Goal: Task Accomplishment & Management: Use online tool/utility

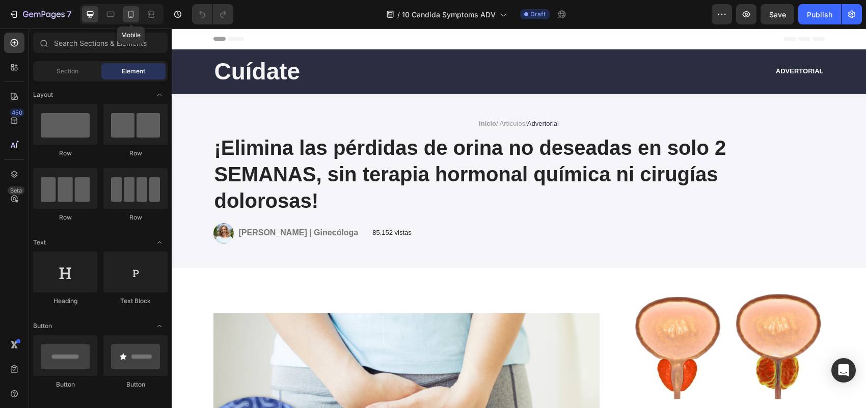
click at [133, 11] on icon at bounding box center [131, 14] width 10 height 10
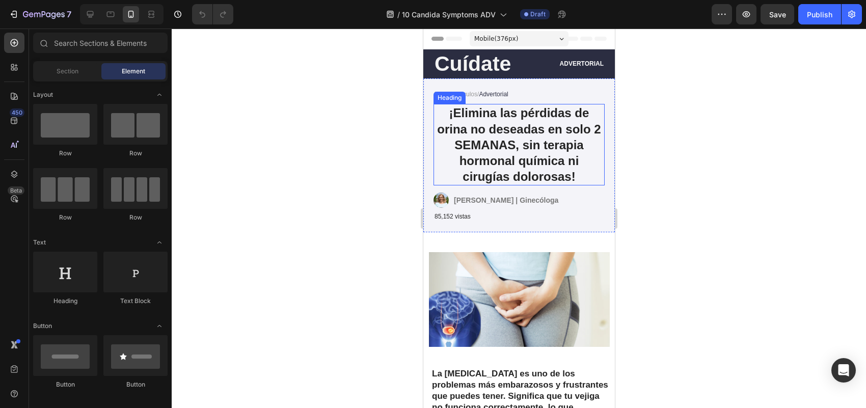
click at [524, 153] on h1 "¡Elimina las pérdidas de orina no deseadas en solo 2 SEMANAS, sin terapia hormo…" at bounding box center [518, 144] width 171 height 81
click at [525, 151] on h1 "¡Elimina las pérdidas de orina no deseadas en solo 2 SEMANAS, sin terapia hormo…" at bounding box center [518, 144] width 171 height 81
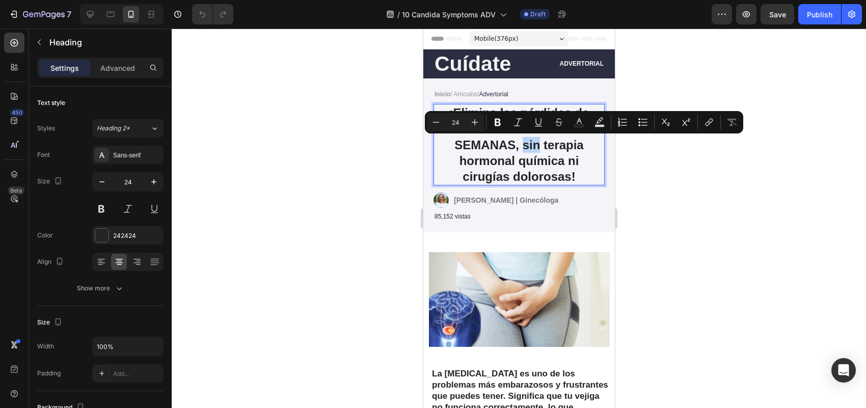
click at [524, 151] on p "¡Elimina las pérdidas de orina no deseadas en solo 2 SEMANAS, sin terapia hormo…" at bounding box center [518, 144] width 169 height 79
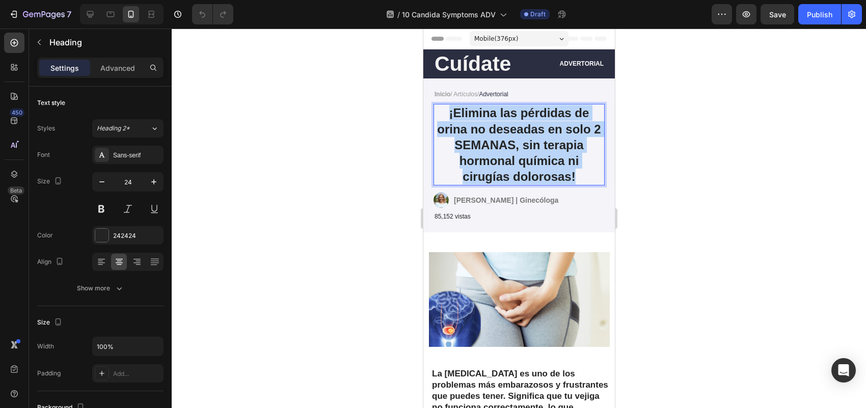
click at [524, 151] on p "¡Elimina las pérdidas de orina no deseadas en solo 2 SEMANAS, sin terapia hormo…" at bounding box center [518, 144] width 169 height 79
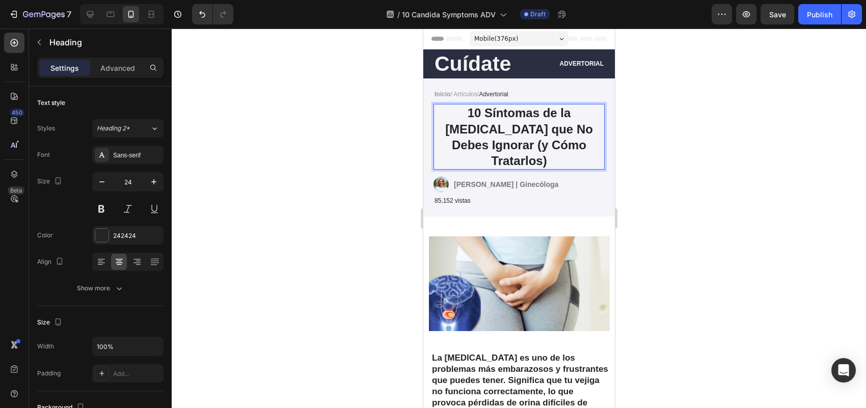
click at [497, 127] on p "10 Síntomas de la [MEDICAL_DATA] que No Debes Ignorar (y Cómo Tratarlos)" at bounding box center [518, 137] width 169 height 64
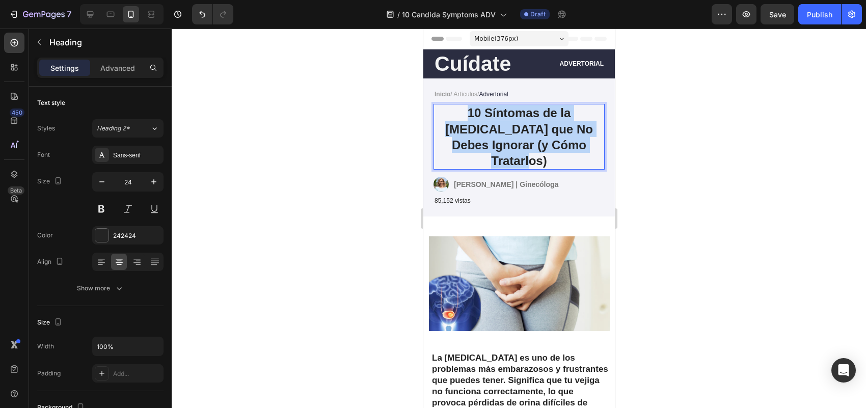
click at [497, 127] on p "10 Síntomas de la [MEDICAL_DATA] que No Debes Ignorar (y Cómo Tratarlos)" at bounding box center [518, 137] width 169 height 64
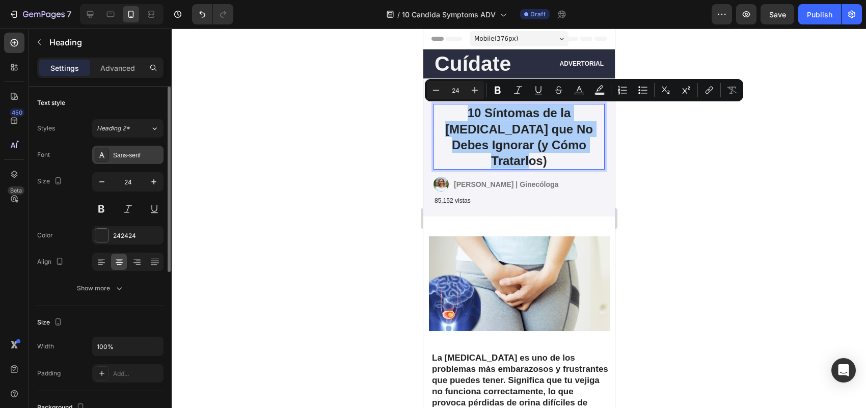
click at [142, 154] on div "Sans-serif" at bounding box center [137, 155] width 48 height 9
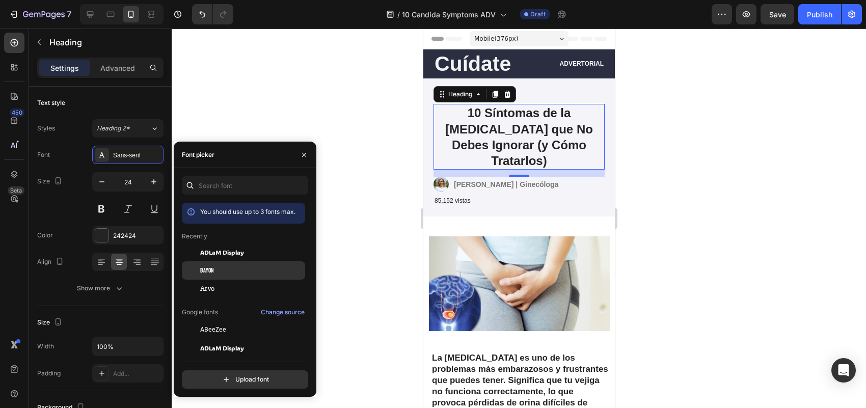
click at [239, 270] on div "Bayon" at bounding box center [251, 270] width 103 height 9
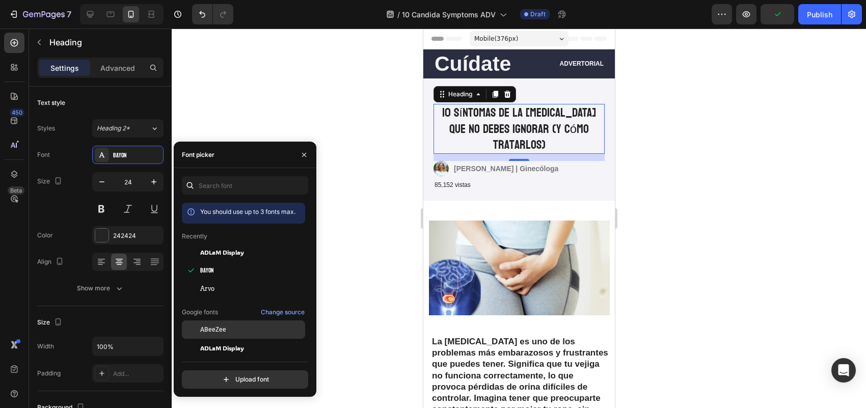
click at [228, 330] on div "ABeeZee" at bounding box center [251, 329] width 103 height 9
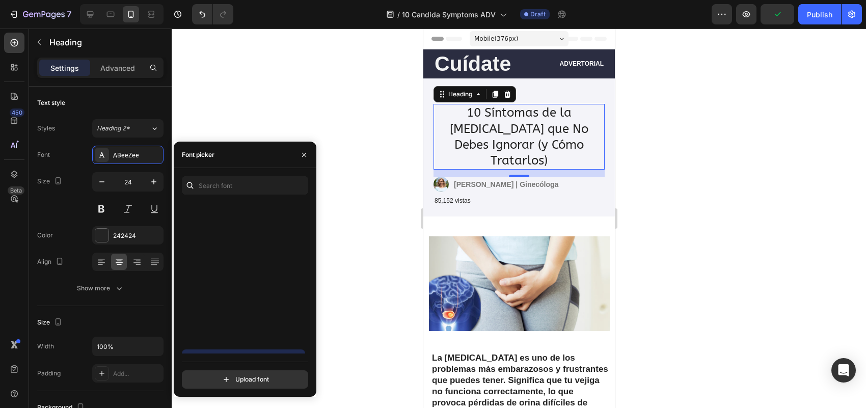
scroll to position [318, 0]
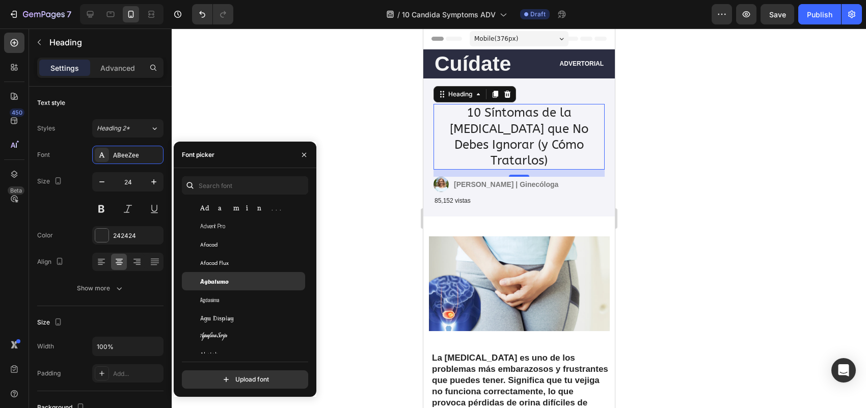
click at [251, 281] on div "Agbalumo" at bounding box center [251, 281] width 103 height 9
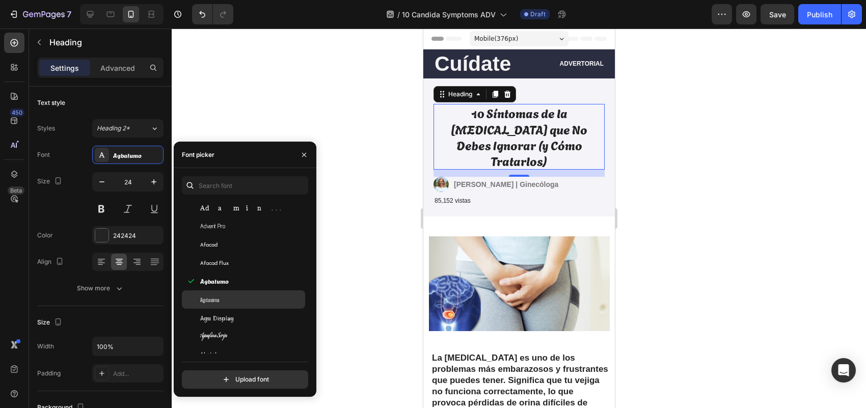
click at [249, 295] on div "Agdasima" at bounding box center [251, 299] width 103 height 9
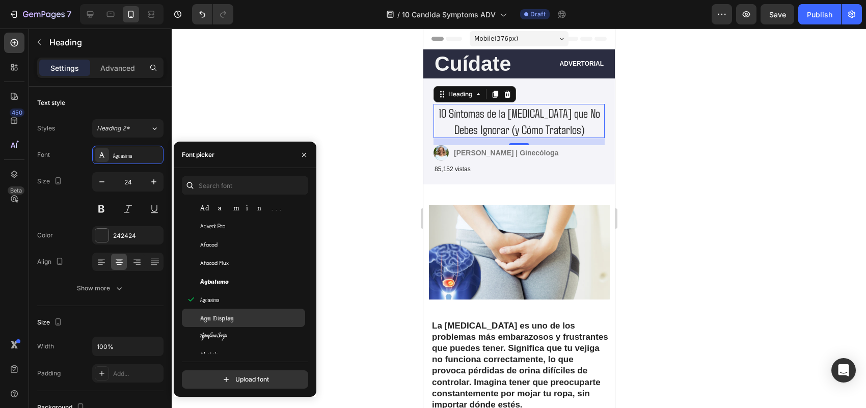
click at [250, 314] on div "Agu Display" at bounding box center [251, 317] width 103 height 9
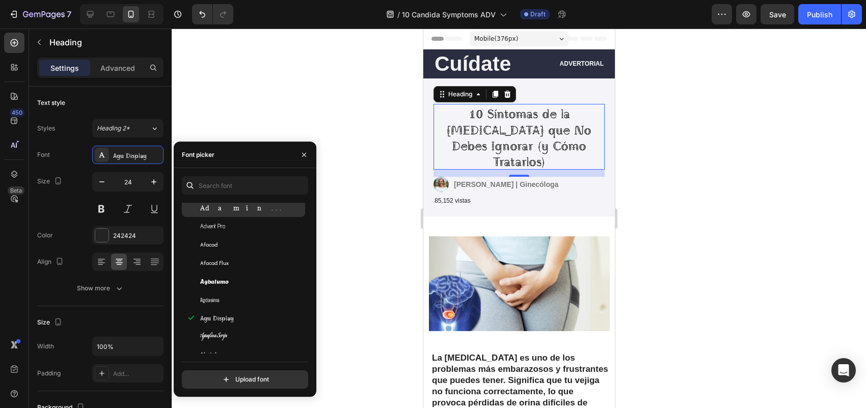
click at [237, 206] on div "Adamina" at bounding box center [251, 207] width 103 height 9
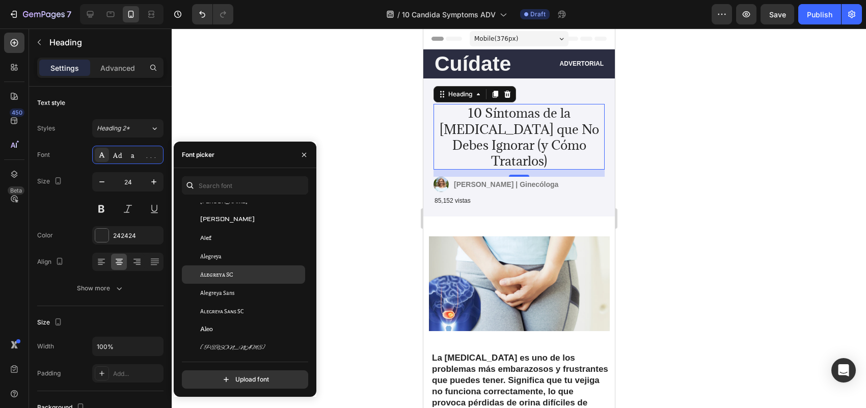
scroll to position [955, 0]
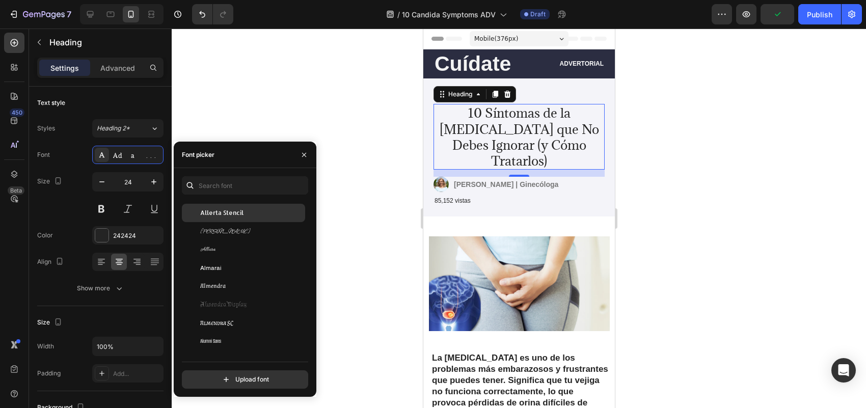
click at [280, 205] on div "Allerta Stencil" at bounding box center [243, 213] width 123 height 18
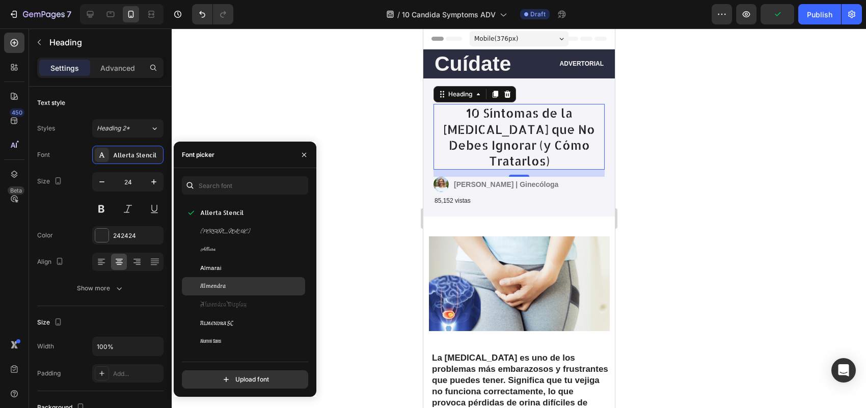
scroll to position [1273, 0]
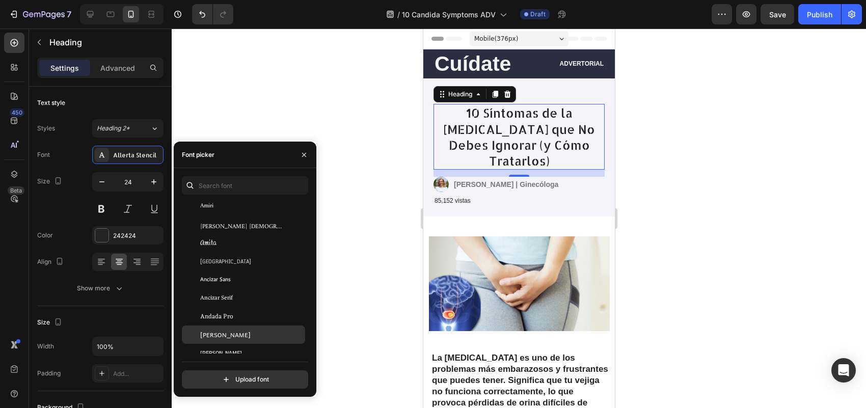
click at [232, 330] on div "[PERSON_NAME]" at bounding box center [243, 334] width 123 height 18
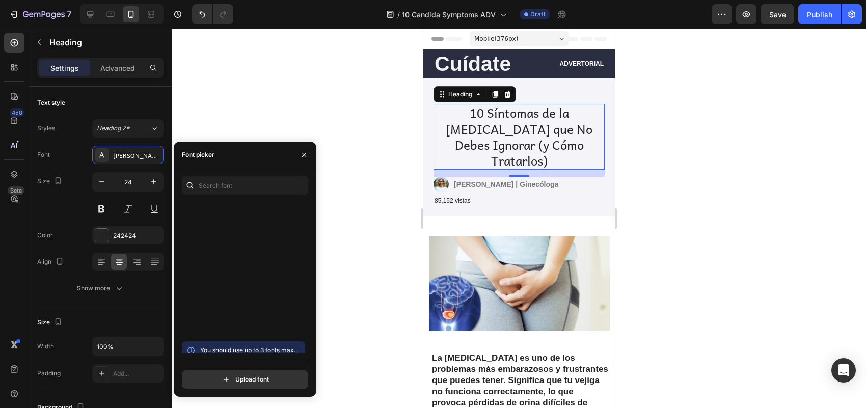
scroll to position [1592, 0]
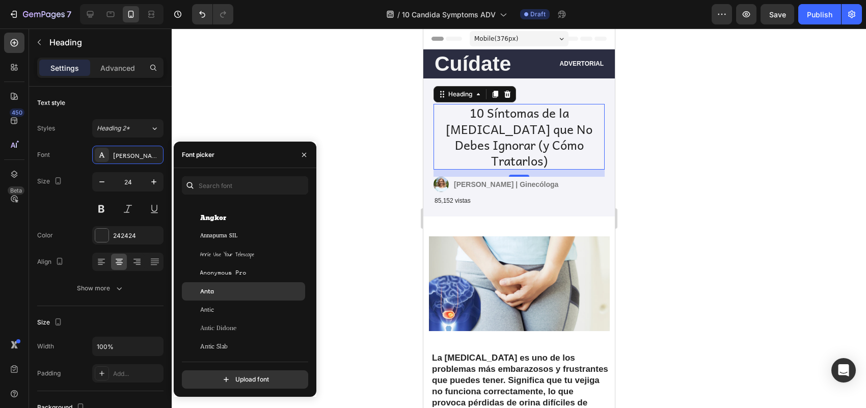
click at [261, 286] on div "Anta" at bounding box center [243, 291] width 123 height 18
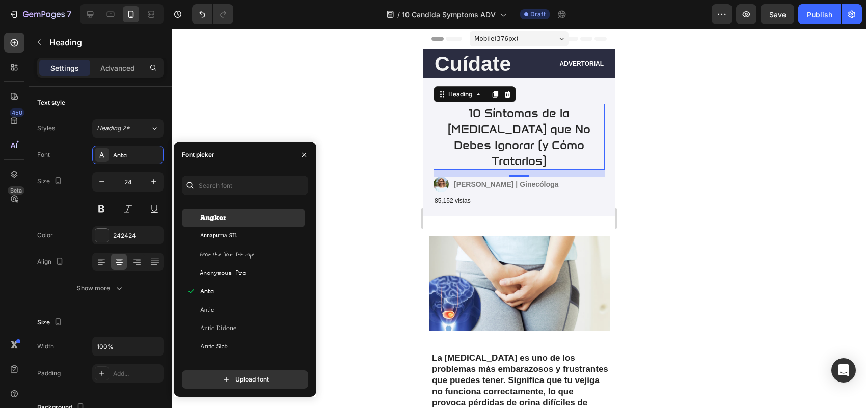
click at [258, 221] on div "Angkor" at bounding box center [251, 217] width 103 height 9
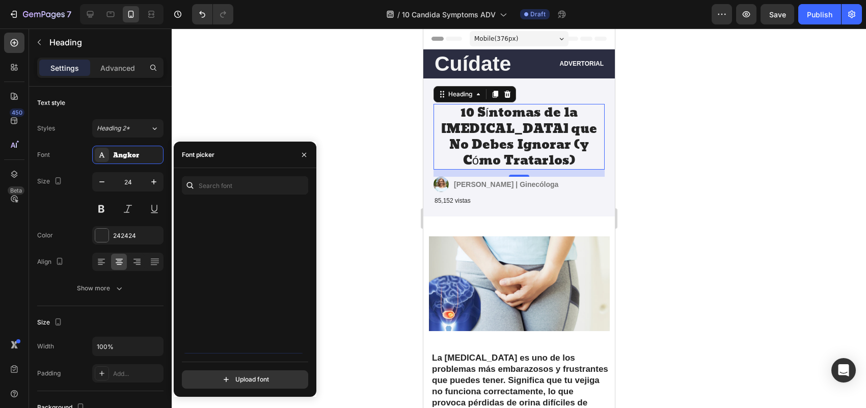
scroll to position [1910, 0]
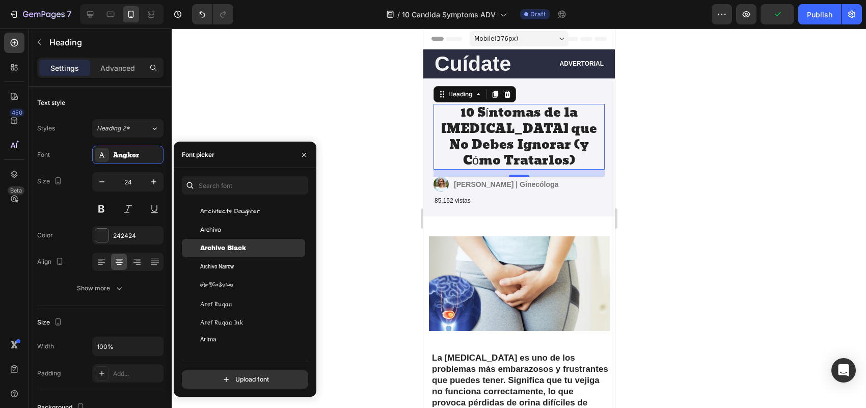
click at [262, 248] on div "Archivo Black" at bounding box center [251, 247] width 103 height 9
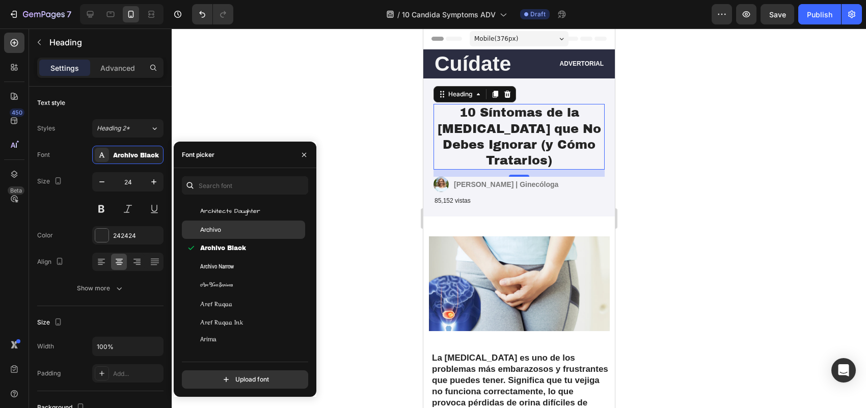
click at [266, 229] on div "Archivo" at bounding box center [251, 229] width 103 height 9
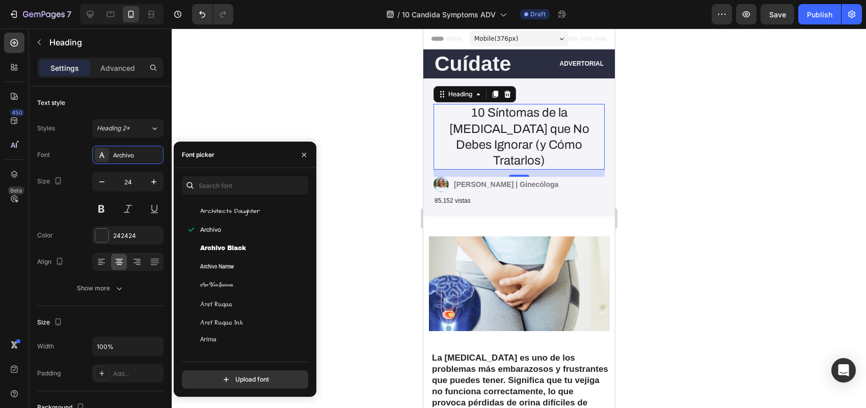
click at [281, 110] on div at bounding box center [519, 218] width 694 height 379
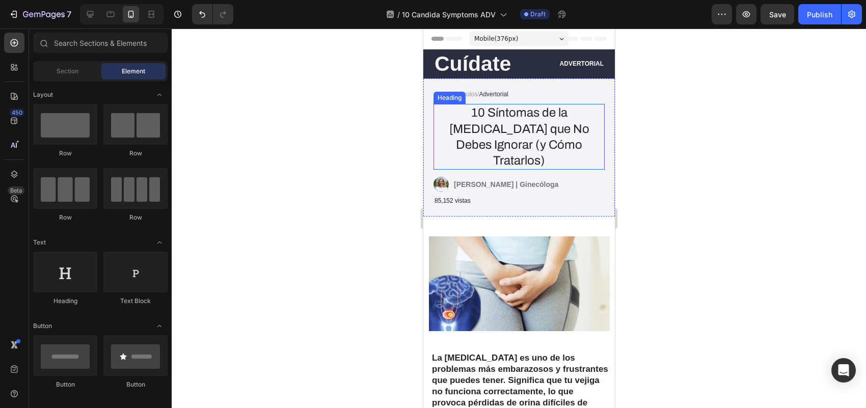
click at [545, 124] on p "10 Síntomas de la [MEDICAL_DATA] que No Debes Ignorar (y Cómo Tratarlos)" at bounding box center [518, 137] width 169 height 64
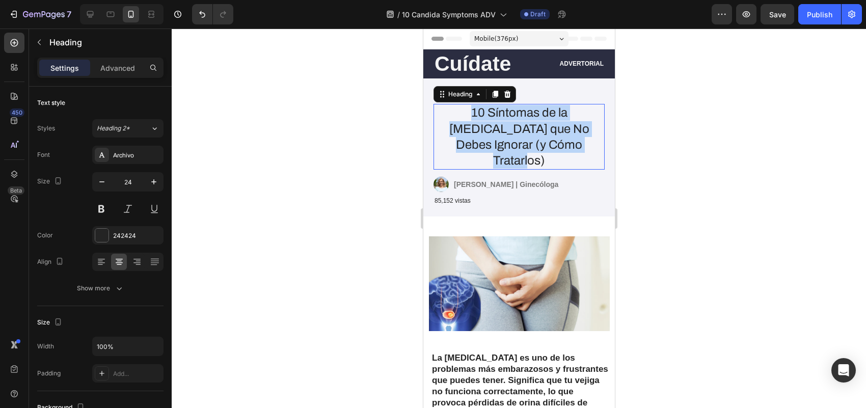
click at [545, 124] on p "10 Síntomas de la [MEDICAL_DATA] que No Debes Ignorar (y Cómo Tratarlos)" at bounding box center [518, 137] width 169 height 64
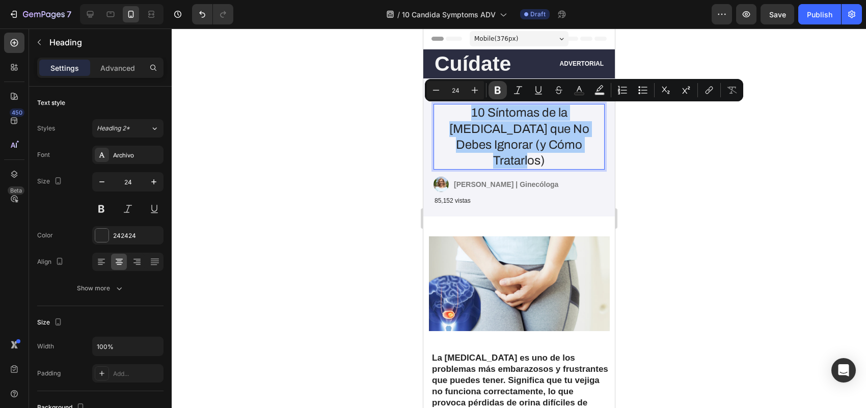
click at [497, 89] on icon "Editor contextual toolbar" at bounding box center [497, 90] width 10 height 10
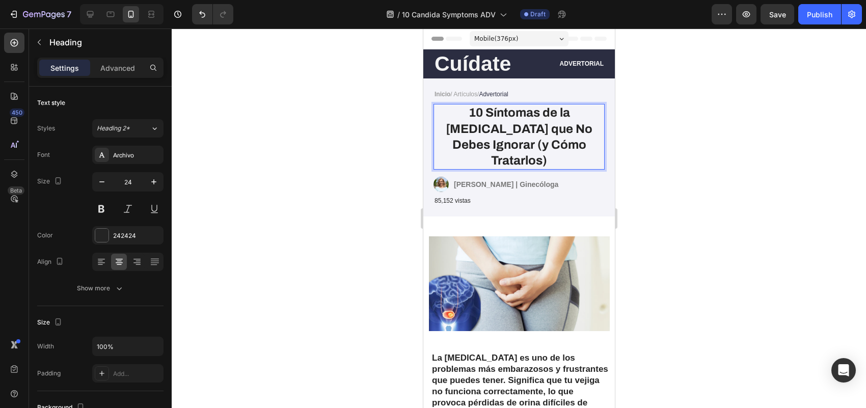
click at [554, 136] on strong "10 Síntomas de la [MEDICAL_DATA] que No Debes Ignorar (y Cómo Tratarlos)" at bounding box center [518, 136] width 147 height 61
click at [537, 126] on strong "10 Síntomas de la [MEDICAL_DATA] que No Debes Ignorar (y Cómo Tratarlos)" at bounding box center [518, 136] width 147 height 61
click at [536, 124] on strong "10 Síntomas de la [MEDICAL_DATA] que No Debes Ignorar (y Cómo Tratarlos)" at bounding box center [518, 136] width 147 height 61
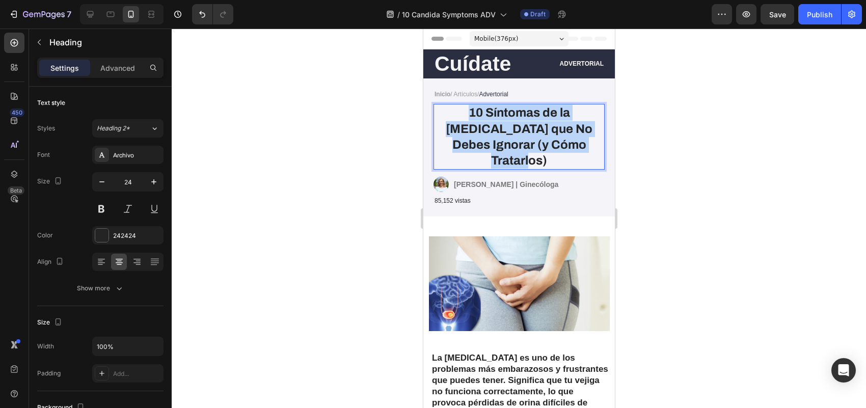
click at [536, 124] on strong "10 Síntomas de la [MEDICAL_DATA] que No Debes Ignorar (y Cómo Tratarlos)" at bounding box center [518, 136] width 147 height 61
click at [572, 111] on p "10 Síntomas de la [MEDICAL_DATA] que No Debes Ignorar (y Cómo Tratarlos)" at bounding box center [518, 137] width 169 height 64
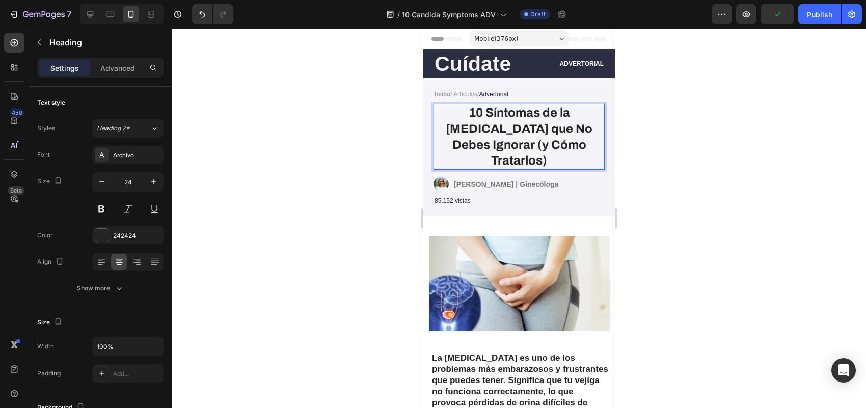
click at [572, 111] on p "10 Síntomas de la [MEDICAL_DATA] que No Debes Ignorar (y Cómo Tratarlos)" at bounding box center [518, 137] width 169 height 64
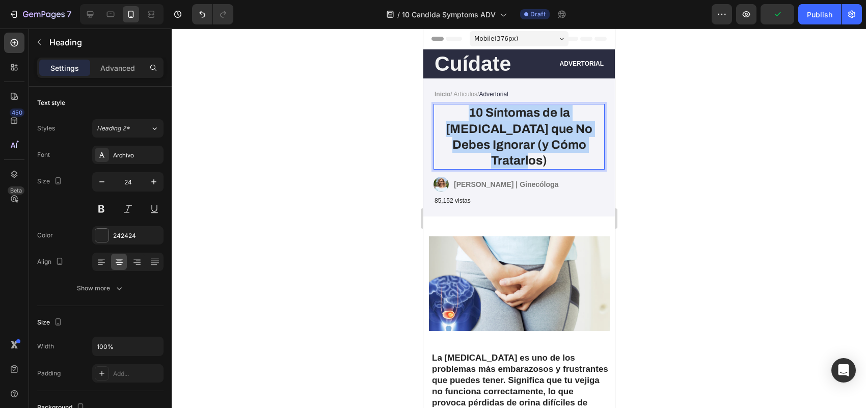
click at [572, 111] on p "10 Síntomas de la [MEDICAL_DATA] que No Debes Ignorar (y Cómo Tratarlos)" at bounding box center [518, 137] width 169 height 64
click at [565, 117] on p "10 Síntomas de la [MEDICAL_DATA] que No Debes Ignorar (y Cómo Tratarlos)" at bounding box center [518, 137] width 169 height 64
click at [493, 128] on strong "10 Síntomas de la [MEDICAL_DATA] que No Debes Ignorar (y Cómo Tratarlos)" at bounding box center [518, 136] width 147 height 61
click at [506, 143] on strong "10 Síntomas de la [MEDICAL_DATA] que No Debes Ignorar (y Cómo Tratarlos)" at bounding box center [518, 136] width 147 height 61
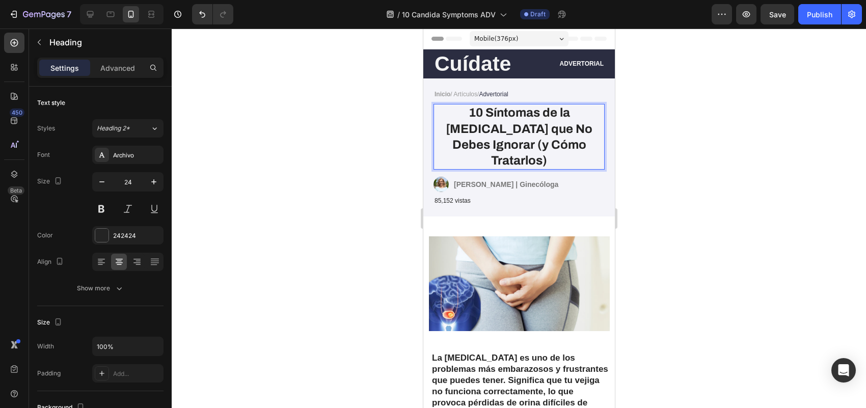
click at [733, 143] on div at bounding box center [519, 218] width 694 height 379
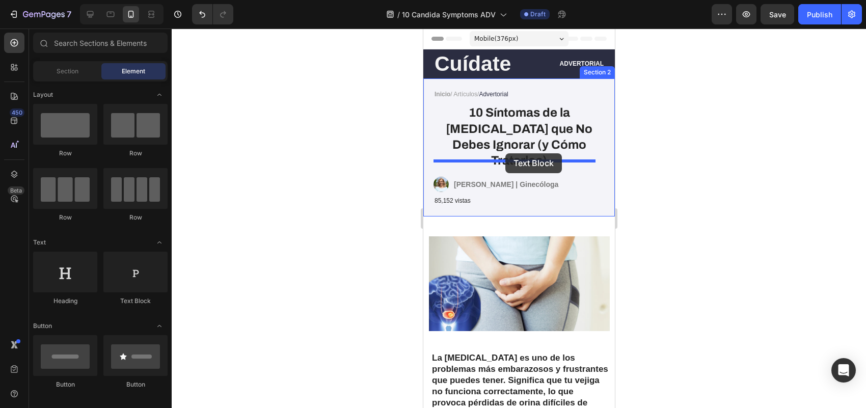
drag, startPoint x: 548, startPoint y: 315, endPoint x: 505, endPoint y: 153, distance: 167.0
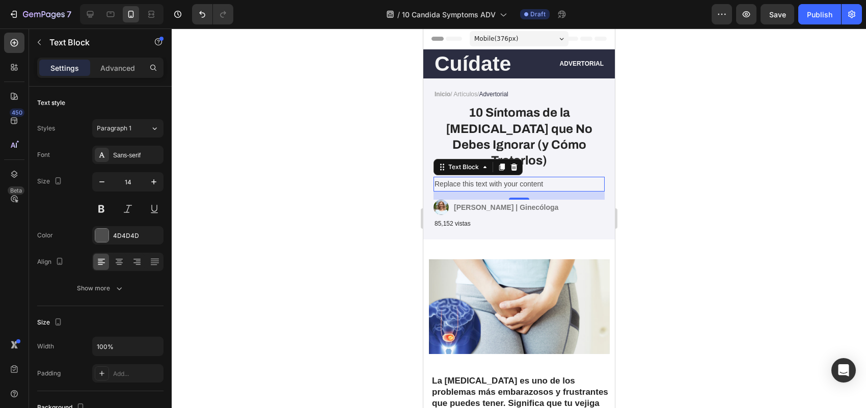
click at [534, 177] on div "Replace this text with your content" at bounding box center [518, 184] width 171 height 15
click at [534, 178] on p "Replace this text with your content" at bounding box center [518, 184] width 169 height 13
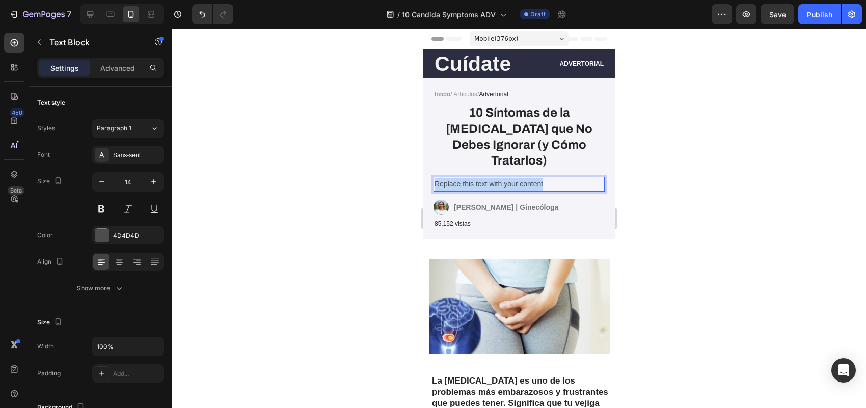
click at [534, 178] on p "Replace this text with your content" at bounding box center [518, 184] width 169 height 13
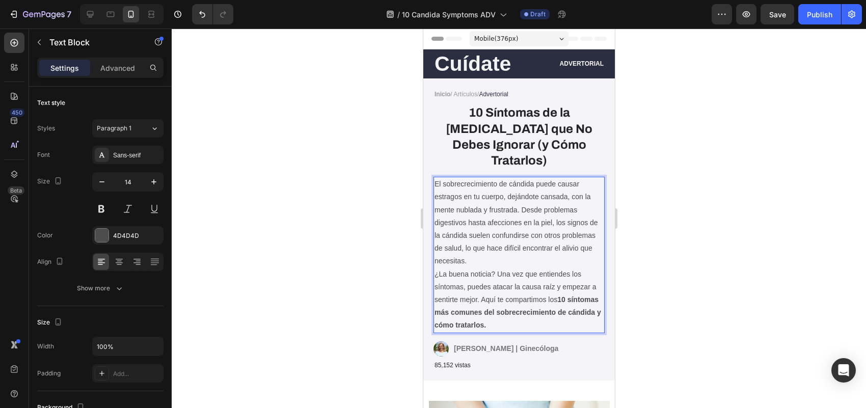
click at [570, 244] on p "El sobrecrecimiento de cándida puede causar estragos en tu cuerpo, dejándote ca…" at bounding box center [518, 223] width 169 height 90
drag, startPoint x: 588, startPoint y: 238, endPoint x: 1037, endPoint y: 264, distance: 450.4
click at [588, 238] on p "El sobrecrecimiento de cándida puede causar estragos en tu cuerpo, dejándote ca…" at bounding box center [518, 223] width 169 height 90
click at [707, 234] on div at bounding box center [519, 218] width 694 height 379
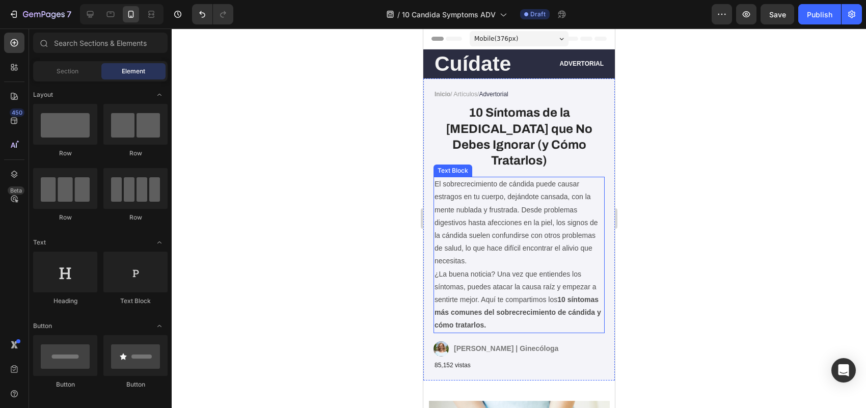
click at [539, 229] on p "El sobrecrecimiento de cándida puede causar estragos en tu cuerpo, dejándote ca…" at bounding box center [518, 223] width 169 height 90
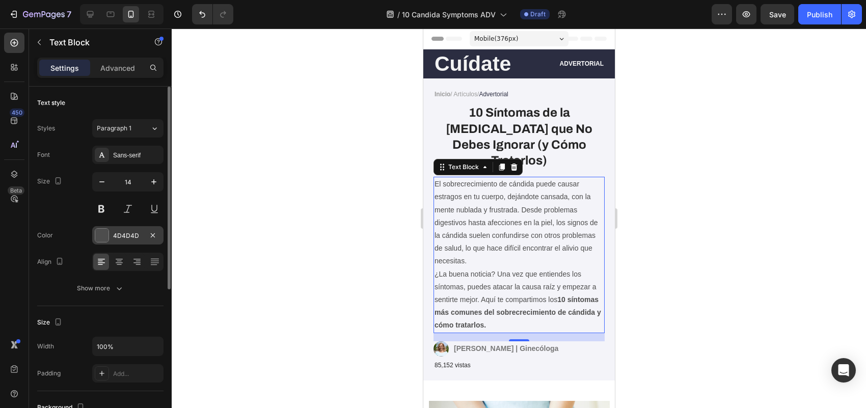
click at [97, 240] on div at bounding box center [101, 235] width 13 height 13
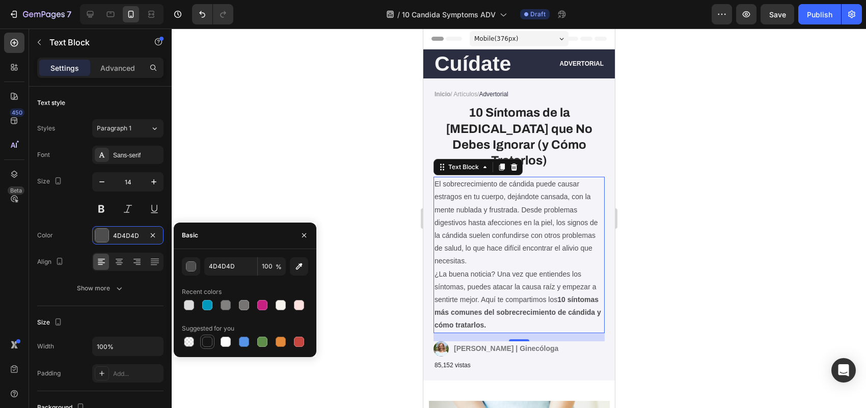
click at [207, 342] on div at bounding box center [207, 342] width 10 height 10
type input "151515"
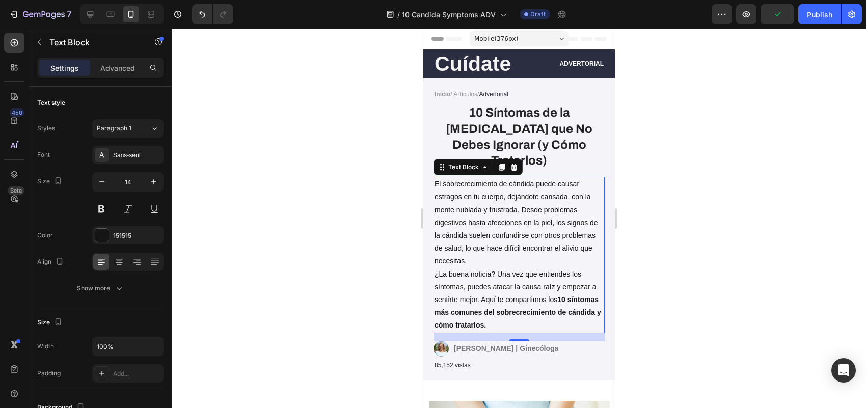
click at [215, 202] on div at bounding box center [519, 218] width 694 height 379
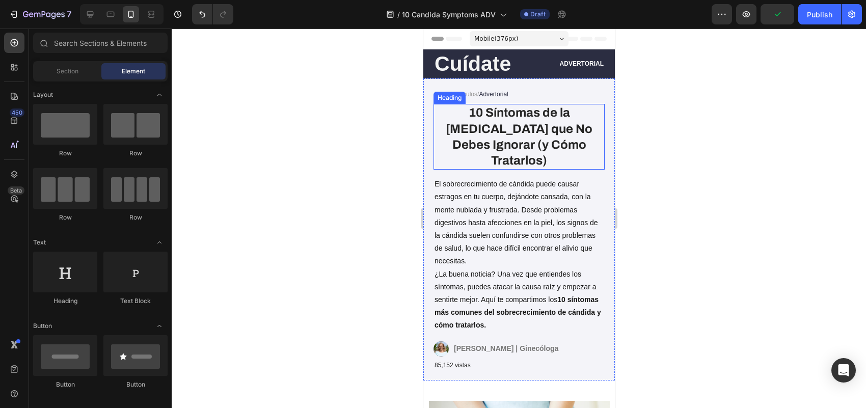
click at [509, 126] on strong "10 Síntomas de la [MEDICAL_DATA] que No Debes Ignorar (y Cómo Tratarlos)" at bounding box center [518, 136] width 147 height 61
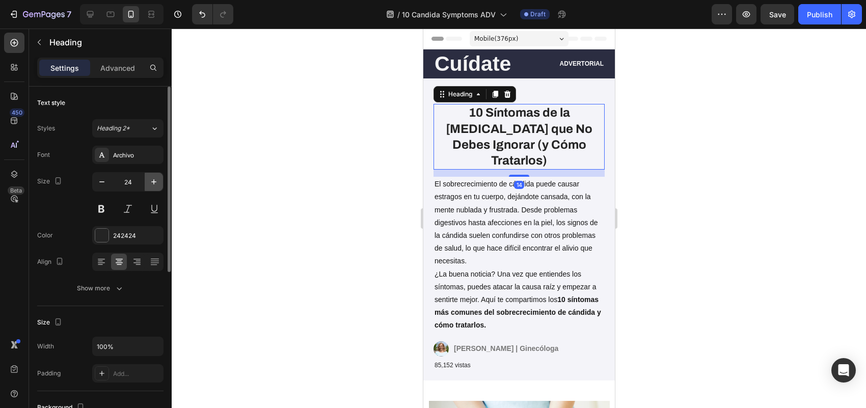
click at [148, 184] on button "button" at bounding box center [154, 182] width 18 height 18
type input "25"
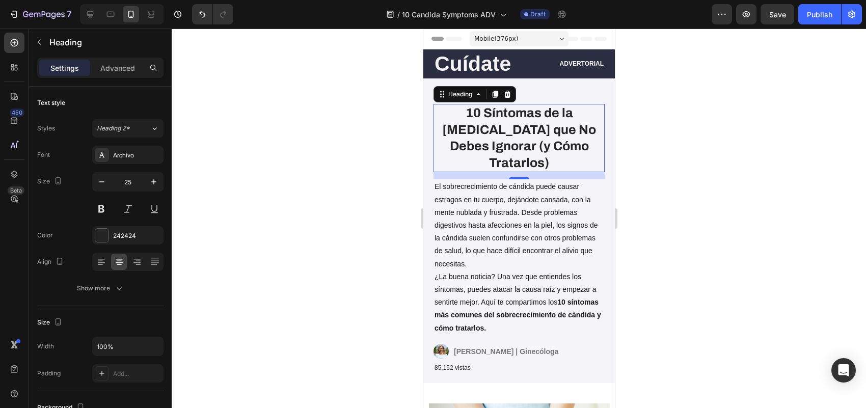
click at [239, 201] on div at bounding box center [519, 218] width 694 height 379
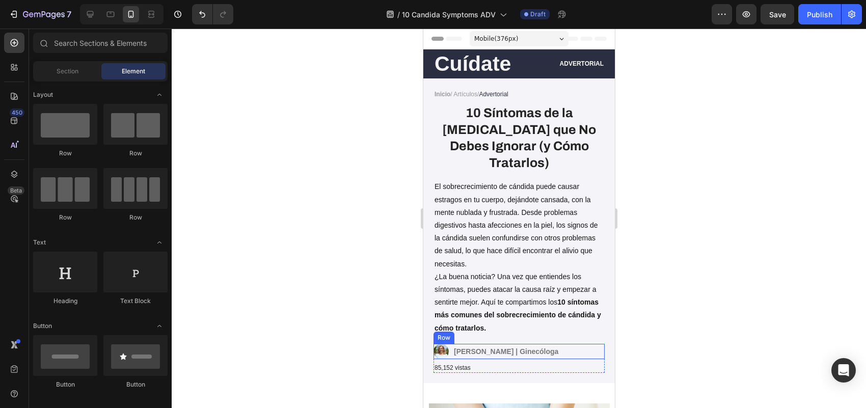
click at [590, 344] on div "Image [PERSON_NAME] | Ginecóloga Text Block Row" at bounding box center [518, 351] width 171 height 15
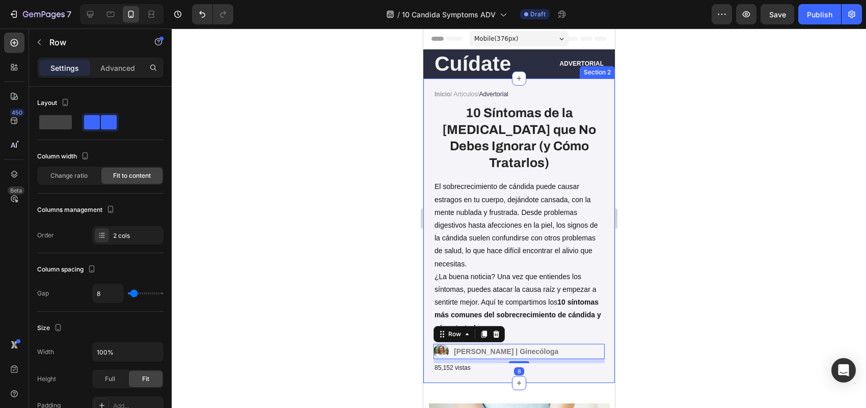
click at [603, 340] on div "Inicio / Artículos/ Advertorial Text Block ⁠⁠⁠⁠⁠⁠⁠ 10 Síntomas de la [MEDICAL_D…" at bounding box center [518, 230] width 191 height 305
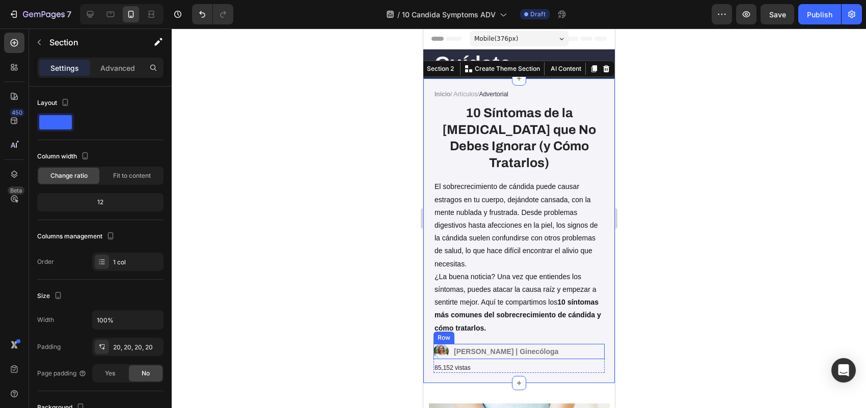
click at [590, 344] on div "Image [PERSON_NAME] | Ginecóloga Text Block Row" at bounding box center [518, 351] width 171 height 15
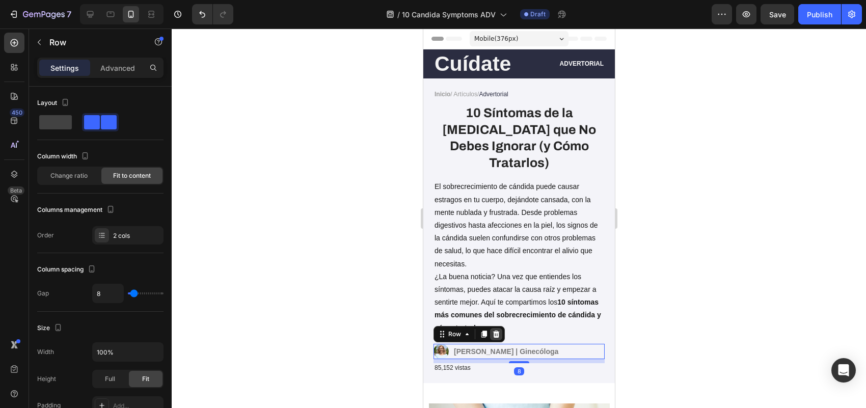
click at [493, 331] on icon at bounding box center [495, 334] width 7 height 7
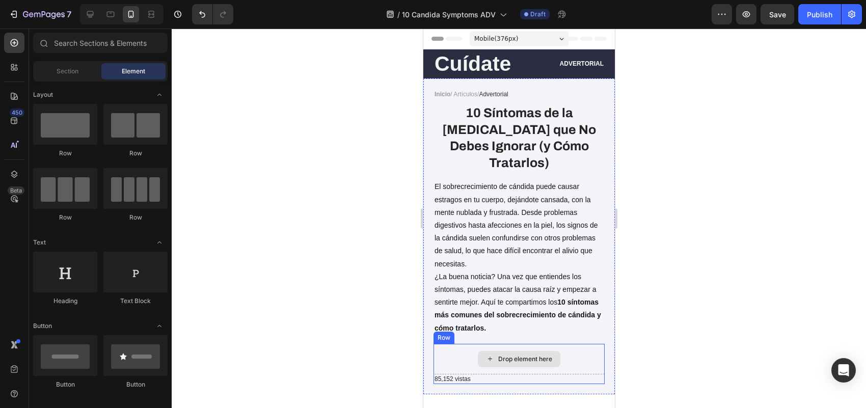
click at [588, 344] on div "Drop element here" at bounding box center [518, 359] width 171 height 31
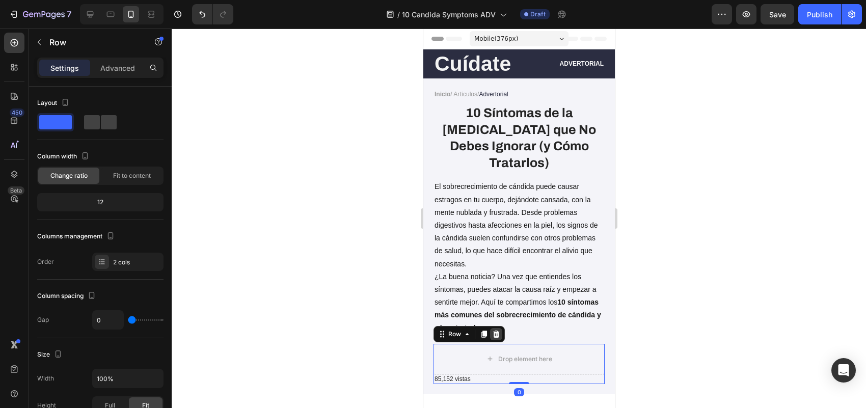
click at [496, 331] on icon at bounding box center [495, 334] width 7 height 7
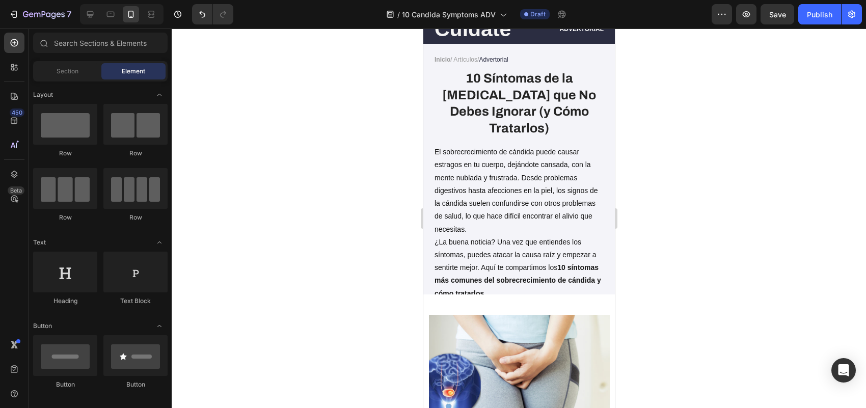
scroll to position [0, 0]
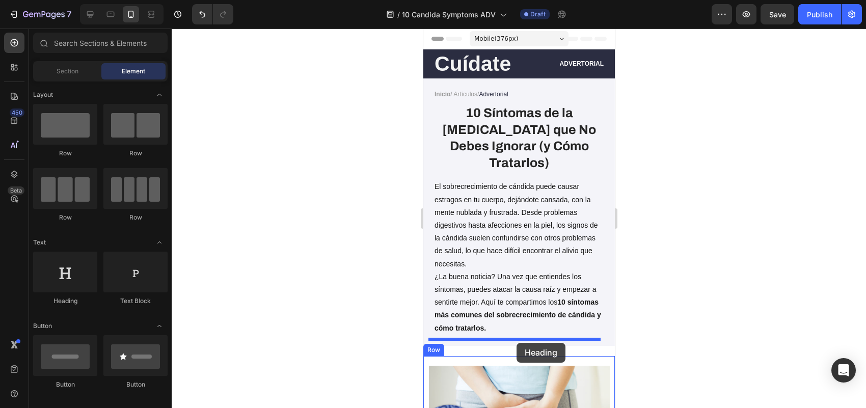
drag, startPoint x: 499, startPoint y: 320, endPoint x: 516, endPoint y: 343, distance: 28.7
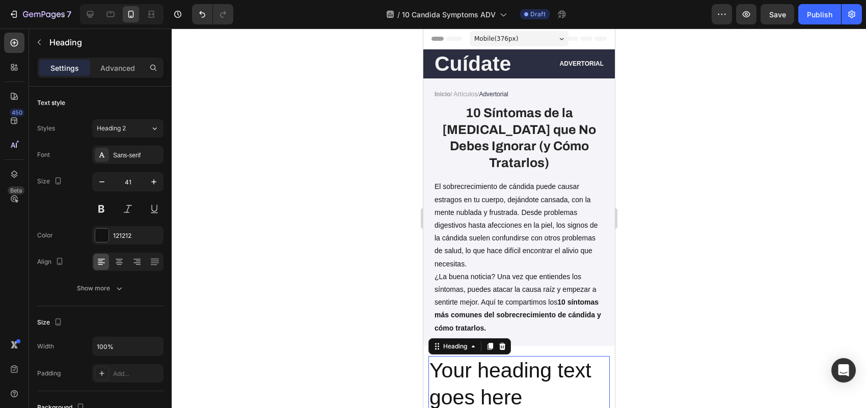
click at [516, 356] on h2 "Your heading text goes here" at bounding box center [518, 384] width 181 height 57
click at [516, 357] on p "Your heading text goes here" at bounding box center [518, 384] width 179 height 54
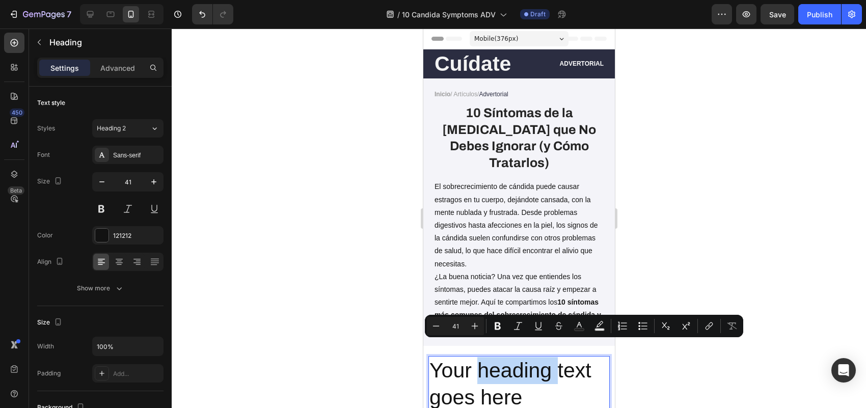
click at [511, 357] on p "Your heading text goes here" at bounding box center [518, 384] width 179 height 54
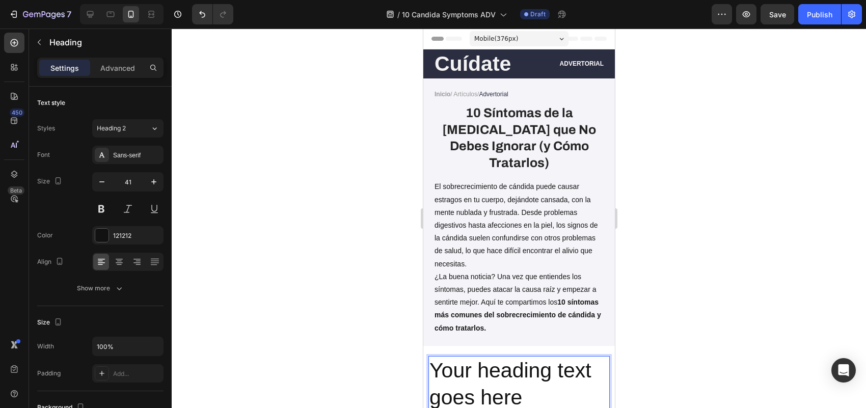
click at [499, 373] on p "Your heading text goes here" at bounding box center [518, 384] width 179 height 54
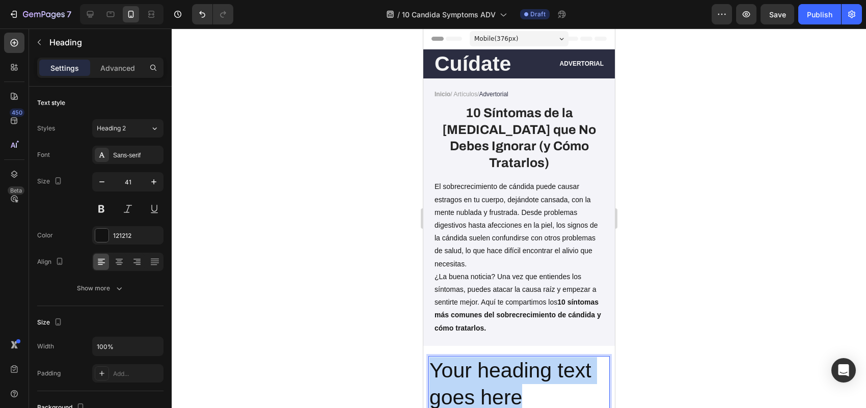
click at [499, 373] on p "Your heading text goes here" at bounding box center [518, 384] width 179 height 54
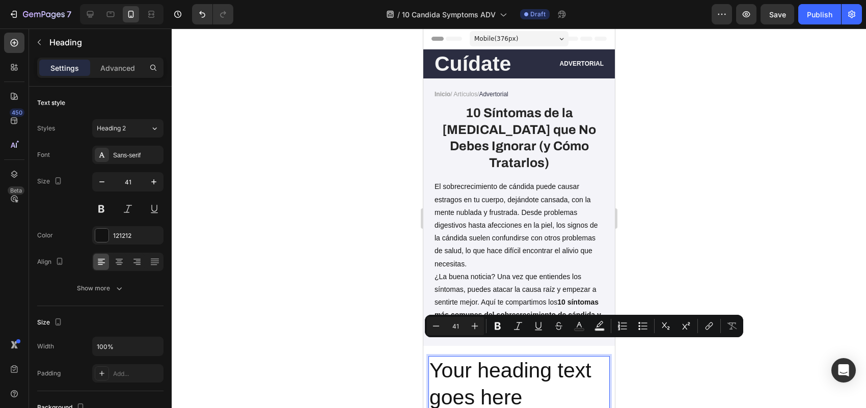
scroll to position [51, 0]
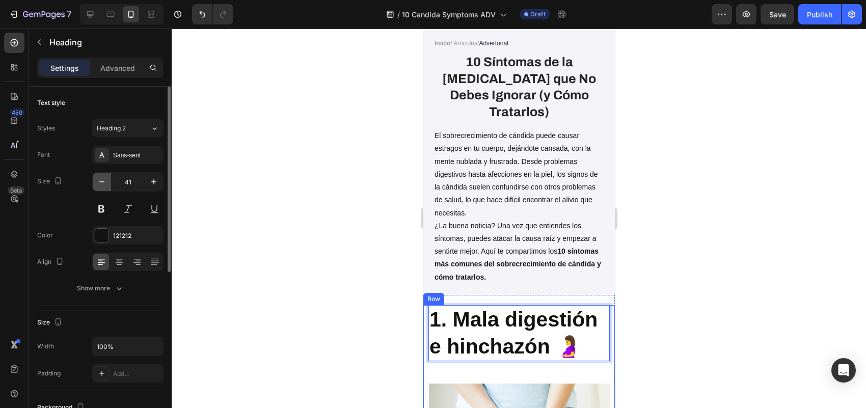
click at [103, 186] on icon "button" at bounding box center [102, 182] width 10 height 10
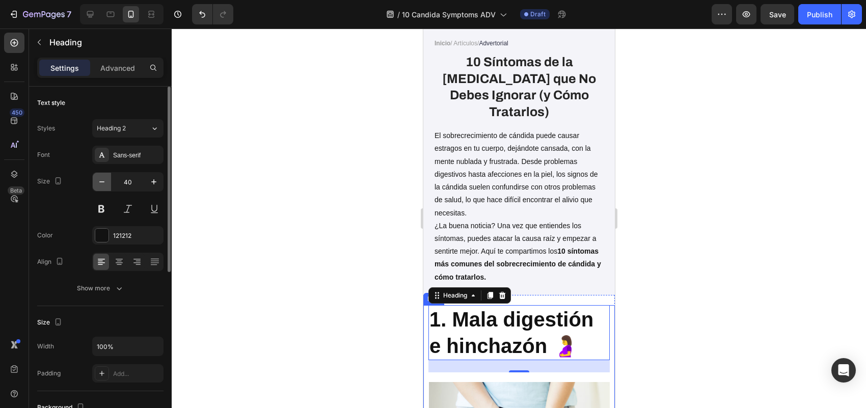
click at [103, 186] on icon "button" at bounding box center [102, 182] width 10 height 10
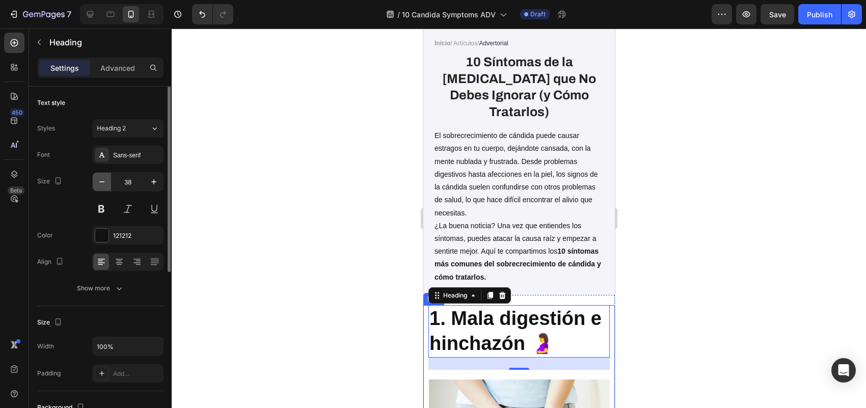
click at [103, 186] on icon "button" at bounding box center [102, 182] width 10 height 10
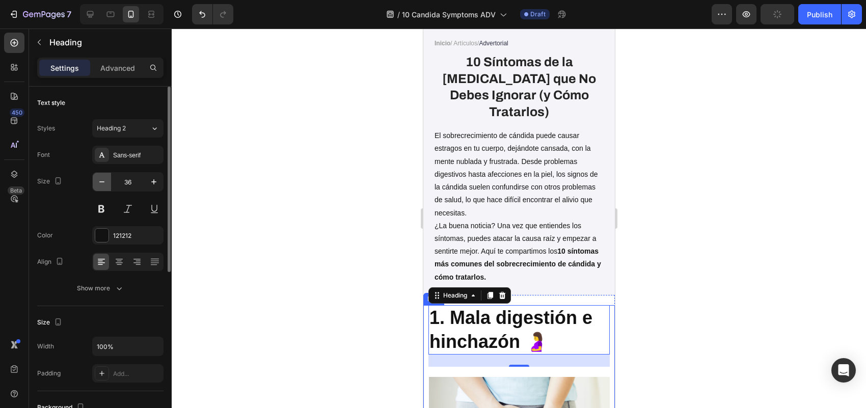
click at [103, 186] on icon "button" at bounding box center [102, 182] width 10 height 10
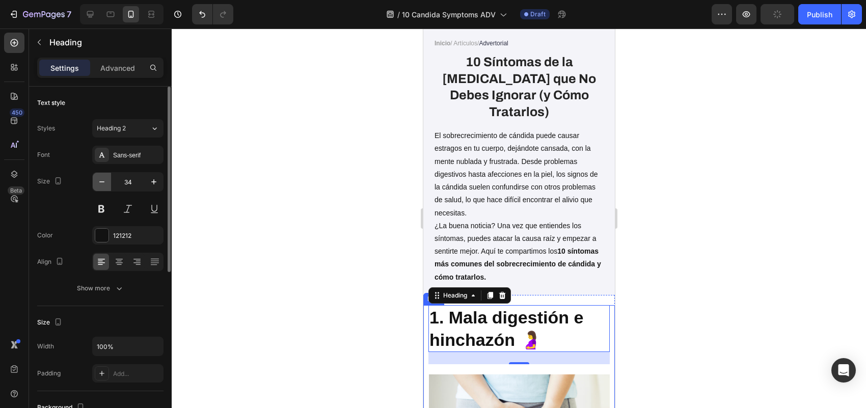
click at [103, 186] on icon "button" at bounding box center [102, 182] width 10 height 10
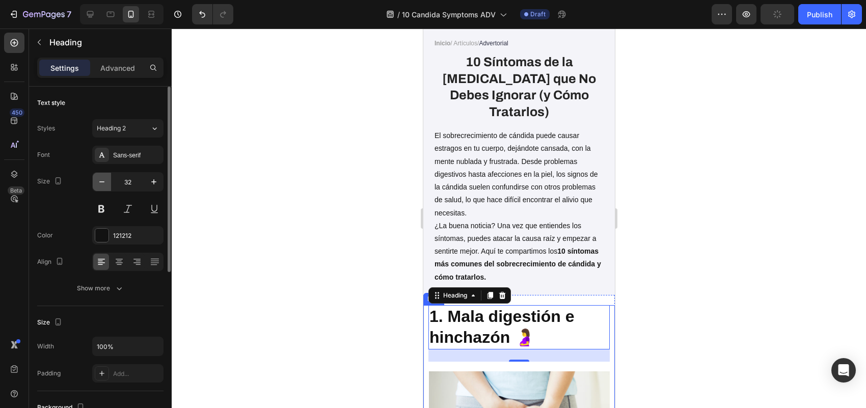
click at [103, 186] on icon "button" at bounding box center [102, 182] width 10 height 10
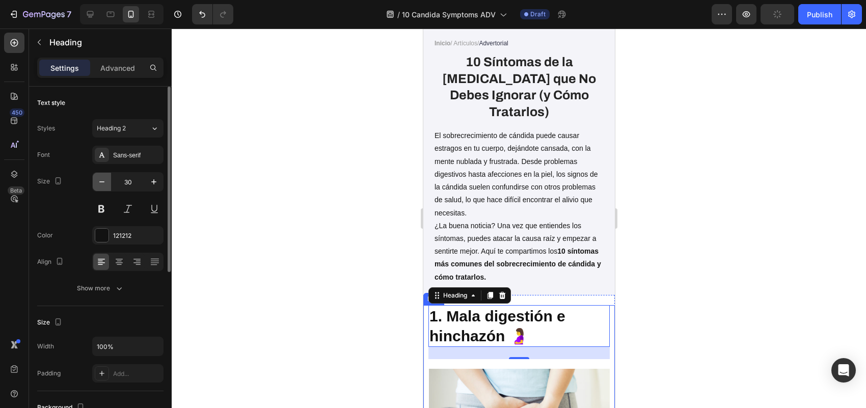
click at [103, 186] on icon "button" at bounding box center [102, 182] width 10 height 10
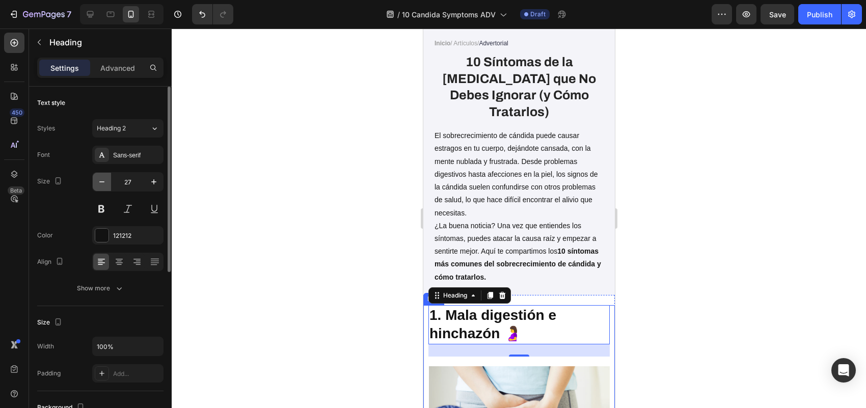
click at [103, 186] on icon "button" at bounding box center [102, 182] width 10 height 10
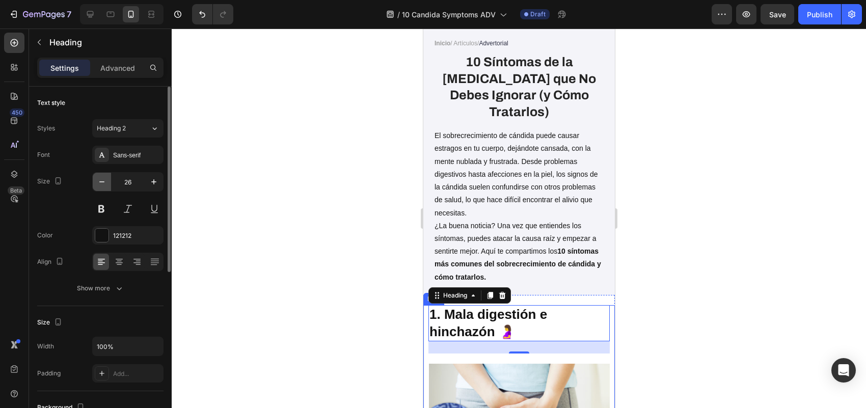
click at [103, 186] on icon "button" at bounding box center [102, 182] width 10 height 10
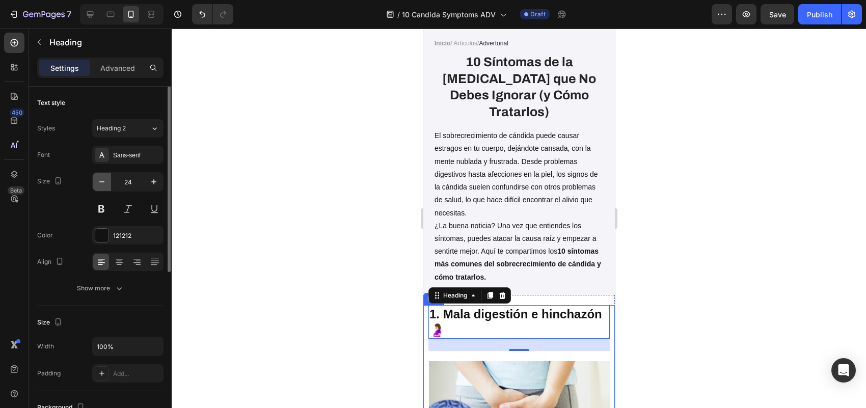
click at [103, 186] on icon "button" at bounding box center [102, 182] width 10 height 10
click at [151, 182] on icon "button" at bounding box center [154, 182] width 10 height 10
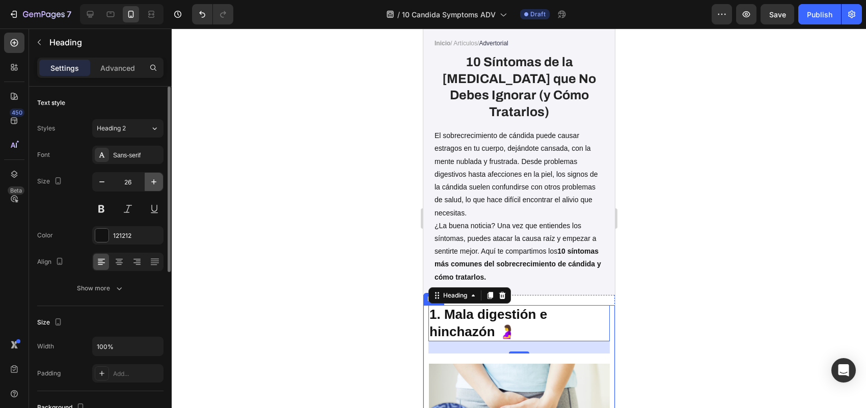
click at [151, 182] on icon "button" at bounding box center [154, 182] width 10 height 10
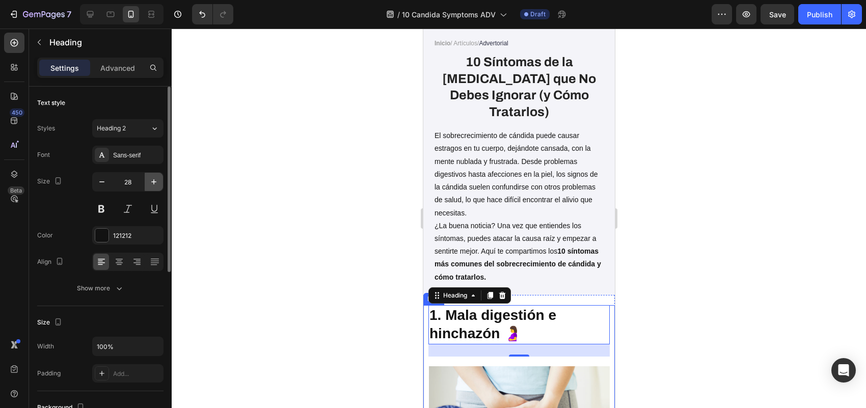
click at [151, 182] on icon "button" at bounding box center [154, 182] width 10 height 10
type input "29"
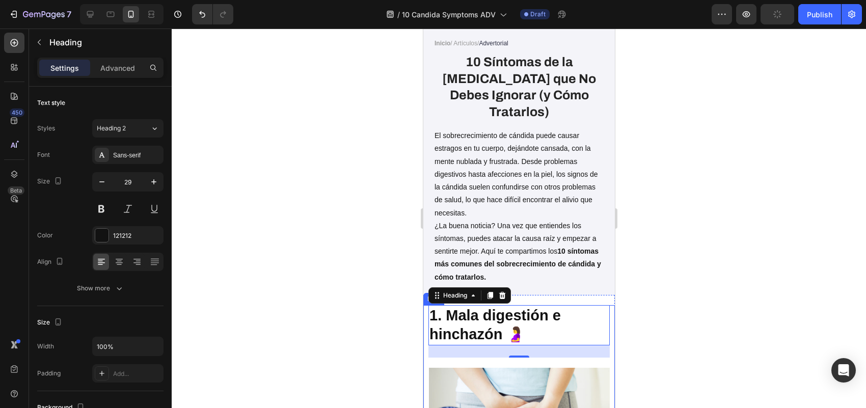
click at [321, 294] on div at bounding box center [519, 218] width 694 height 379
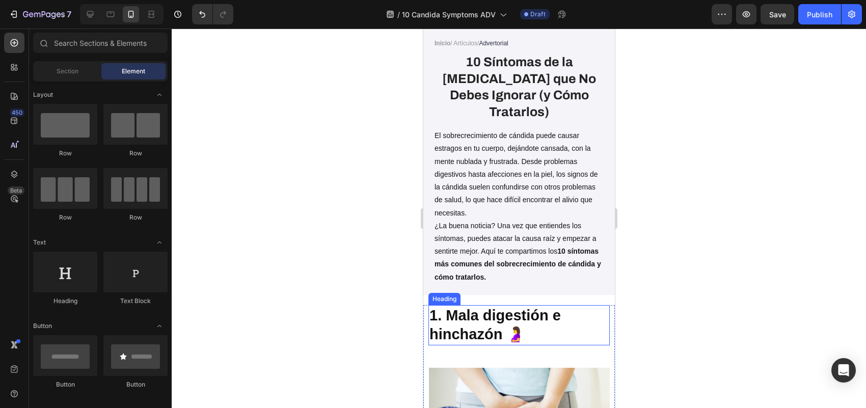
click at [527, 307] on strong "1. Mala digestión e hinchazón 🤰" at bounding box center [494, 325] width 131 height 36
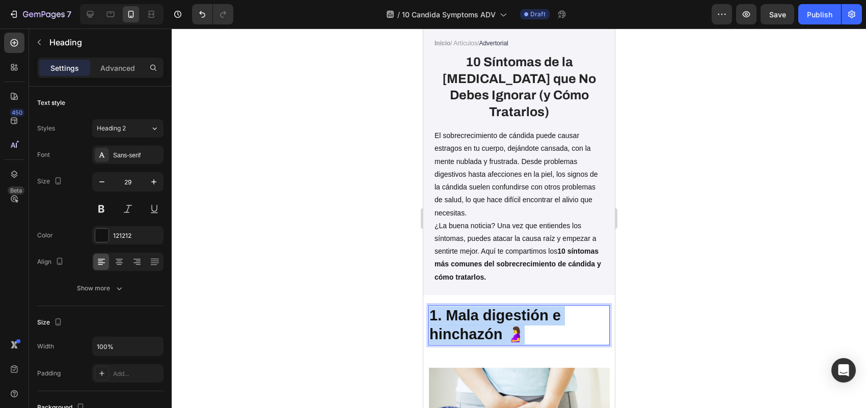
click at [527, 307] on strong "1. Mala digestión e hinchazón 🤰" at bounding box center [494, 325] width 131 height 36
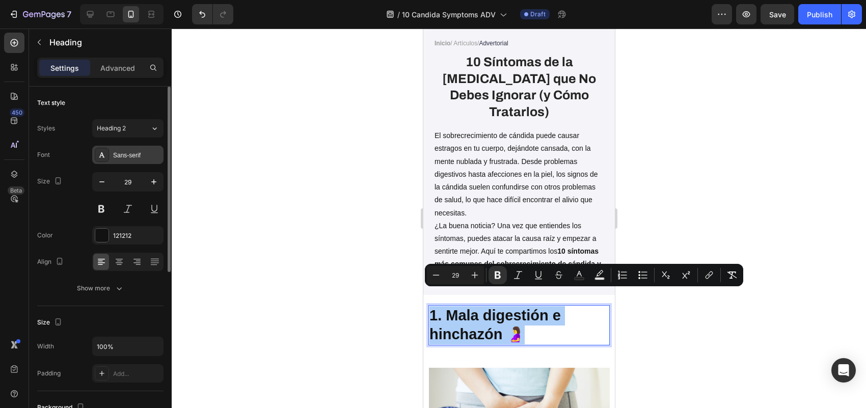
click at [133, 154] on div "Sans-serif" at bounding box center [137, 155] width 48 height 9
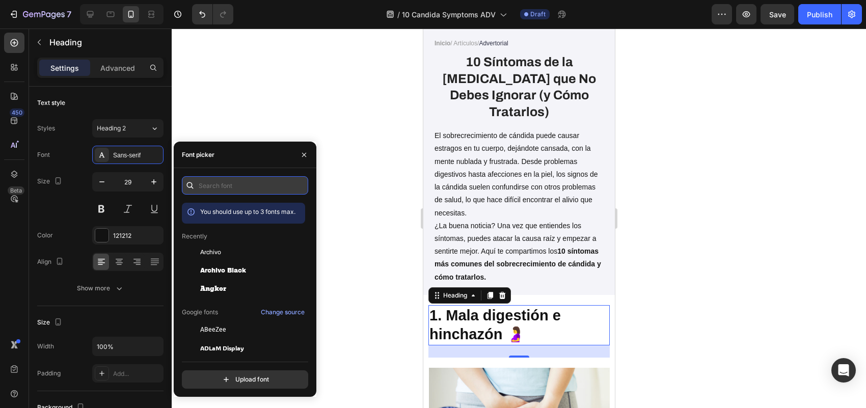
click at [250, 188] on input "text" at bounding box center [245, 185] width 126 height 18
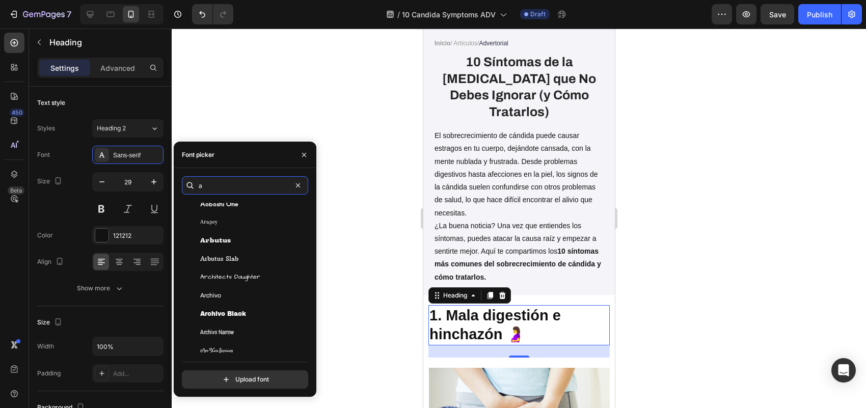
scroll to position [1845, 0]
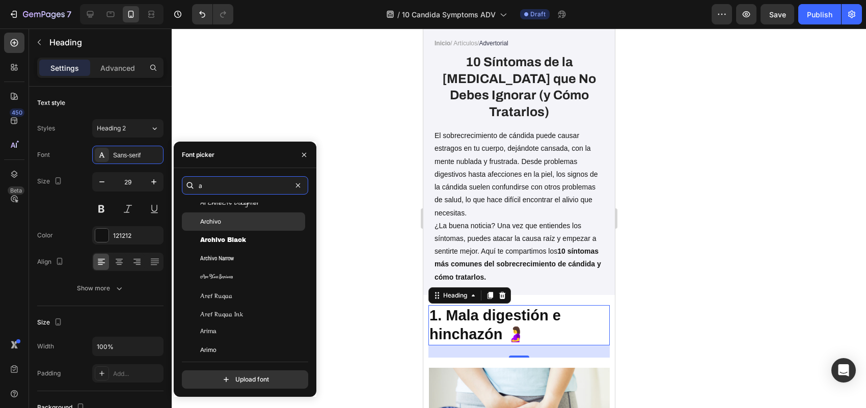
type input "a"
click at [248, 222] on div "Archivo" at bounding box center [251, 221] width 103 height 9
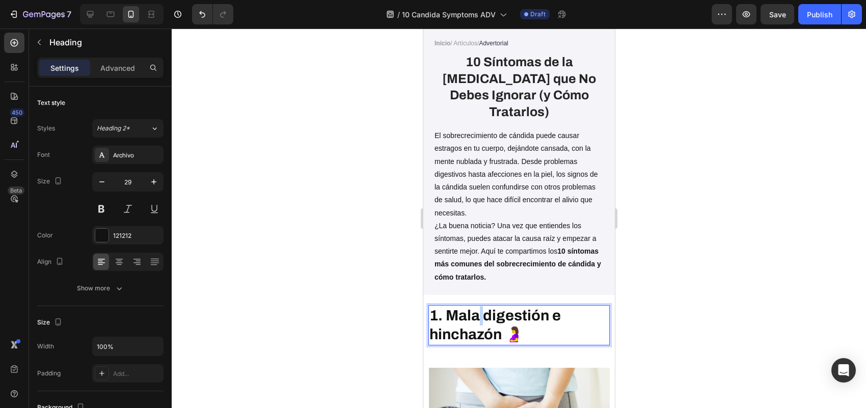
click at [479, 308] on strong "1. Mala digestión e hinchazón 🤰" at bounding box center [494, 325] width 131 height 35
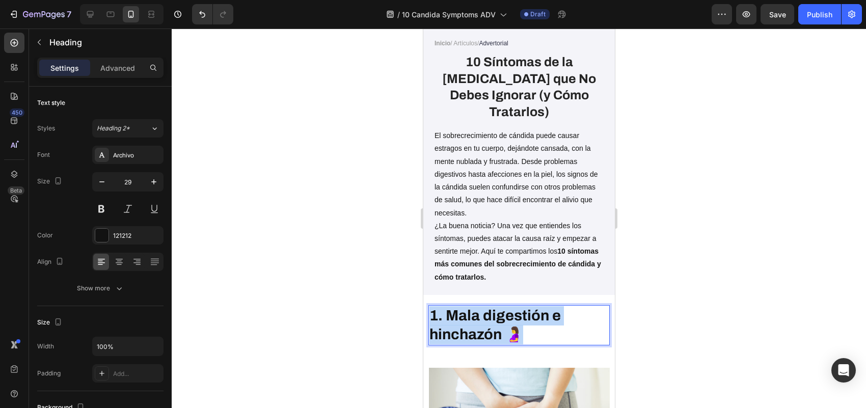
click at [479, 308] on strong "1. Mala digestión e hinchazón 🤰" at bounding box center [494, 325] width 131 height 35
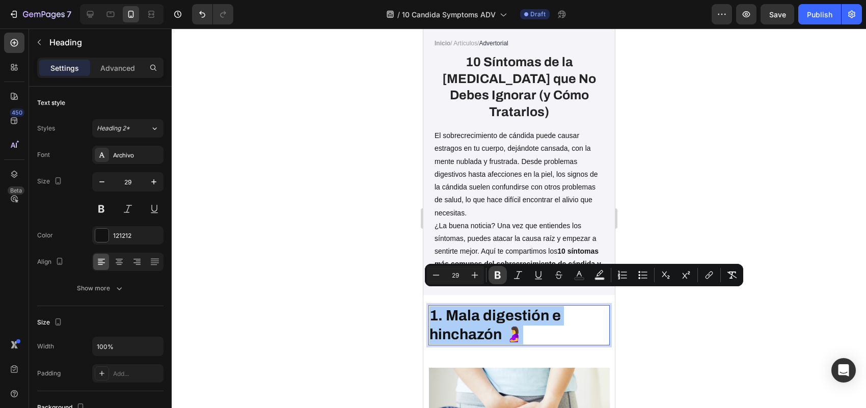
click at [498, 276] on icon "Editor contextual toolbar" at bounding box center [497, 275] width 10 height 10
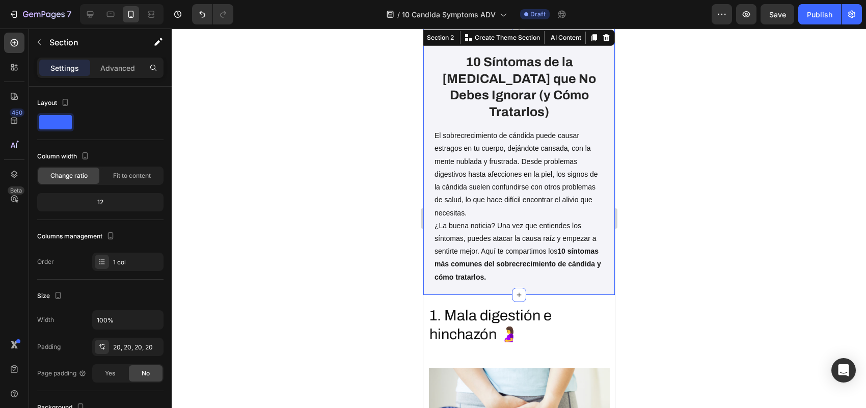
click at [491, 315] on p "1. Mala digestión e hinchazón 🤰" at bounding box center [518, 325] width 179 height 38
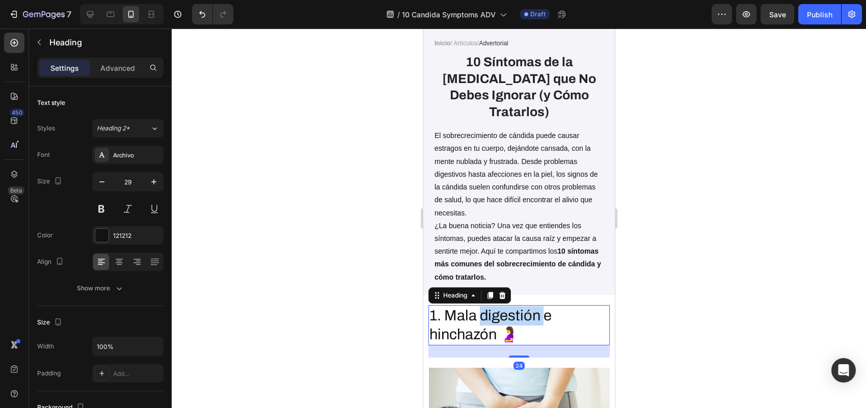
click at [490, 306] on p "1. Mala digestión e hinchazón 🤰" at bounding box center [518, 325] width 179 height 38
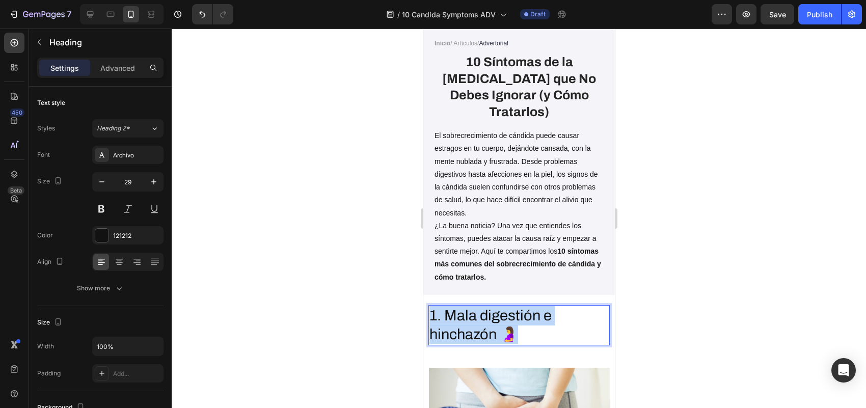
click at [490, 306] on p "1. Mala digestión e hinchazón 🤰" at bounding box center [518, 325] width 179 height 38
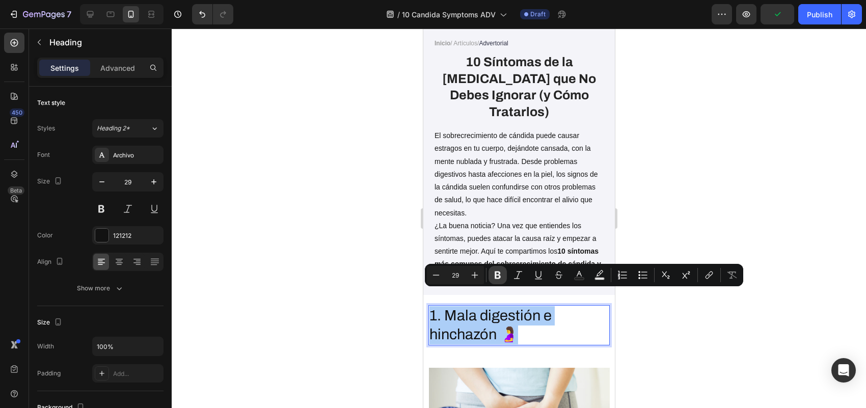
click at [500, 276] on icon "Editor contextual toolbar" at bounding box center [498, 275] width 6 height 8
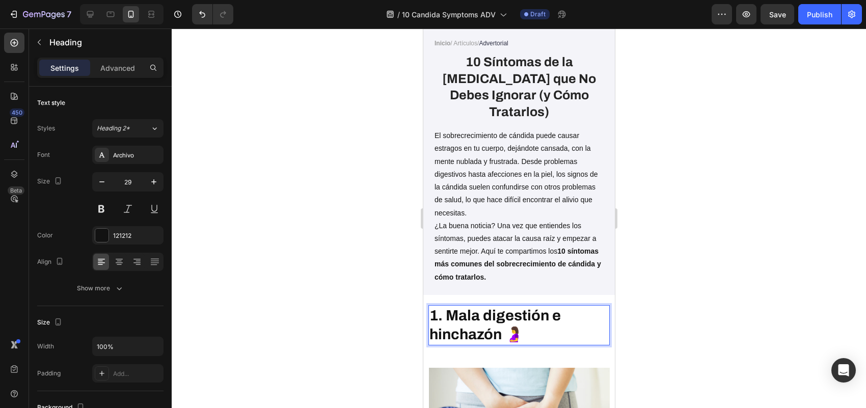
click at [518, 307] on p "1. Mala digestión e hinchazón 🤰" at bounding box center [518, 325] width 179 height 38
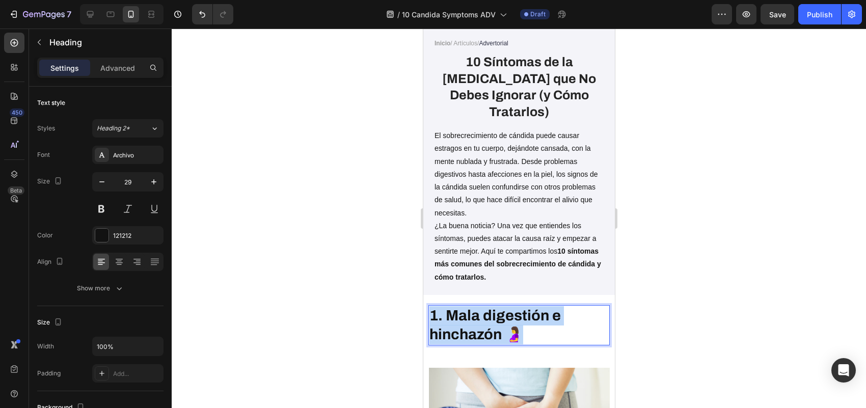
click at [518, 307] on p "1. Mala digestión e hinchazón 🤰" at bounding box center [518, 325] width 179 height 38
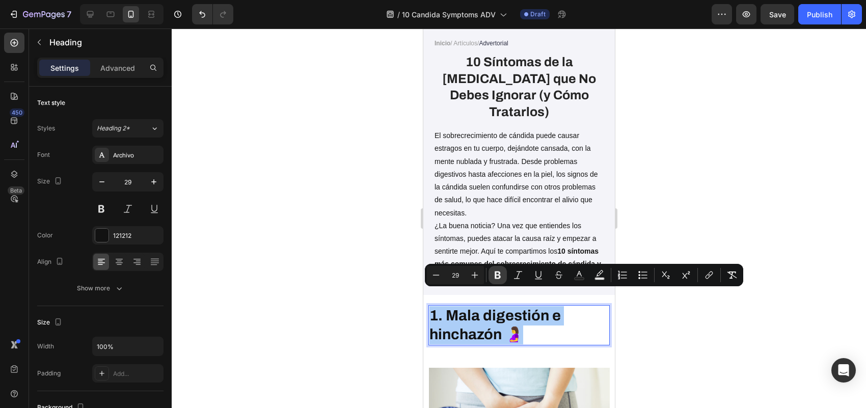
click at [497, 271] on icon "Editor contextual toolbar" at bounding box center [498, 275] width 6 height 8
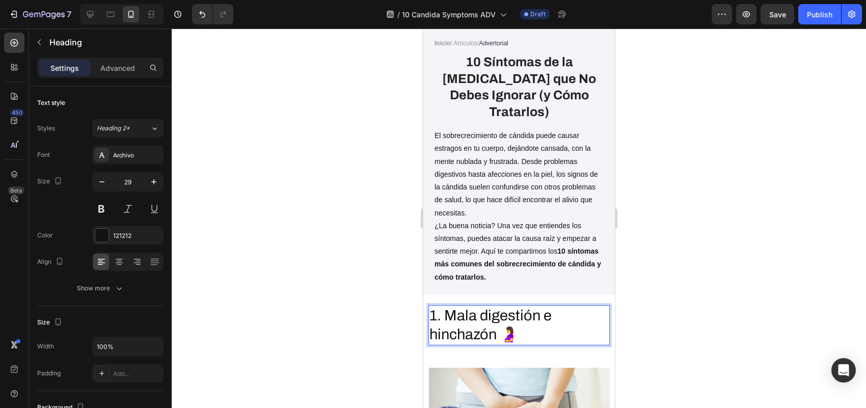
click at [483, 311] on p "1. Mala digestión e hinchazón 🤰" at bounding box center [518, 325] width 179 height 38
click at [157, 178] on icon "button" at bounding box center [154, 182] width 10 height 10
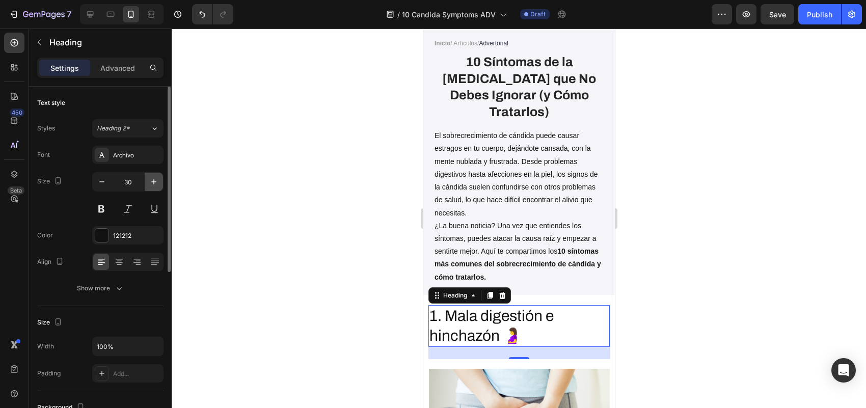
click at [157, 178] on icon "button" at bounding box center [154, 182] width 10 height 10
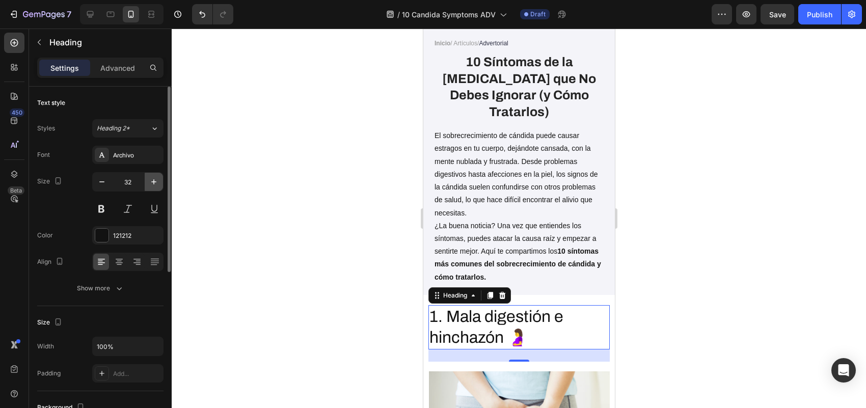
click at [157, 178] on icon "button" at bounding box center [154, 182] width 10 height 10
type input "33"
click at [339, 228] on div at bounding box center [519, 218] width 694 height 379
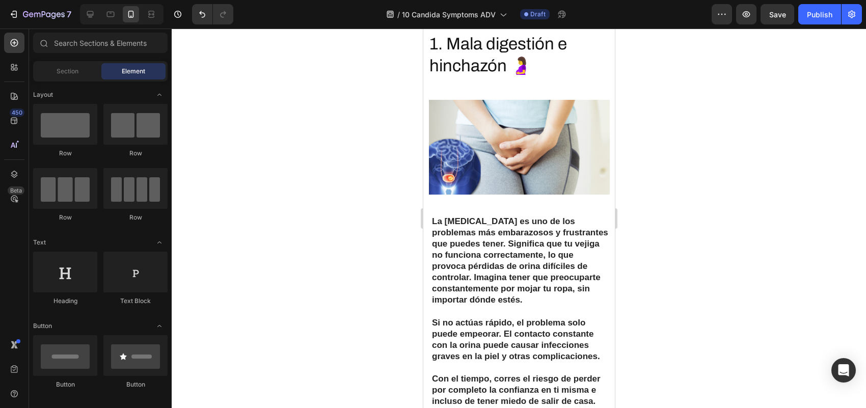
scroll to position [245, 0]
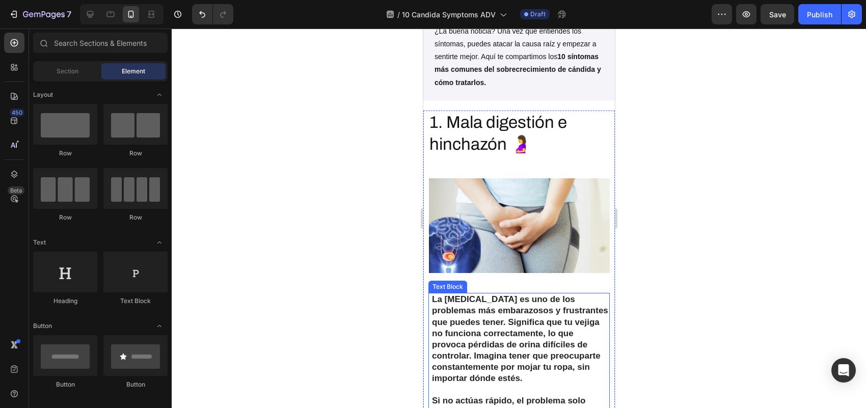
click at [519, 298] on p "La [MEDICAL_DATA] es uno de los problemas más embarazosos y frustrantes que pue…" at bounding box center [519, 339] width 177 height 90
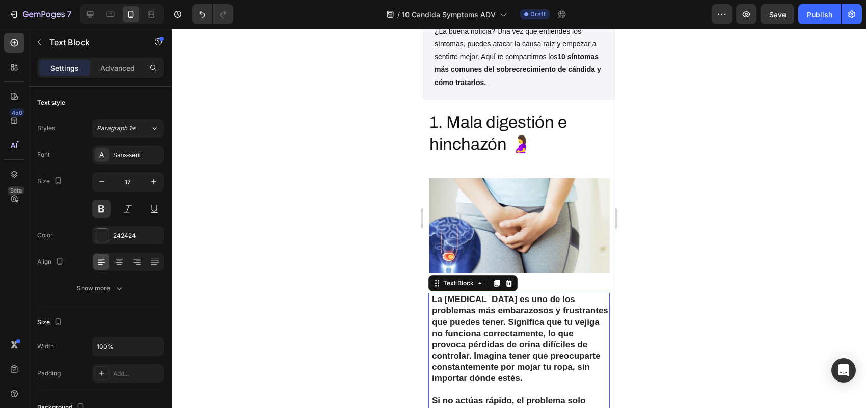
click at [519, 298] on p "La [MEDICAL_DATA] es uno de los problemas más embarazosos y frustrantes que pue…" at bounding box center [519, 339] width 177 height 90
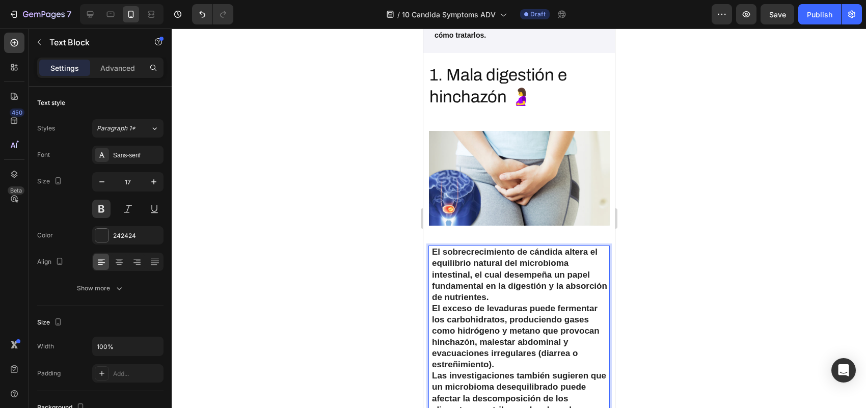
scroll to position [298, 0]
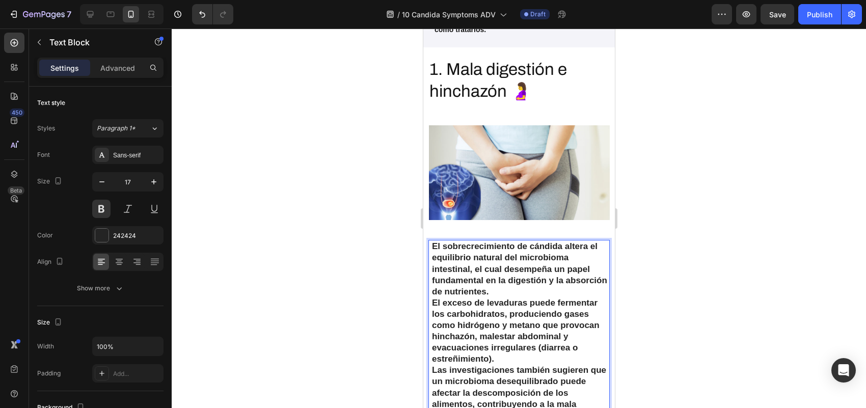
click at [546, 265] on p "El sobrecrecimiento de cándida altera el equilibrio natural del microbioma inte…" at bounding box center [519, 269] width 177 height 56
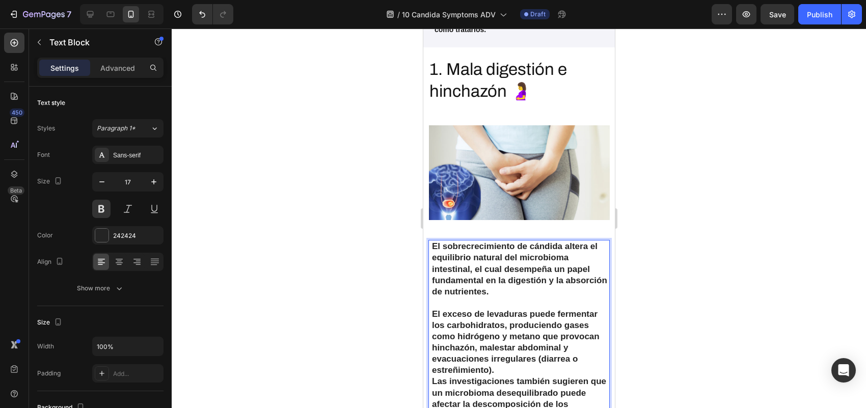
click at [566, 347] on p "El exceso de levaduras puede fermentar los carbohidratos, produciendo gases com…" at bounding box center [519, 343] width 177 height 68
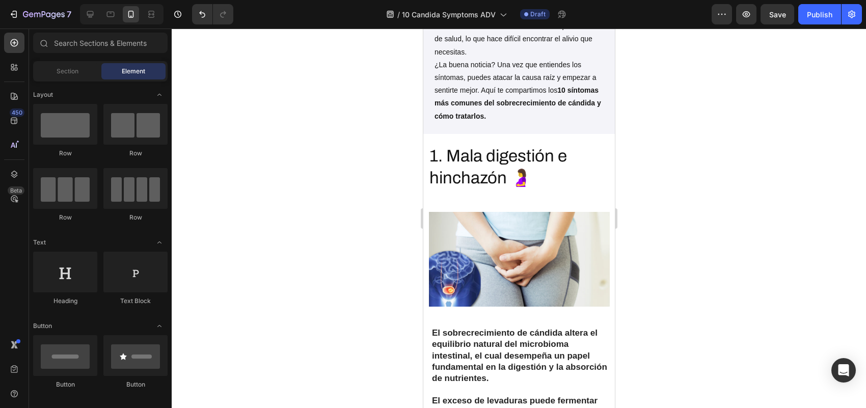
scroll to position [247, 0]
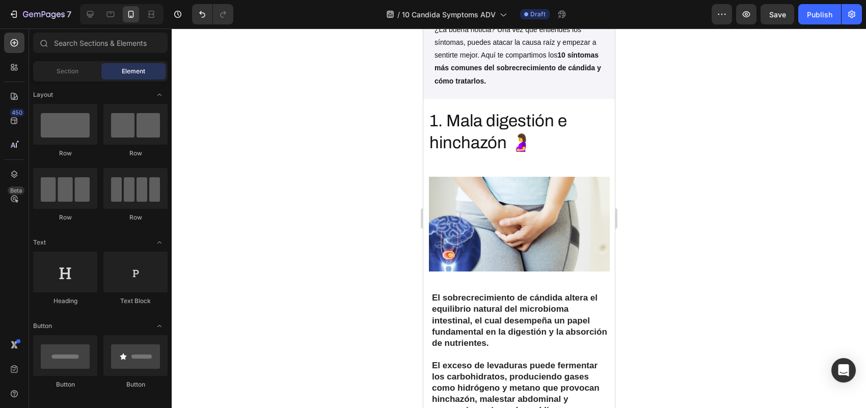
drag, startPoint x: 610, startPoint y: 98, endPoint x: 1037, endPoint y: 103, distance: 426.8
click at [513, 206] on img at bounding box center [518, 224] width 181 height 115
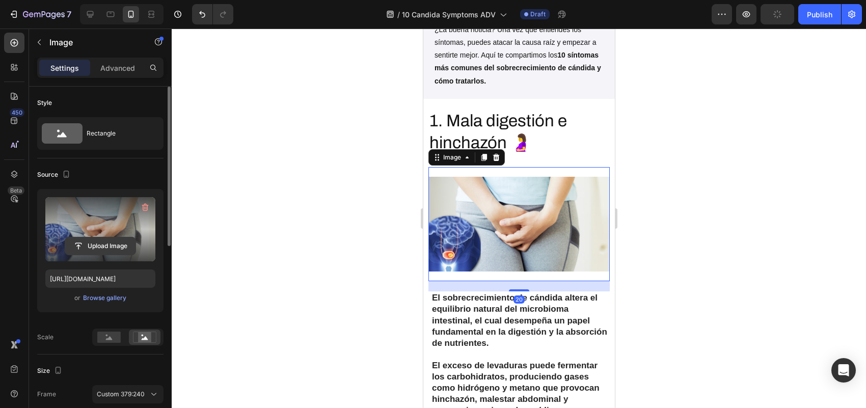
click at [148, 207] on icon "button" at bounding box center [145, 208] width 7 height 8
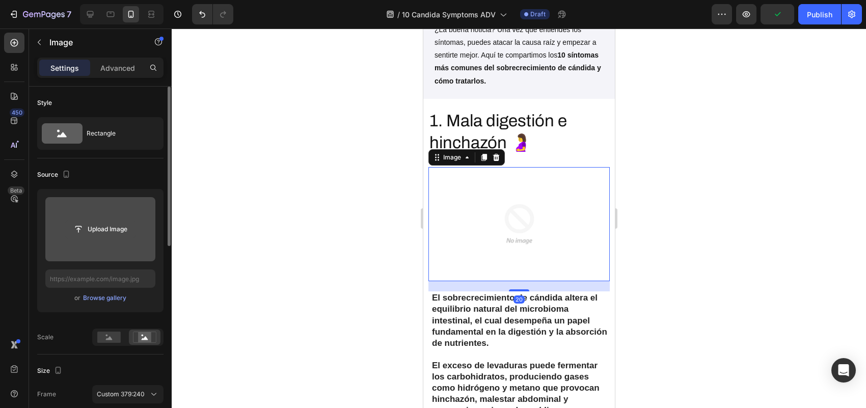
click at [86, 225] on input "file" at bounding box center [100, 229] width 70 height 17
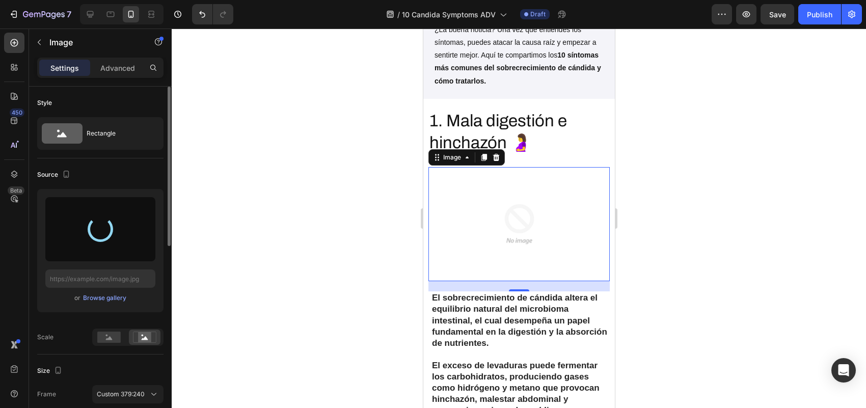
type input "[URL][DOMAIN_NAME]"
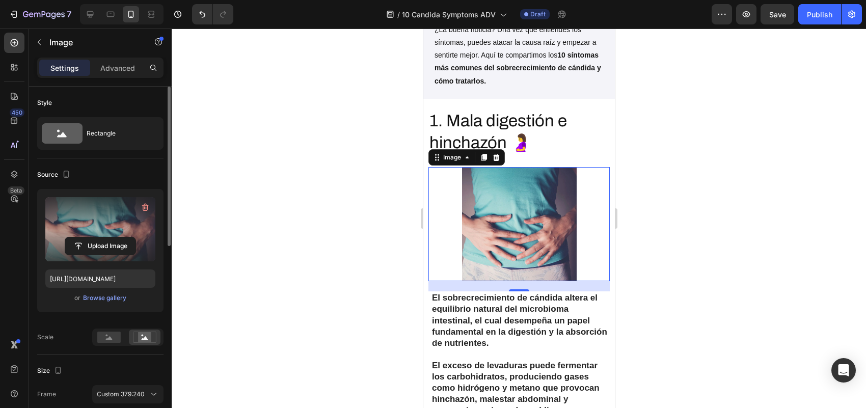
click at [703, 146] on div at bounding box center [519, 218] width 694 height 379
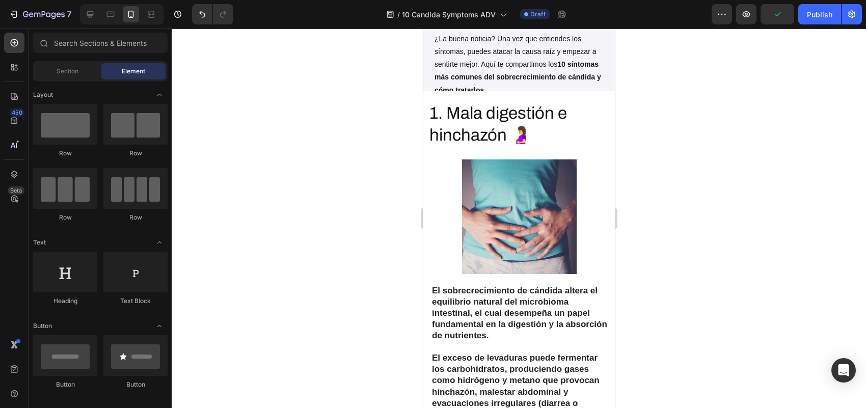
scroll to position [317, 0]
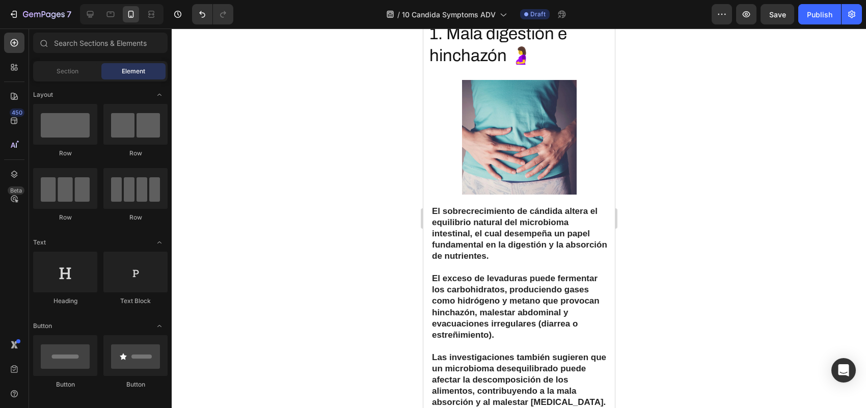
drag, startPoint x: 608, startPoint y: 76, endPoint x: 1099, endPoint y: 81, distance: 490.5
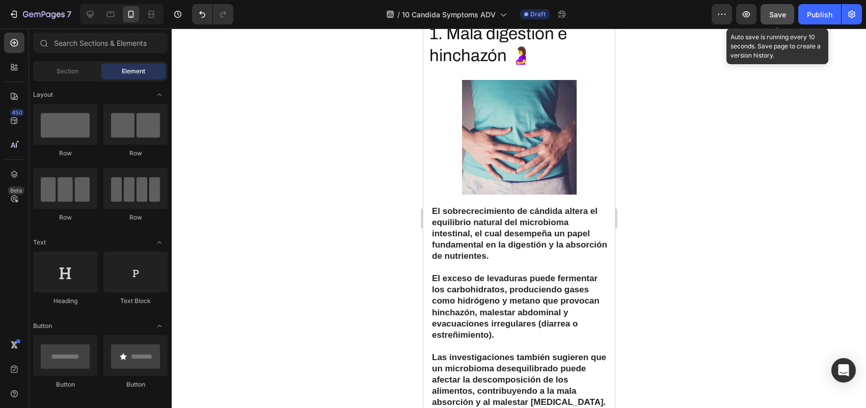
click at [775, 11] on span "Save" at bounding box center [777, 14] width 17 height 9
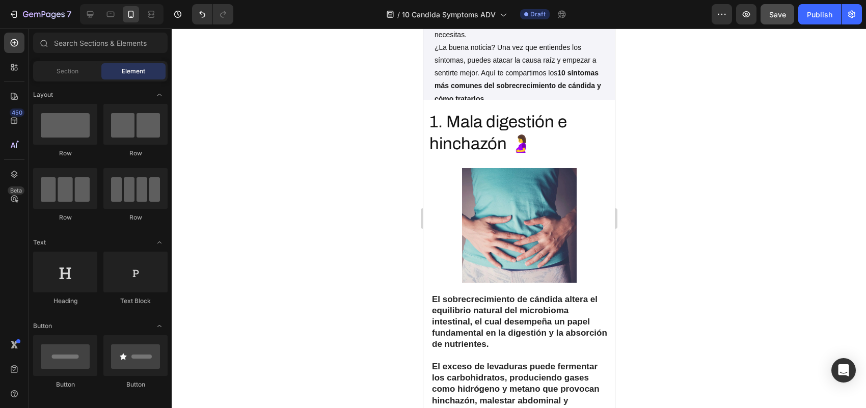
scroll to position [220, 0]
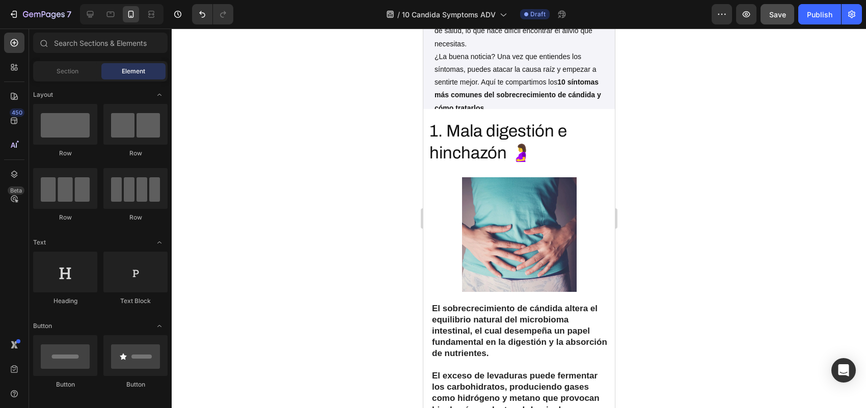
drag, startPoint x: 611, startPoint y: 77, endPoint x: 1042, endPoint y: 98, distance: 431.3
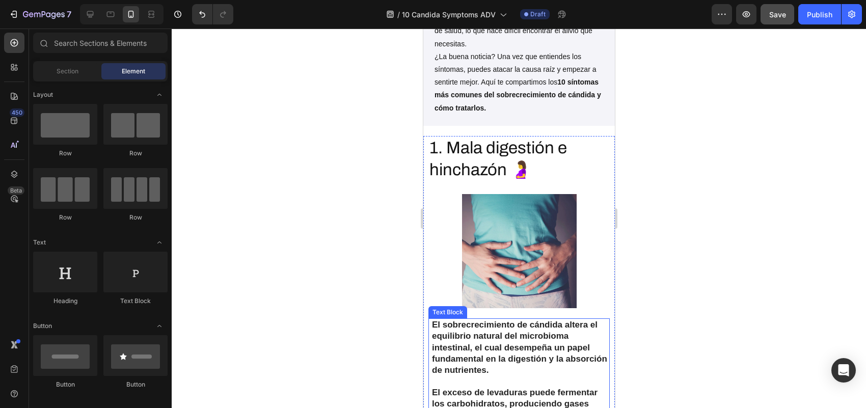
click at [486, 319] on p "El sobrecrecimiento de cándida altera el equilibrio natural del microbioma inte…" at bounding box center [519, 347] width 177 height 56
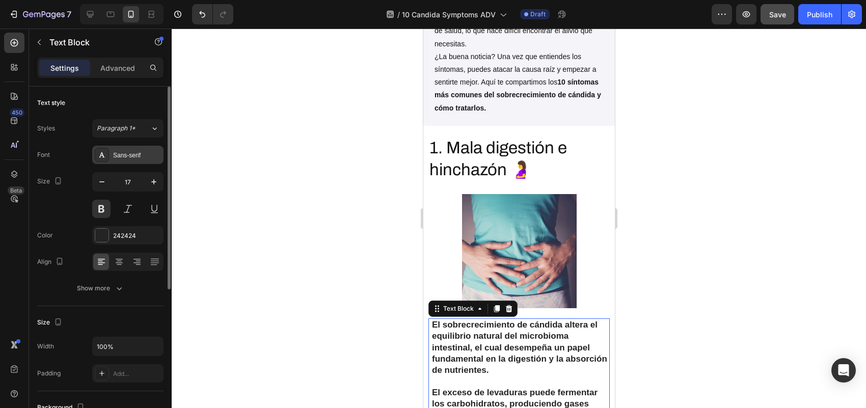
click at [141, 155] on div "Sans-serif" at bounding box center [137, 155] width 48 height 9
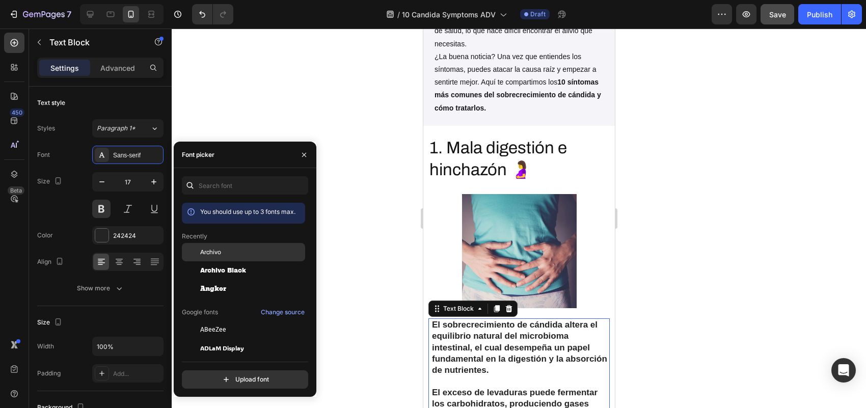
click at [243, 255] on div "Archivo" at bounding box center [251, 252] width 103 height 9
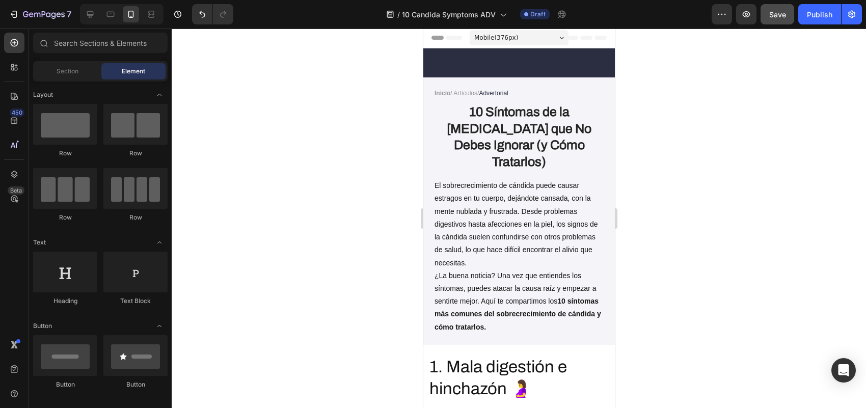
scroll to position [0, 0]
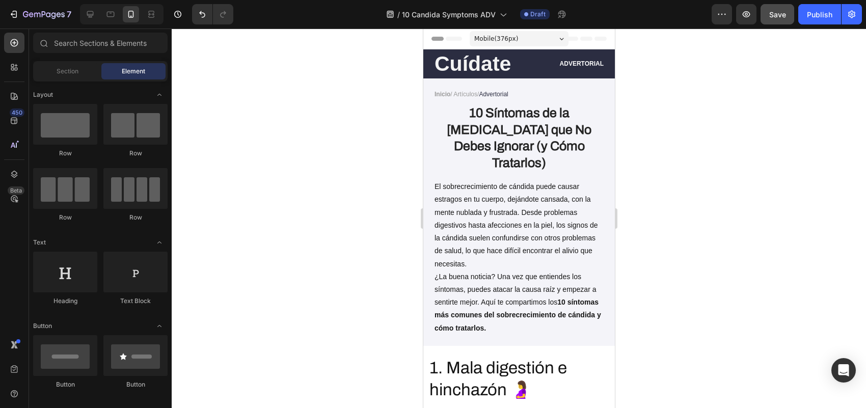
drag, startPoint x: 610, startPoint y: 74, endPoint x: 1037, endPoint y: 114, distance: 428.7
click at [499, 225] on p "El sobrecrecimiento de cándida puede causar estragos en tu cuerpo, dejándote ca…" at bounding box center [518, 225] width 169 height 90
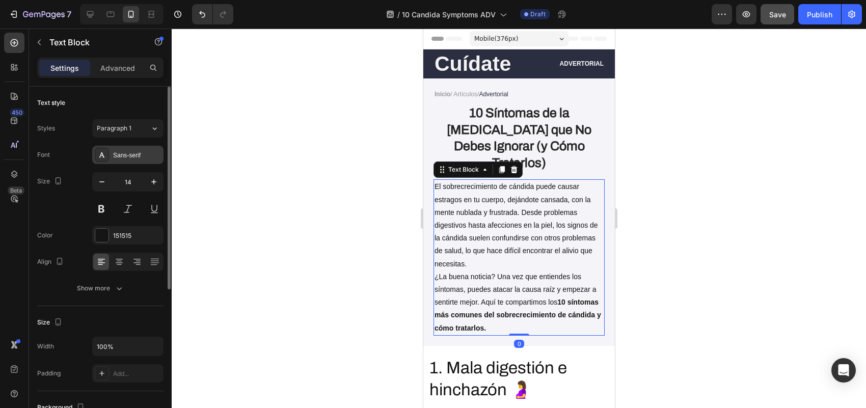
click at [118, 151] on div "Sans-serif" at bounding box center [137, 155] width 48 height 9
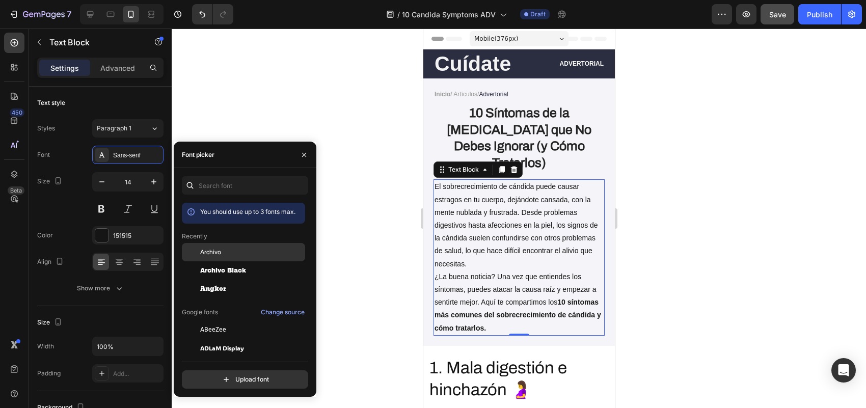
click at [220, 256] on span "Archivo" at bounding box center [210, 252] width 21 height 9
click at [498, 245] on p "El sobrecrecimiento de cándida puede causar estragos en tu cuerpo, dejándote ca…" at bounding box center [518, 225] width 169 height 90
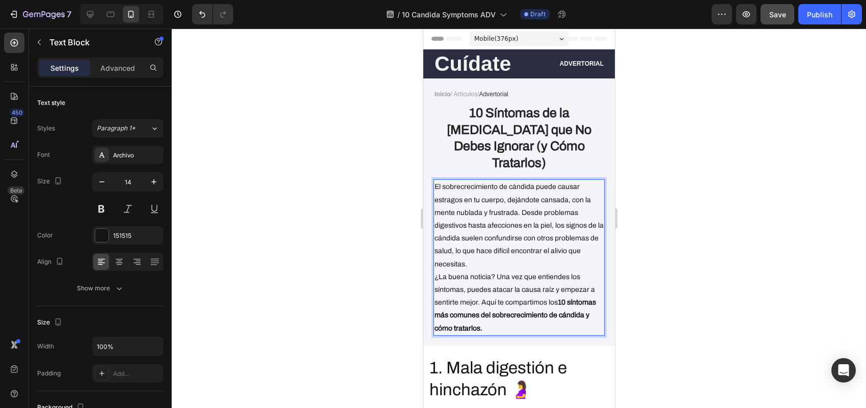
click at [535, 210] on p "El sobrecrecimiento de cándida puede causar estragos en tu cuerpo, dejándote ca…" at bounding box center [518, 225] width 169 height 90
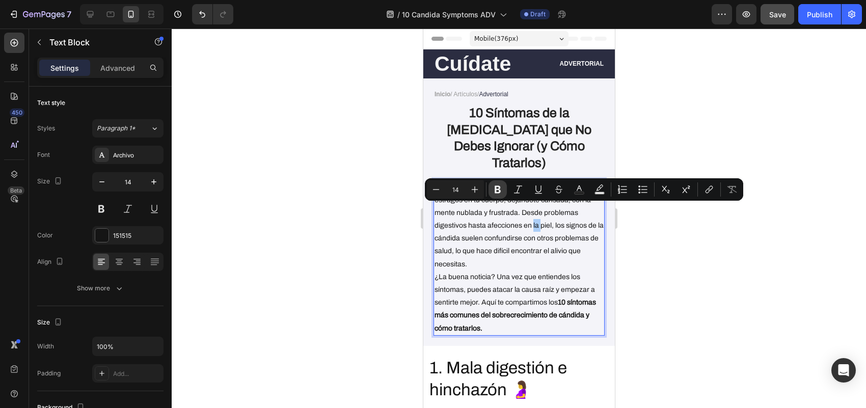
click at [505, 187] on button "Bold" at bounding box center [497, 189] width 18 height 18
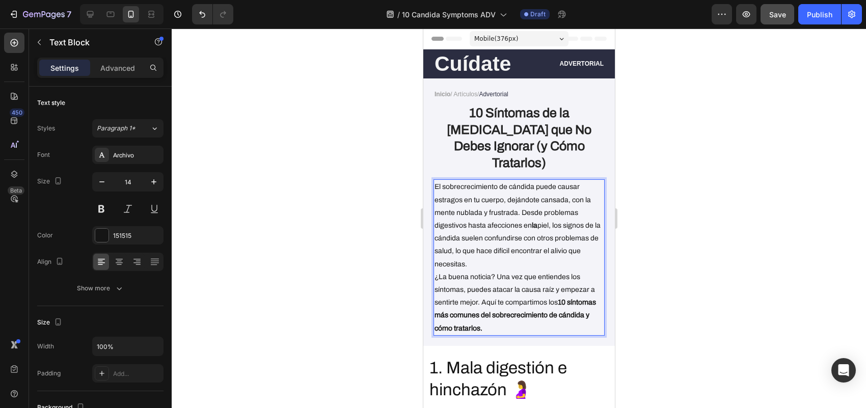
click at [516, 214] on p "El sobrecrecimiento de cándida puede causar estragos en tu cuerpo, dejándote ca…" at bounding box center [518, 225] width 169 height 90
click at [508, 236] on p "El sobrecrecimiento de cándida puede causar estragos en tu cuerpo, dejándote ca…" at bounding box center [518, 225] width 169 height 90
click at [506, 250] on p "El sobrecrecimiento de cándida puede causar estragos en tu cuerpo, dejándote ca…" at bounding box center [518, 225] width 169 height 90
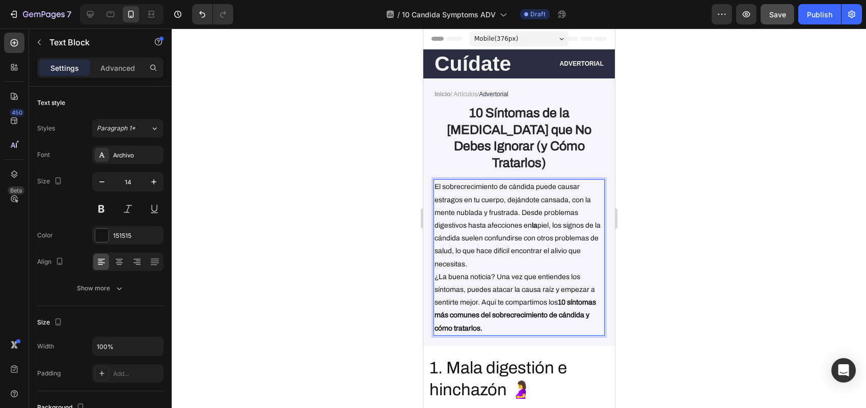
click at [506, 250] on p "El sobrecrecimiento de cándida puede causar estragos en tu cuerpo, dejándote ca…" at bounding box center [518, 225] width 169 height 90
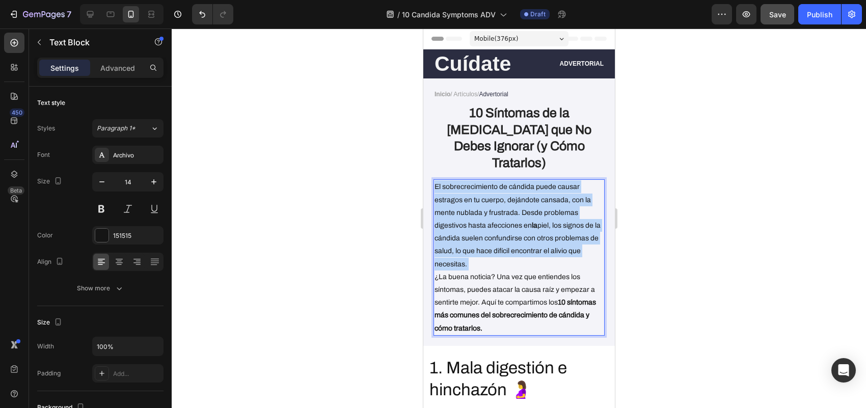
click at [506, 250] on p "El sobrecrecimiento de cándida puede causar estragos en tu cuerpo, dejándote ca…" at bounding box center [518, 225] width 169 height 90
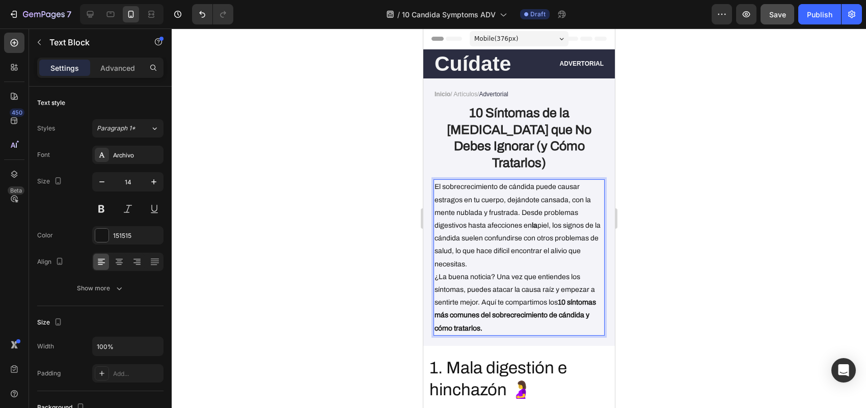
click at [549, 270] on p "¿La buena noticia? Una vez que entiendes los síntomas, puedes atacar la causa r…" at bounding box center [518, 302] width 169 height 64
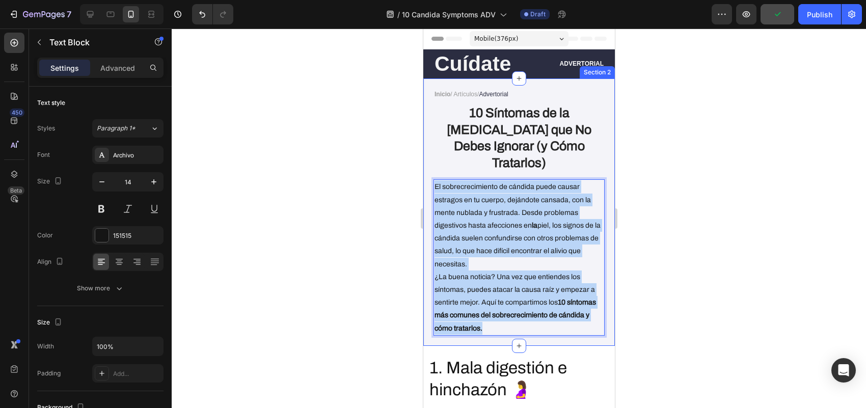
drag, startPoint x: 516, startPoint y: 295, endPoint x: 427, endPoint y: 167, distance: 156.7
click at [427, 167] on div "Inicio / Artículos/ Advertorial Text Block 10 Síntomas de la [MEDICAL_DATA] que…" at bounding box center [518, 211] width 191 height 267
drag, startPoint x: 474, startPoint y: 181, endPoint x: 466, endPoint y: 204, distance: 24.2
click at [466, 204] on p "El sobrecrecimiento de cándida puede causar estragos en tu cuerpo, dejándote ca…" at bounding box center [518, 225] width 169 height 90
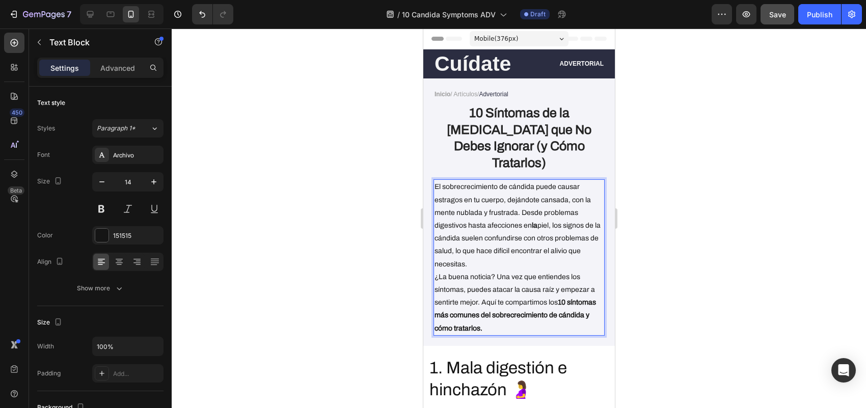
click at [488, 231] on p "El sobrecrecimiento de cándida puede causar estragos en tu cuerpo, dejándote ca…" at bounding box center [518, 225] width 169 height 90
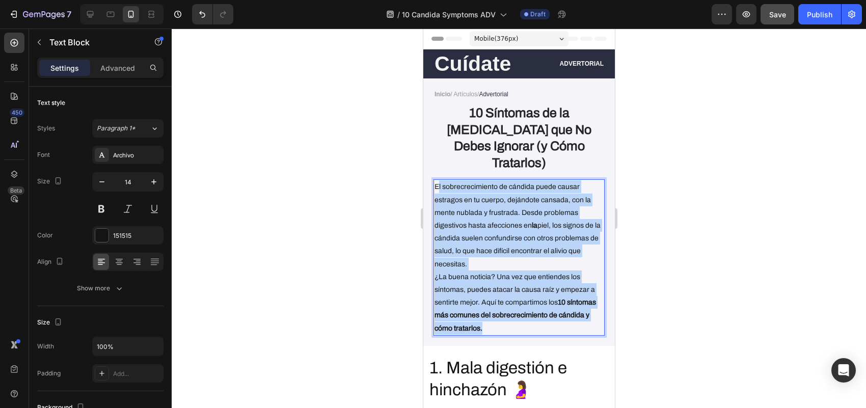
drag, startPoint x: 523, startPoint y: 305, endPoint x: 426, endPoint y: 161, distance: 173.2
click at [435, 159] on div "Inicio / Artículos/ Advertorial Text Block 10 Síntomas de la [MEDICAL_DATA] que…" at bounding box center [518, 212] width 171 height 246
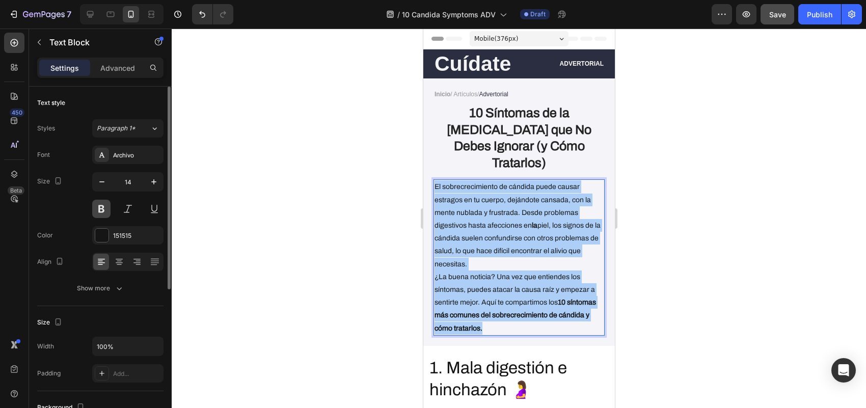
click at [97, 212] on button at bounding box center [101, 209] width 18 height 18
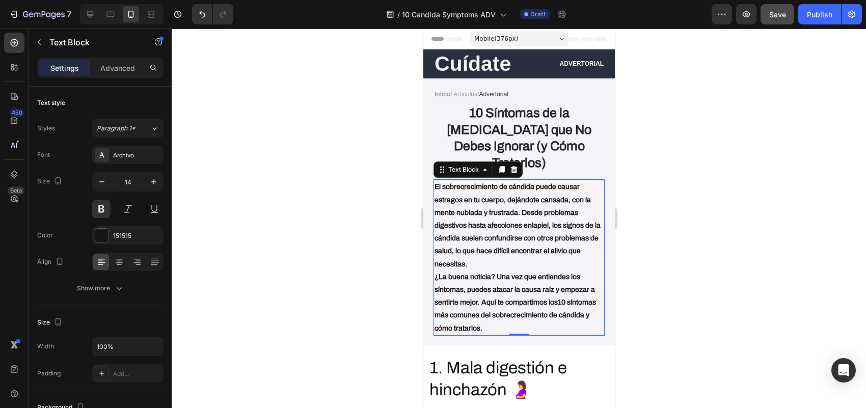
click at [284, 207] on div at bounding box center [519, 218] width 694 height 379
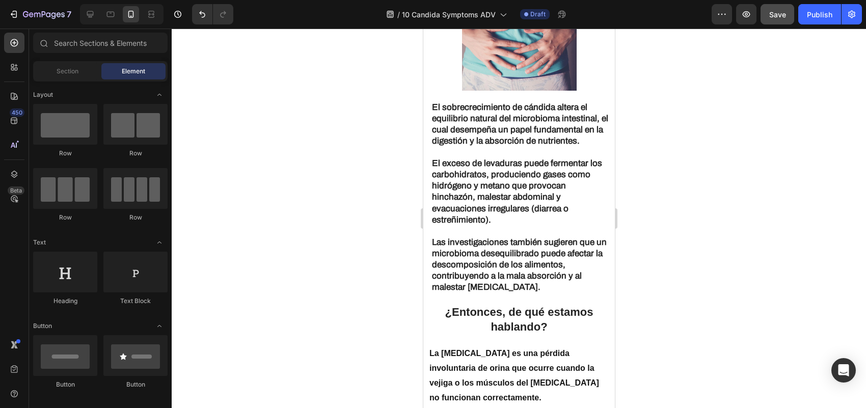
scroll to position [439, 0]
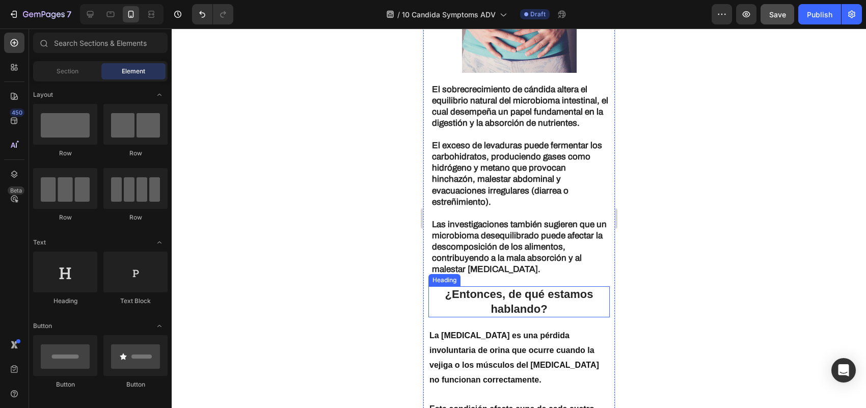
click at [541, 292] on h2 "¿Entonces, de qué estamos hablando?" at bounding box center [518, 301] width 181 height 31
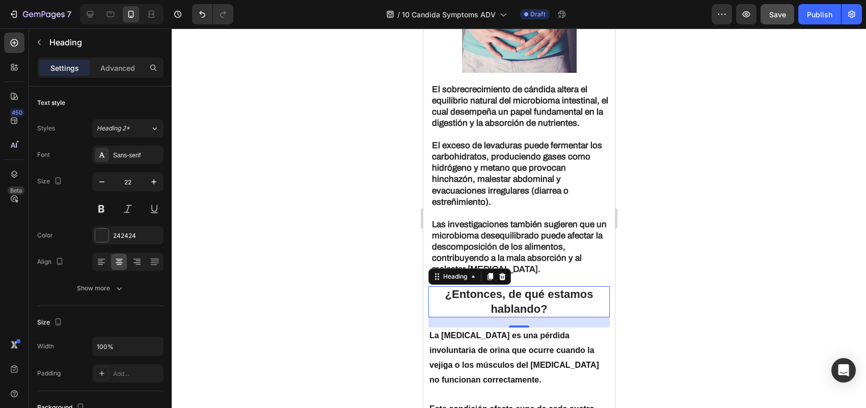
click at [537, 296] on h2 "¿Entonces, de qué estamos hablando?" at bounding box center [518, 301] width 181 height 31
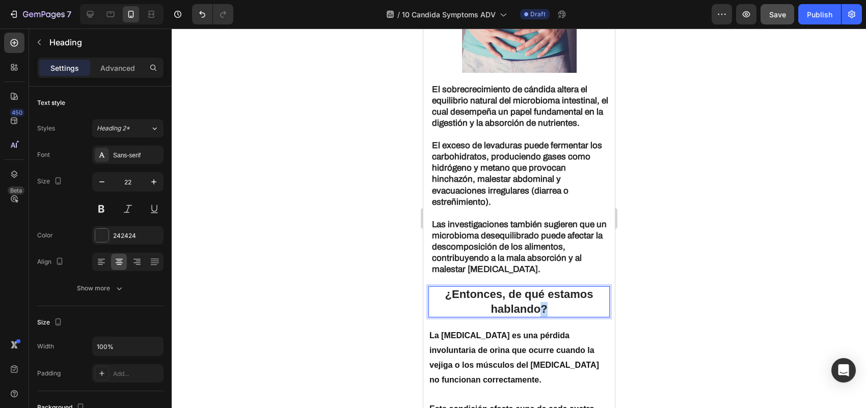
click at [537, 296] on p "¿Entonces, de qué estamos hablando?" at bounding box center [518, 301] width 179 height 29
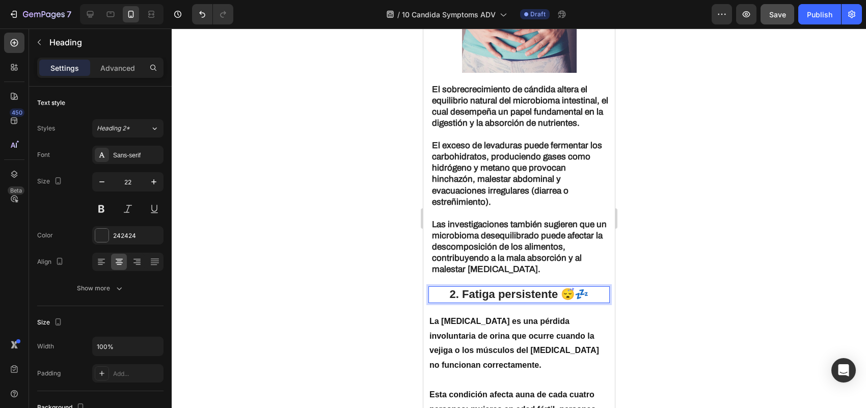
click at [531, 290] on strong "2. Fatiga persistente 😴💤" at bounding box center [518, 294] width 139 height 13
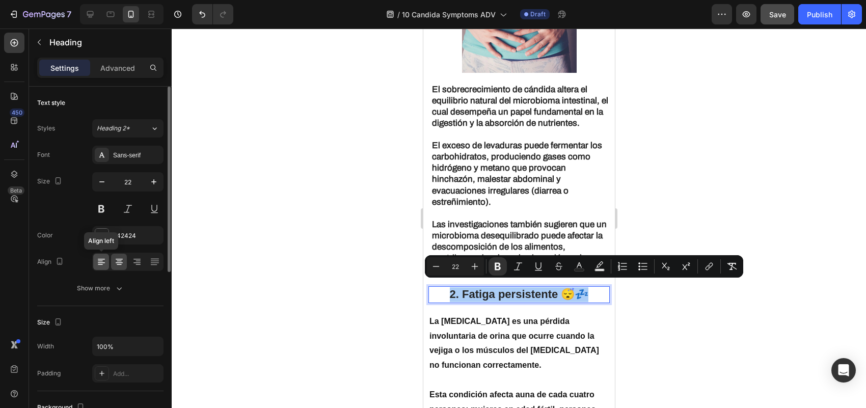
click at [105, 259] on icon at bounding box center [101, 262] width 10 height 10
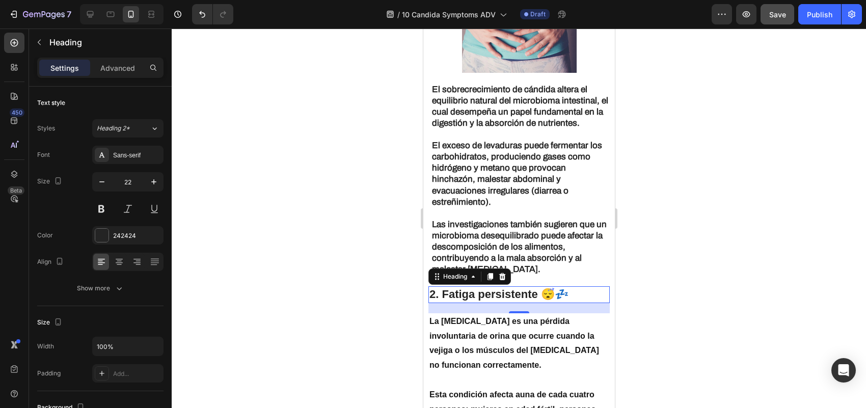
click at [492, 288] on strong "2. Fatiga persistente 😴💤" at bounding box center [498, 294] width 139 height 13
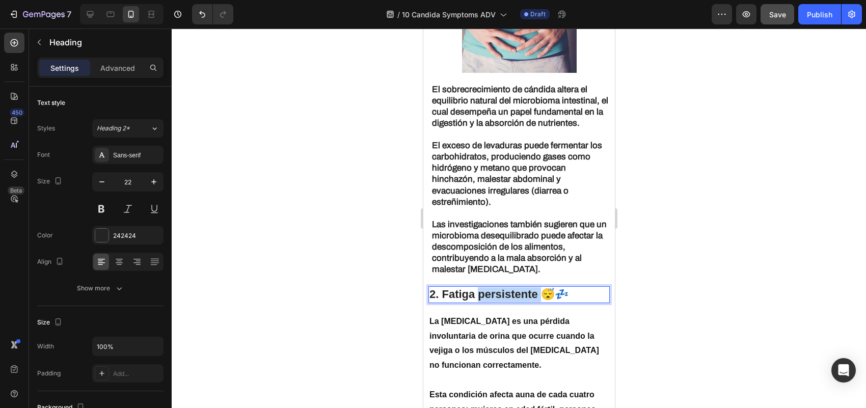
click at [492, 288] on strong "2. Fatiga persistente 😴💤" at bounding box center [498, 294] width 139 height 13
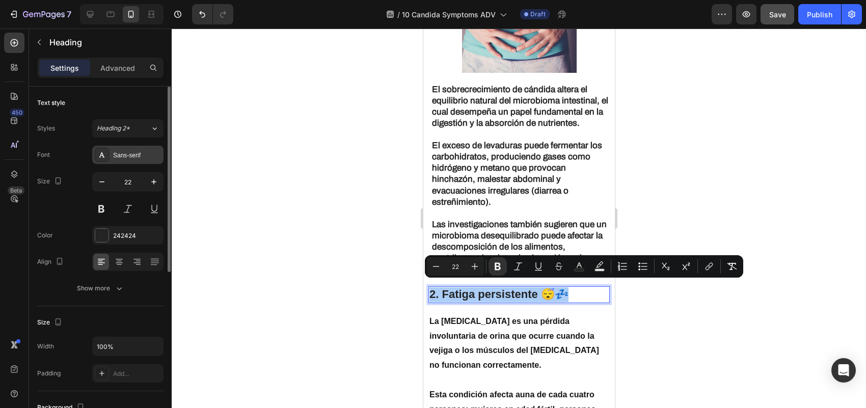
click at [133, 148] on div "Sans-serif" at bounding box center [127, 155] width 71 height 18
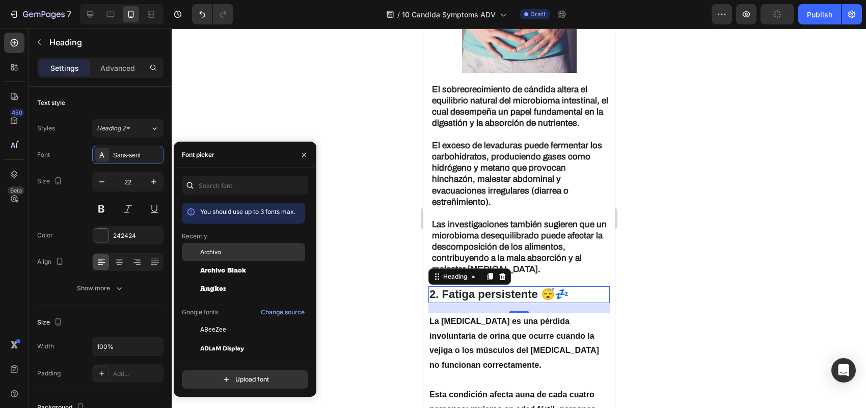
click at [227, 252] on div "Archivo" at bounding box center [251, 252] width 103 height 9
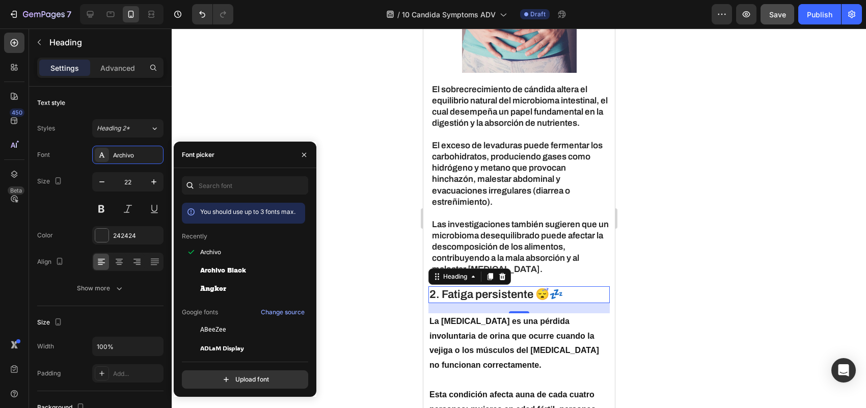
click at [328, 294] on div at bounding box center [519, 218] width 694 height 379
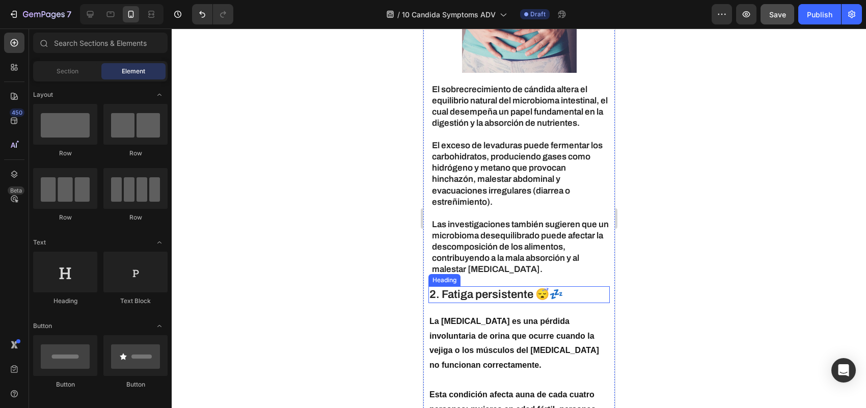
click at [504, 300] on strong "2. Fatiga persistente 😴💤" at bounding box center [495, 294] width 133 height 12
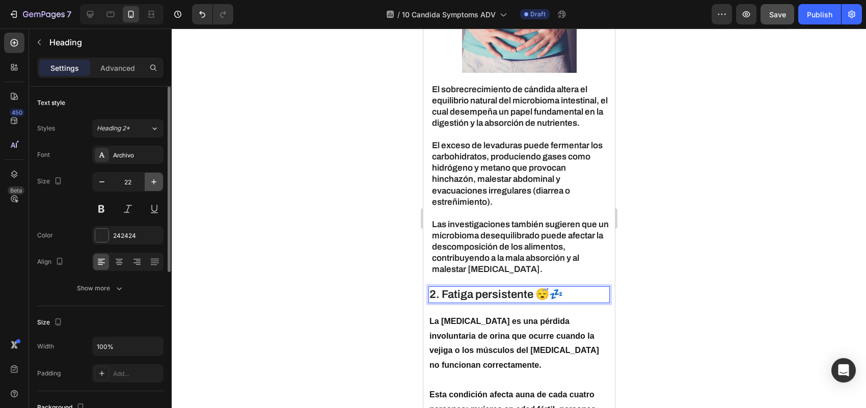
click at [156, 187] on button "button" at bounding box center [154, 182] width 18 height 18
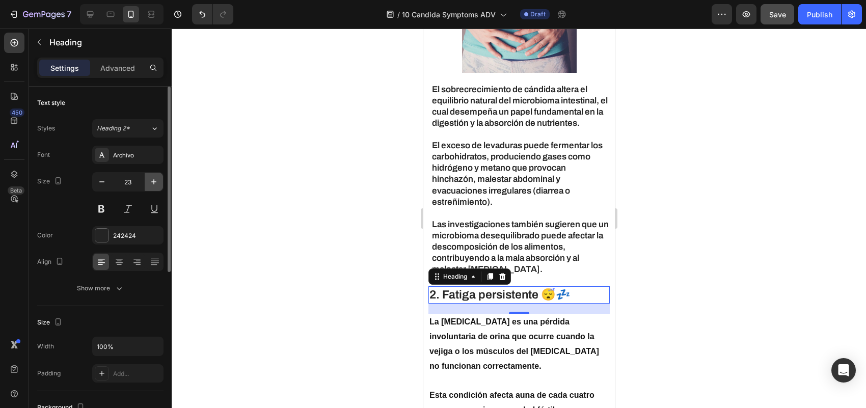
click at [156, 187] on button "button" at bounding box center [154, 182] width 18 height 18
type input "26"
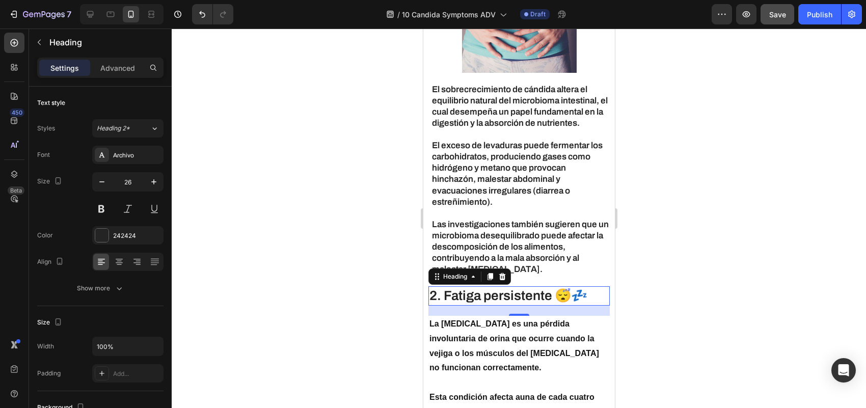
click at [281, 268] on div at bounding box center [519, 218] width 694 height 379
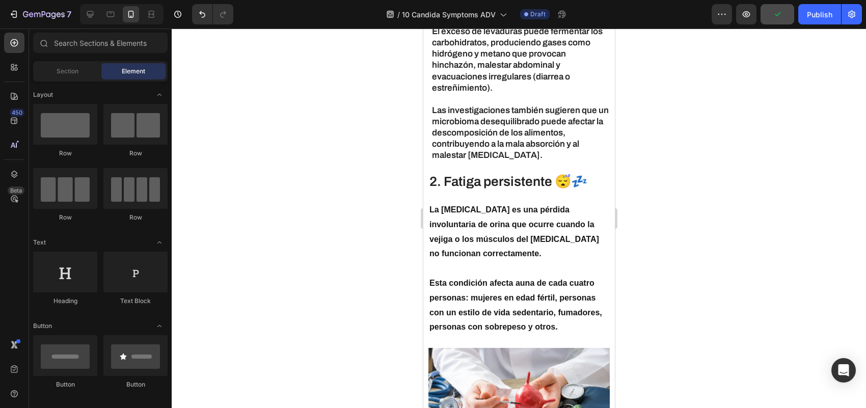
scroll to position [588, 0]
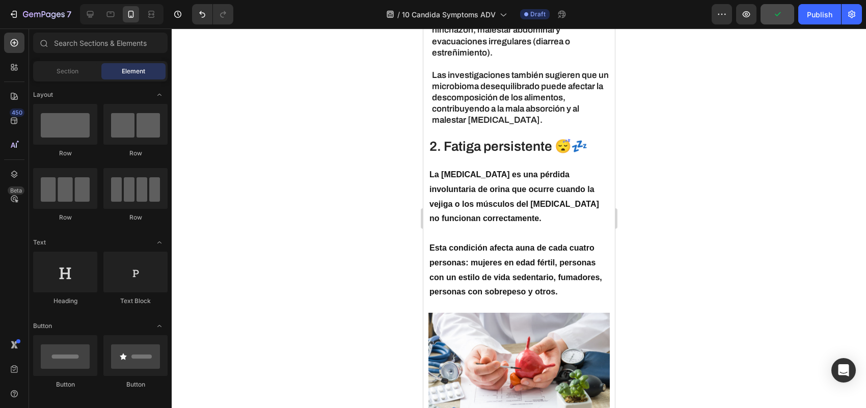
drag, startPoint x: 608, startPoint y: 90, endPoint x: 831, endPoint y: 180, distance: 240.6
click at [504, 153] on strong "2. Fatiga persistente 😴💤" at bounding box center [508, 146] width 158 height 14
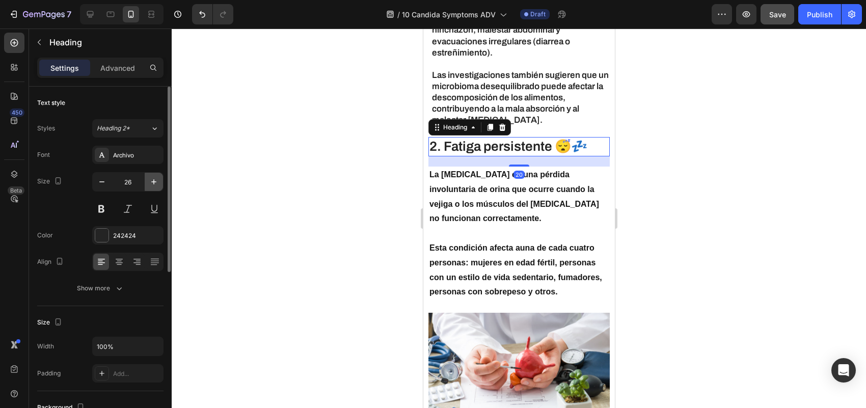
click at [155, 184] on icon "button" at bounding box center [154, 182] width 10 height 10
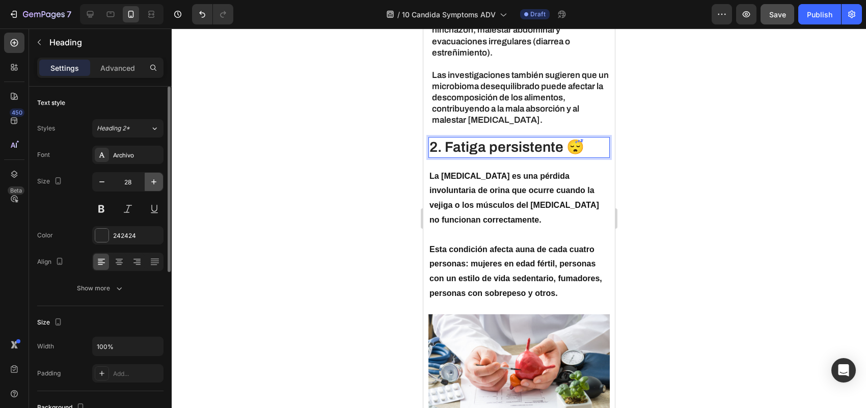
click at [153, 183] on icon "button" at bounding box center [154, 182] width 10 height 10
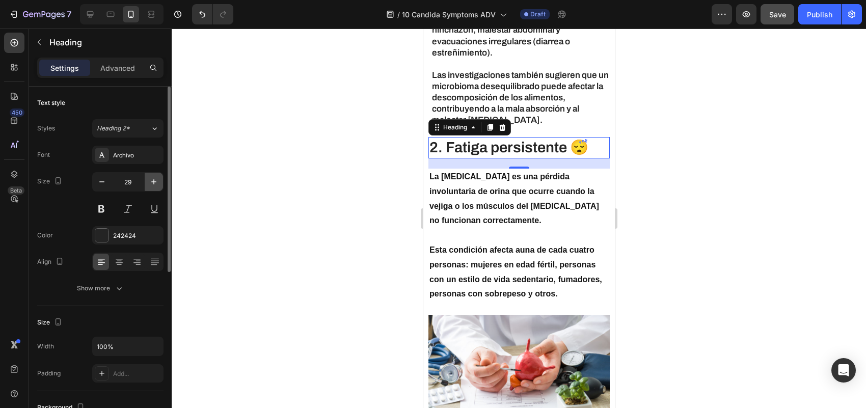
click at [153, 182] on icon "button" at bounding box center [154, 182] width 10 height 10
type input "30"
click at [319, 187] on div at bounding box center [519, 218] width 694 height 379
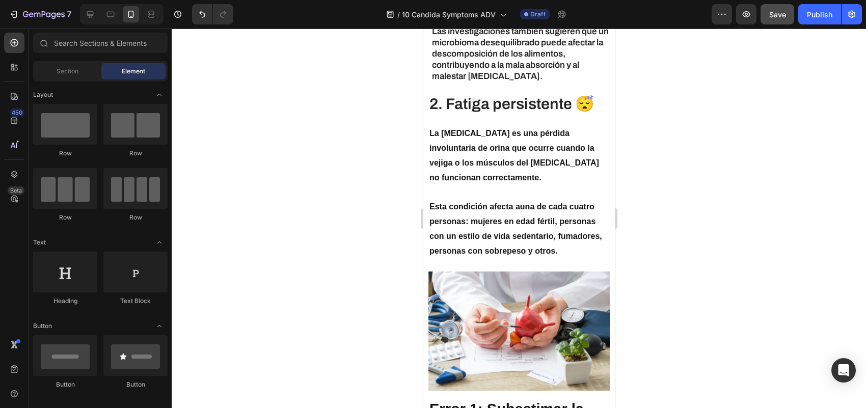
scroll to position [623, 0]
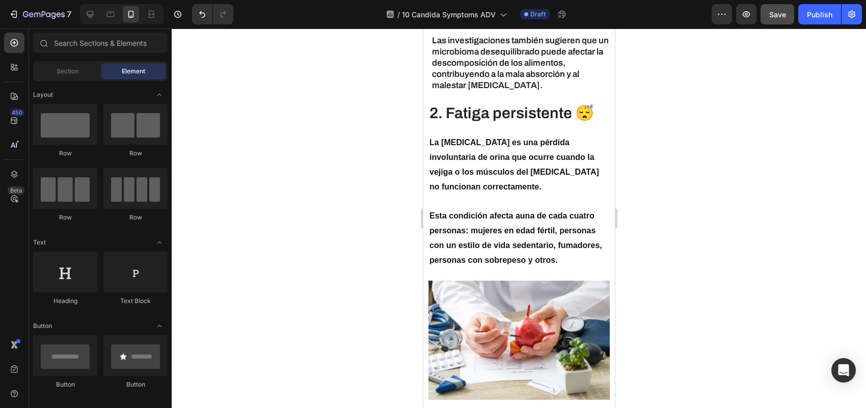
drag, startPoint x: 610, startPoint y: 100, endPoint x: 1053, endPoint y: 131, distance: 443.7
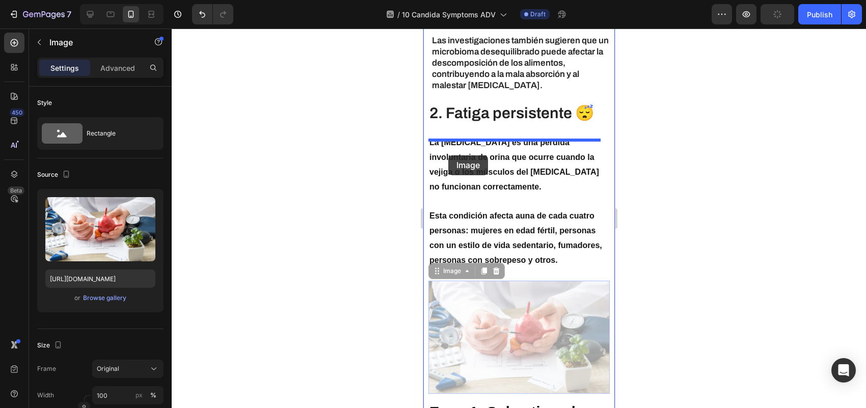
drag, startPoint x: 444, startPoint y: 294, endPoint x: 448, endPoint y: 155, distance: 139.1
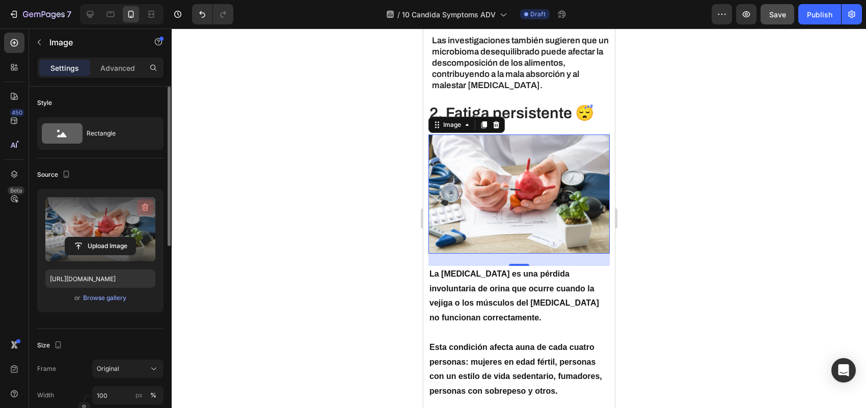
click at [144, 205] on icon "button" at bounding box center [145, 208] width 7 height 8
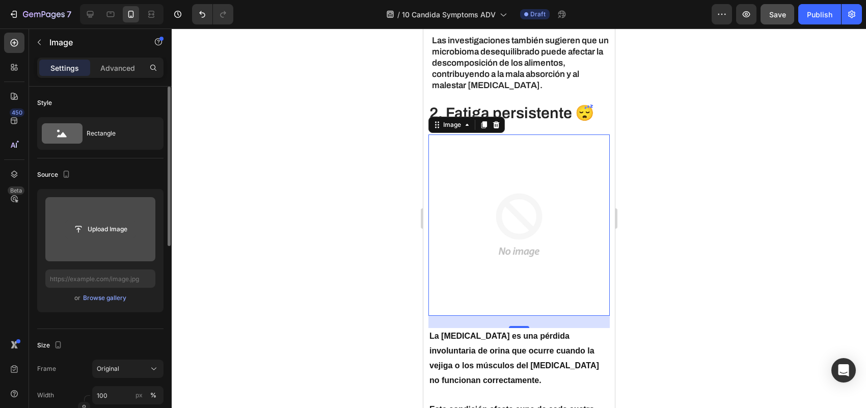
click at [112, 223] on input "file" at bounding box center [100, 229] width 70 height 17
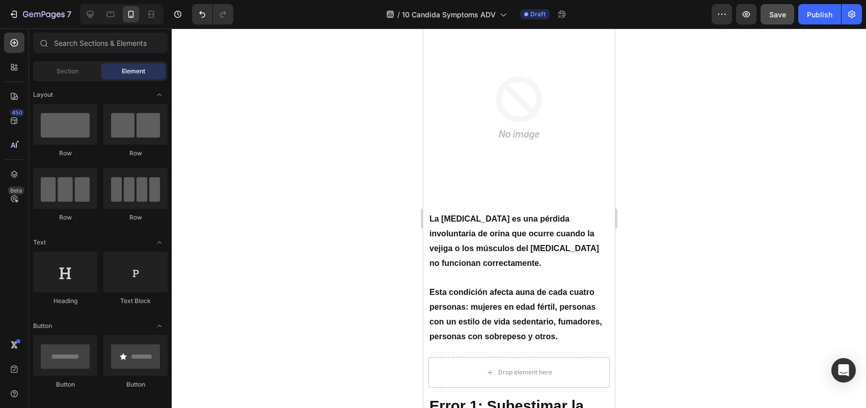
scroll to position [785, 0]
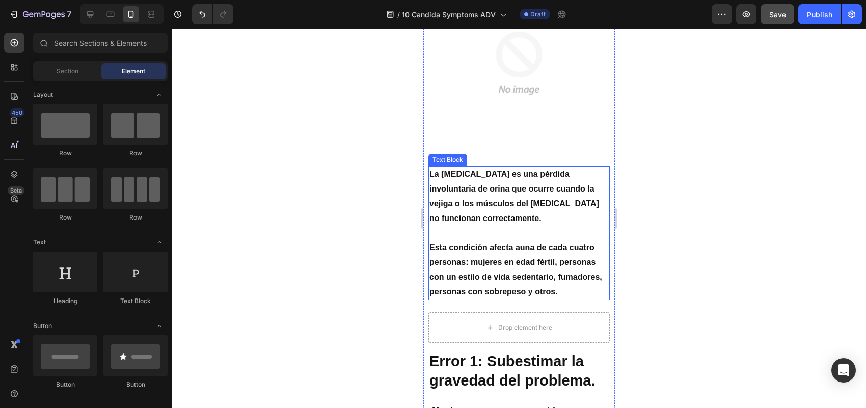
click at [528, 202] on p "La [MEDICAL_DATA] es una pérdida involuntaria de orina que ocurre cuando la vej…" at bounding box center [518, 196] width 179 height 59
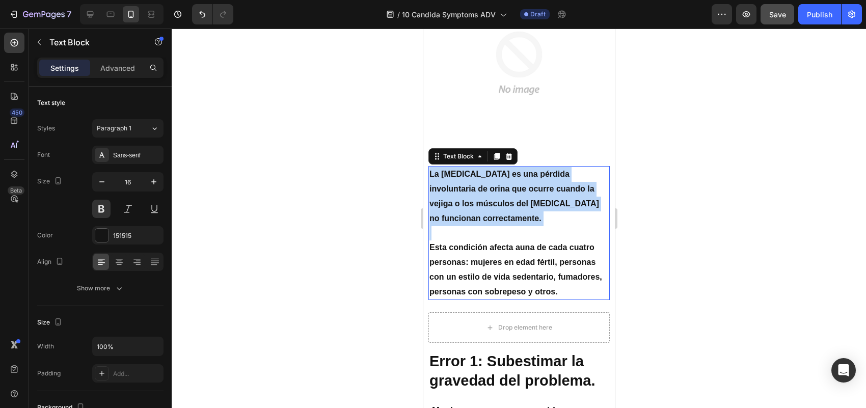
click at [528, 202] on p "La [MEDICAL_DATA] es una pérdida involuntaria de orina que ocurre cuando la vej…" at bounding box center [518, 196] width 179 height 59
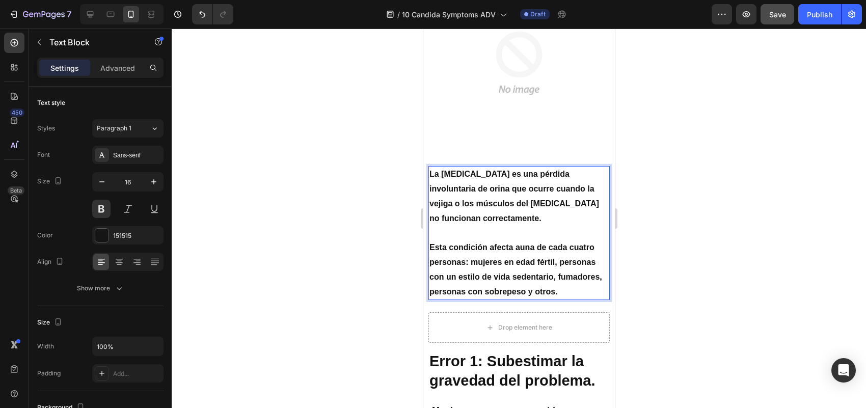
click at [536, 243] on strong "una de cada cuatro personas" at bounding box center [511, 254] width 165 height 23
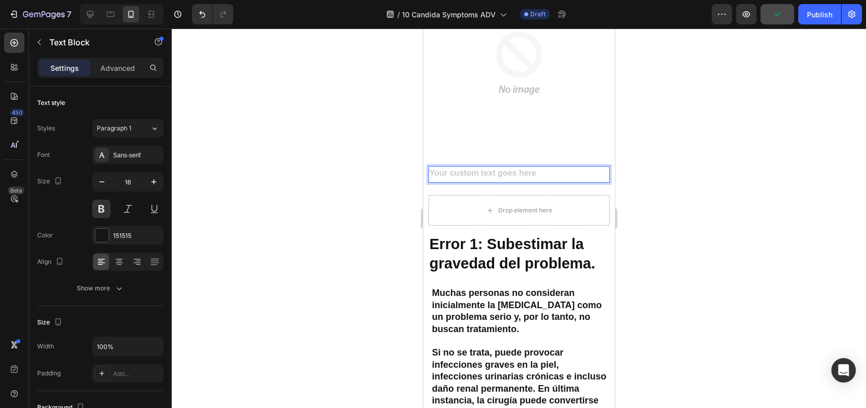
scroll to position [797, 0]
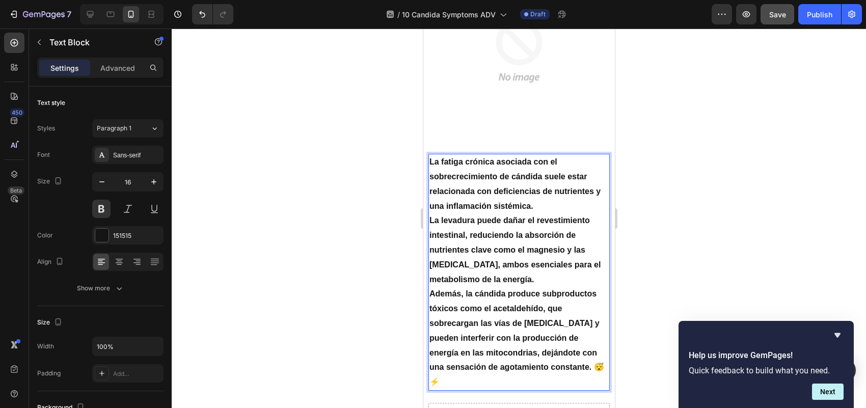
click at [529, 264] on p "La levadura puede dañar el revestimiento intestinal, reduciendo la absorción de…" at bounding box center [518, 249] width 179 height 73
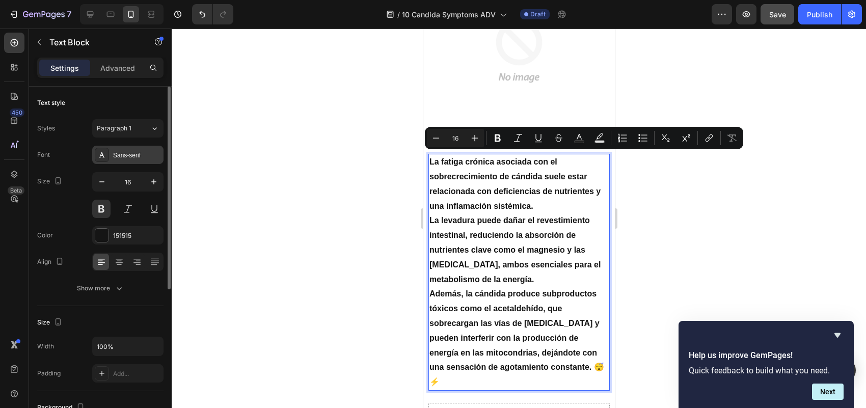
click at [126, 159] on div "Sans-serif" at bounding box center [137, 155] width 48 height 9
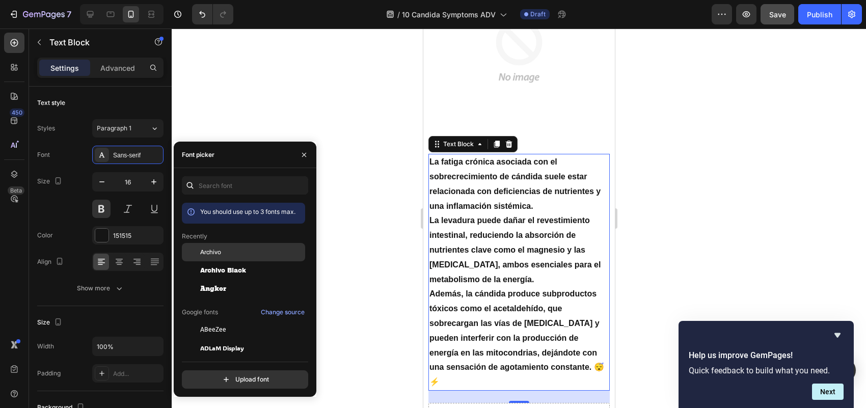
click at [208, 250] on span "Archivo" at bounding box center [210, 252] width 21 height 9
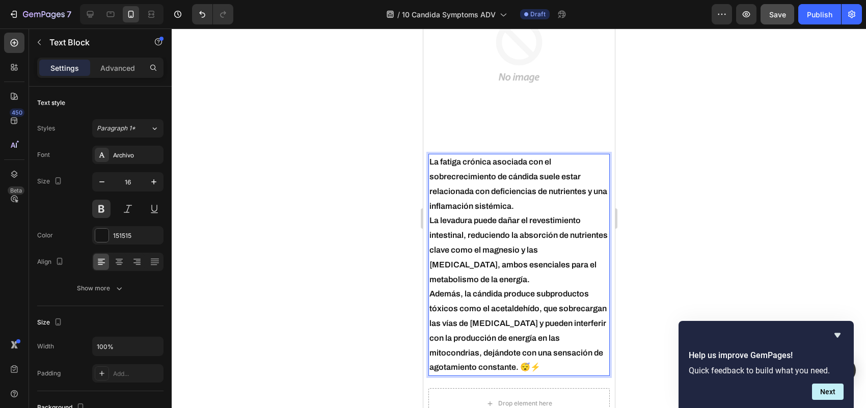
click at [537, 206] on p "La fatiga crónica asociada con el sobrecrecimiento de cándida suele estar relac…" at bounding box center [518, 184] width 179 height 59
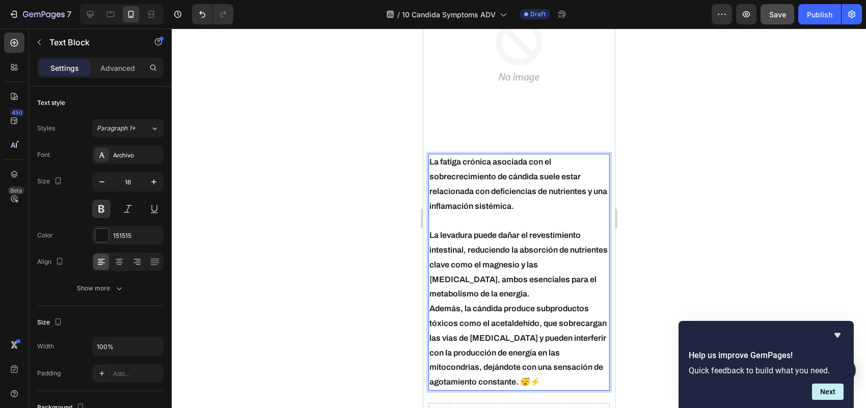
click at [567, 287] on p "La levadura puede dañar el revestimiento intestinal, reduciendo la absorción de…" at bounding box center [518, 264] width 179 height 73
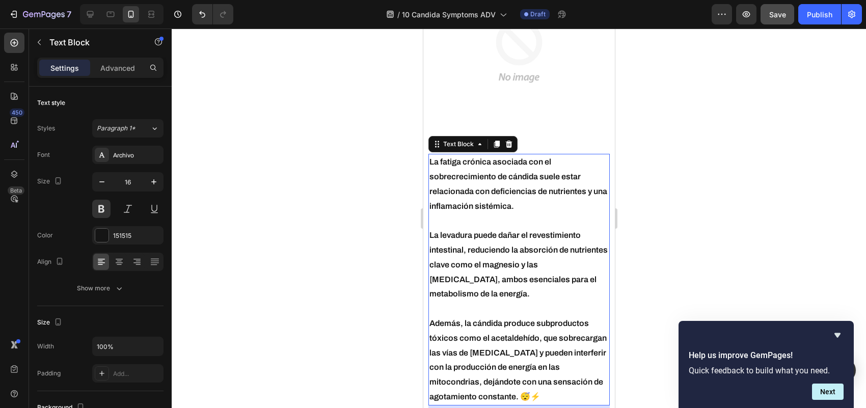
click at [268, 181] on div at bounding box center [519, 218] width 694 height 379
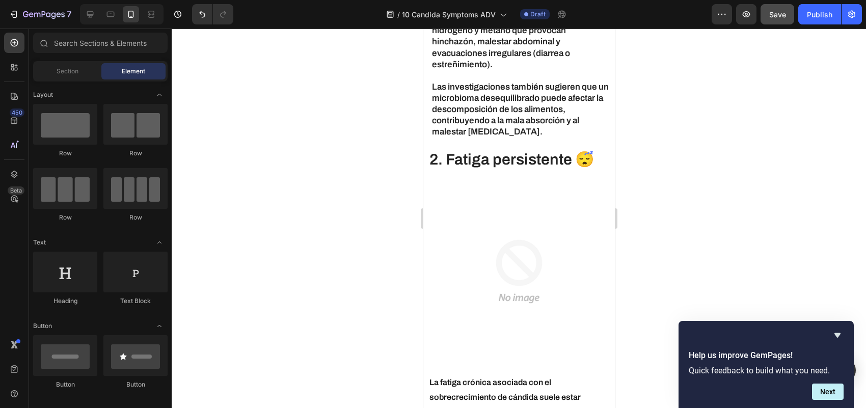
scroll to position [632, 0]
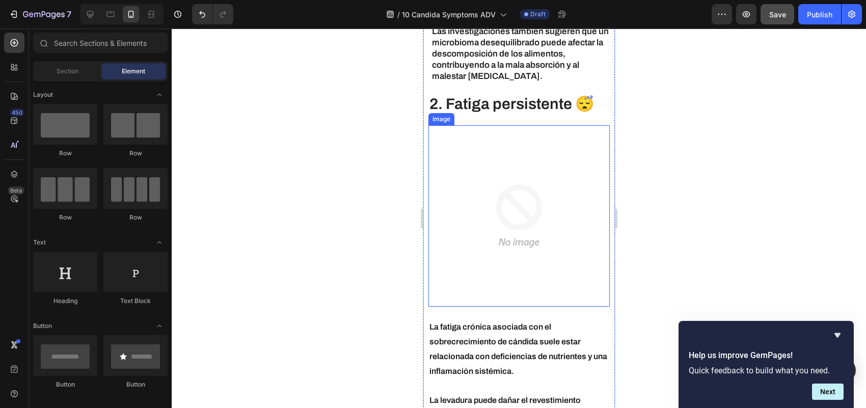
click at [532, 185] on img at bounding box center [518, 215] width 181 height 181
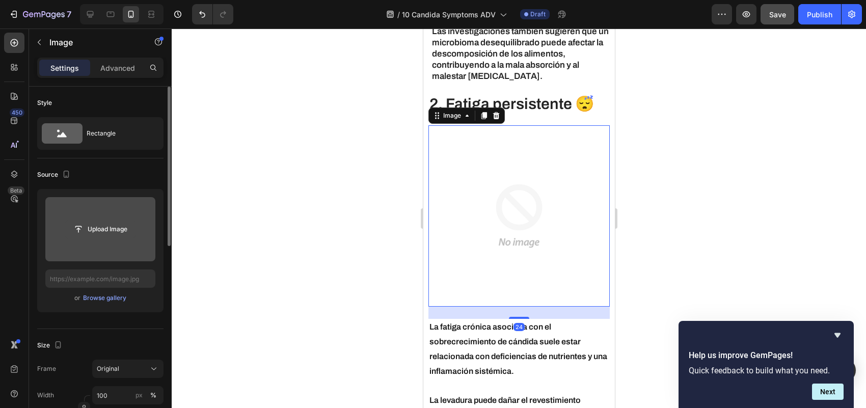
click at [118, 227] on input "file" at bounding box center [100, 229] width 70 height 17
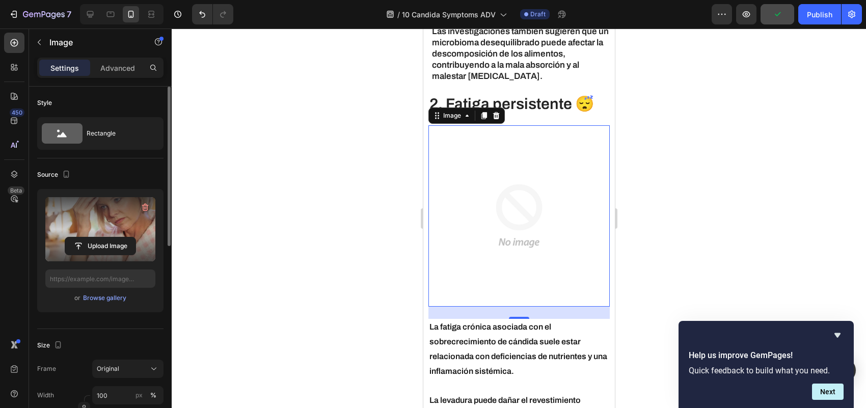
type input "[URL][DOMAIN_NAME]"
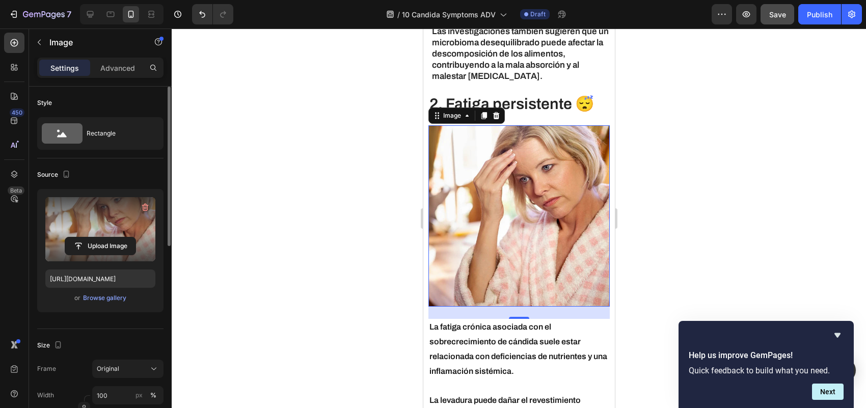
click at [360, 138] on div at bounding box center [519, 218] width 694 height 379
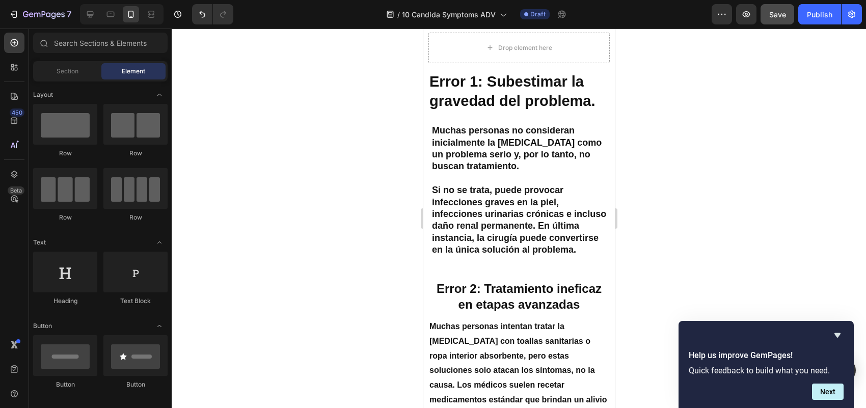
scroll to position [1100, 0]
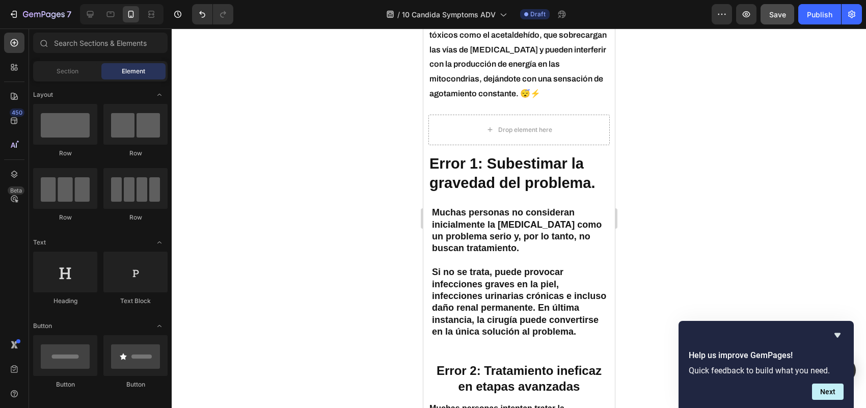
drag, startPoint x: 611, startPoint y: 101, endPoint x: 1039, endPoint y: 162, distance: 432.6
click at [478, 186] on h2 "Error 1: Subestimar la gravedad del problema." at bounding box center [518, 173] width 181 height 40
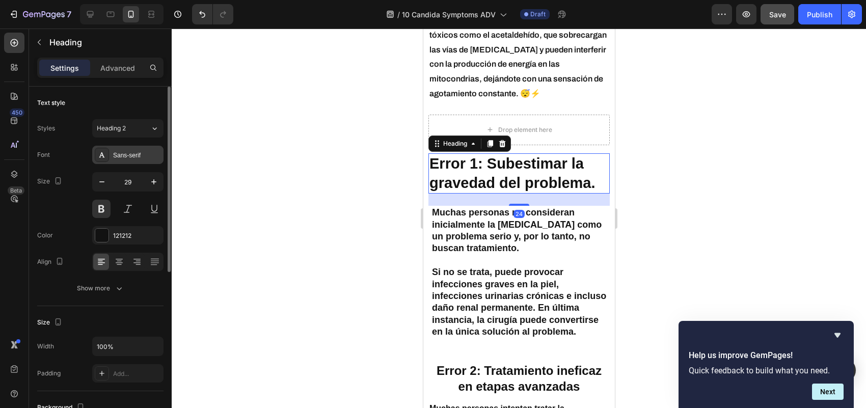
click at [116, 156] on div "Sans-serif" at bounding box center [137, 155] width 48 height 9
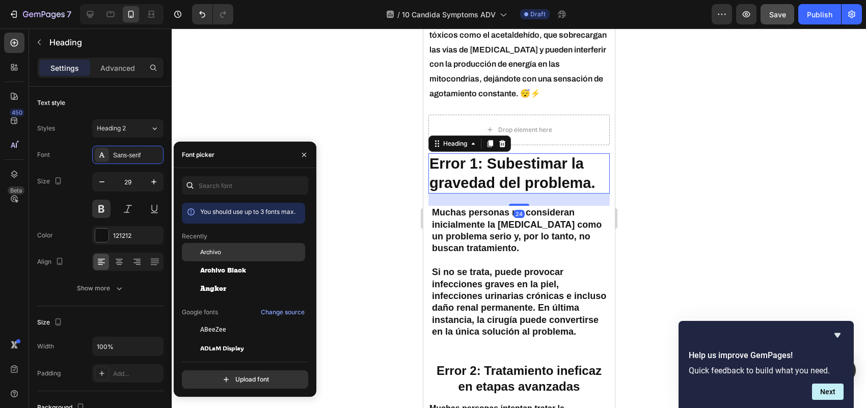
click at [209, 250] on span "Archivo" at bounding box center [210, 252] width 21 height 9
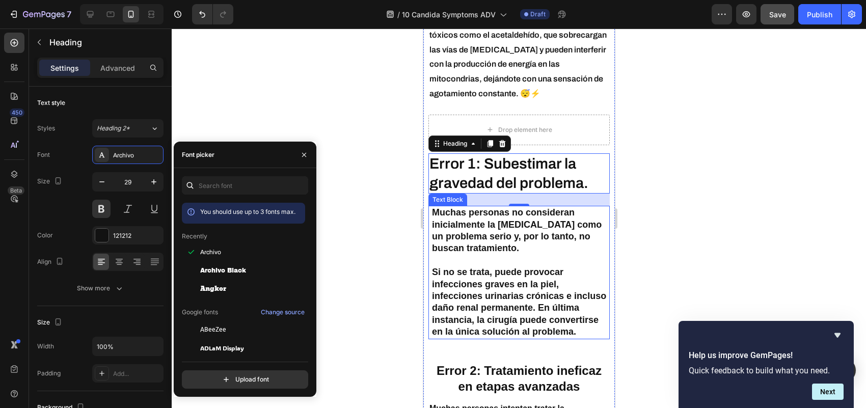
click at [480, 242] on p "Muchas personas no consideran inicialmente la [MEDICAL_DATA] como un problema s…" at bounding box center [519, 231] width 177 height 48
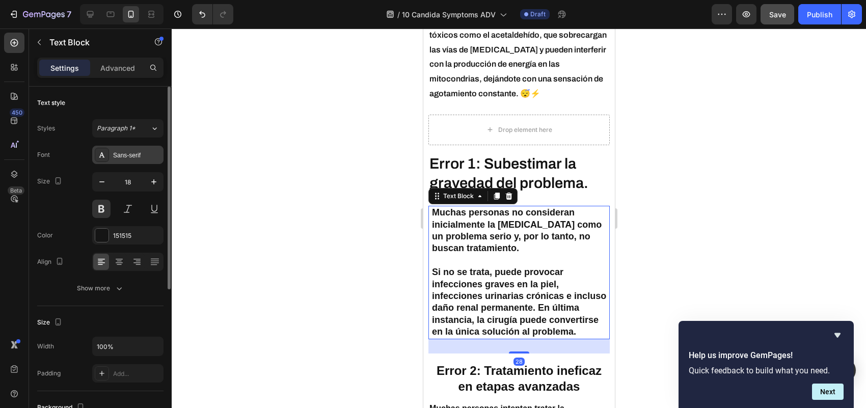
click at [123, 156] on div "Sans-serif" at bounding box center [137, 155] width 48 height 9
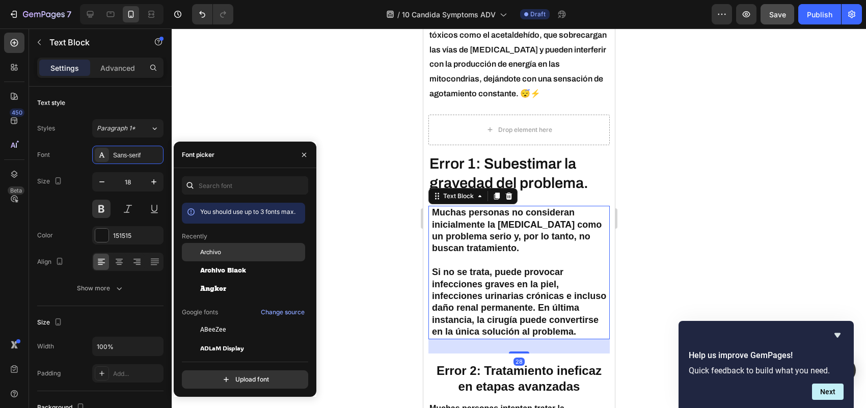
click at [205, 251] on span "Archivo" at bounding box center [210, 252] width 21 height 9
click at [209, 93] on div at bounding box center [519, 218] width 694 height 379
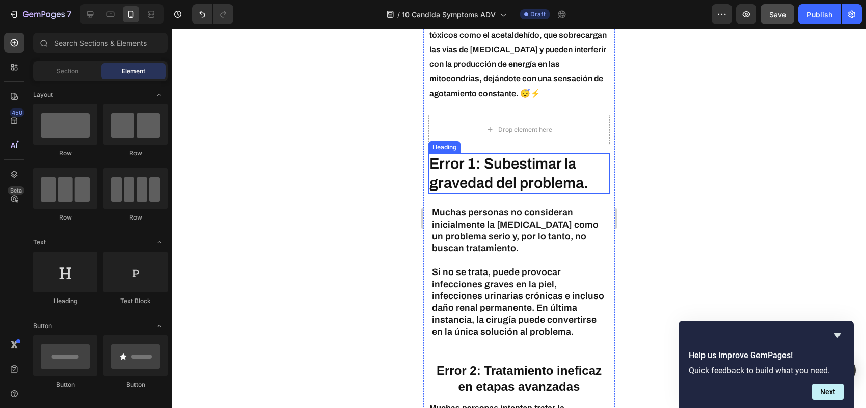
click at [504, 185] on h2 "Error 1: Subestimar la gravedad del problema." at bounding box center [518, 173] width 181 height 40
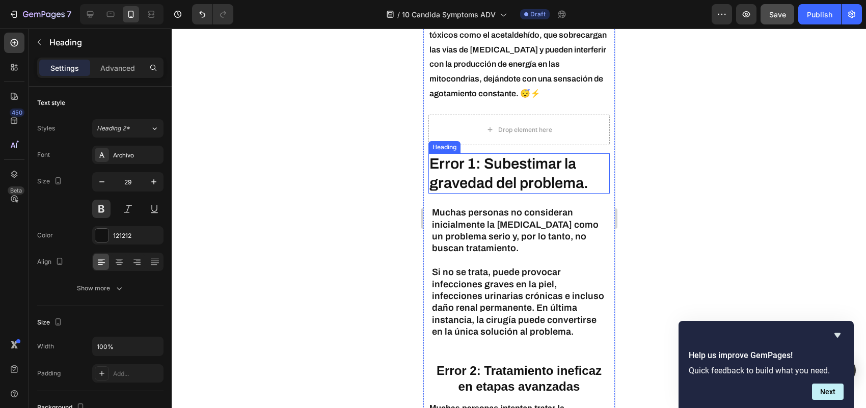
click at [504, 185] on h2 "Error 1: Subestimar la gravedad del problema." at bounding box center [518, 173] width 181 height 40
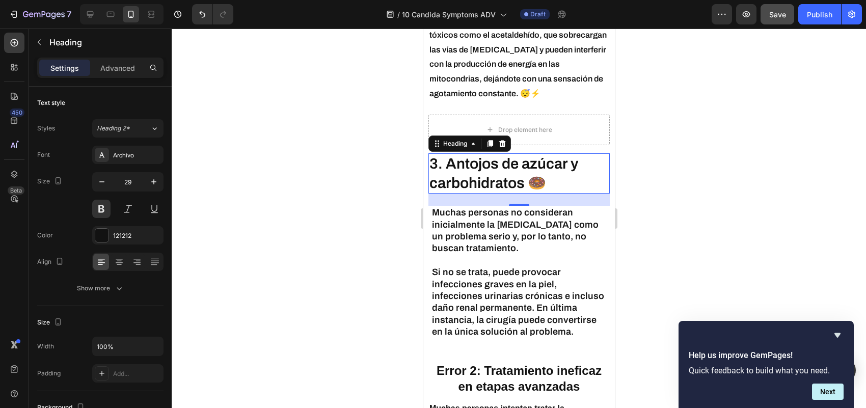
click at [331, 197] on div at bounding box center [519, 218] width 694 height 379
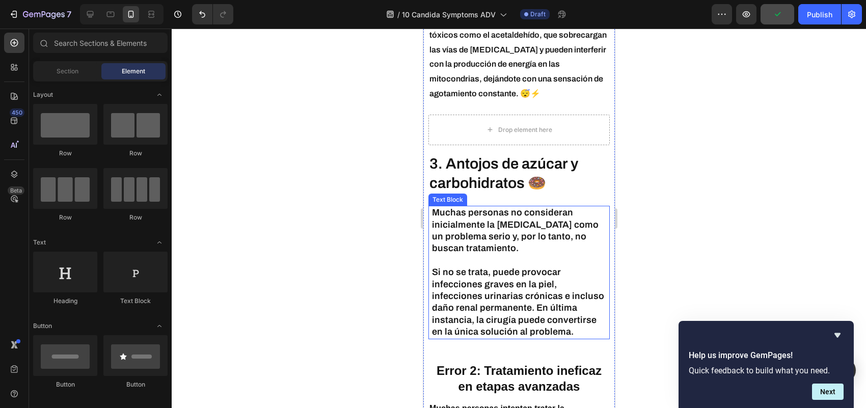
click at [491, 288] on p "Si no se trata, puede provocar infecciones graves en la piel, infecciones urina…" at bounding box center [519, 301] width 177 height 71
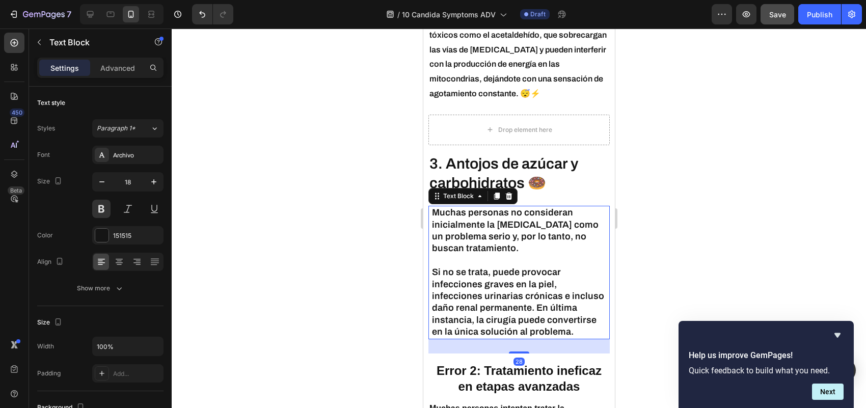
click at [491, 288] on p "Si no se trata, puede provocar infecciones graves en la piel, infecciones urina…" at bounding box center [519, 301] width 177 height 71
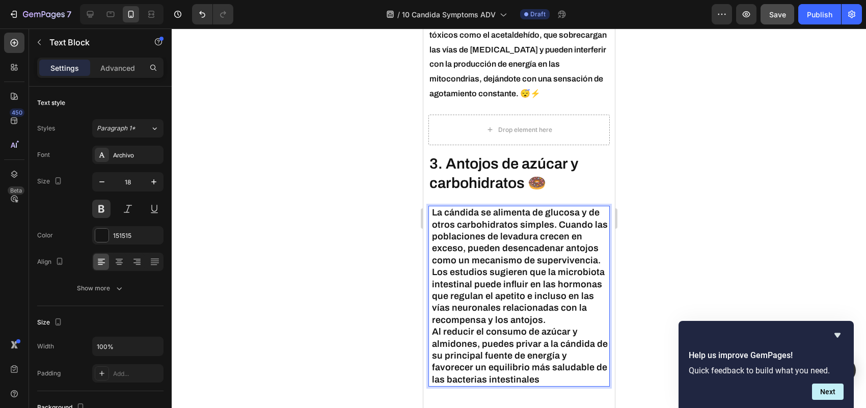
drag, startPoint x: 552, startPoint y: 324, endPoint x: 558, endPoint y: 319, distance: 7.9
click at [553, 324] on p "Los estudios sugieren que la microbiota intestinal puede influir en las hormona…" at bounding box center [519, 296] width 177 height 60
click at [593, 266] on p "La cándida se alimenta de glucosa y de otros carbohidratos simples. Cuando las …" at bounding box center [519, 237] width 177 height 60
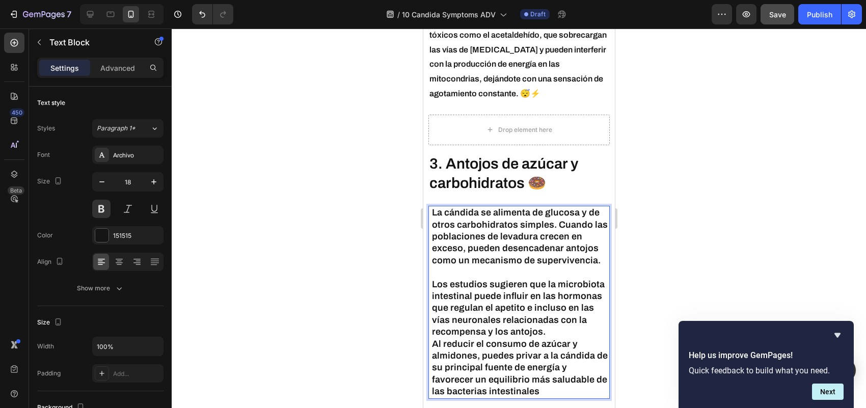
click at [562, 338] on p "Los estudios sugieren que la microbiota intestinal puede influir en las hormona…" at bounding box center [519, 309] width 177 height 60
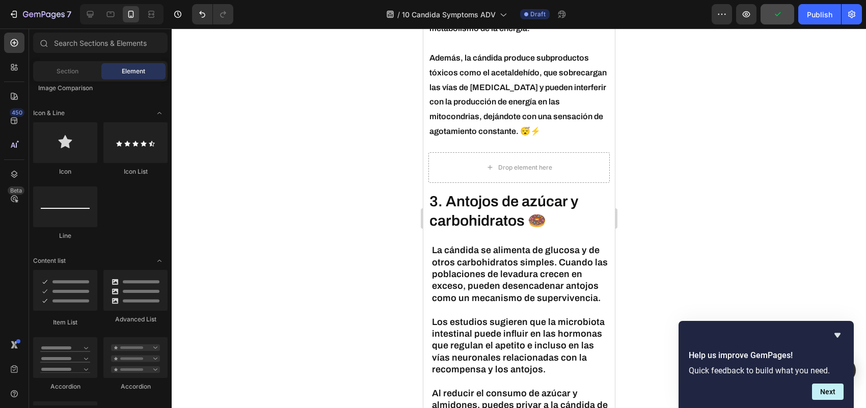
scroll to position [318, 0]
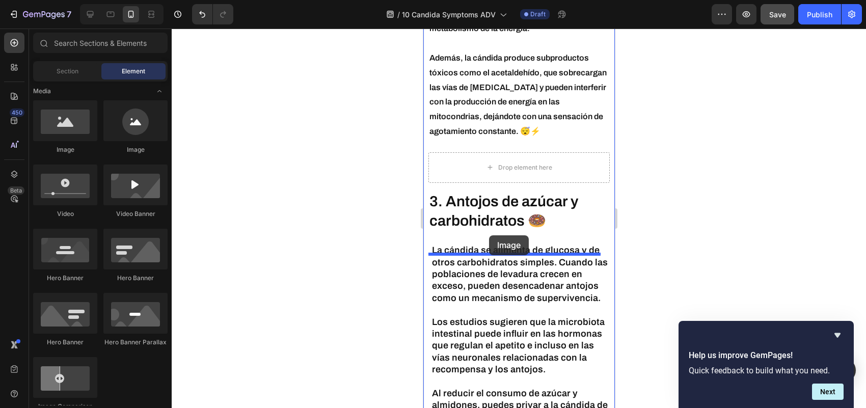
drag, startPoint x: 493, startPoint y: 153, endPoint x: 489, endPoint y: 235, distance: 82.1
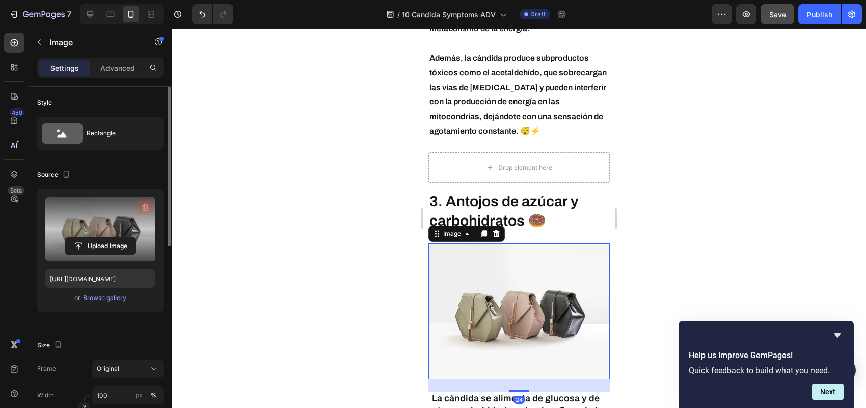
click at [139, 210] on button "button" at bounding box center [145, 207] width 16 height 16
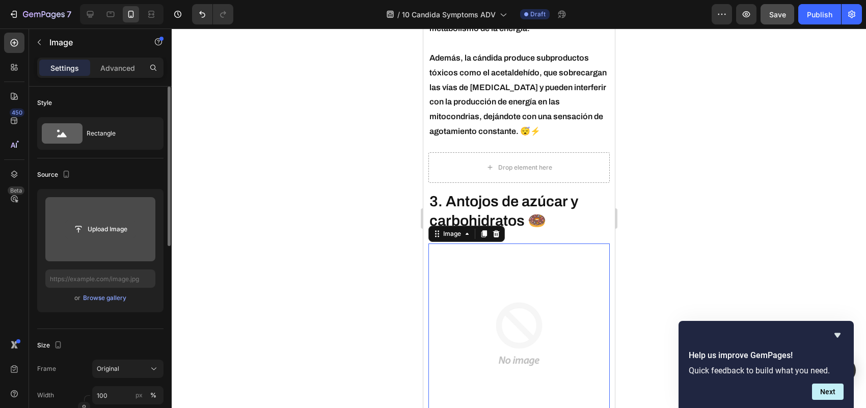
click at [106, 227] on input "file" at bounding box center [100, 229] width 70 height 17
click at [101, 222] on input "file" at bounding box center [100, 229] width 70 height 17
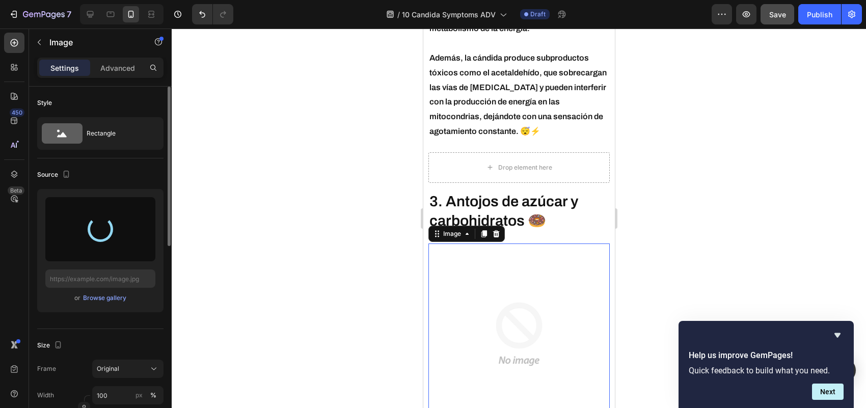
type input "[URL][DOMAIN_NAME]"
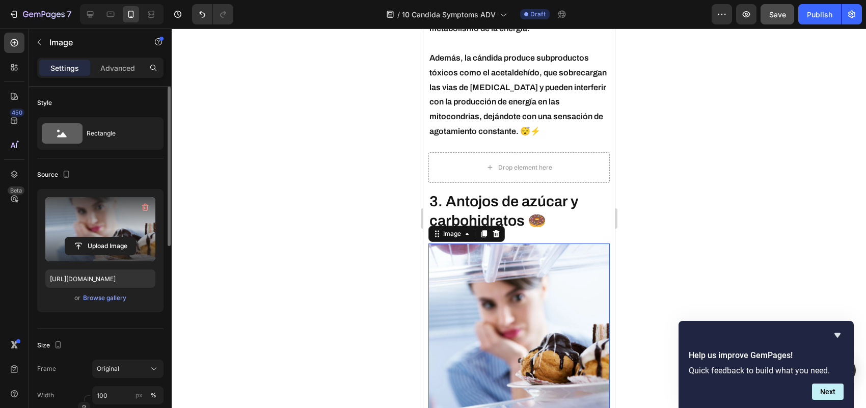
click at [665, 179] on div at bounding box center [519, 218] width 694 height 379
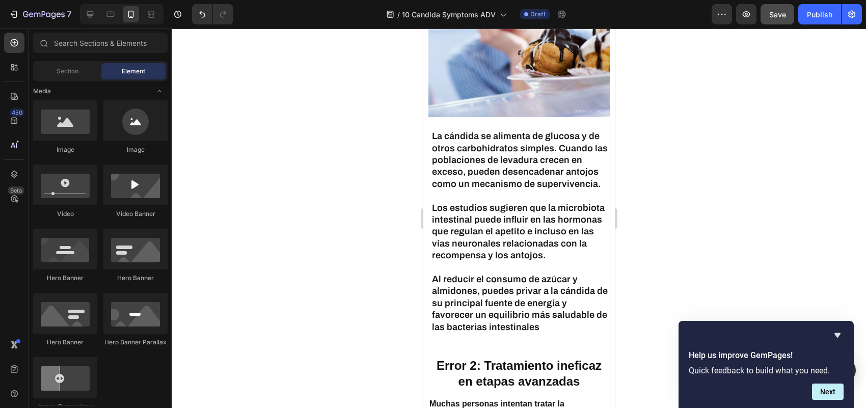
scroll to position [1264, 0]
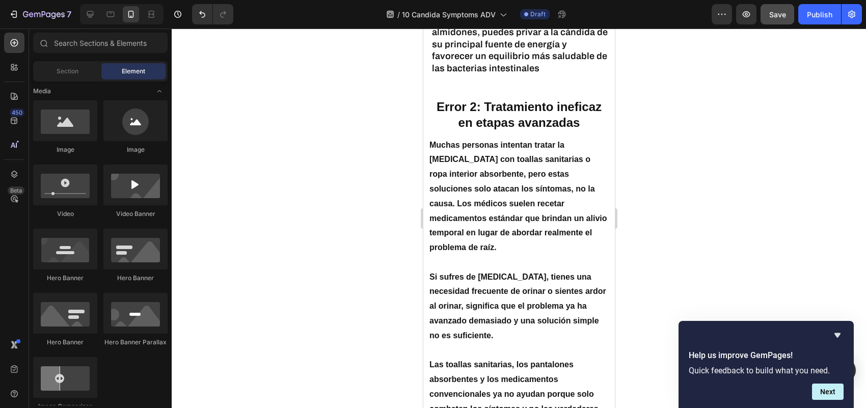
drag, startPoint x: 611, startPoint y: 124, endPoint x: 1040, endPoint y: 192, distance: 434.7
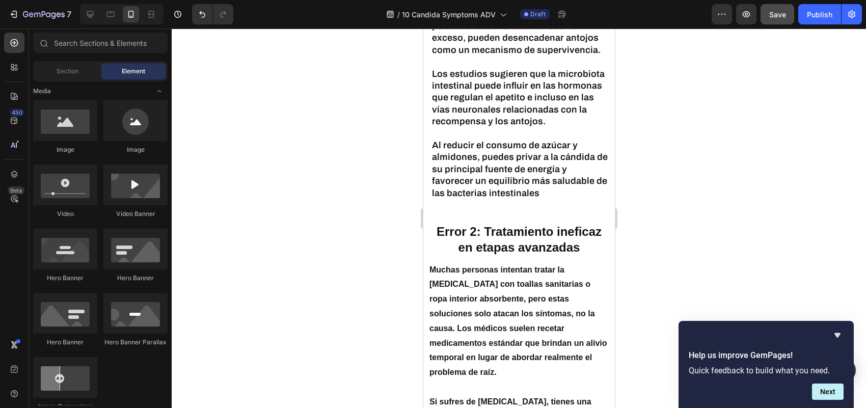
scroll to position [1514, 0]
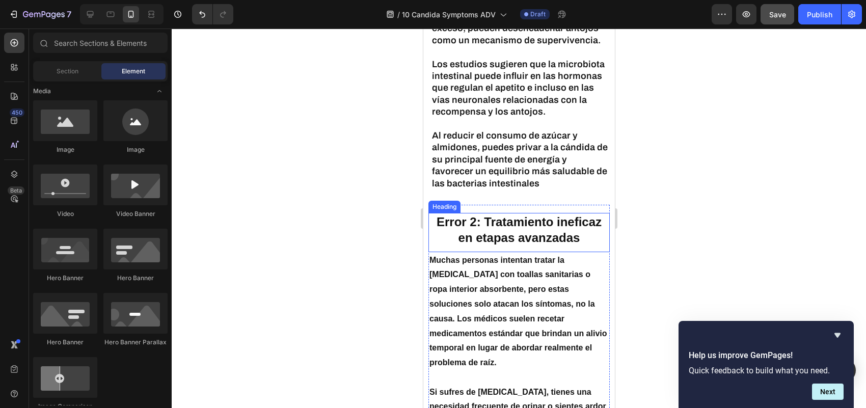
click at [517, 226] on h2 "Error 2: Tratamiento ineficaz en etapas avanzadas" at bounding box center [518, 230] width 181 height 34
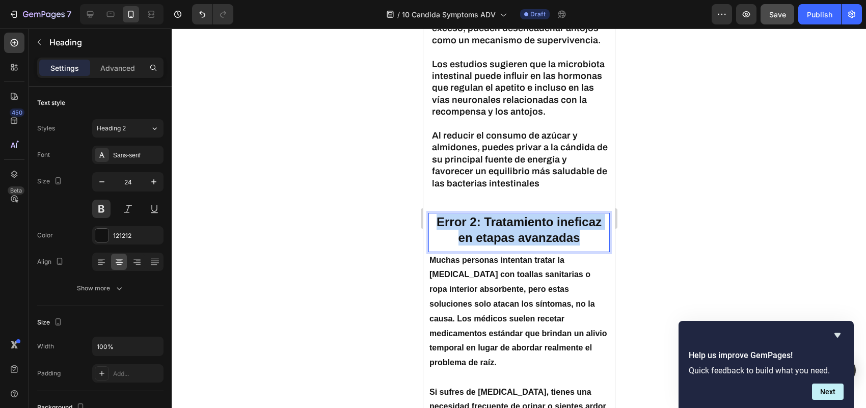
click at [517, 226] on p "Error 2: Tratamiento ineficaz en etapas avanzadas" at bounding box center [518, 230] width 179 height 32
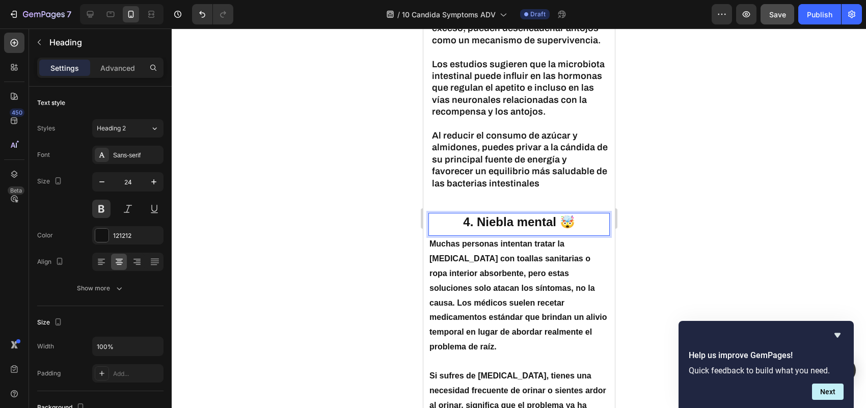
click at [516, 223] on p "4. Niebla mental 🤯" at bounding box center [518, 222] width 179 height 16
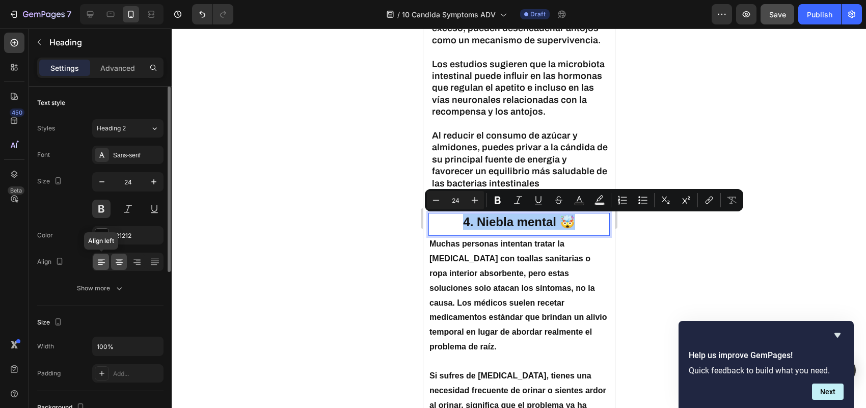
click at [104, 258] on icon at bounding box center [101, 262] width 10 height 10
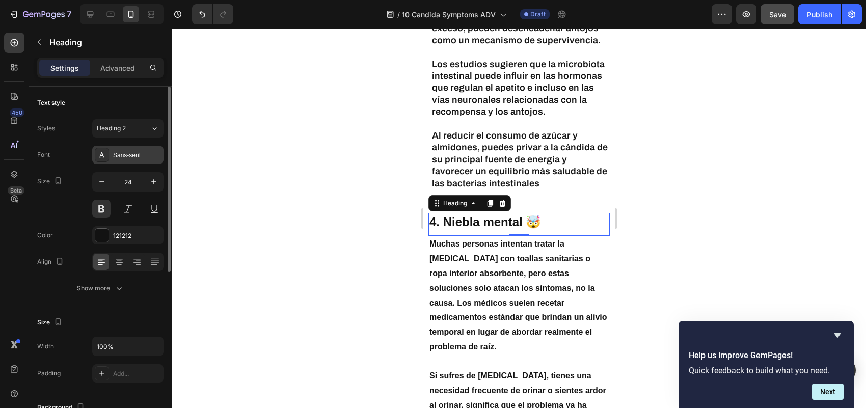
click at [130, 158] on div "Sans-serif" at bounding box center [137, 155] width 48 height 9
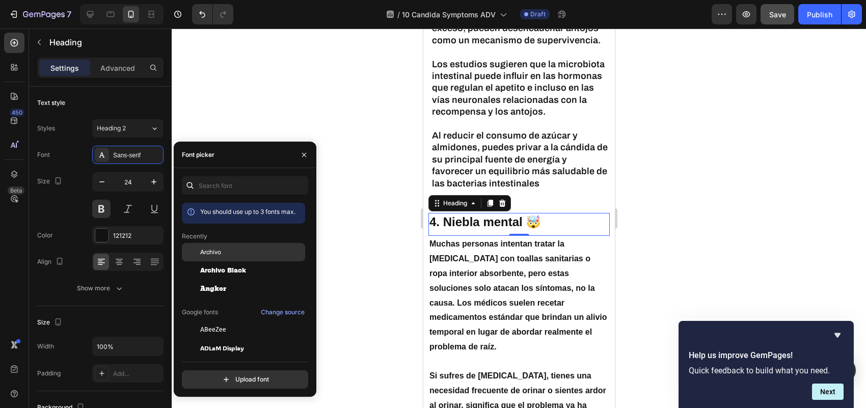
click at [204, 246] on div "Archivo" at bounding box center [243, 252] width 123 height 18
click at [262, 87] on div at bounding box center [519, 218] width 694 height 379
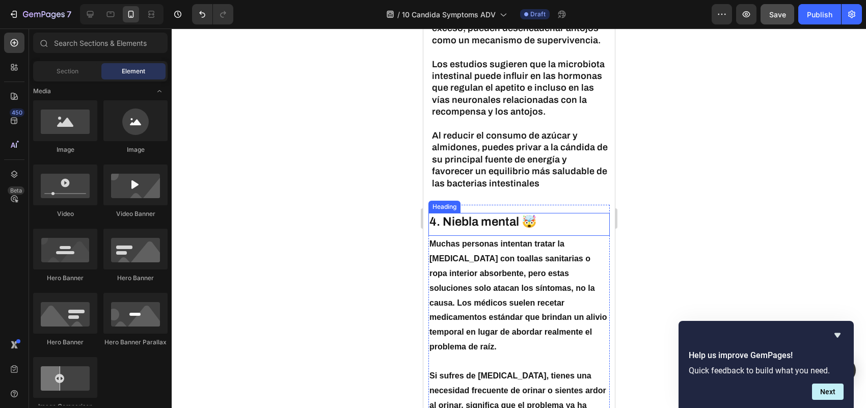
click at [473, 230] on h2 "4. Niebla mental 🤯" at bounding box center [518, 222] width 181 height 18
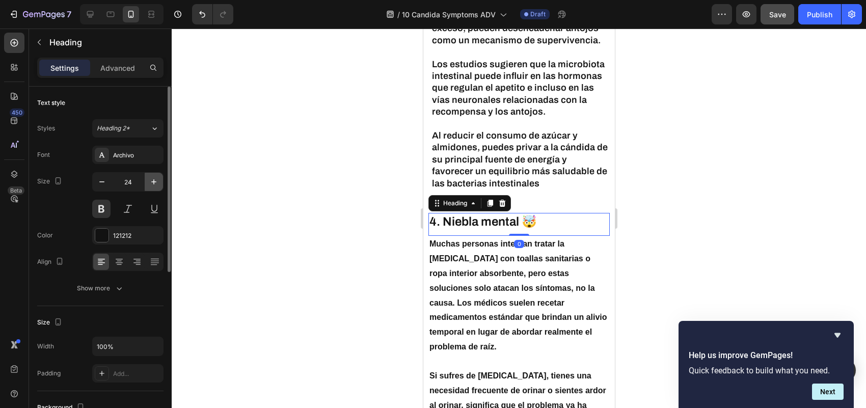
click at [155, 182] on icon "button" at bounding box center [154, 182] width 10 height 10
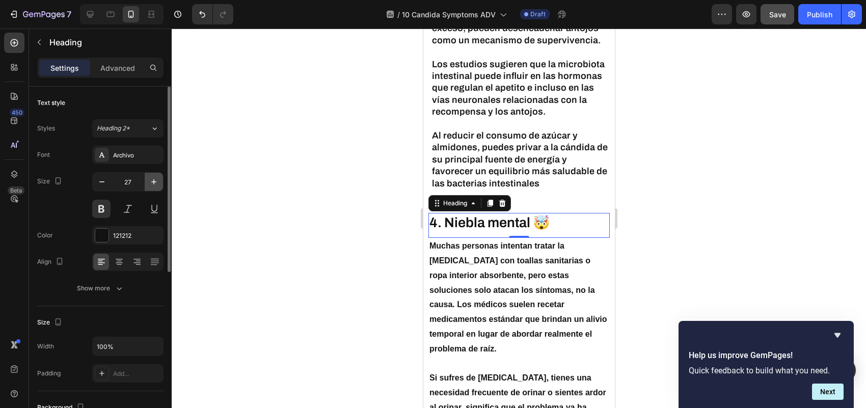
click at [155, 182] on icon "button" at bounding box center [154, 182] width 10 height 10
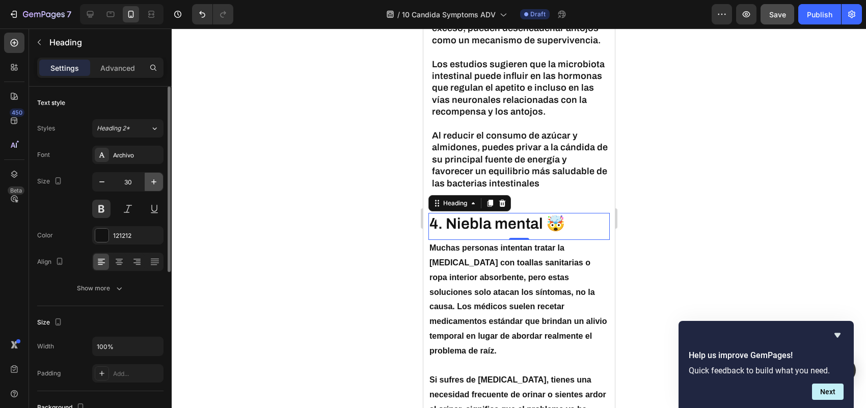
click at [155, 182] on icon "button" at bounding box center [154, 182] width 10 height 10
type input "31"
click at [335, 186] on div at bounding box center [519, 218] width 694 height 379
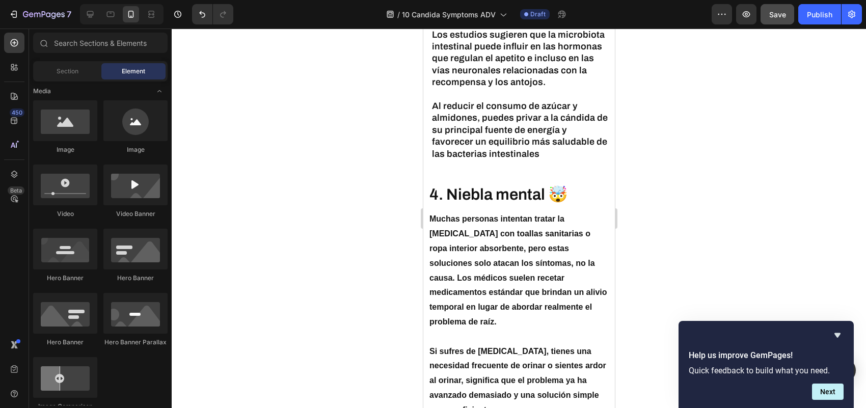
scroll to position [1677, 0]
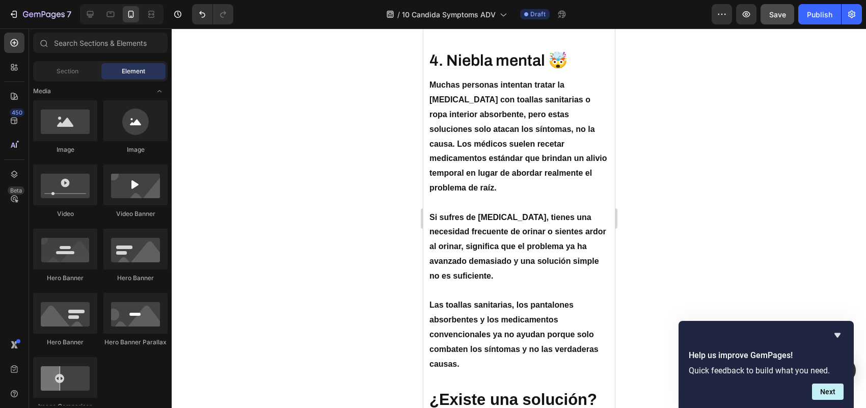
drag, startPoint x: 610, startPoint y: 158, endPoint x: 1051, endPoint y: 198, distance: 442.8
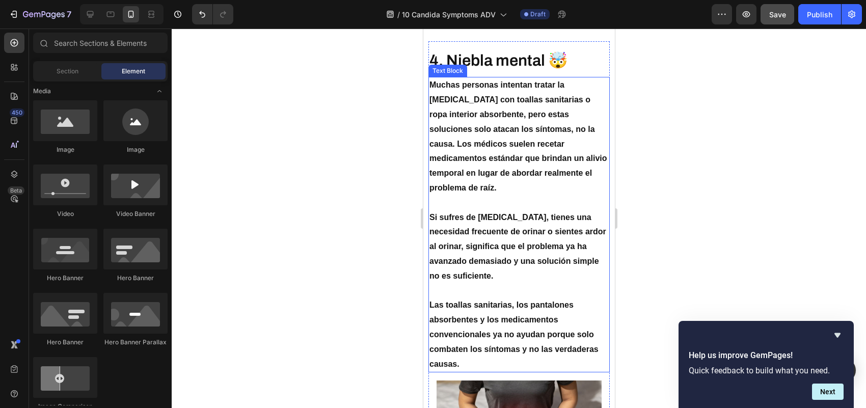
click at [531, 166] on p "Muchas personas intentan tratar la [MEDICAL_DATA] con toallas sanitarias o ropa…" at bounding box center [518, 136] width 179 height 117
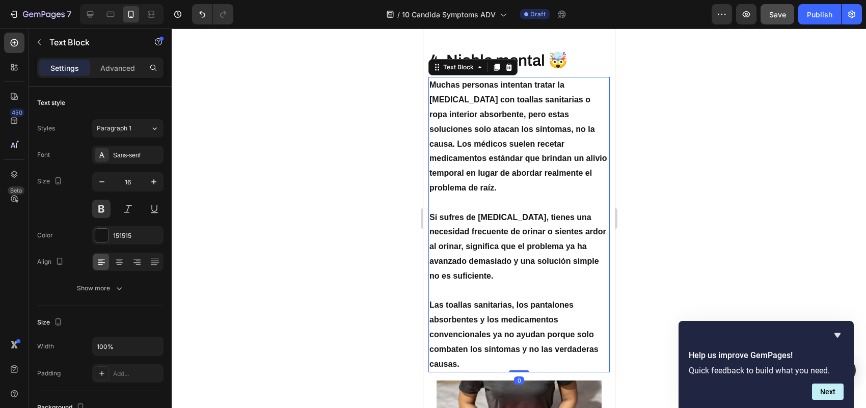
click at [531, 166] on p "Muchas personas intentan tratar la [MEDICAL_DATA] con toallas sanitarias o ropa…" at bounding box center [518, 136] width 179 height 117
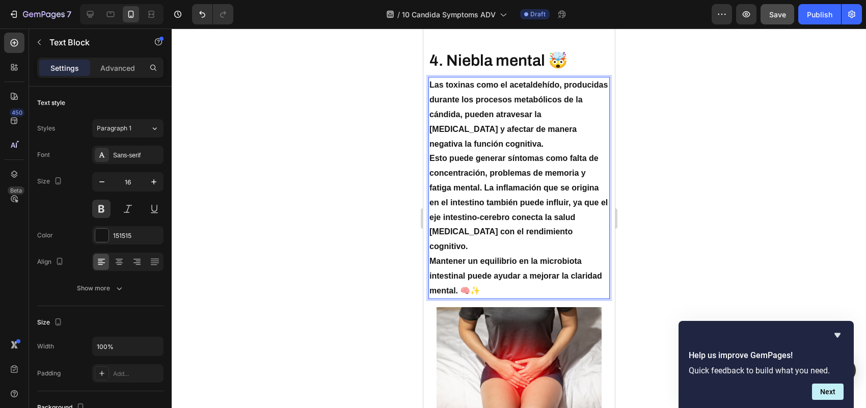
click at [508, 151] on p "Las toxinas como el acetaldehído, producidas durante los procesos metabólicos d…" at bounding box center [518, 114] width 179 height 73
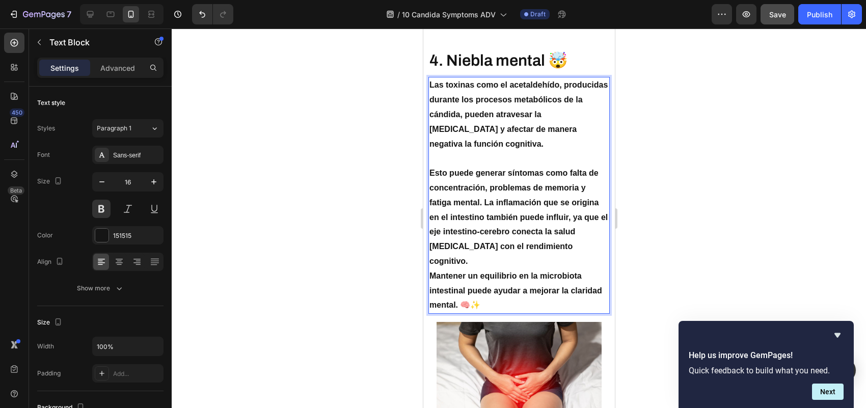
click at [501, 269] on p "Esto puede generar síntomas como falta de concentración, problemas de memoria y…" at bounding box center [518, 217] width 179 height 103
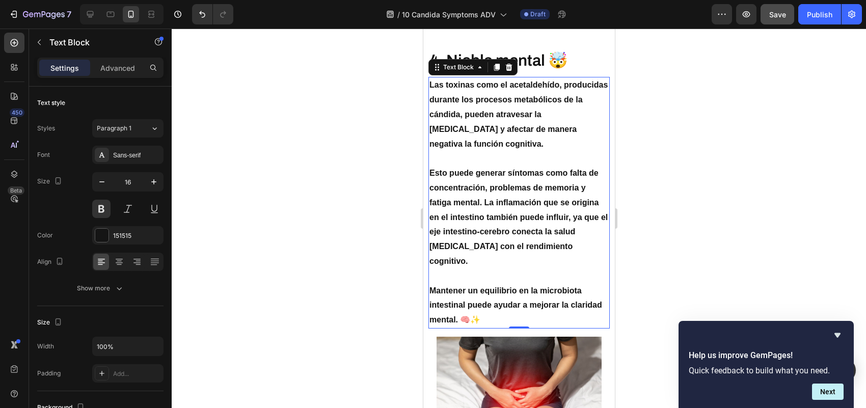
click at [701, 183] on div at bounding box center [519, 218] width 694 height 379
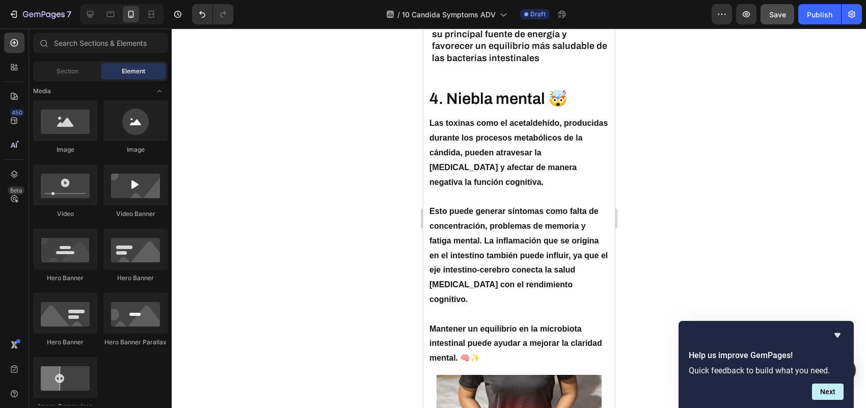
scroll to position [1620, 0]
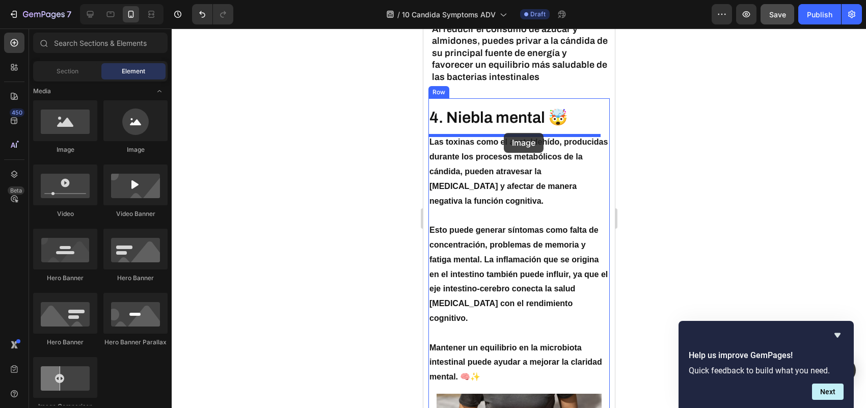
drag, startPoint x: 494, startPoint y: 153, endPoint x: 504, endPoint y: 133, distance: 22.6
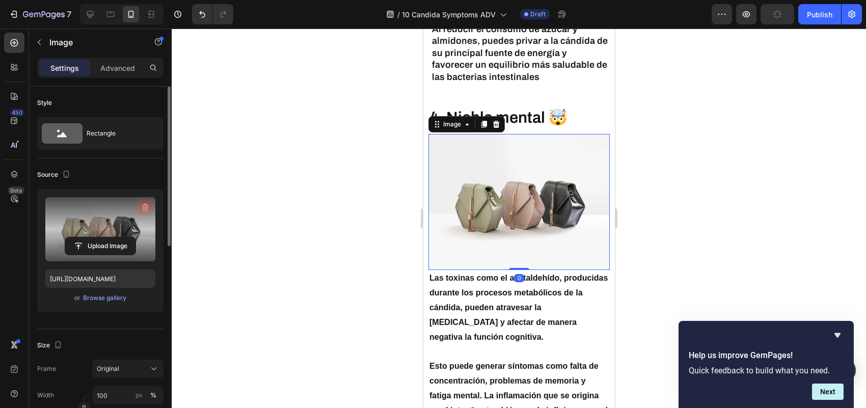
click at [141, 204] on icon "button" at bounding box center [145, 207] width 10 height 10
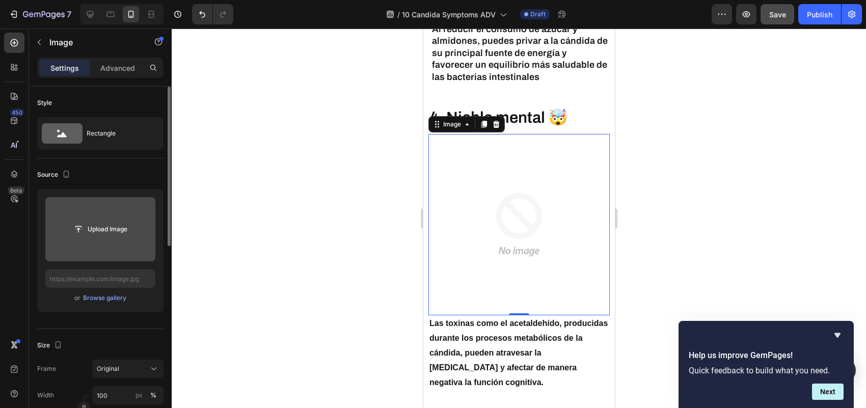
click at [104, 230] on input "file" at bounding box center [100, 229] width 70 height 17
click at [108, 223] on input "file" at bounding box center [100, 229] width 70 height 17
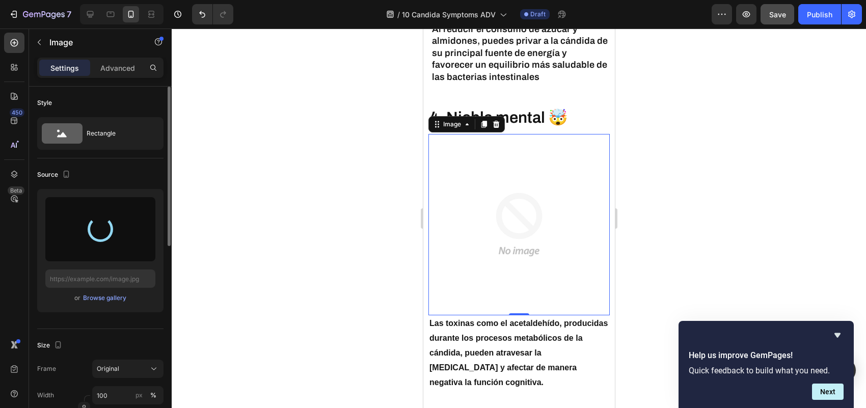
type input "[URL][DOMAIN_NAME]"
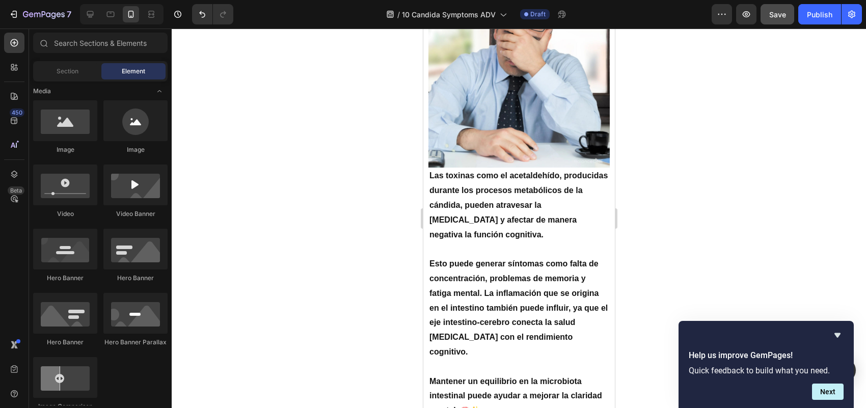
scroll to position [1788, 0]
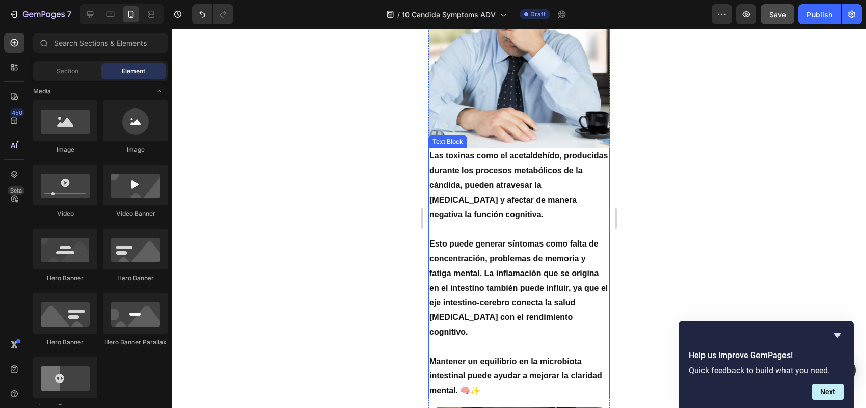
click at [562, 166] on p "Las toxinas como el acetaldehído, producidas durante los procesos metabólicos d…" at bounding box center [518, 185] width 179 height 73
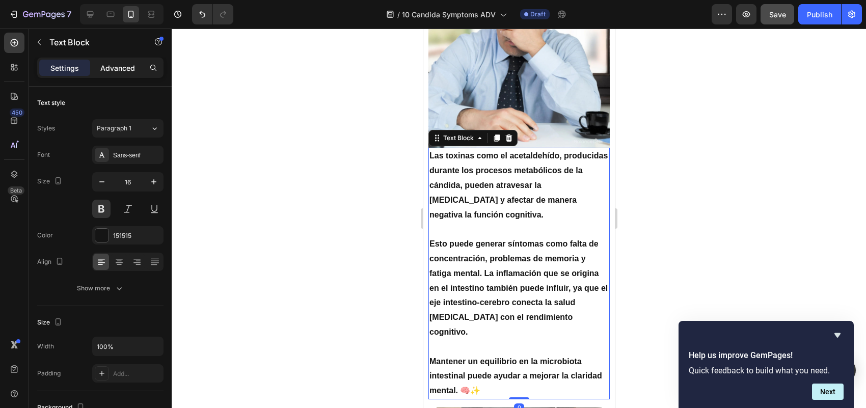
click at [116, 66] on p "Advanced" at bounding box center [117, 68] width 35 height 11
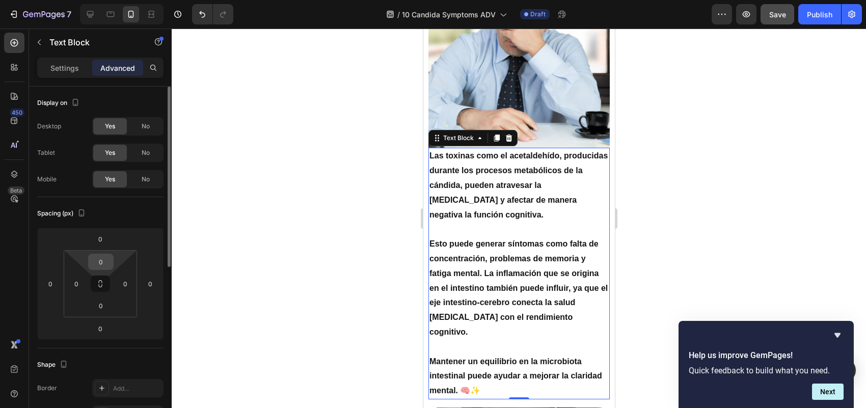
click at [102, 260] on input "0" at bounding box center [101, 261] width 20 height 15
type input "10"
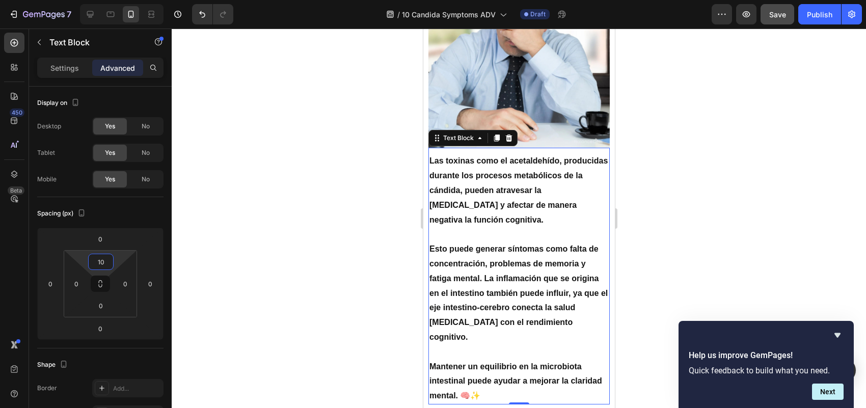
click at [344, 257] on div at bounding box center [519, 218] width 694 height 379
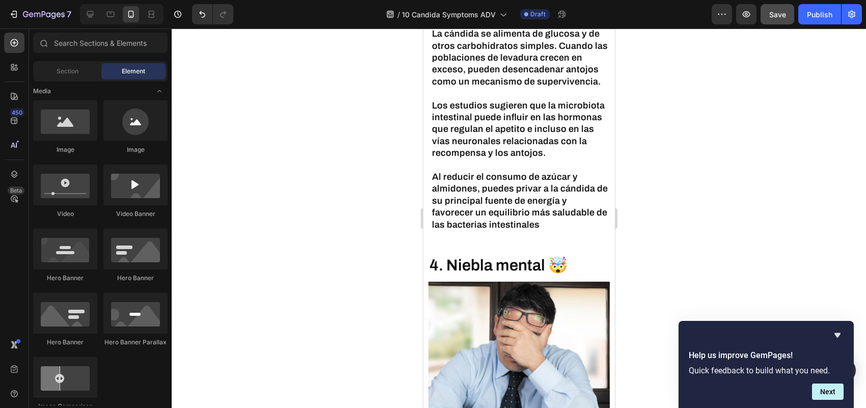
scroll to position [1837, 0]
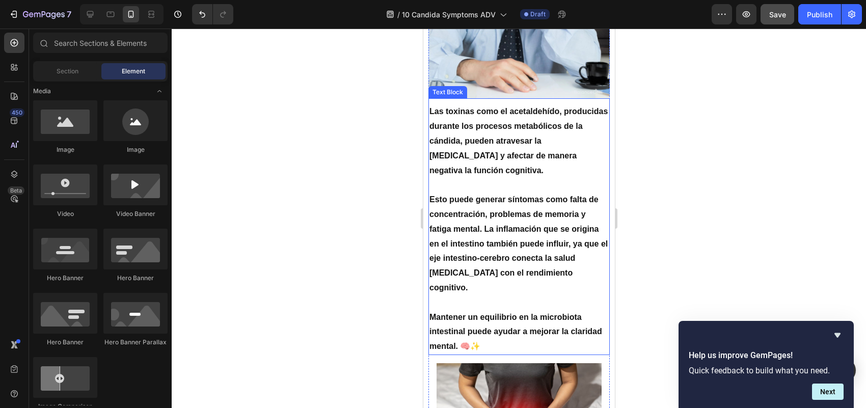
click at [541, 189] on p "Rich Text Editor. Editing area: main" at bounding box center [518, 185] width 179 height 15
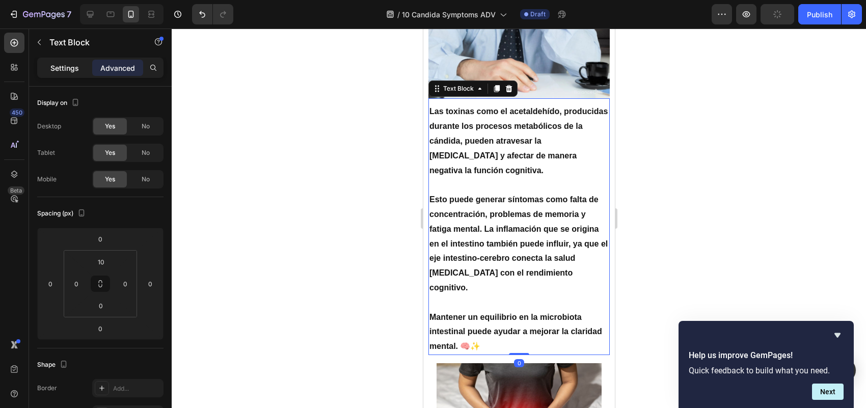
click at [79, 67] on div "Settings" at bounding box center [64, 68] width 51 height 16
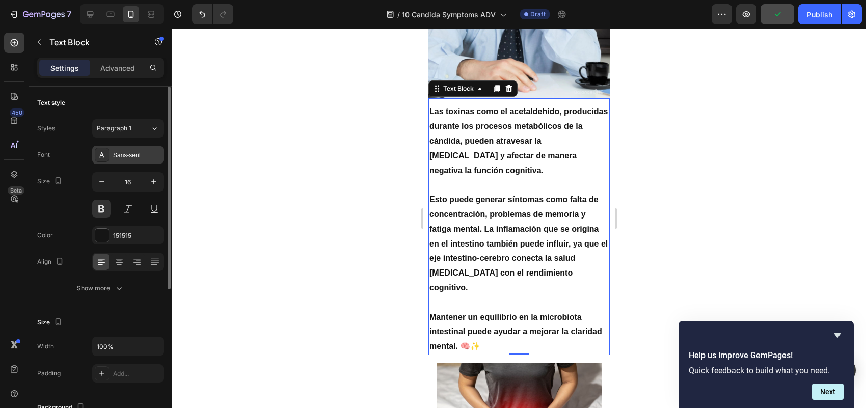
click at [120, 148] on div "Sans-serif" at bounding box center [127, 155] width 71 height 18
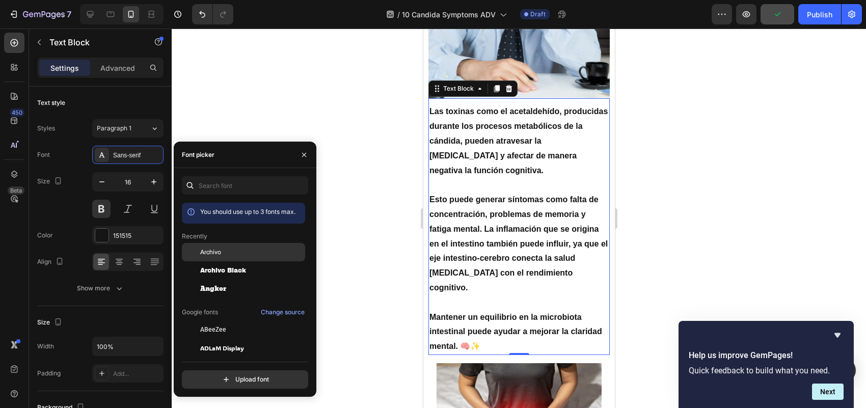
click at [204, 249] on span "Archivo" at bounding box center [210, 252] width 21 height 9
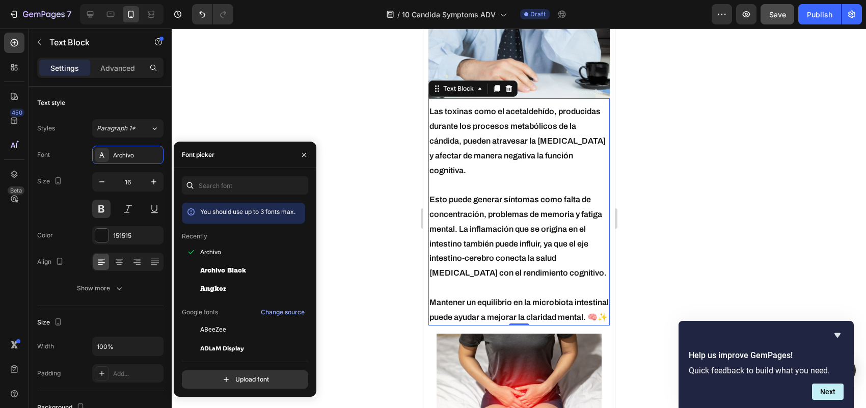
click at [362, 159] on div at bounding box center [519, 218] width 694 height 379
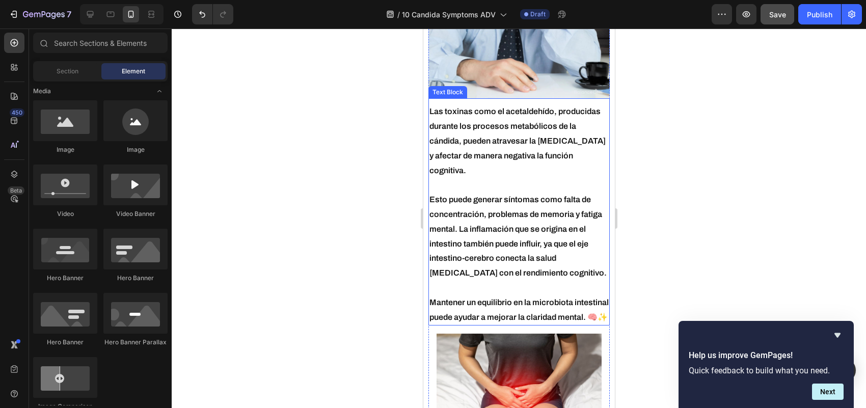
click at [493, 158] on p "Las toxinas como el acetaldehído, producidas durante los procesos metabólicos d…" at bounding box center [518, 140] width 179 height 73
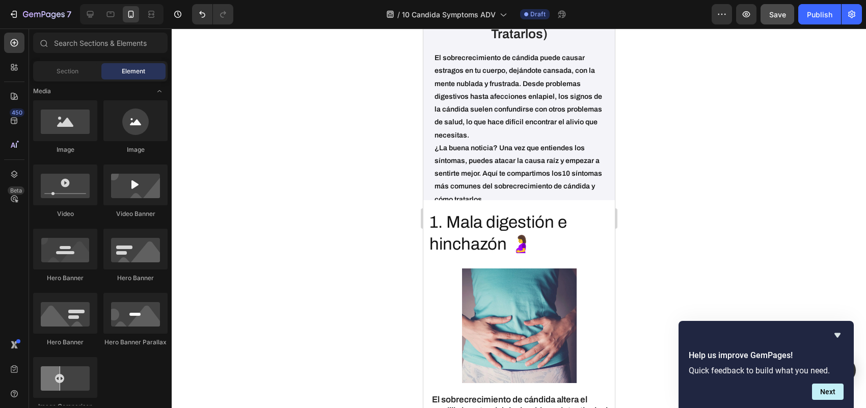
scroll to position [0, 0]
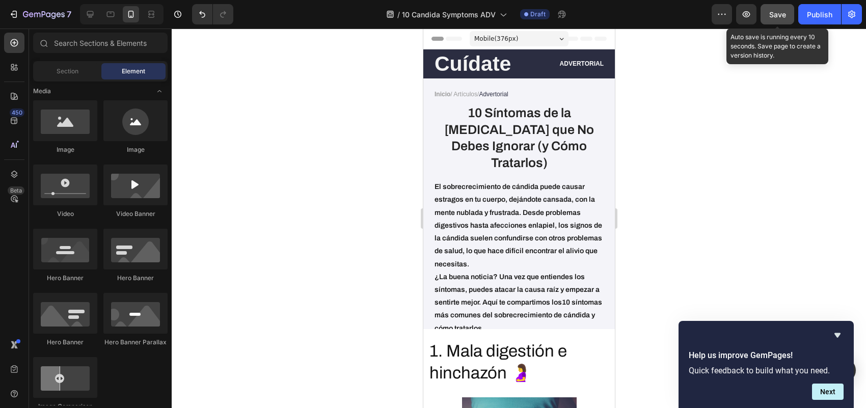
click at [777, 11] on span "Save" at bounding box center [777, 14] width 17 height 9
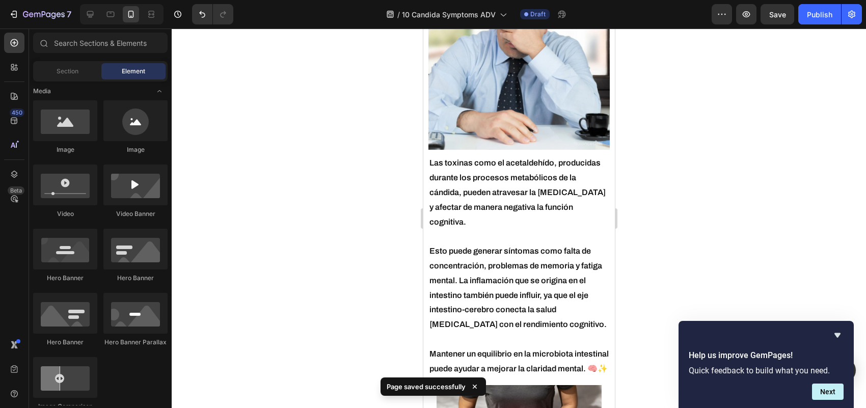
scroll to position [1913, 0]
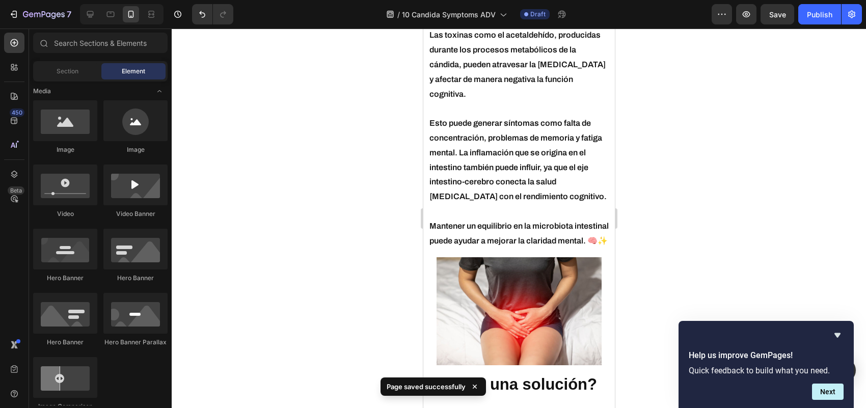
drag, startPoint x: 610, startPoint y: 50, endPoint x: 1050, endPoint y: 203, distance: 466.3
click at [839, 336] on icon "Hide survey" at bounding box center [837, 335] width 12 height 12
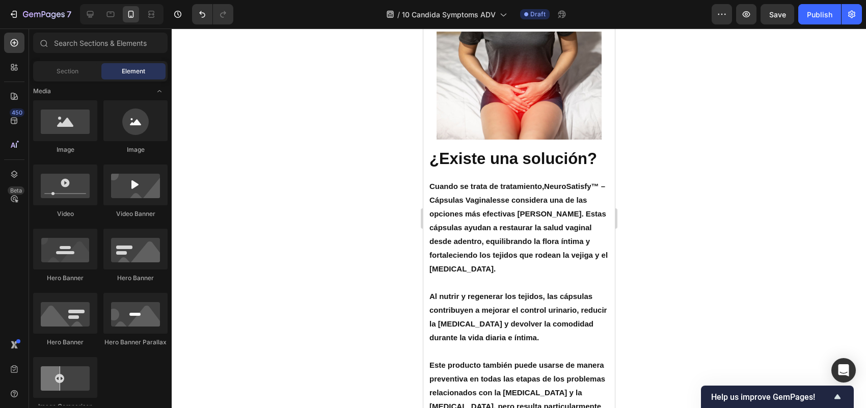
scroll to position [2061, 0]
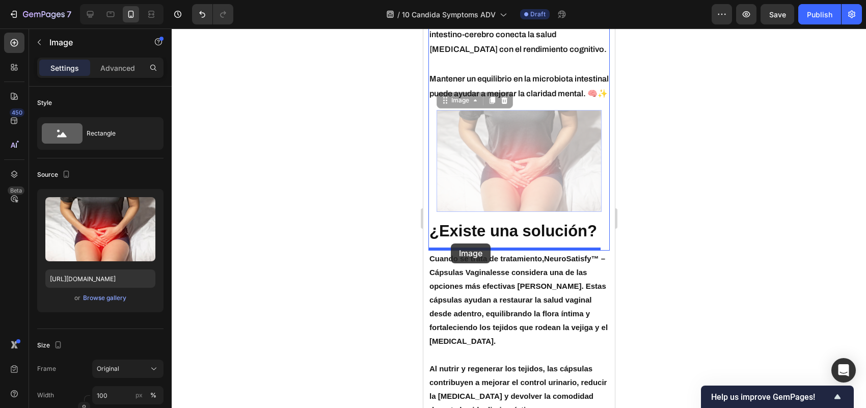
drag, startPoint x: 442, startPoint y: 135, endPoint x: 451, endPoint y: 243, distance: 108.9
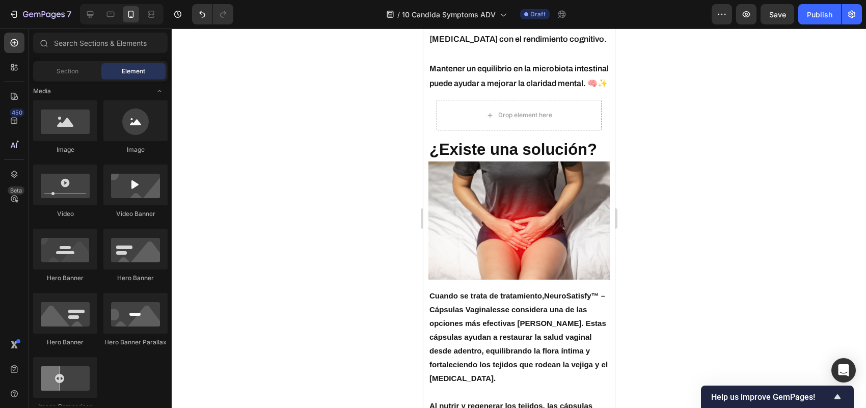
scroll to position [2091, 0]
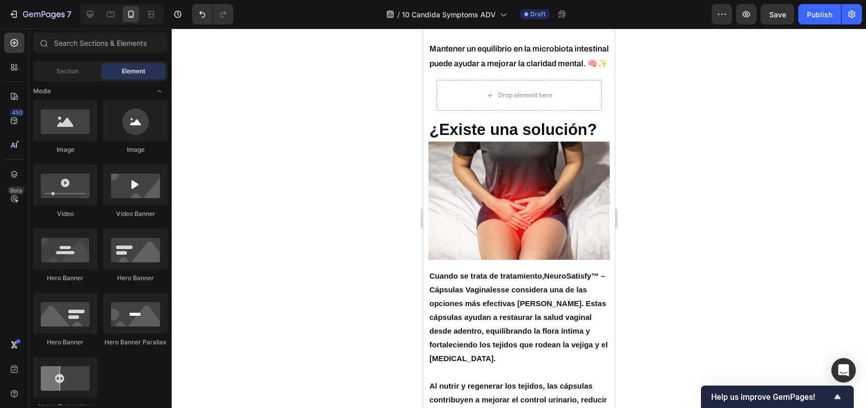
drag, startPoint x: 606, startPoint y: 177, endPoint x: 1037, endPoint y: 207, distance: 432.4
click at [567, 136] on h2 "¿Existe una solución?" at bounding box center [518, 130] width 181 height 22
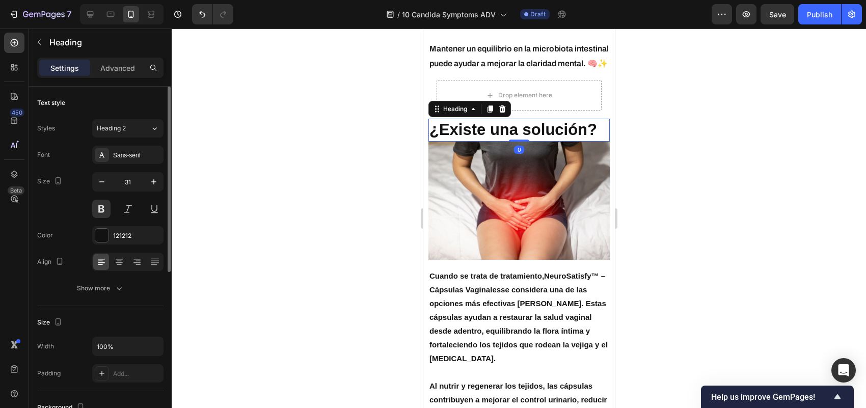
click at [124, 69] on p "Advanced" at bounding box center [117, 68] width 35 height 11
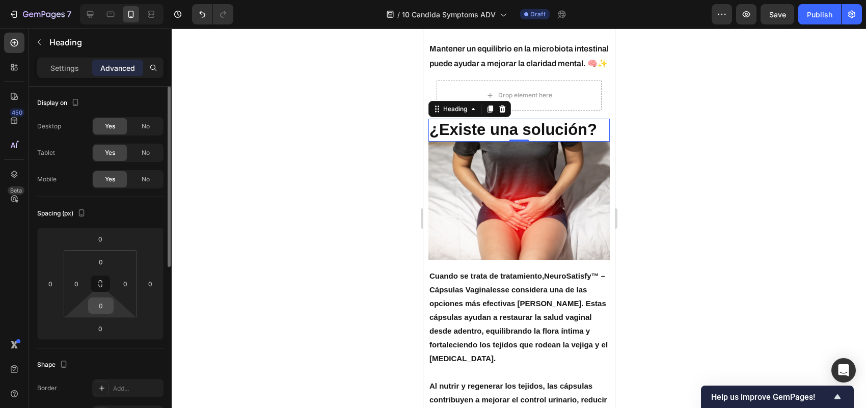
click at [102, 309] on input "0" at bounding box center [101, 305] width 20 height 15
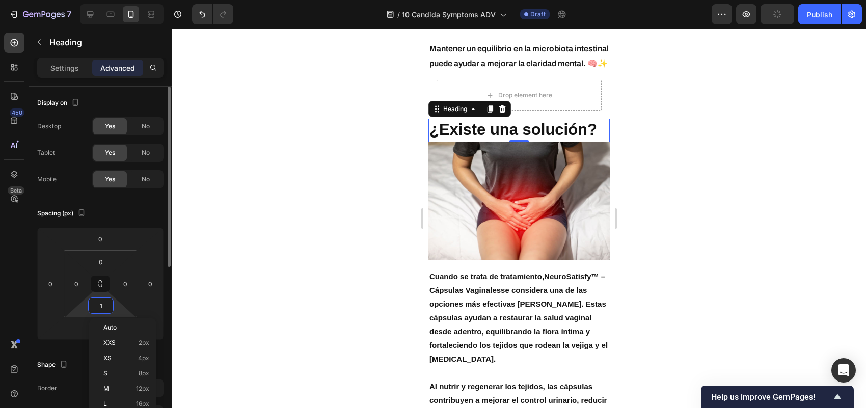
type input "10"
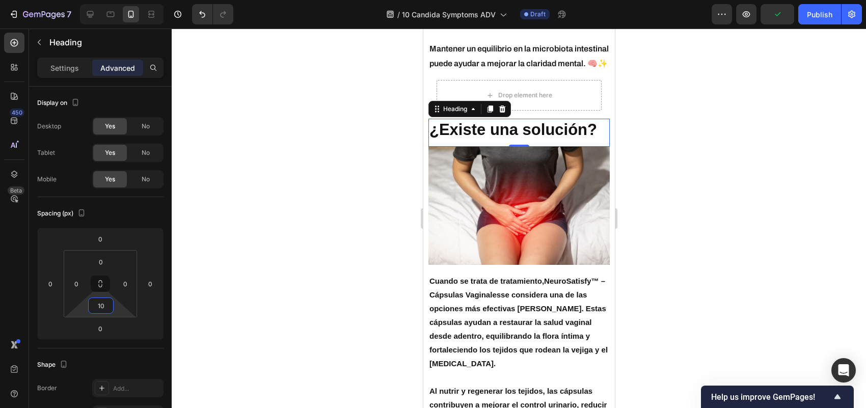
click at [330, 215] on div at bounding box center [519, 218] width 694 height 379
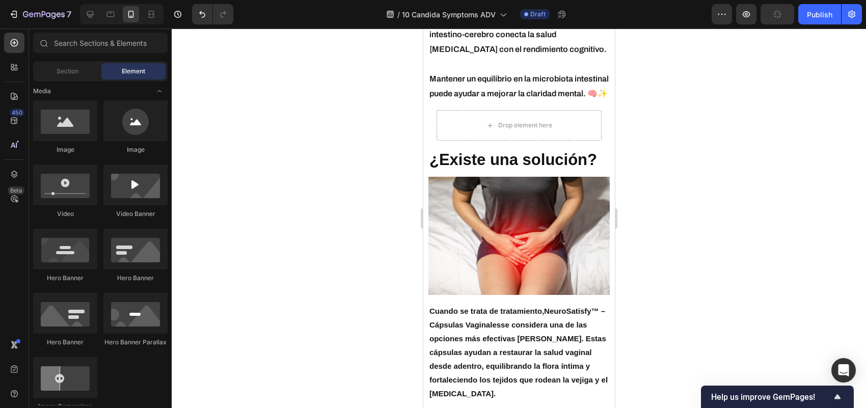
scroll to position [2120, 0]
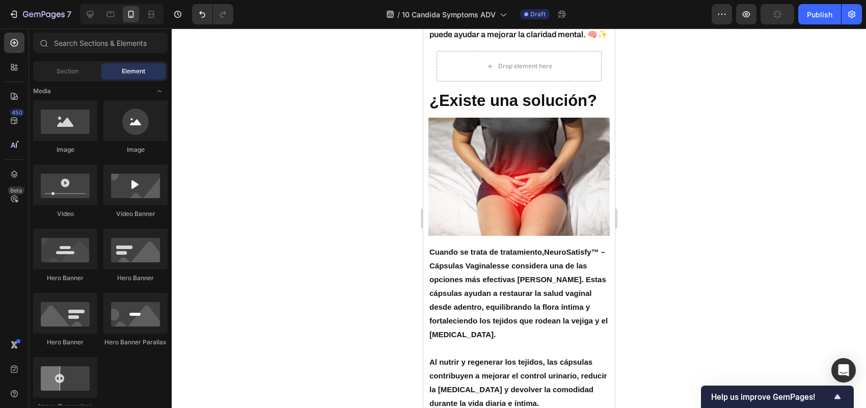
drag, startPoint x: 608, startPoint y: 182, endPoint x: 1038, endPoint y: 213, distance: 430.9
click at [547, 112] on h2 "¿Existe una solución?" at bounding box center [518, 101] width 181 height 22
click at [546, 112] on h2 "¿Existe una solución?" at bounding box center [518, 101] width 181 height 22
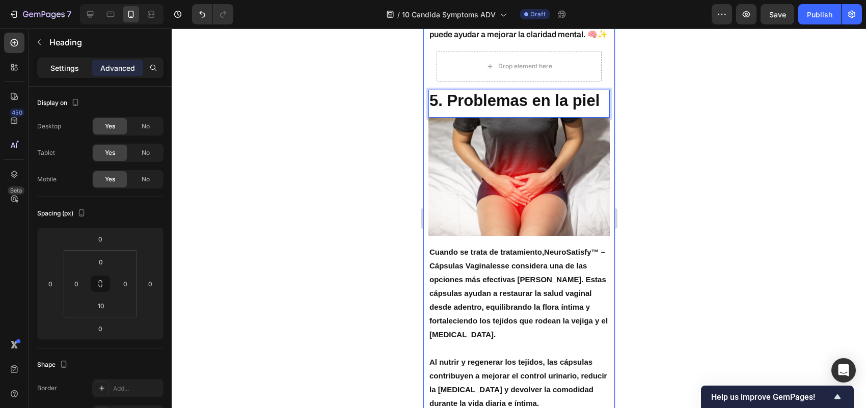
click at [70, 64] on p "Settings" at bounding box center [64, 68] width 29 height 11
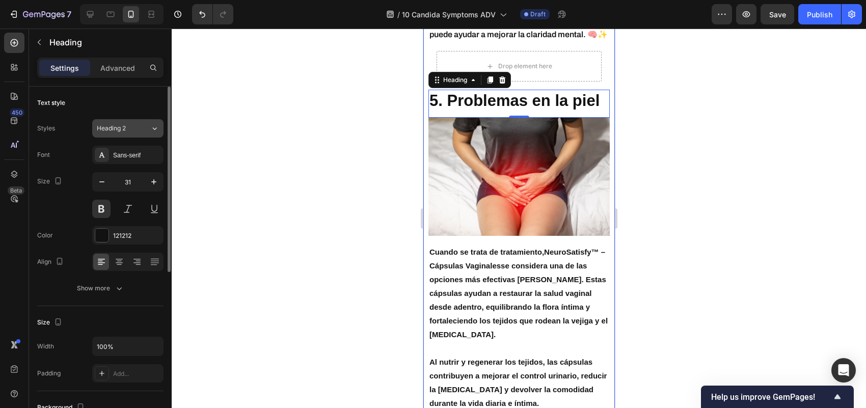
click at [127, 130] on div "Heading 2" at bounding box center [117, 128] width 41 height 9
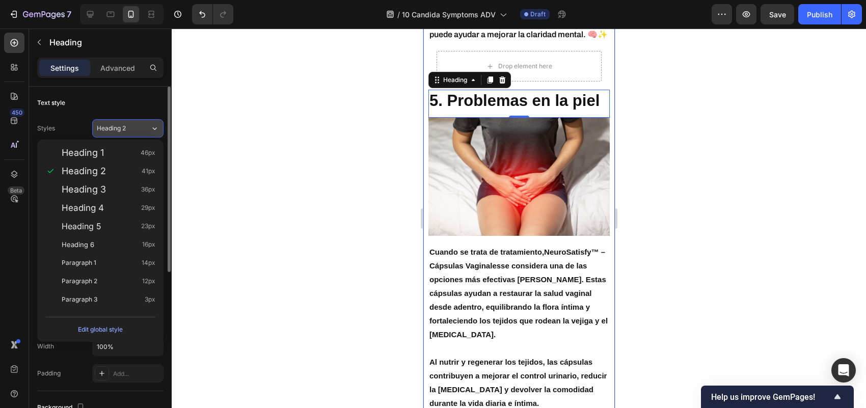
click at [127, 130] on div "Heading 2" at bounding box center [117, 128] width 41 height 9
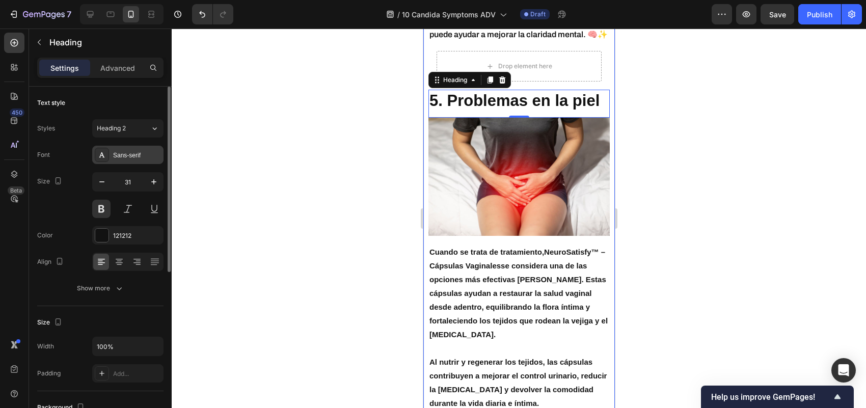
click at [126, 155] on div "Sans-serif" at bounding box center [137, 155] width 48 height 9
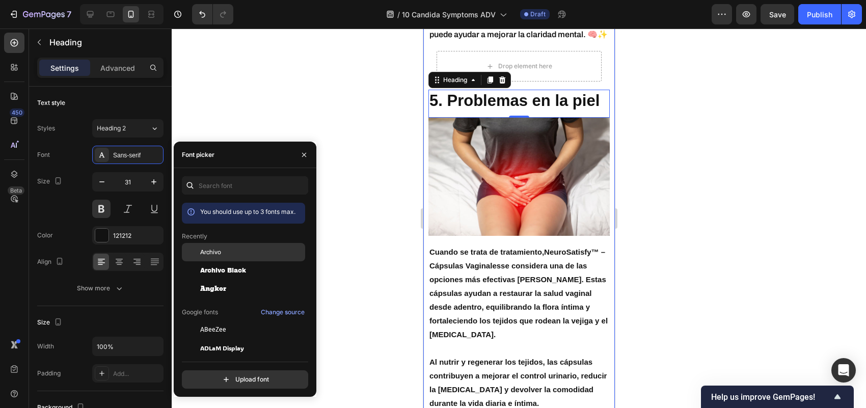
click at [201, 252] on span "Archivo" at bounding box center [210, 252] width 21 height 9
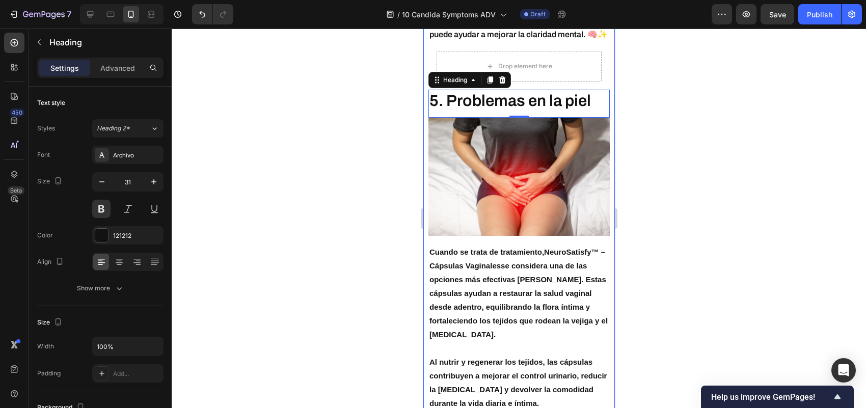
click at [270, 103] on div at bounding box center [519, 218] width 694 height 379
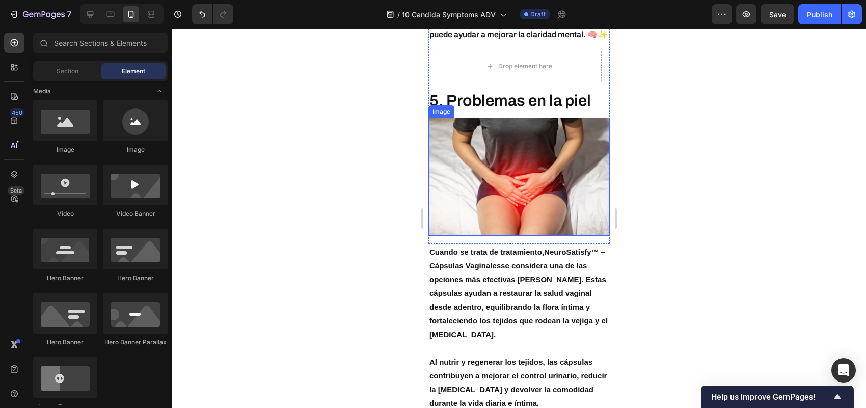
click at [529, 207] on img at bounding box center [518, 177] width 181 height 118
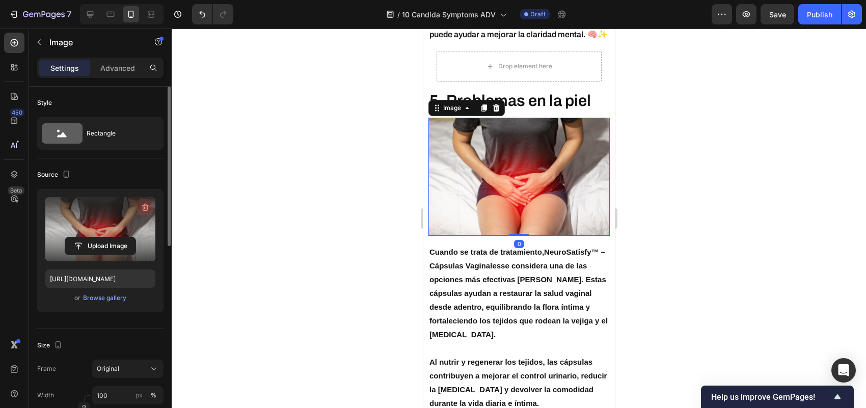
click at [139, 206] on button "button" at bounding box center [145, 207] width 16 height 16
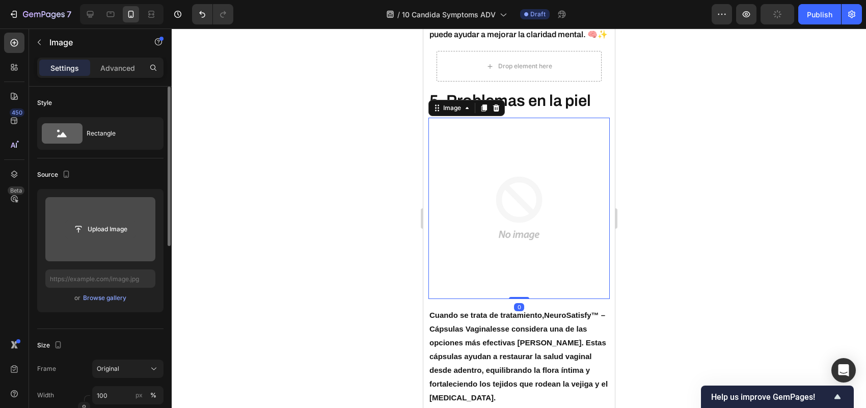
click at [101, 230] on input "file" at bounding box center [100, 229] width 70 height 17
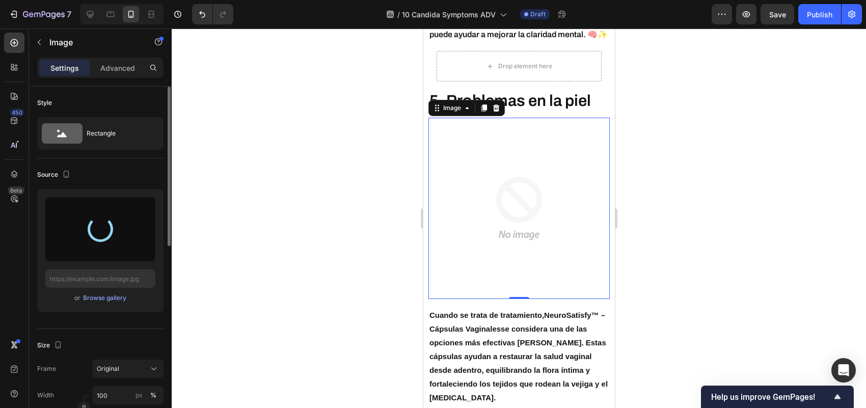
type input "[URL][DOMAIN_NAME]"
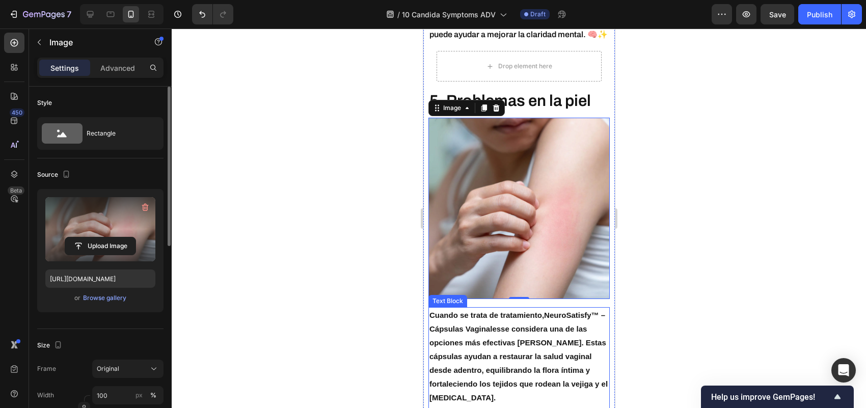
click at [514, 338] on p "Cuando se trata de tratamiento, NeuroSatisfy™ – Cápsulas Vaginales se considera…" at bounding box center [518, 356] width 179 height 96
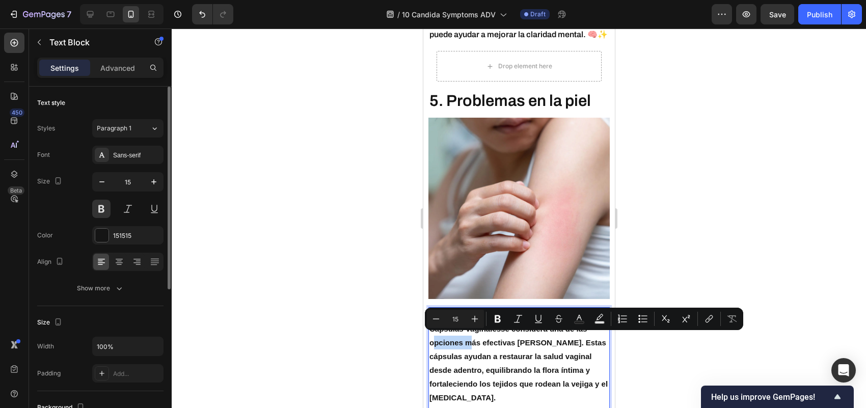
click at [513, 337] on p "Cuando se trata de tratamiento, NeuroSatisfy™ – Cápsulas Vaginales se considera…" at bounding box center [518, 356] width 179 height 96
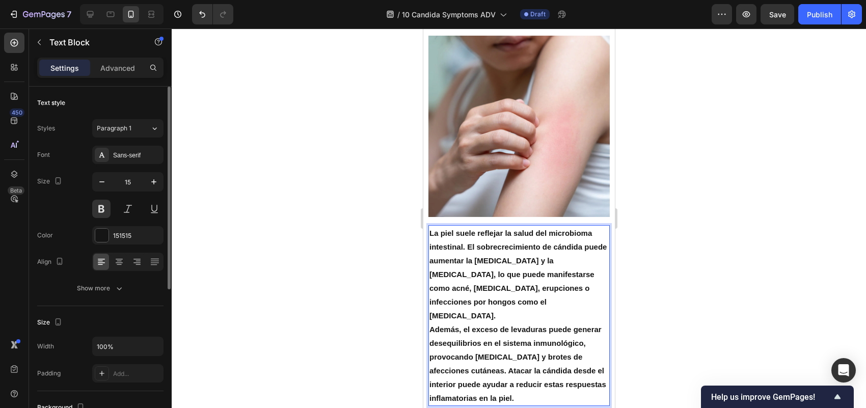
scroll to position [2216, 0]
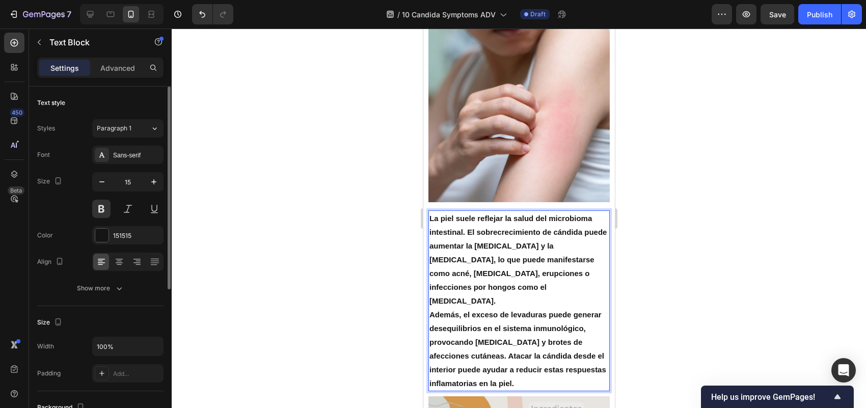
click at [499, 291] on p "La piel suele reflejar la salud del microbioma intestinal. El sobrecrecimiento …" at bounding box center [518, 259] width 179 height 96
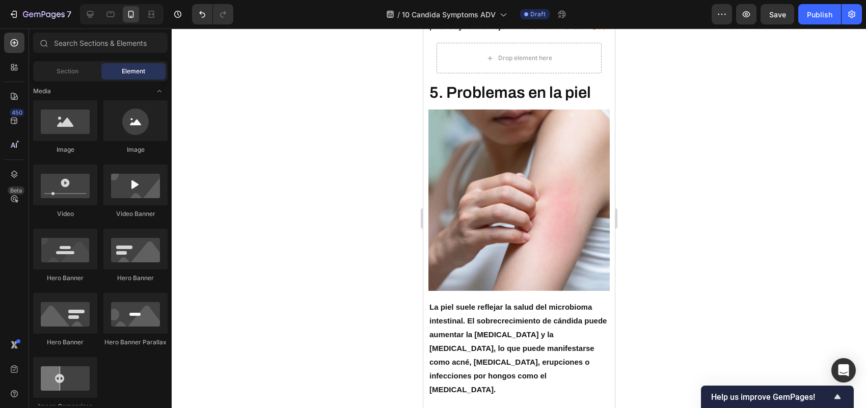
scroll to position [2168, 0]
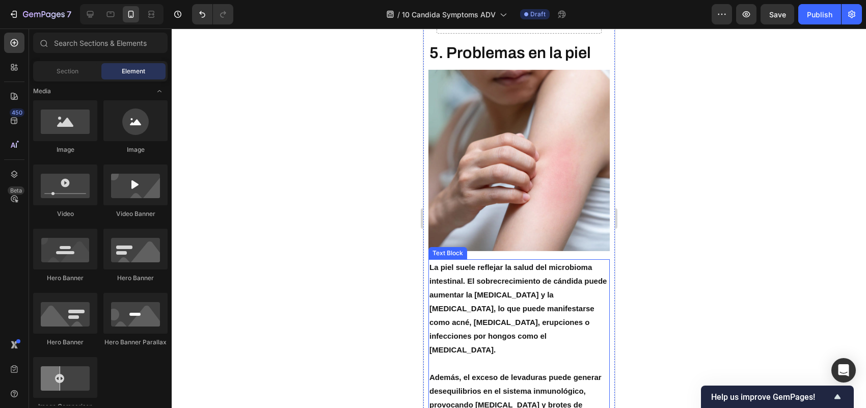
click at [493, 333] on p "La piel suele reflejar la salud del microbioma intestinal. El sobrecrecimiento …" at bounding box center [518, 308] width 179 height 96
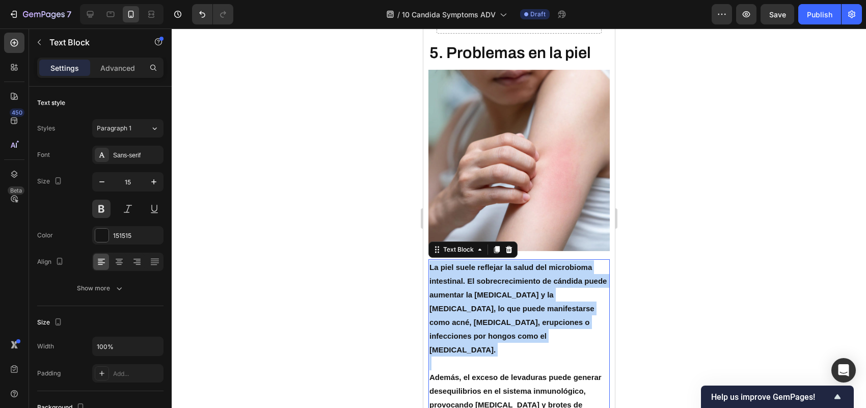
click at [493, 333] on p "La piel suele reflejar la salud del microbioma intestinal. El sobrecrecimiento …" at bounding box center [518, 308] width 179 height 96
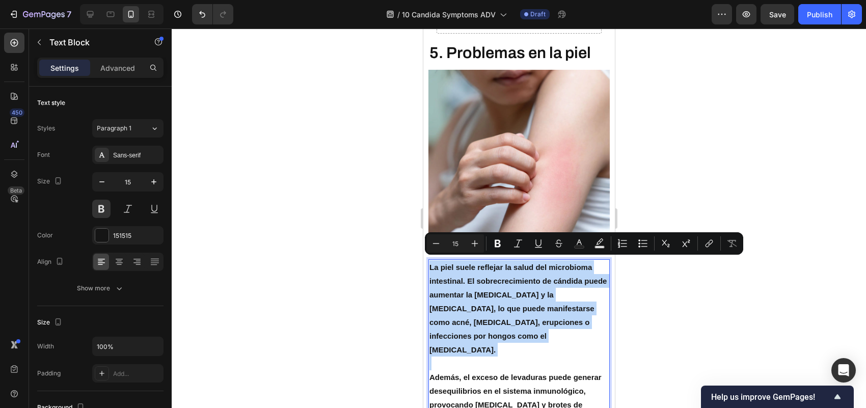
click at [485, 363] on p "Rich Text Editor. Editing area: main" at bounding box center [518, 363] width 179 height 14
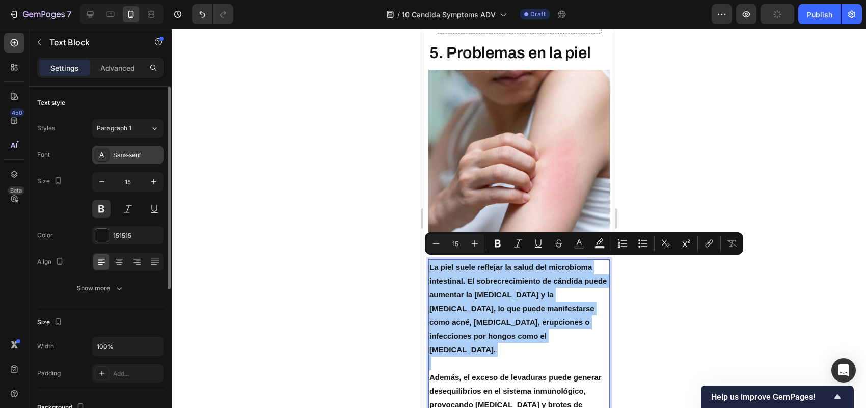
click at [126, 152] on div "Sans-serif" at bounding box center [137, 155] width 48 height 9
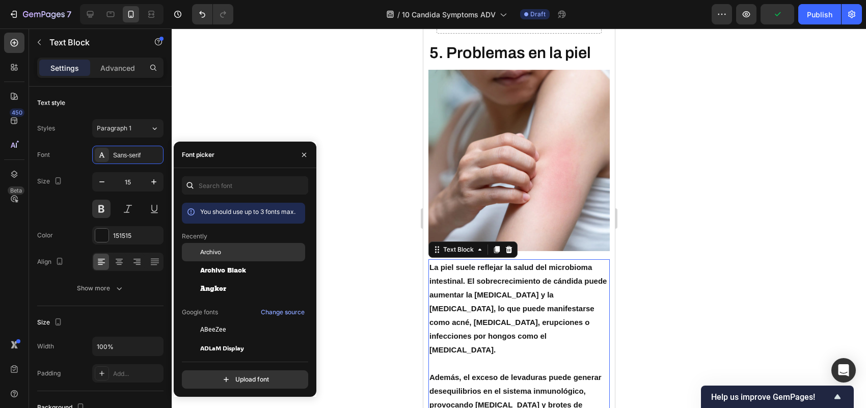
click at [220, 250] on span "Archivo" at bounding box center [210, 252] width 21 height 9
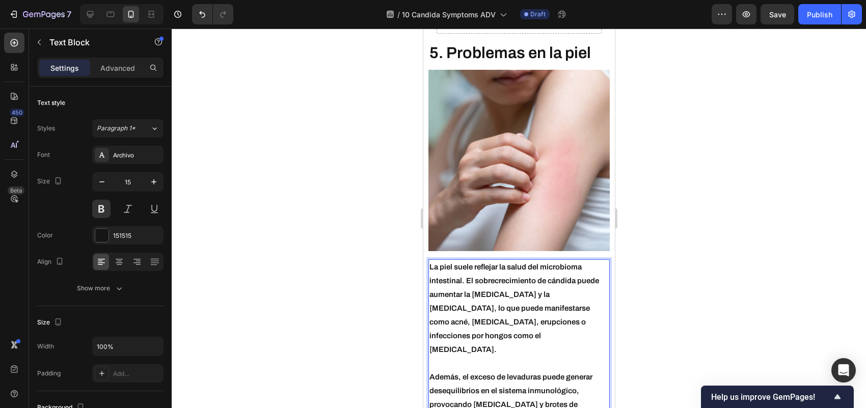
click at [326, 251] on div at bounding box center [519, 218] width 694 height 379
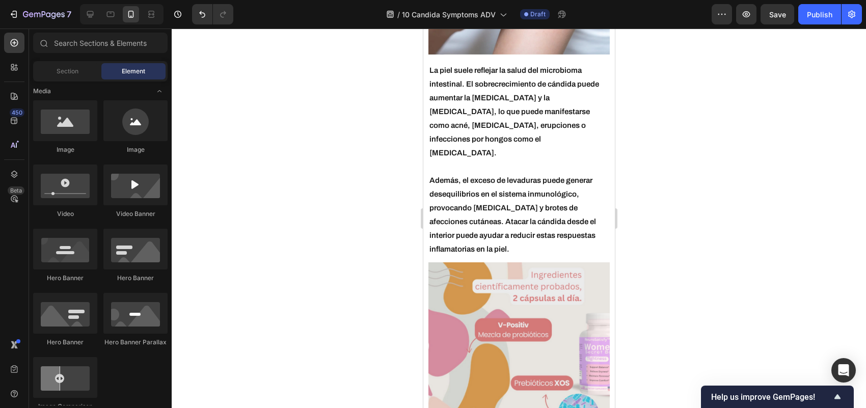
scroll to position [2491, 0]
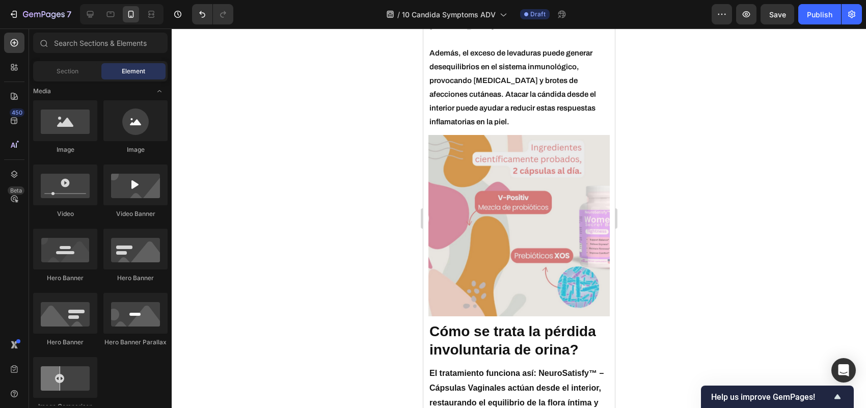
drag, startPoint x: 609, startPoint y: 188, endPoint x: 1051, endPoint y: 238, distance: 444.8
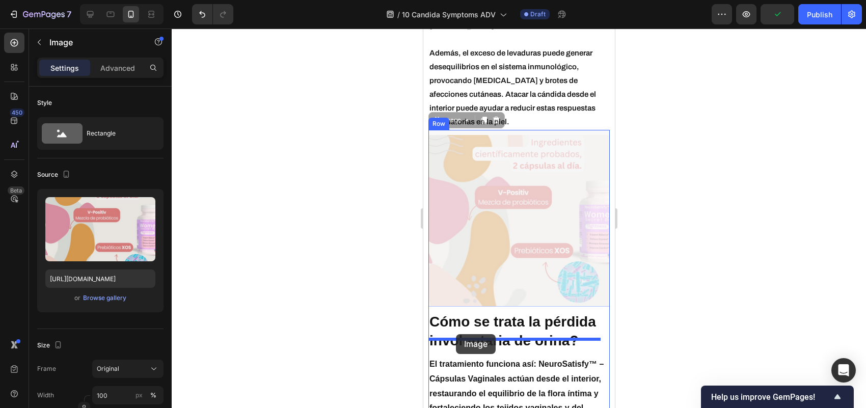
drag, startPoint x: 442, startPoint y: 107, endPoint x: 456, endPoint y: 334, distance: 227.1
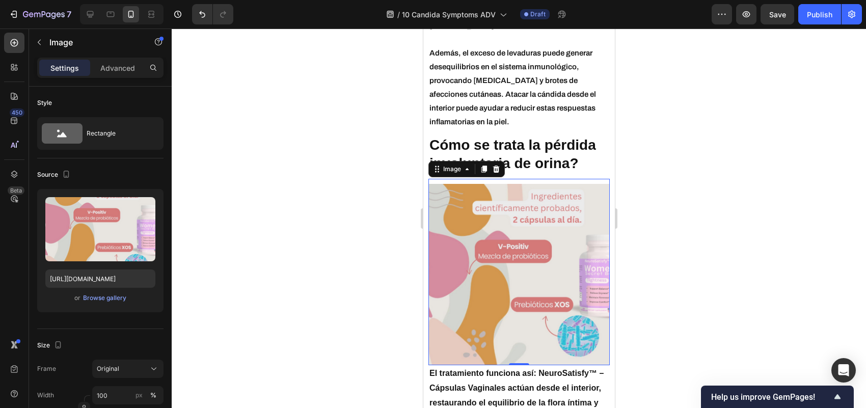
click at [676, 151] on div at bounding box center [519, 218] width 694 height 379
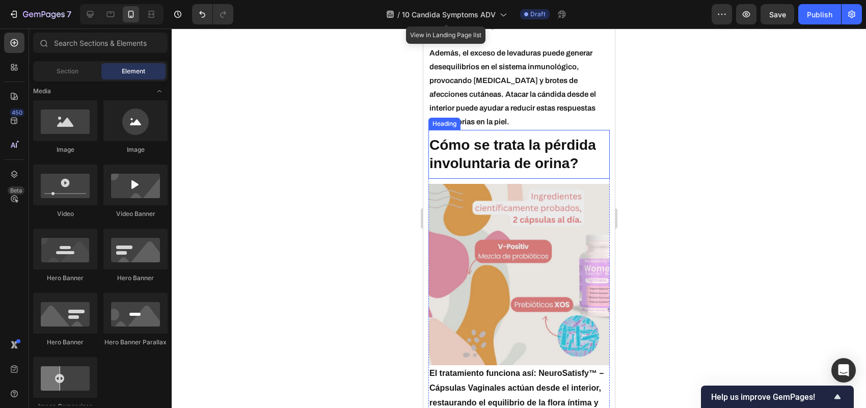
click at [537, 135] on h2 "Cómo se trata la pérdida involuntaria de orina?" at bounding box center [518, 154] width 181 height 39
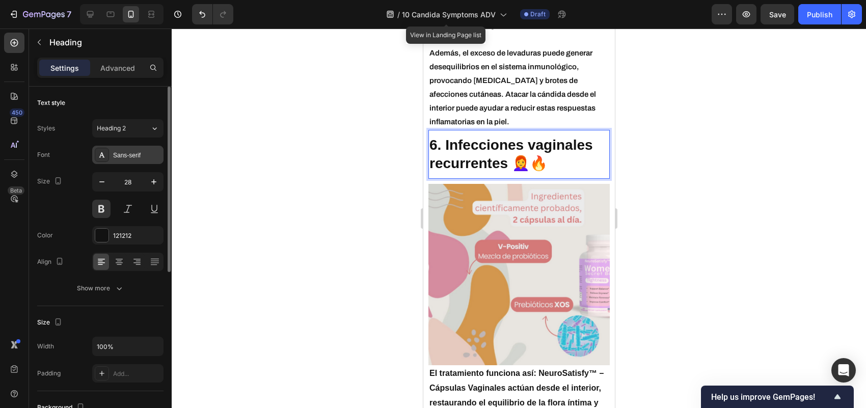
click at [125, 149] on div "Sans-serif" at bounding box center [127, 155] width 71 height 18
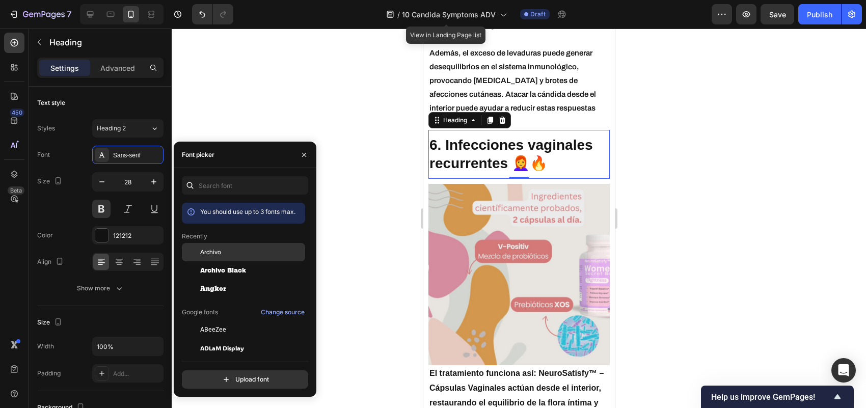
click at [215, 247] on div "Archivo" at bounding box center [243, 252] width 123 height 18
click at [325, 103] on div at bounding box center [519, 218] width 694 height 379
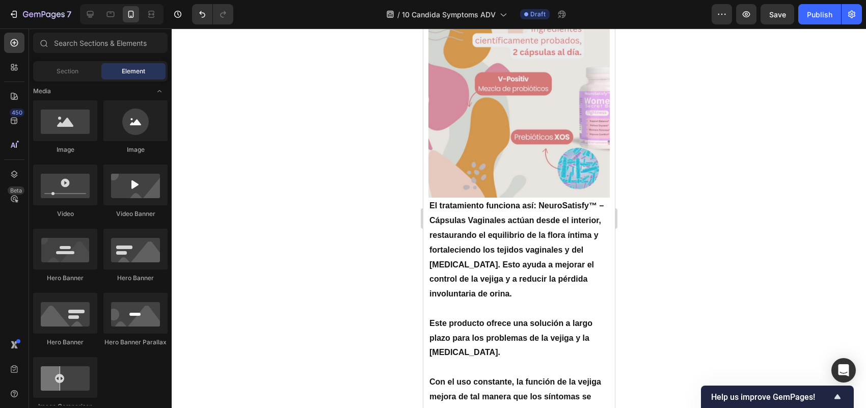
scroll to position [2688, 0]
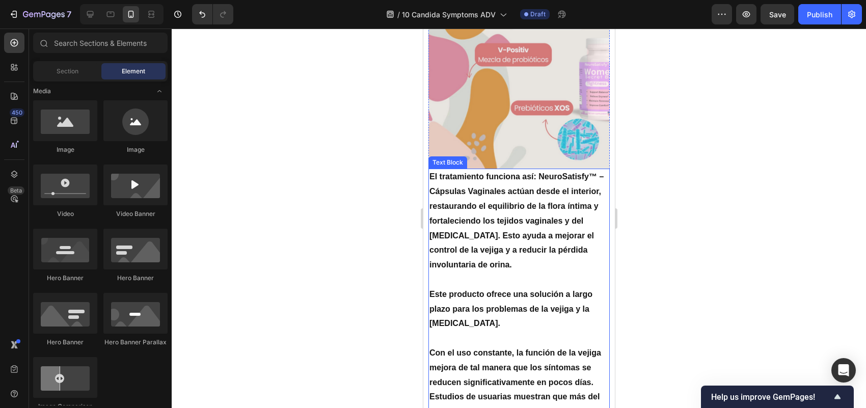
click at [548, 237] on p "El tratamiento funciona así: NeuroSatisfy™ – Cápsulas Vaginales actúan desde el…" at bounding box center [518, 221] width 179 height 103
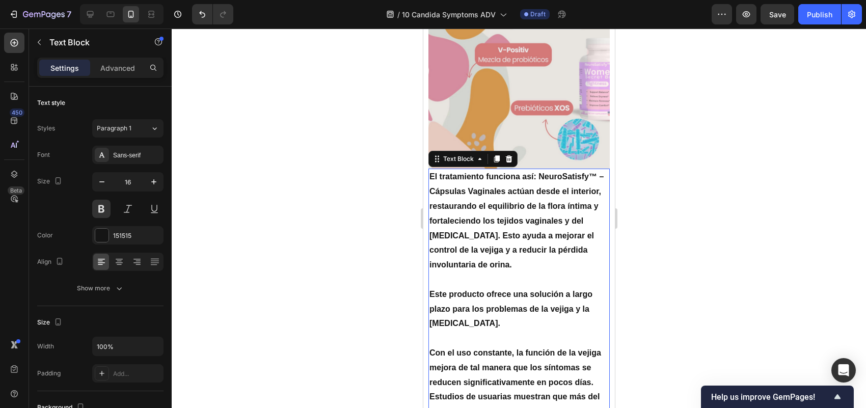
click at [548, 237] on p "El tratamiento funciona así: NeuroSatisfy™ – Cápsulas Vaginales actúan desde el…" at bounding box center [518, 221] width 179 height 103
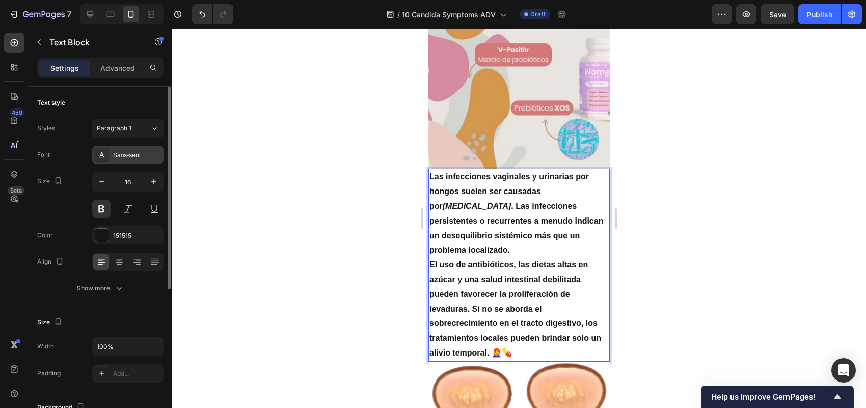
click at [130, 148] on div "Sans-serif" at bounding box center [127, 155] width 71 height 18
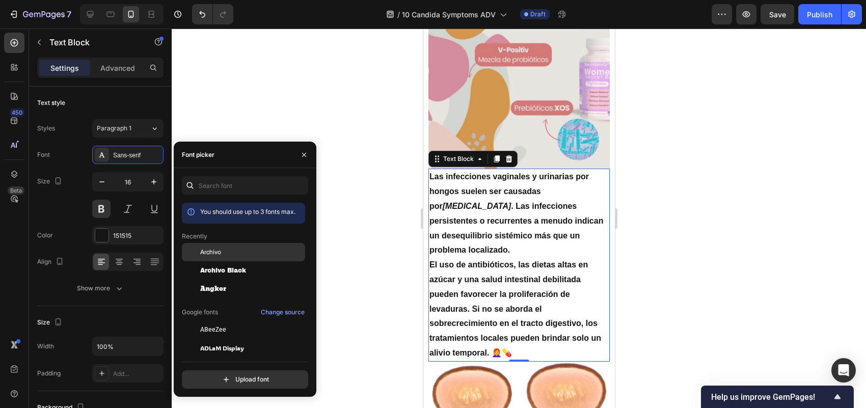
click at [200, 245] on div at bounding box center [191, 252] width 18 height 18
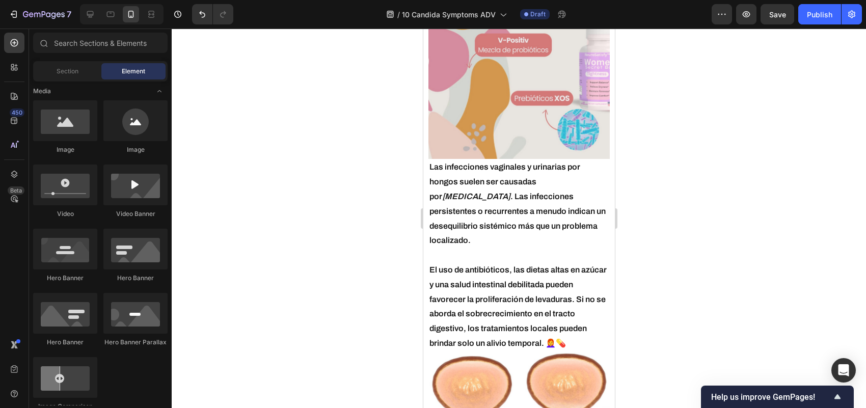
scroll to position [2642, 0]
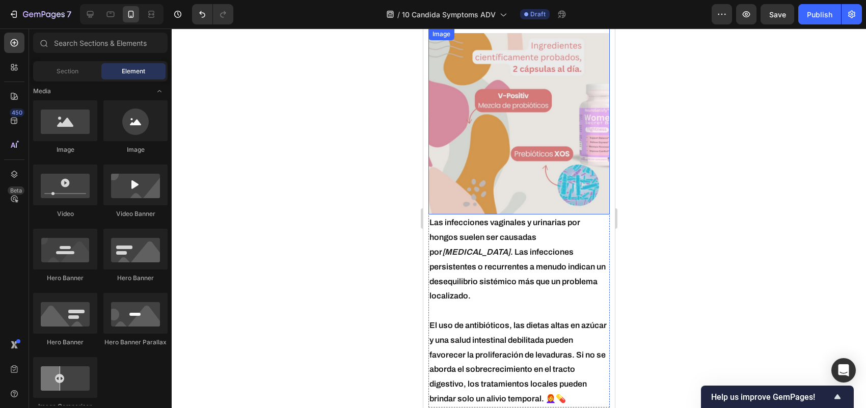
click at [534, 147] on img at bounding box center [518, 123] width 181 height 181
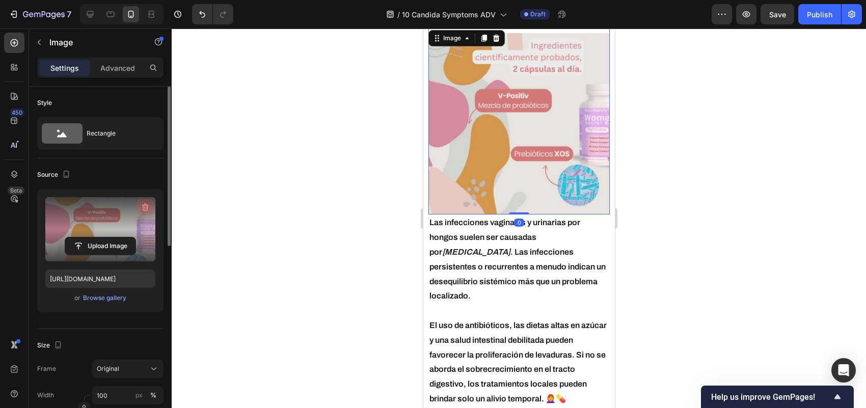
click at [141, 208] on icon "button" at bounding box center [145, 207] width 10 height 10
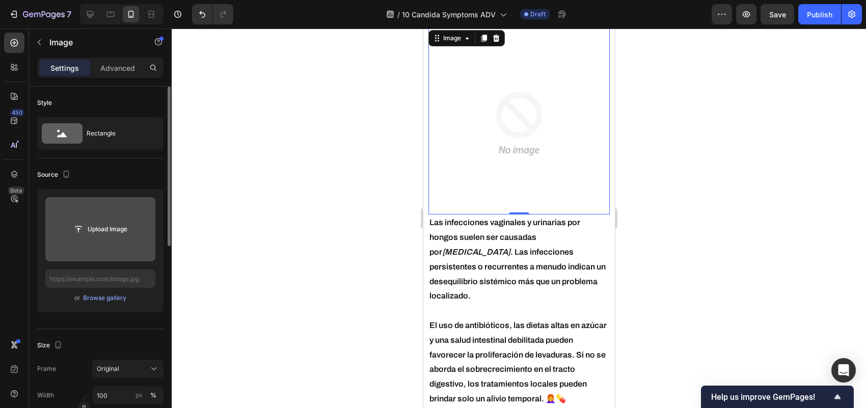
click at [87, 218] on input "file" at bounding box center [100, 229] width 110 height 64
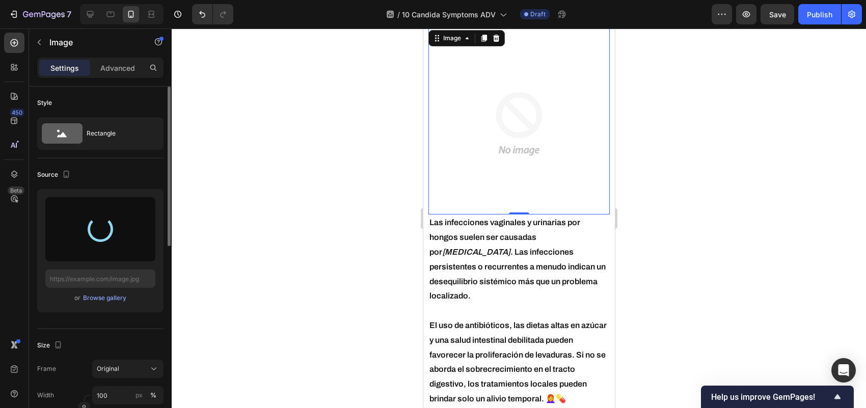
type input "[URL][DOMAIN_NAME]"
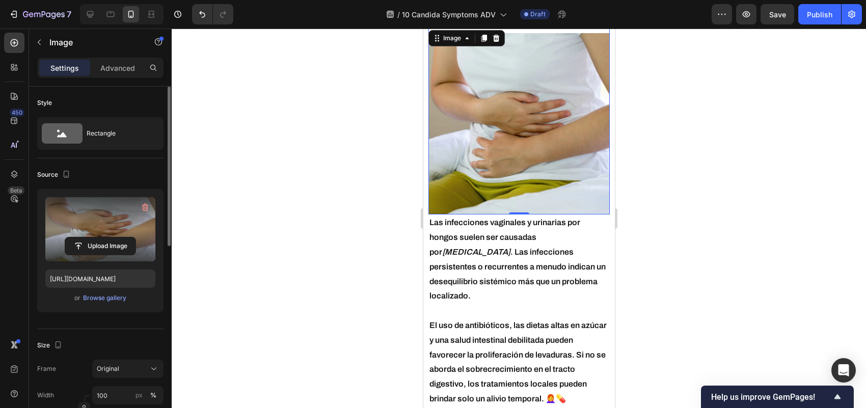
click at [691, 230] on div at bounding box center [519, 218] width 694 height 379
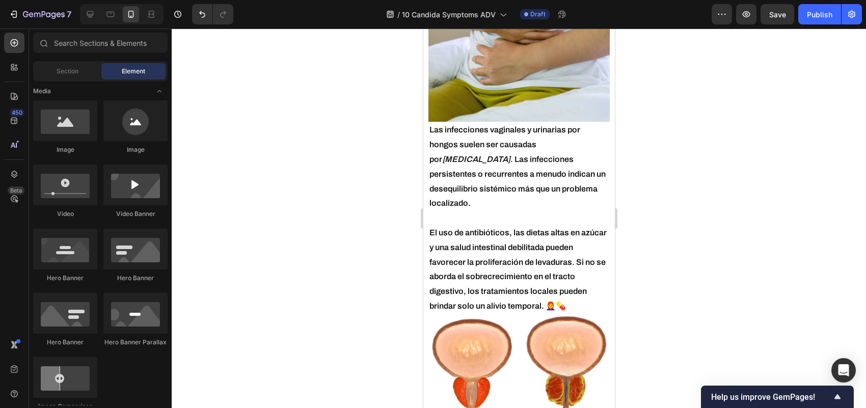
scroll to position [2937, 0]
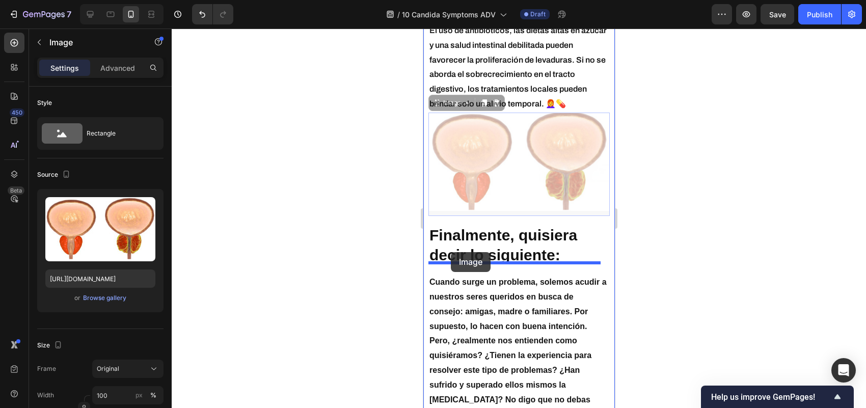
drag, startPoint x: 440, startPoint y: 108, endPoint x: 451, endPoint y: 252, distance: 144.5
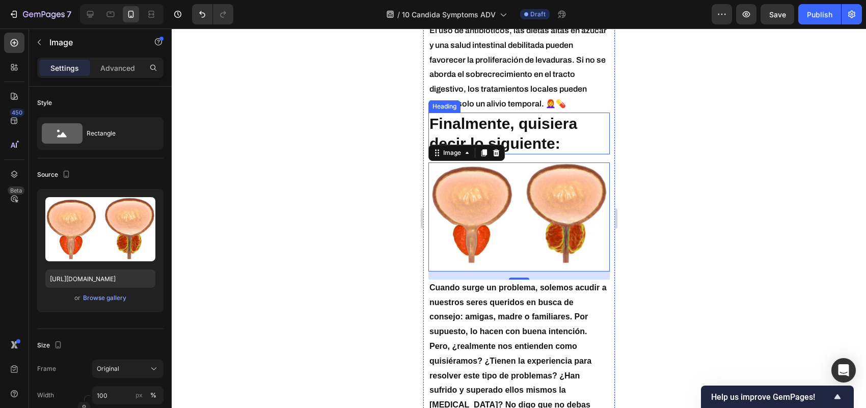
click at [564, 113] on h2 "Finalmente, quisiera decir lo siguiente:" at bounding box center [518, 134] width 181 height 42
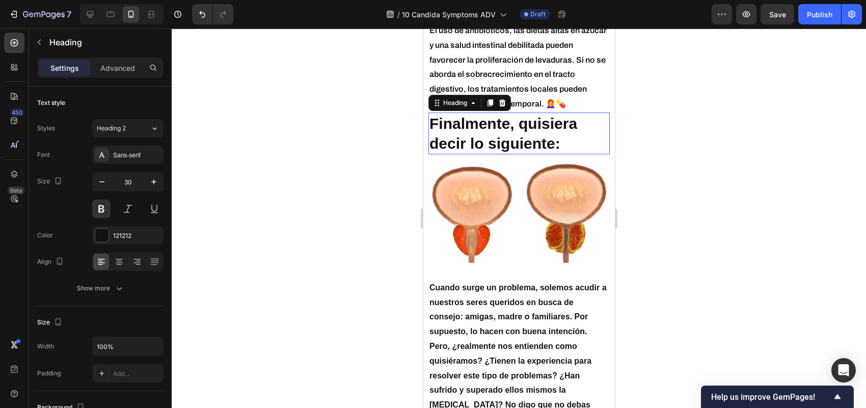
click at [564, 114] on p "Finalmente, quisiera decir lo siguiente:" at bounding box center [518, 134] width 179 height 40
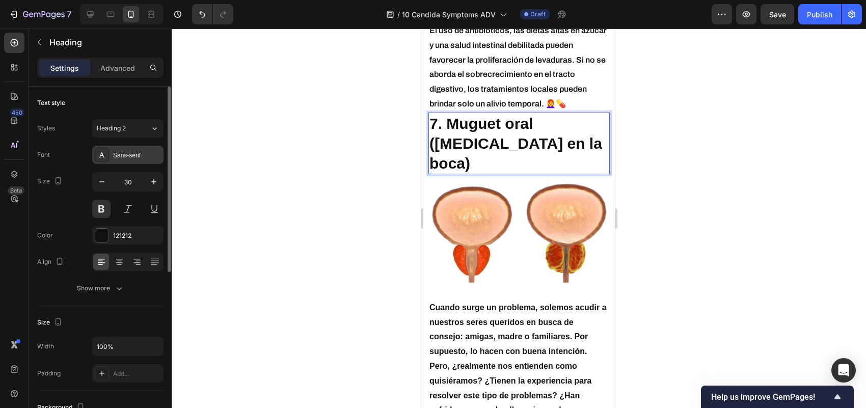
click at [138, 160] on div "Sans-serif" at bounding box center [127, 155] width 71 height 18
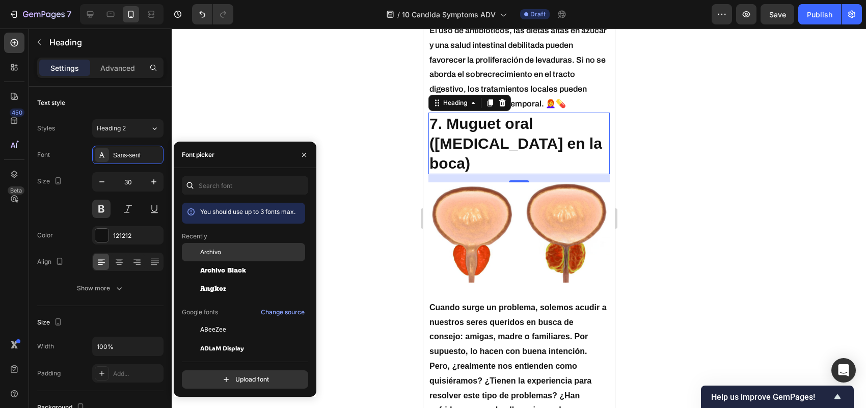
click at [209, 251] on span "Archivo" at bounding box center [210, 252] width 21 height 9
click at [248, 110] on div at bounding box center [519, 218] width 694 height 379
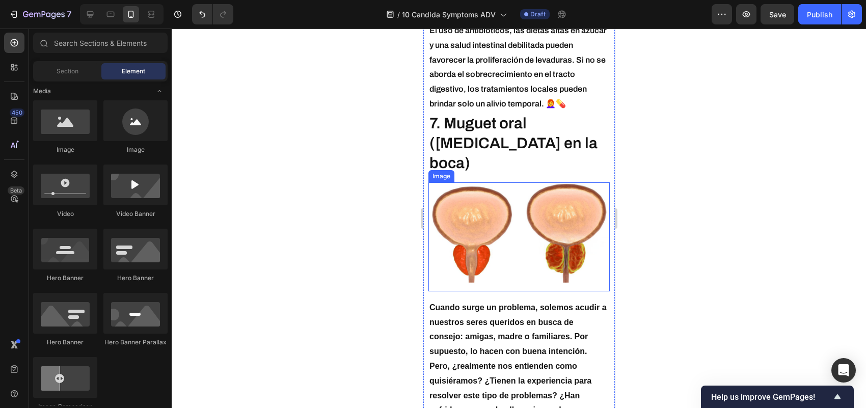
click at [512, 208] on img at bounding box center [518, 234] width 181 height 104
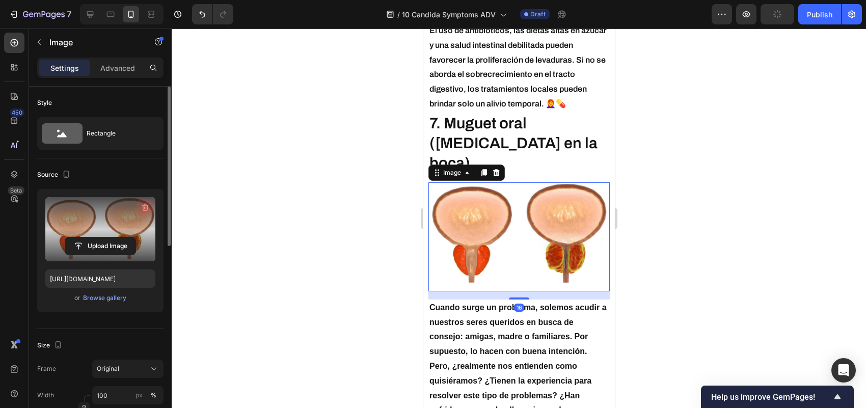
click at [144, 207] on icon "button" at bounding box center [145, 207] width 10 height 10
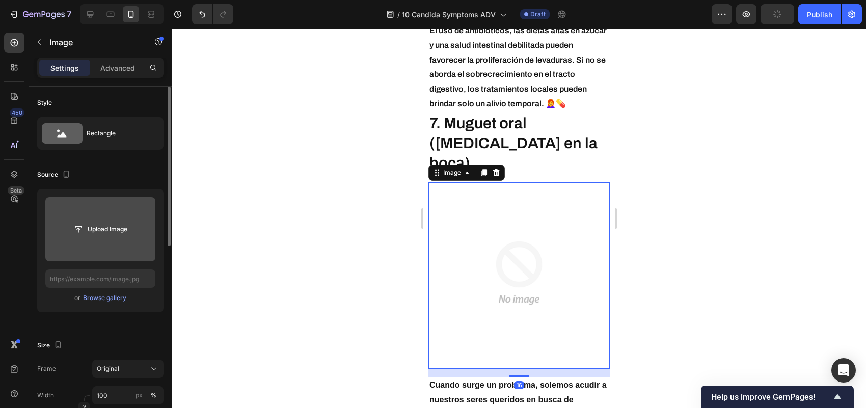
click at [100, 218] on input "file" at bounding box center [100, 229] width 110 height 64
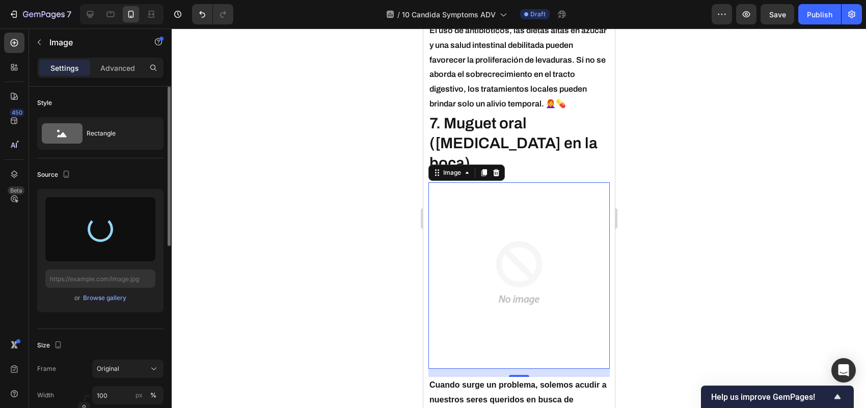
type input "[URL][DOMAIN_NAME]"
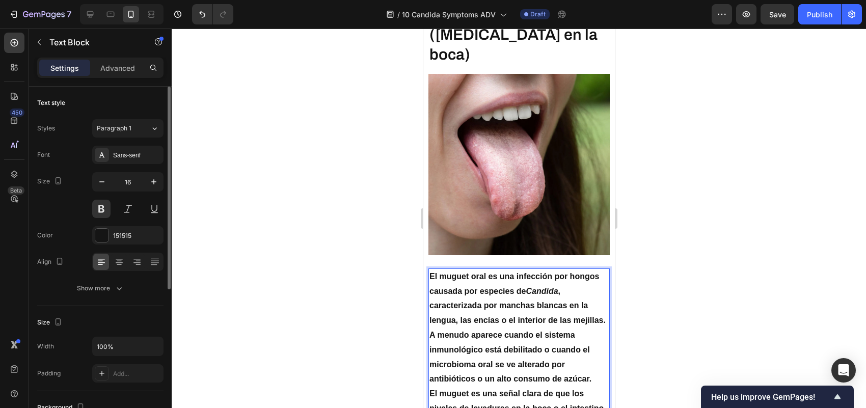
scroll to position [3079, 0]
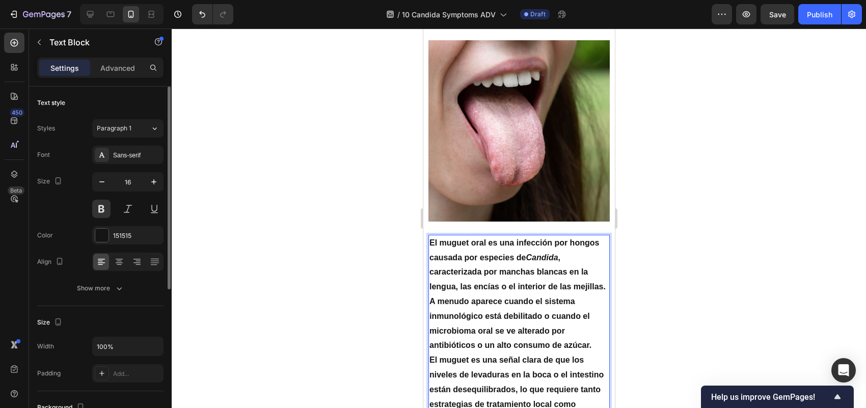
click at [481, 294] on p "A menudo aparece cuando el sistema inmunológico está debilitado o cuando el mic…" at bounding box center [518, 323] width 179 height 59
click at [473, 294] on p "A menudo aparece cuando el sistema inmunológico está debilitado o cuando el mic…" at bounding box center [518, 323] width 179 height 59
click at [473, 253] on p "El muguet oral es una infección por hongos causada por especies de Candida , ca…" at bounding box center [518, 265] width 179 height 59
click at [470, 267] on p "El muguet oral es una infección por hongos causada por especies de Candida , ca…" at bounding box center [518, 265] width 179 height 59
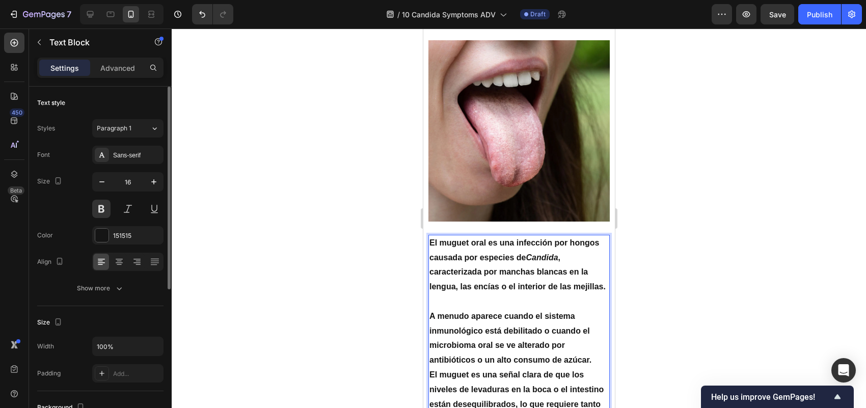
click at [593, 331] on p "A menudo aparece cuando el sistema inmunológico está debilitado o cuando el mic…" at bounding box center [518, 338] width 179 height 59
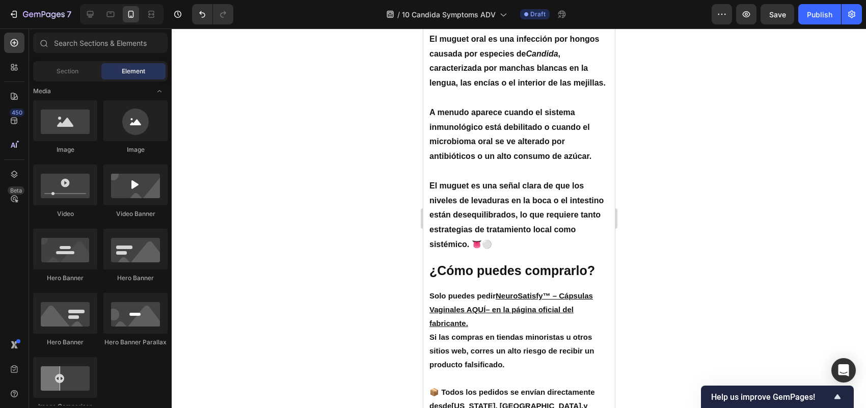
scroll to position [3329, 0]
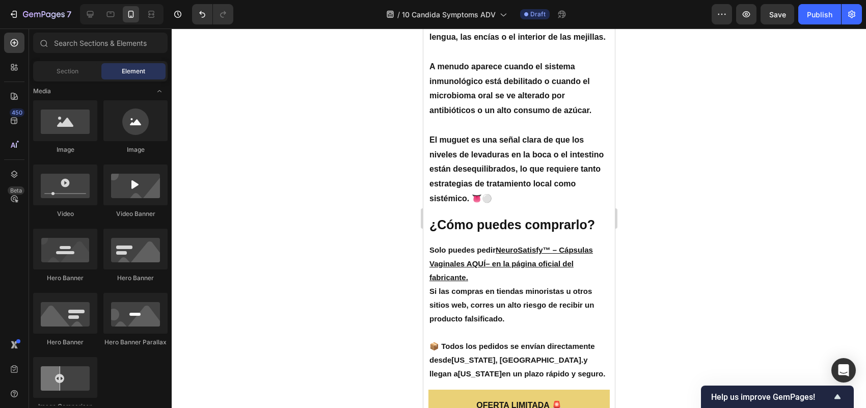
drag, startPoint x: 609, startPoint y: 266, endPoint x: 1053, endPoint y: 312, distance: 446.5
click at [524, 215] on h2 "¿Cómo puedes comprarlo?" at bounding box center [518, 224] width 181 height 19
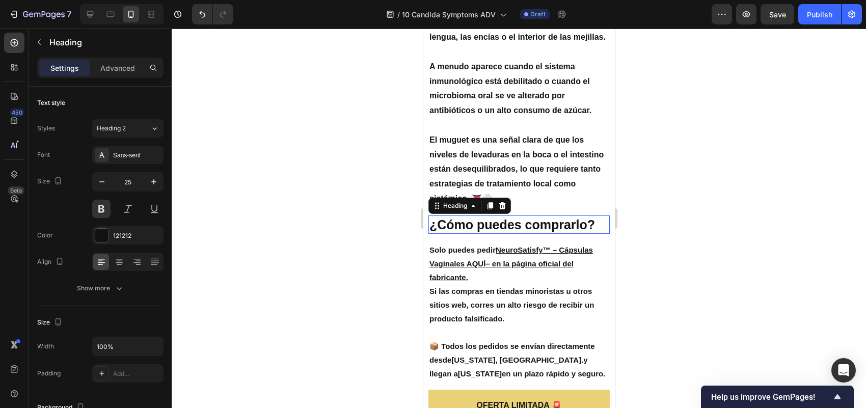
click at [524, 216] on p "¿Cómo puedes comprarlo?" at bounding box center [518, 224] width 179 height 17
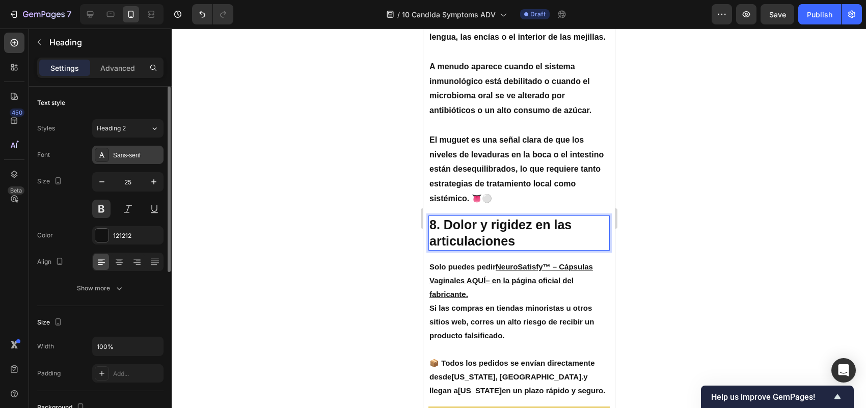
click at [131, 162] on div "Sans-serif" at bounding box center [127, 155] width 71 height 18
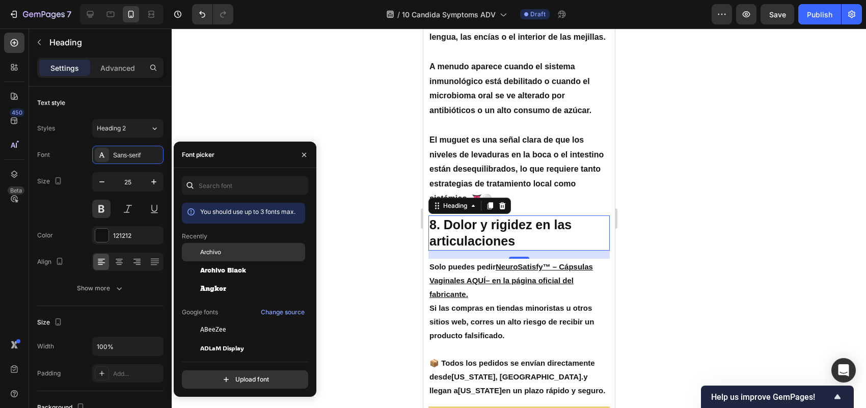
click at [215, 253] on span "Archivo" at bounding box center [210, 252] width 21 height 9
click at [233, 116] on div at bounding box center [519, 218] width 694 height 379
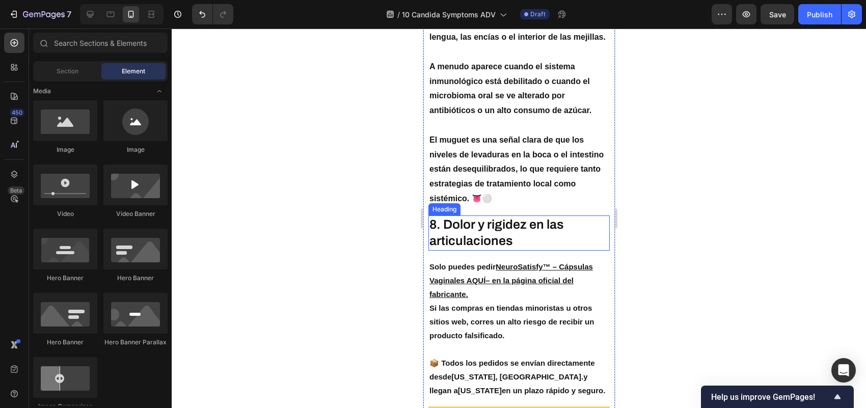
click at [486, 216] on p "8. Dolor y rigidez en las articulaciones" at bounding box center [518, 232] width 179 height 33
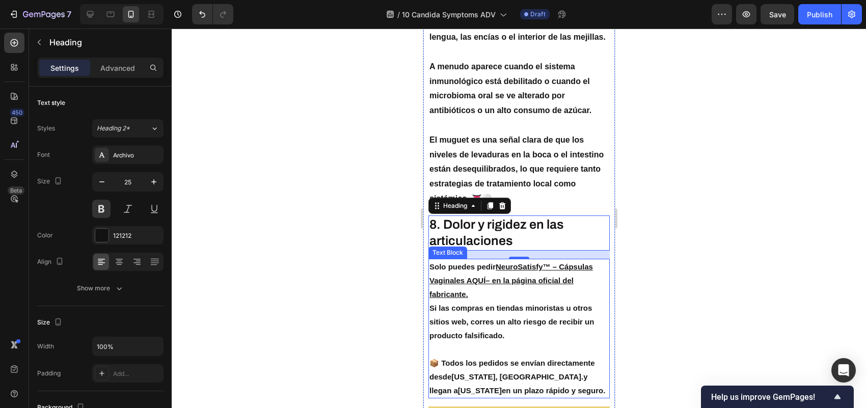
click at [527, 342] on p at bounding box center [518, 349] width 179 height 14
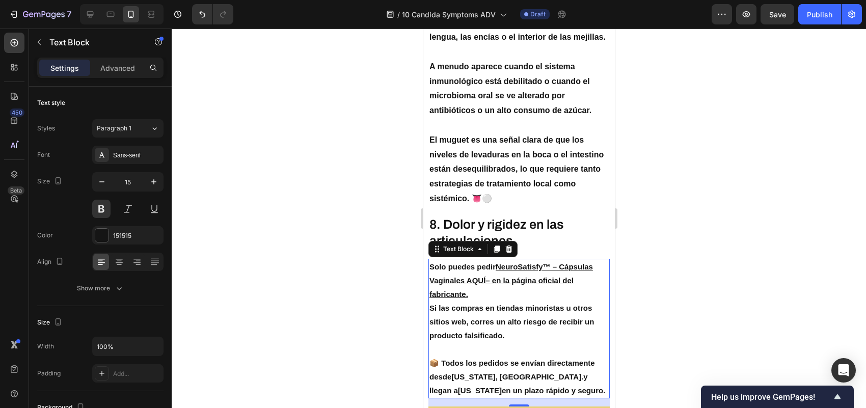
click at [527, 342] on p at bounding box center [518, 349] width 179 height 14
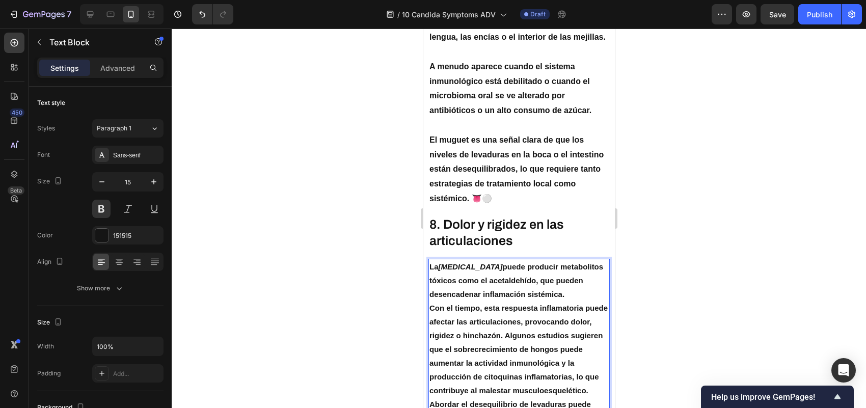
scroll to position [3340, 0]
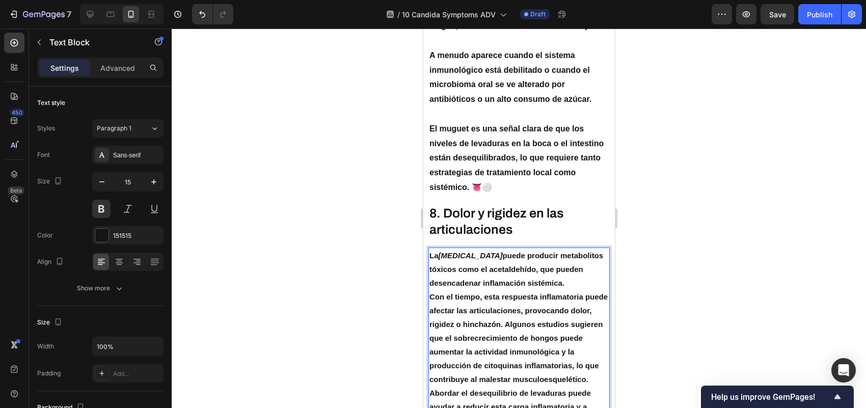
click at [593, 257] on p "La [MEDICAL_DATA] puede producir metabolitos tóxicos como el acetaldehído, que …" at bounding box center [518, 269] width 179 height 41
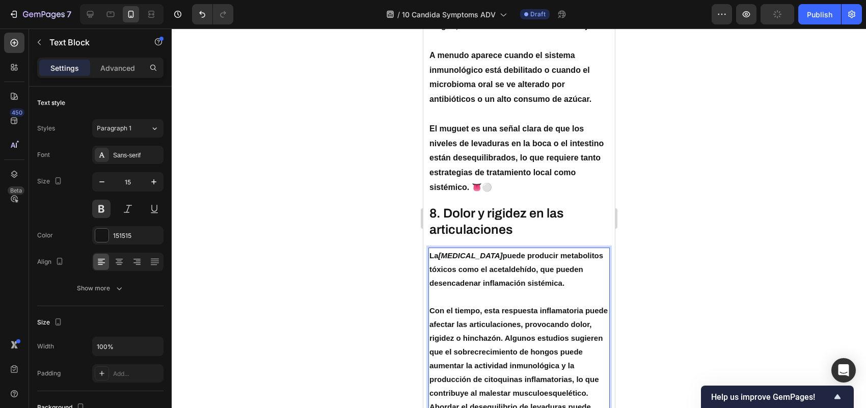
click at [593, 364] on p "Con el tiempo, esta respuesta inflamatoria puede afectar las articulaciones, pr…" at bounding box center [518, 352] width 179 height 96
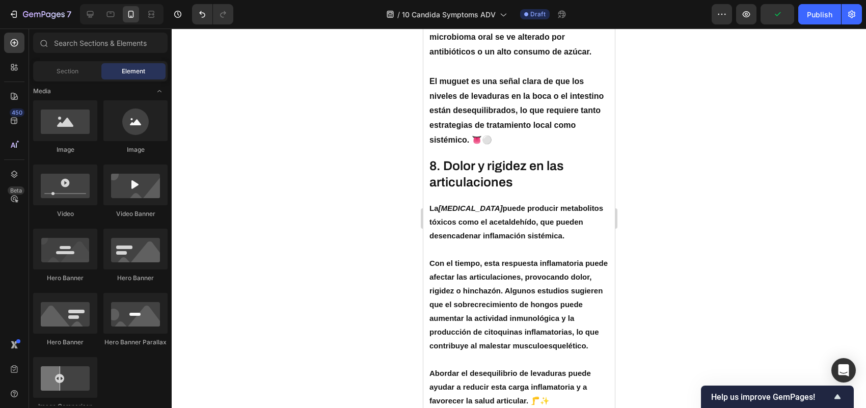
scroll to position [3434, 0]
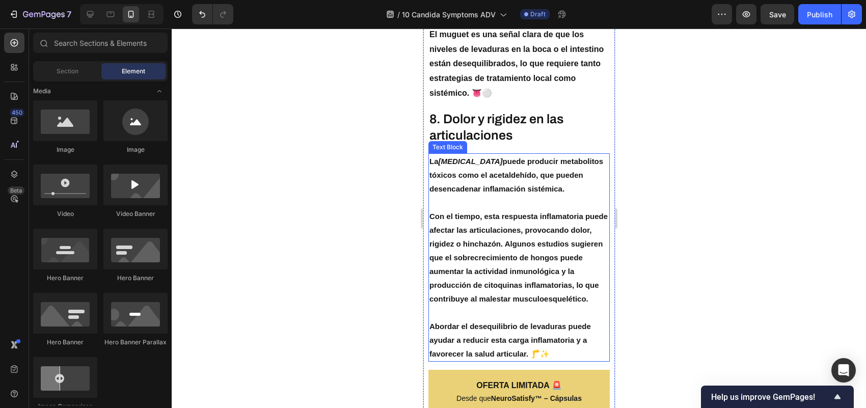
click at [526, 256] on p "Con el tiempo, esta respuesta inflamatoria puede afectar las articulaciones, pr…" at bounding box center [518, 257] width 179 height 96
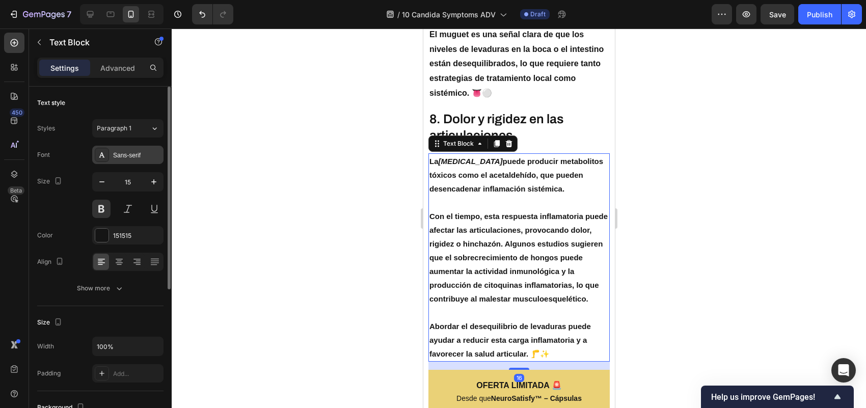
click at [127, 152] on div "Sans-serif" at bounding box center [137, 155] width 48 height 9
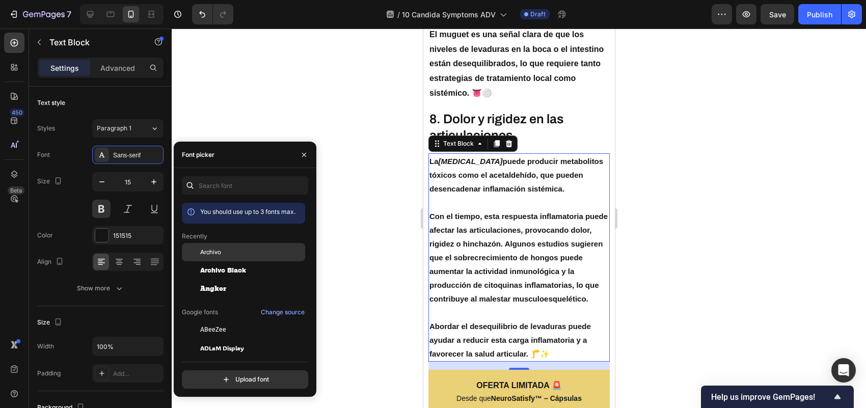
click at [214, 244] on div "Archivo" at bounding box center [243, 252] width 123 height 18
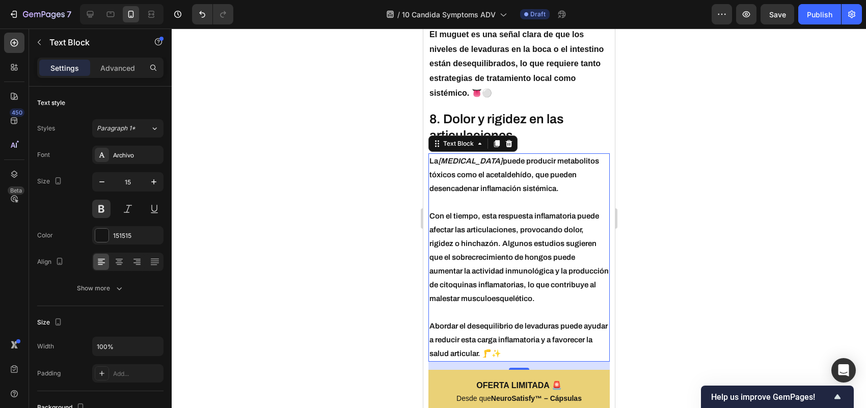
click at [286, 111] on div at bounding box center [519, 218] width 694 height 379
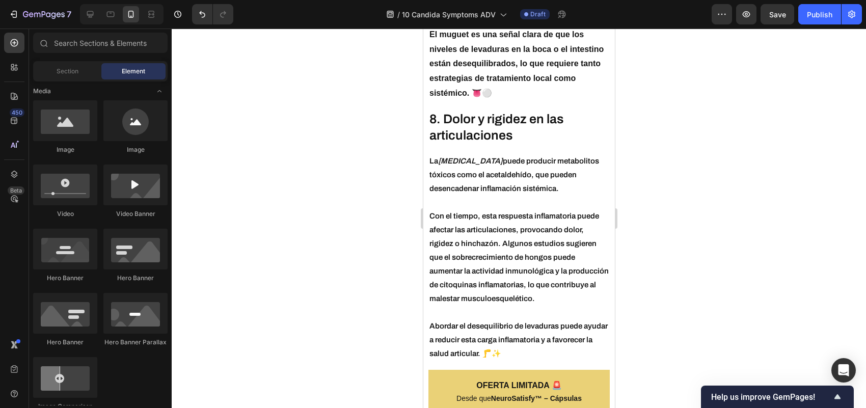
scroll to position [3312, 0]
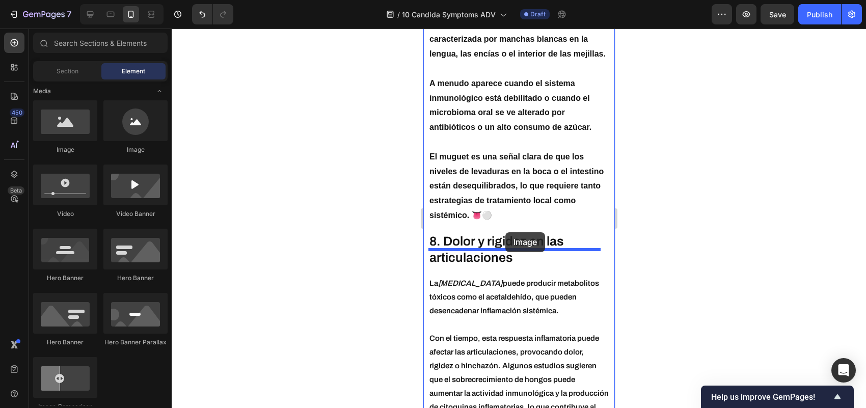
drag, startPoint x: 500, startPoint y: 161, endPoint x: 505, endPoint y: 232, distance: 71.5
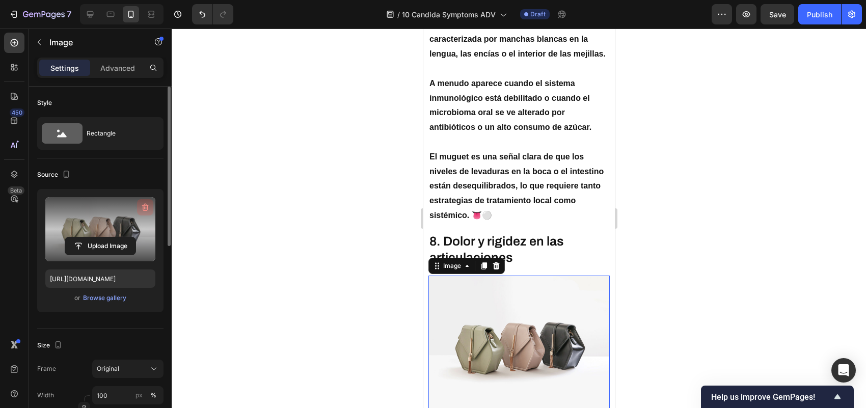
click at [143, 204] on icon "button" at bounding box center [145, 207] width 10 height 10
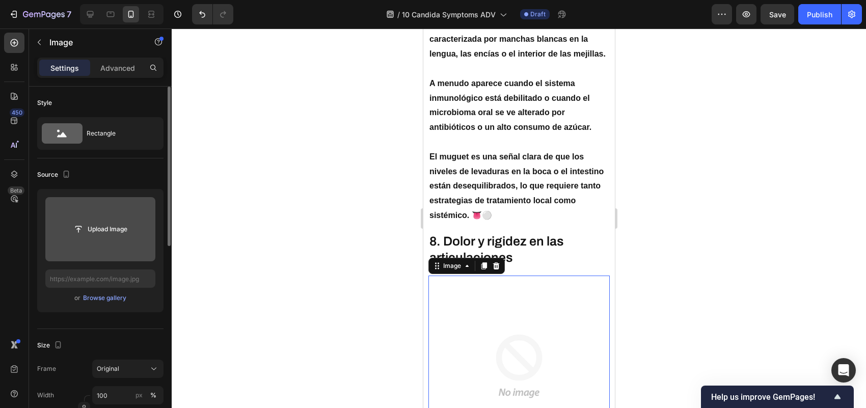
click at [90, 220] on input "file" at bounding box center [100, 229] width 110 height 64
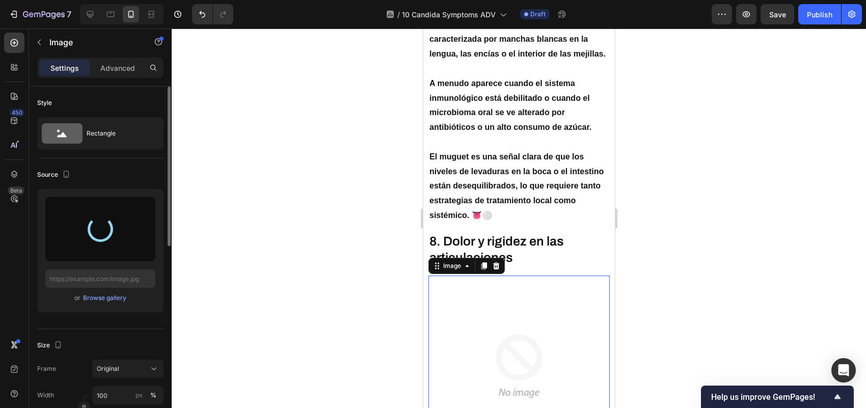
type input "[URL][DOMAIN_NAME]"
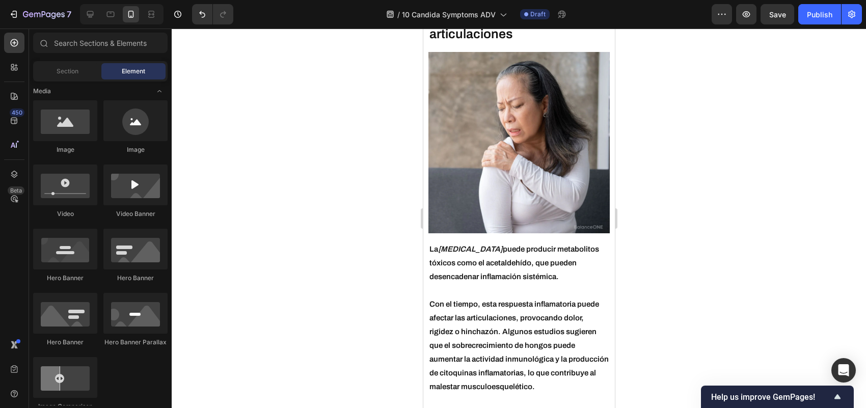
scroll to position [3633, 0]
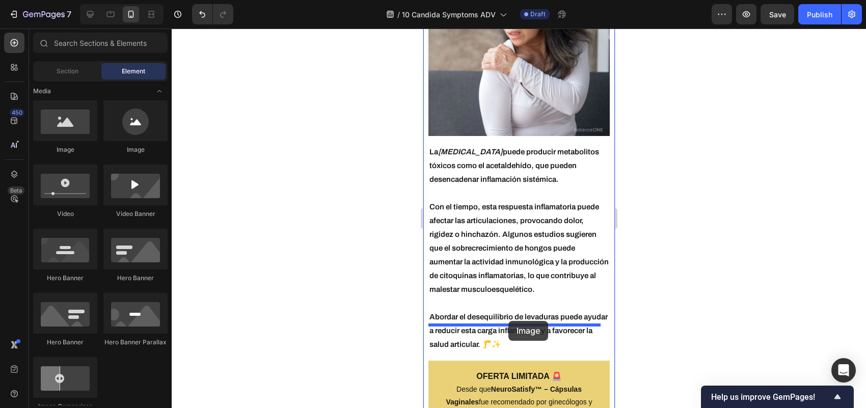
drag, startPoint x: 500, startPoint y: 161, endPoint x: 508, endPoint y: 321, distance: 160.1
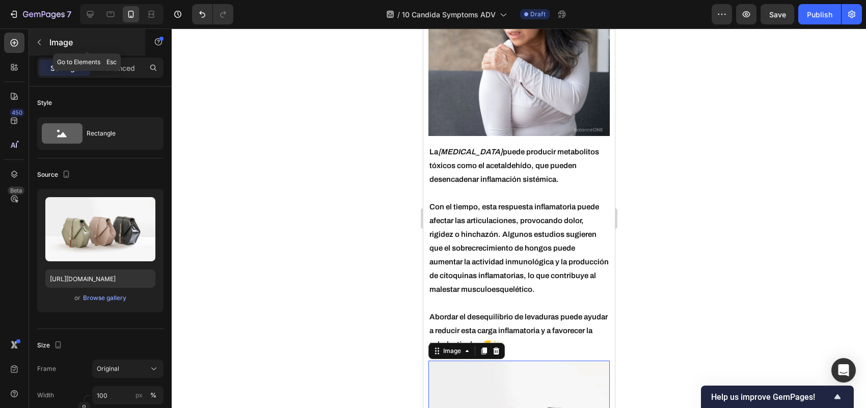
click at [37, 38] on icon "button" at bounding box center [39, 42] width 8 height 8
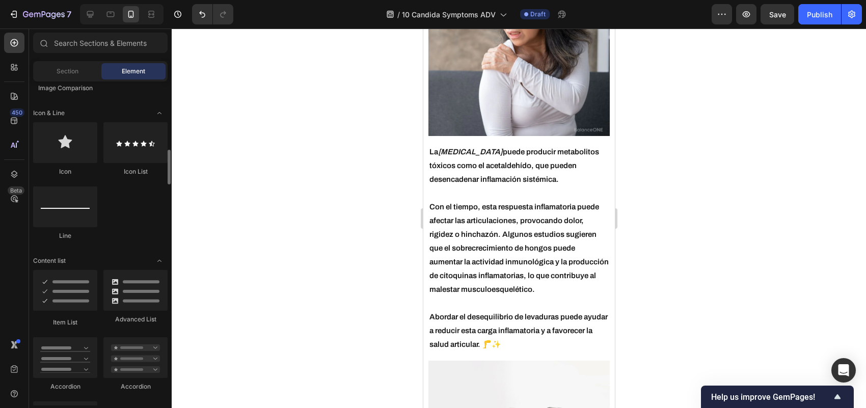
scroll to position [0, 0]
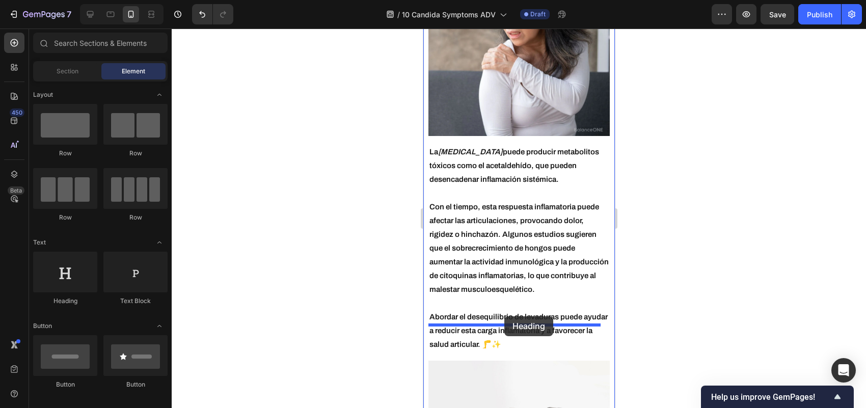
drag, startPoint x: 486, startPoint y: 319, endPoint x: 504, endPoint y: 316, distance: 18.0
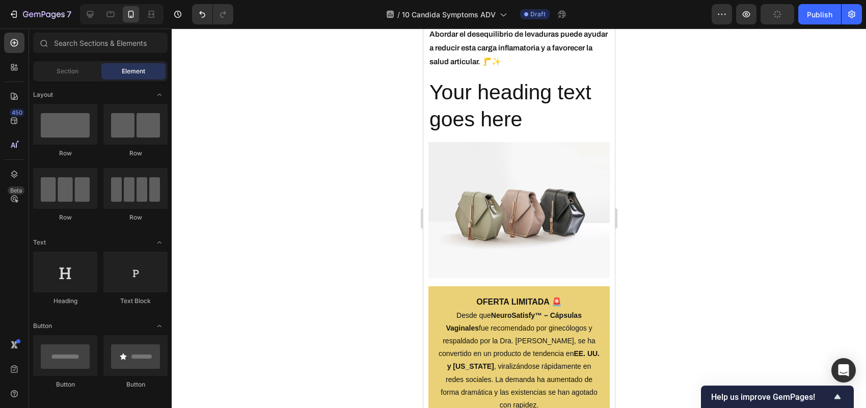
scroll to position [3935, 0]
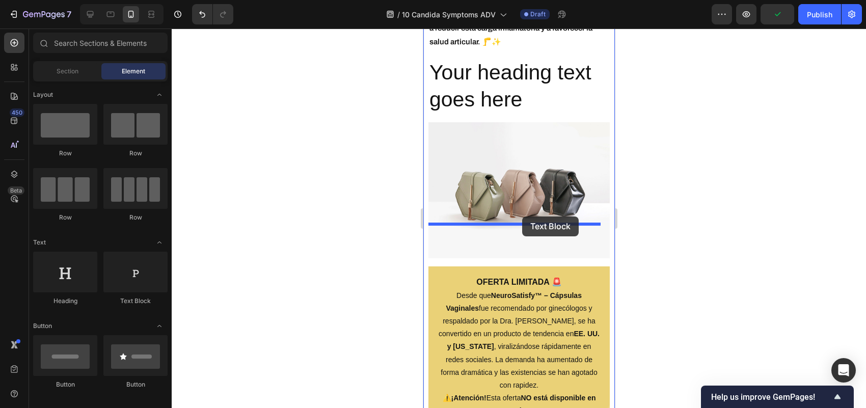
drag, startPoint x: 563, startPoint y: 319, endPoint x: 521, endPoint y: 217, distance: 110.3
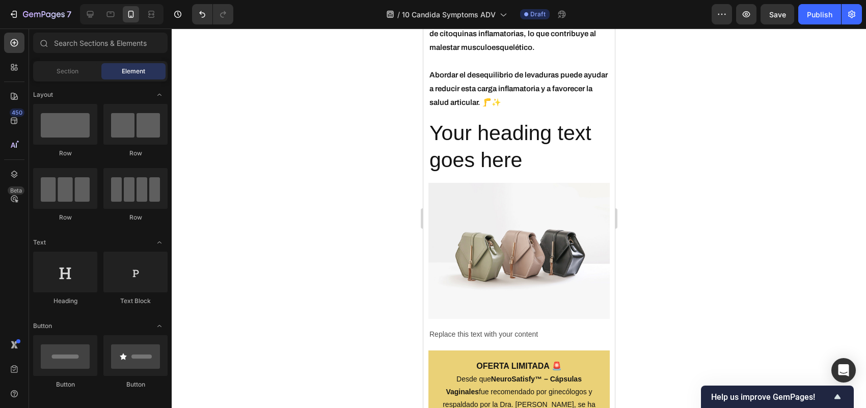
scroll to position [3915, 0]
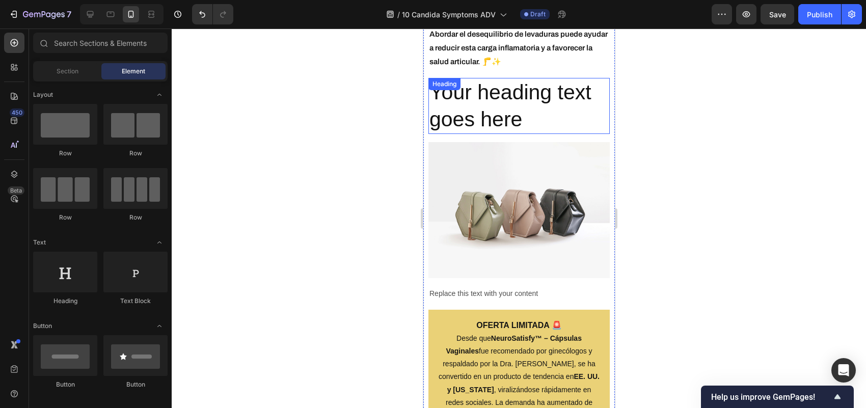
click at [504, 78] on h2 "Your heading text goes here" at bounding box center [518, 106] width 181 height 57
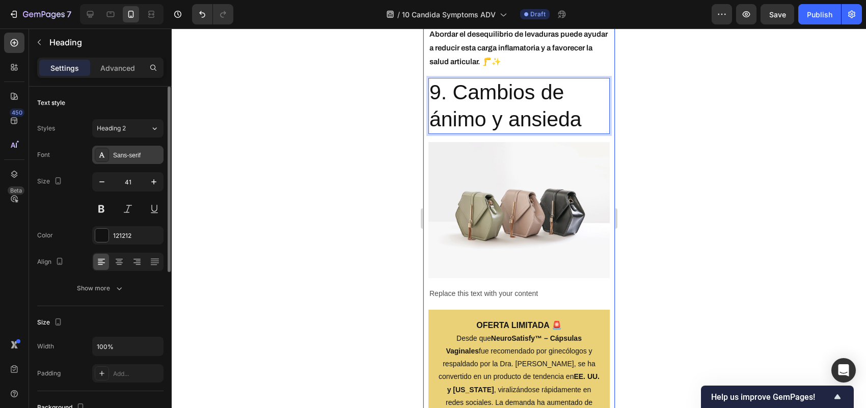
click at [126, 155] on div "Sans-serif" at bounding box center [137, 155] width 48 height 9
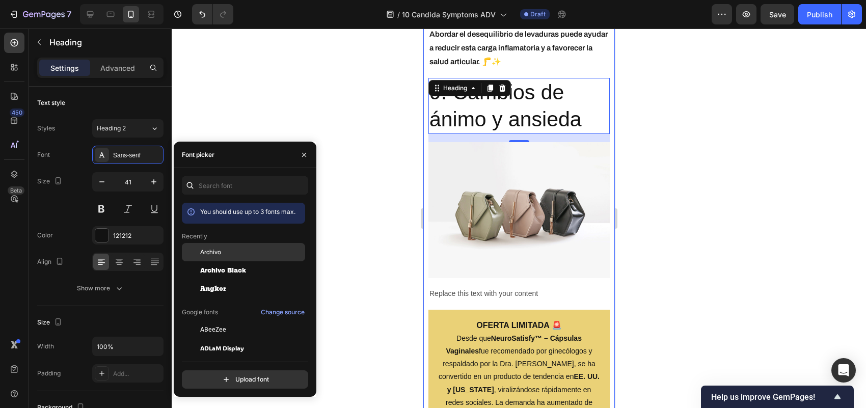
click at [215, 255] on span "Archivo" at bounding box center [210, 252] width 21 height 9
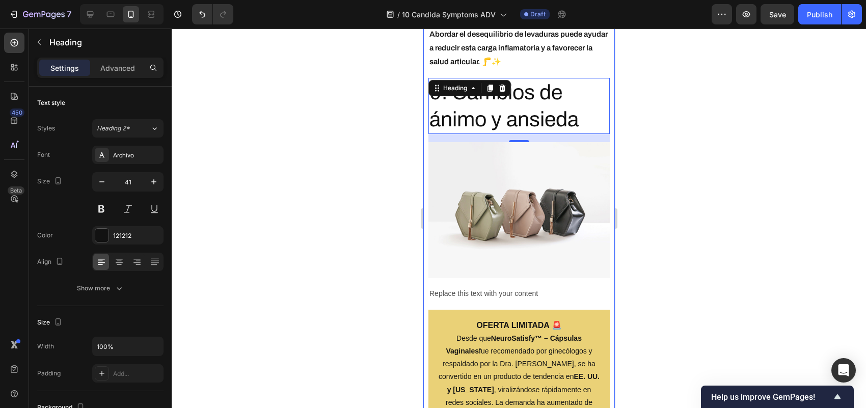
click at [214, 133] on div at bounding box center [519, 218] width 694 height 379
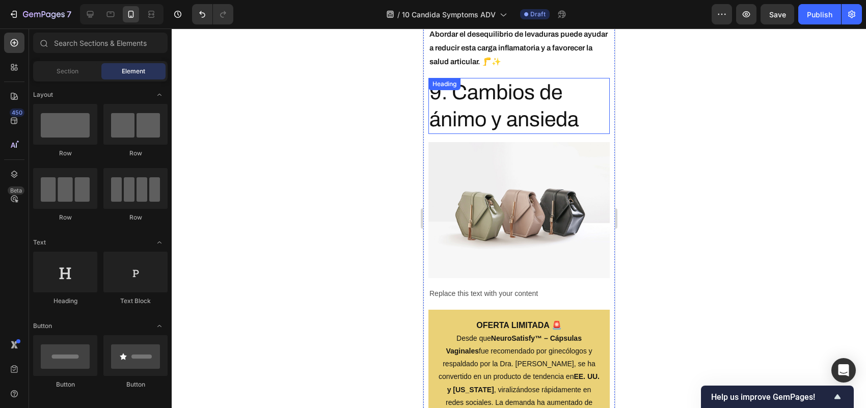
click at [517, 79] on p "9. Cambios de ánimo y ansieda" at bounding box center [518, 106] width 179 height 54
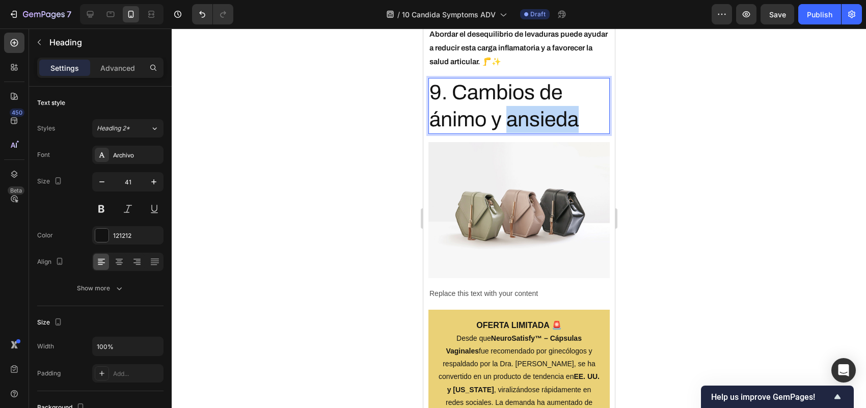
click at [550, 79] on p "9. Cambios de ánimo y ansieda" at bounding box center [518, 106] width 179 height 54
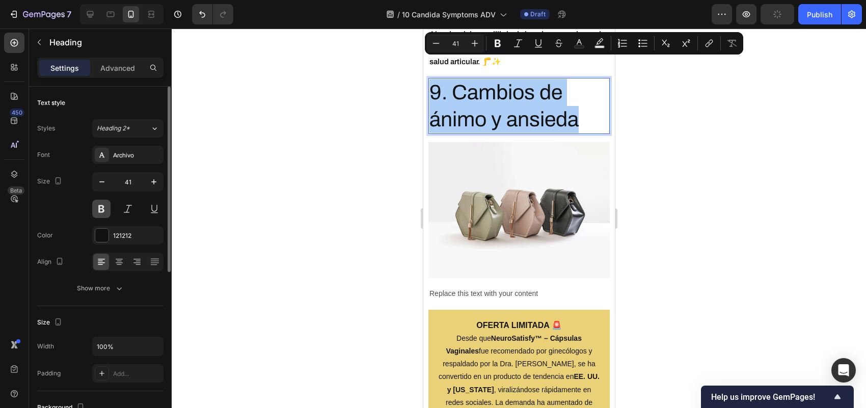
click at [97, 209] on button at bounding box center [101, 209] width 18 height 18
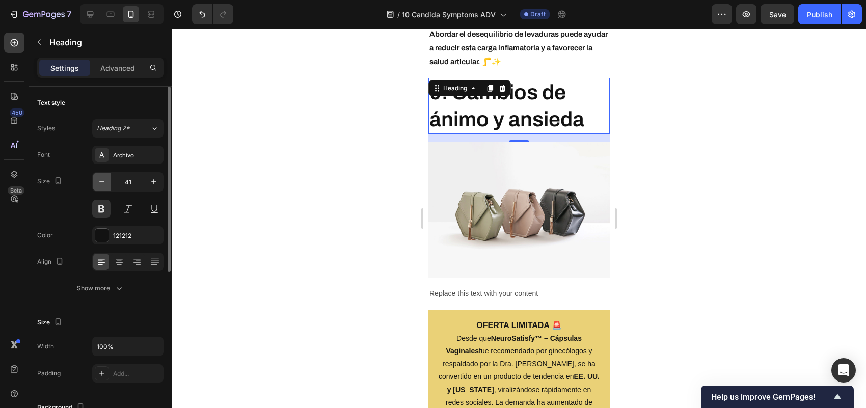
click at [102, 182] on icon "button" at bounding box center [102, 182] width 10 height 10
click at [102, 182] on icon "button" at bounding box center [101, 181] width 5 height 1
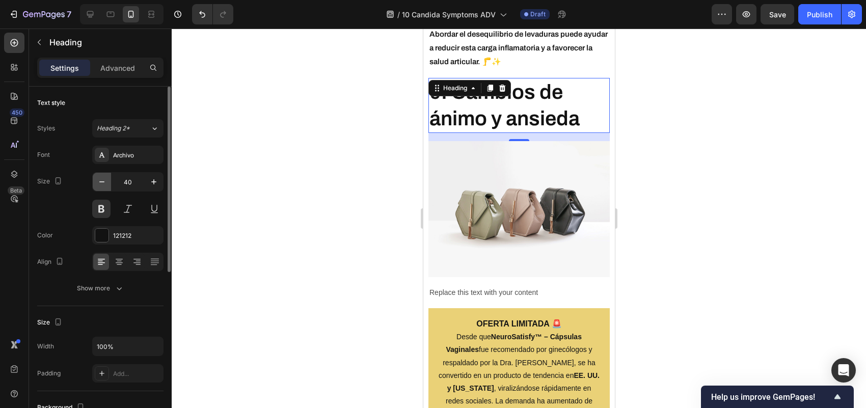
click at [102, 182] on icon "button" at bounding box center [101, 181] width 5 height 1
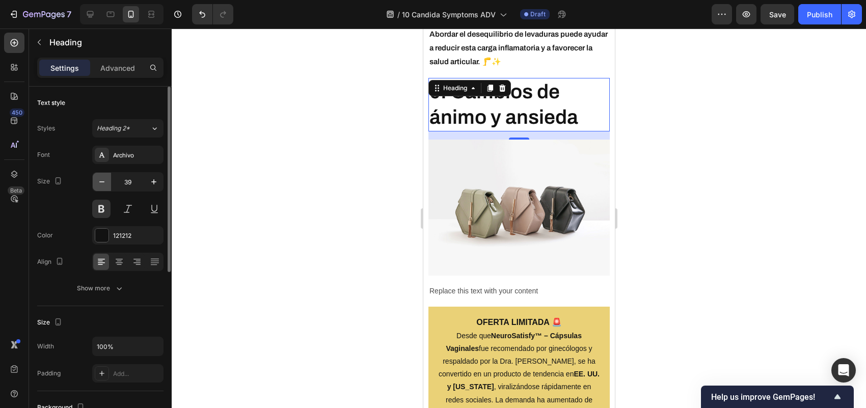
click at [102, 182] on icon "button" at bounding box center [101, 181] width 5 height 1
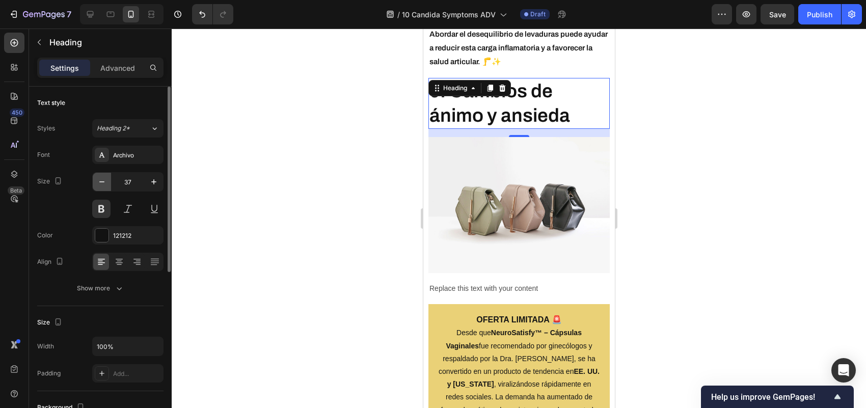
click at [102, 182] on icon "button" at bounding box center [101, 181] width 5 height 1
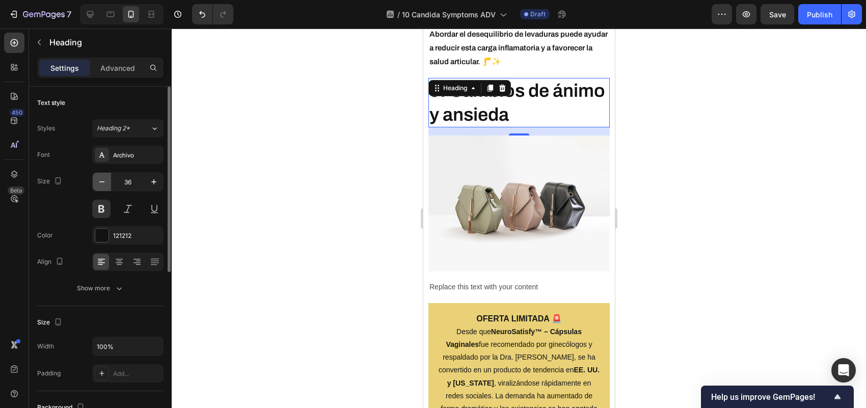
click at [102, 182] on icon "button" at bounding box center [101, 181] width 5 height 1
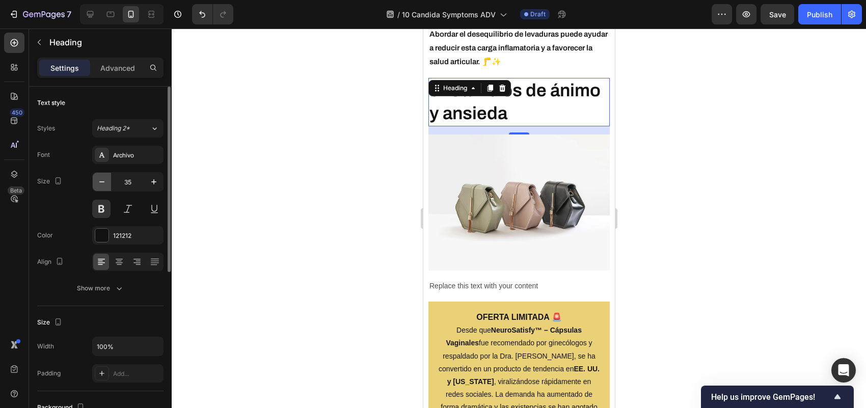
click at [102, 182] on icon "button" at bounding box center [101, 181] width 5 height 1
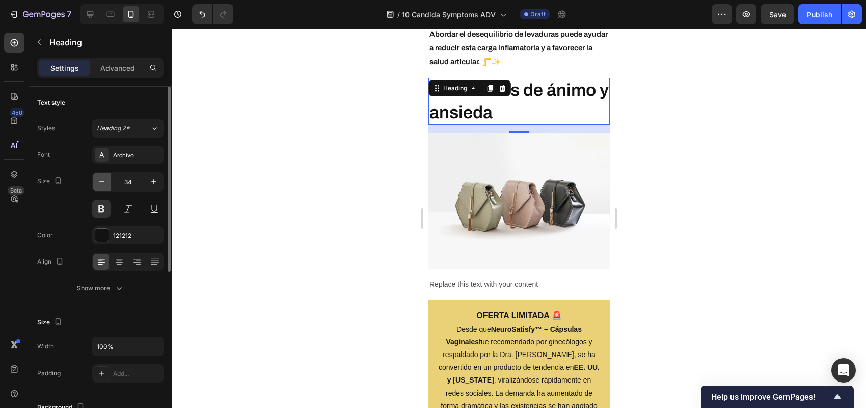
type input "33"
click at [255, 162] on div at bounding box center [519, 218] width 694 height 379
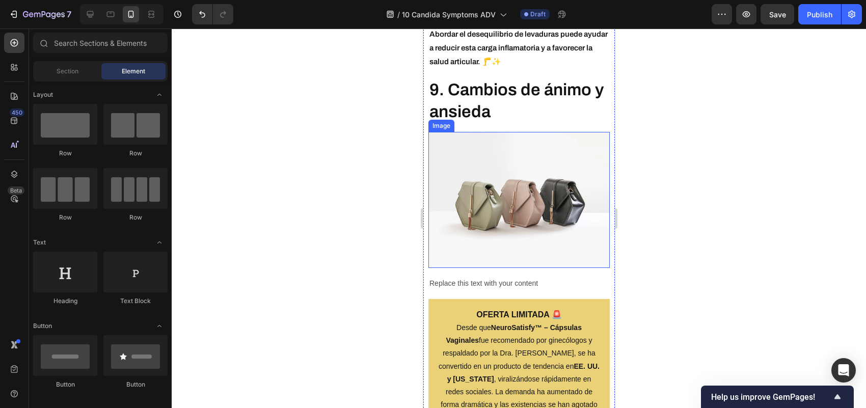
click at [564, 180] on img at bounding box center [518, 200] width 181 height 136
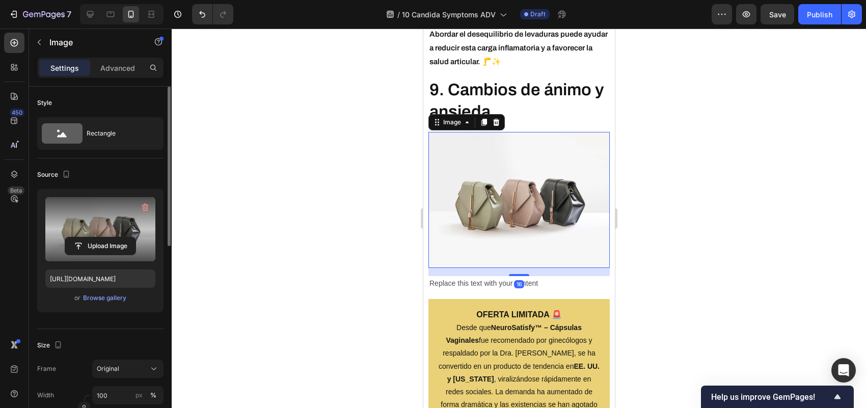
click at [133, 205] on label at bounding box center [100, 229] width 110 height 64
click at [133, 237] on input "file" at bounding box center [100, 245] width 70 height 17
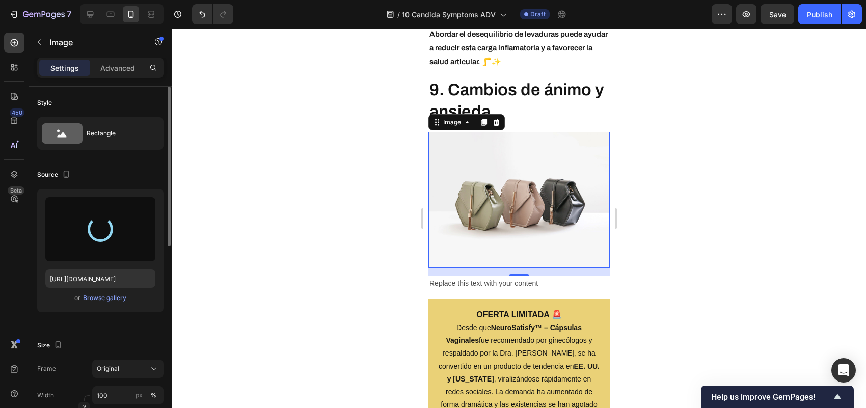
type input "[URL][DOMAIN_NAME]"
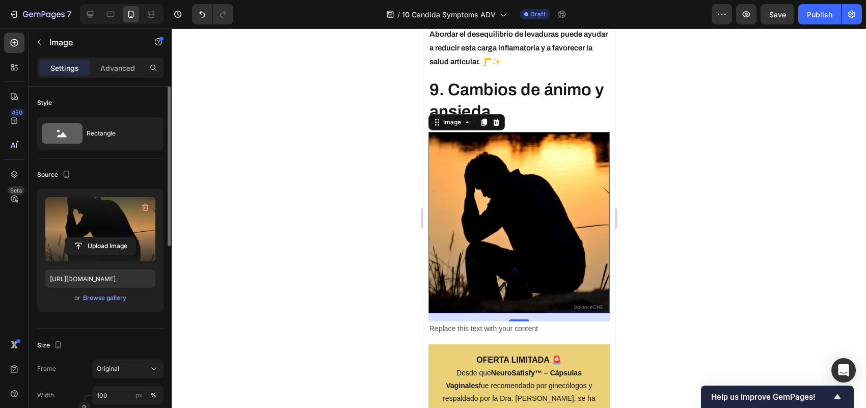
click at [516, 325] on div "16" at bounding box center [518, 329] width 10 height 8
click at [514, 325] on div "16" at bounding box center [518, 329] width 10 height 8
click at [557, 321] on div "Replace this text with your content" at bounding box center [518, 328] width 181 height 15
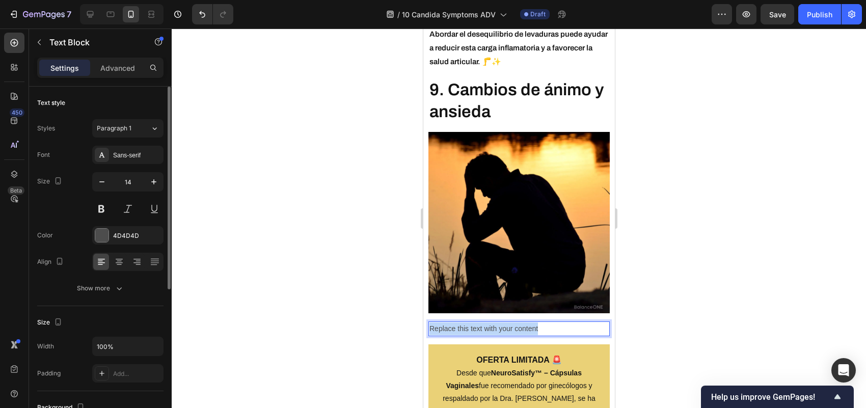
click at [557, 322] on p "Replace this text with your content" at bounding box center [518, 328] width 179 height 13
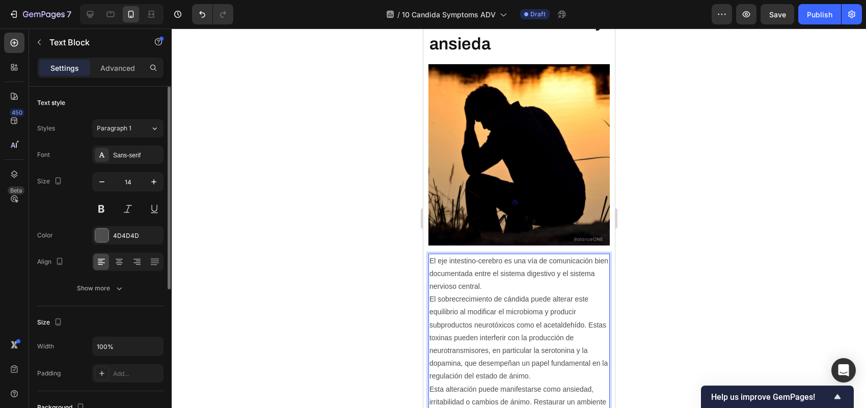
scroll to position [3984, 0]
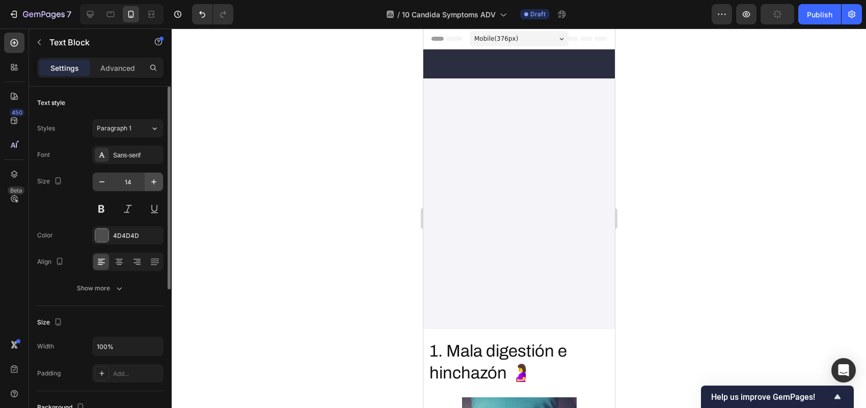
scroll to position [3984, 0]
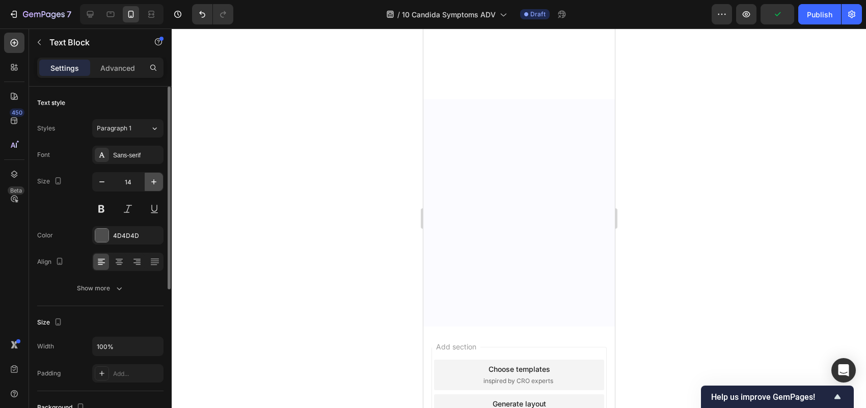
click at [157, 181] on icon "button" at bounding box center [154, 182] width 10 height 10
type input "15"
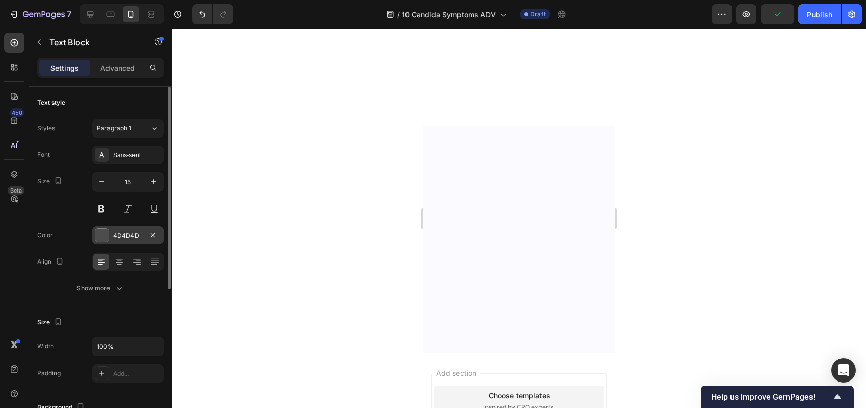
click at [96, 232] on div at bounding box center [101, 235] width 13 height 13
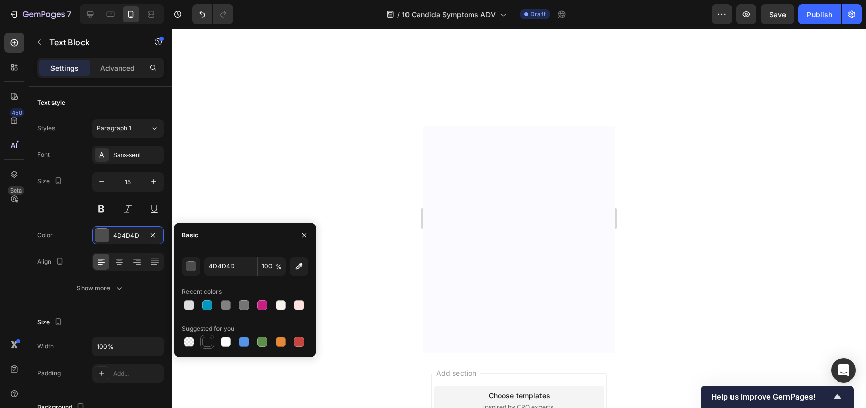
click at [207, 345] on div at bounding box center [207, 342] width 10 height 10
type input "151515"
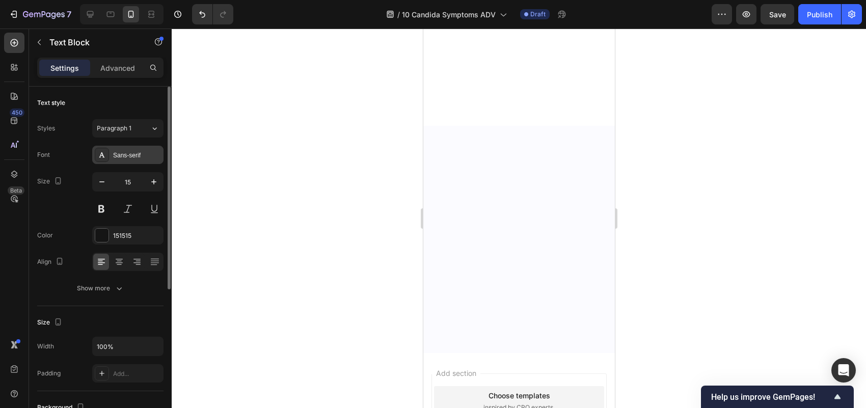
click at [138, 159] on div "Sans-serif" at bounding box center [137, 155] width 48 height 9
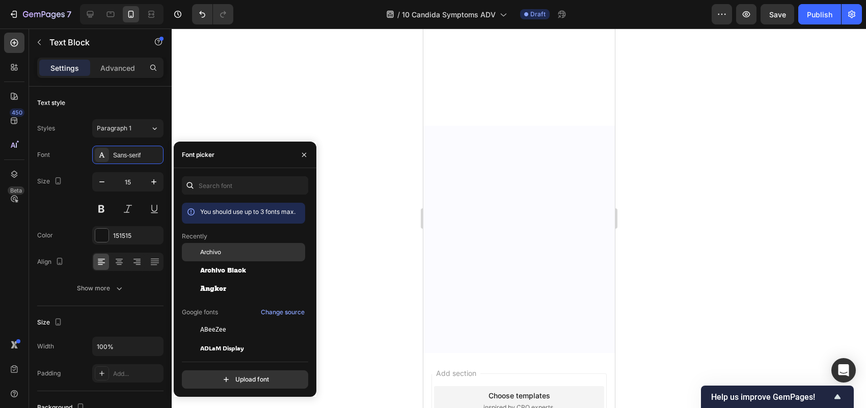
click at [210, 253] on span "Archivo" at bounding box center [210, 252] width 21 height 9
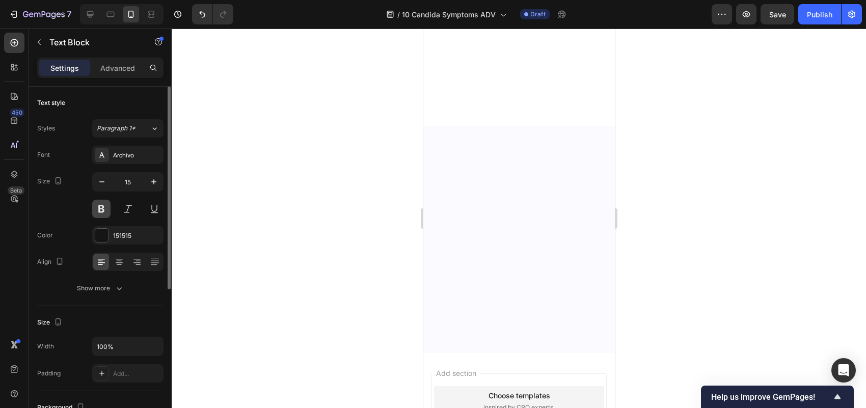
click at [103, 216] on button at bounding box center [101, 209] width 18 height 18
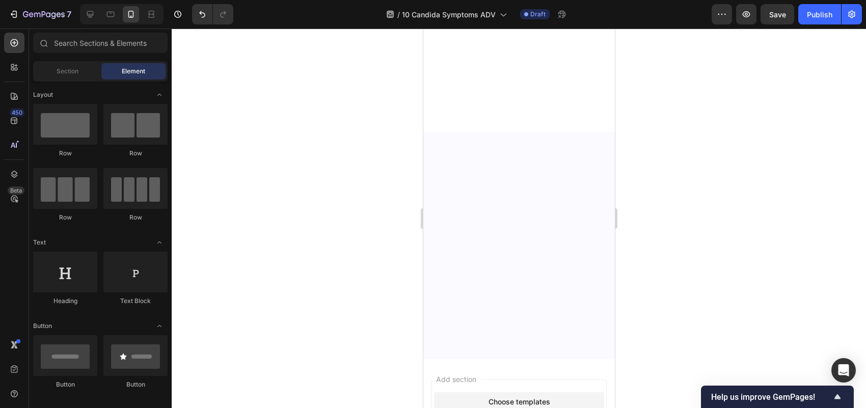
scroll to position [4090, 0]
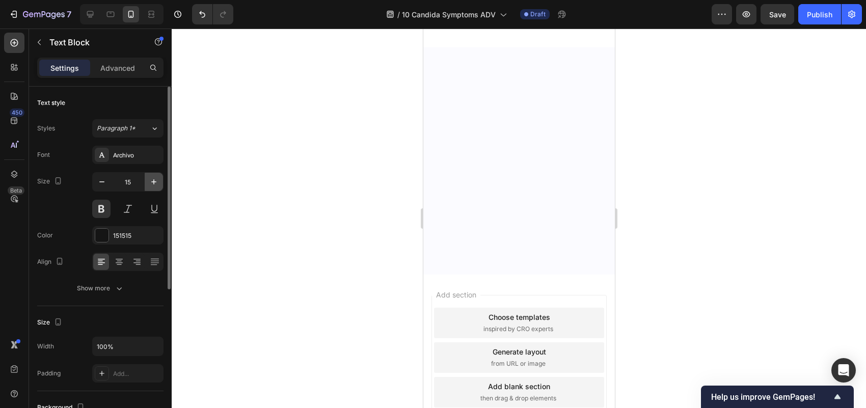
click at [156, 179] on icon "button" at bounding box center [154, 182] width 10 height 10
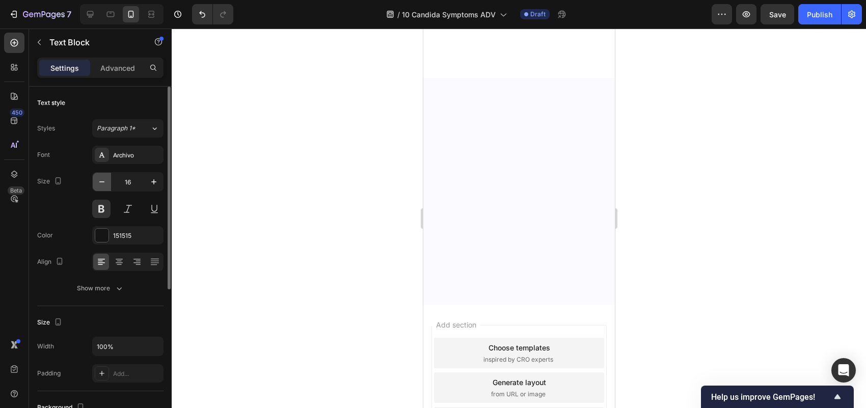
click at [100, 184] on icon "button" at bounding box center [102, 182] width 10 height 10
type input "15"
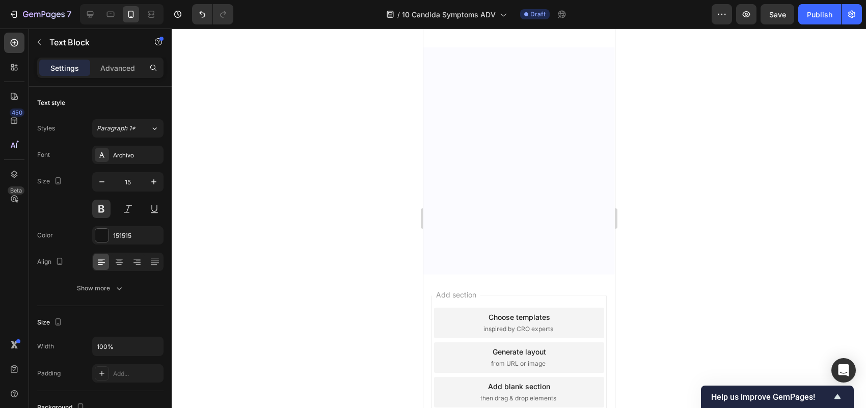
click at [322, 173] on div at bounding box center [519, 218] width 694 height 379
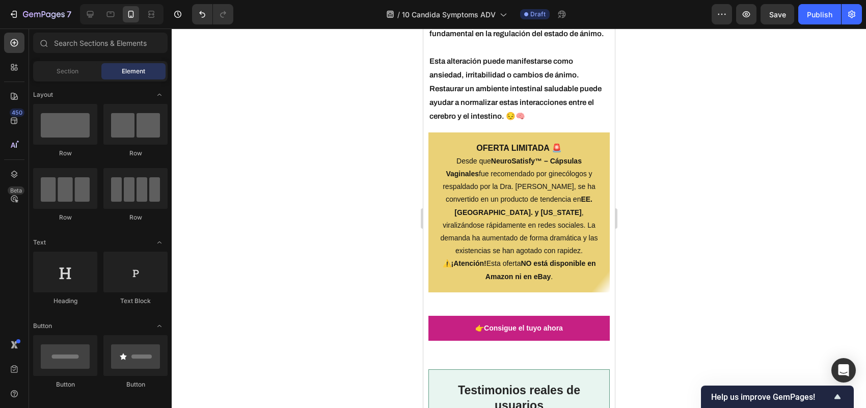
scroll to position [4271, 0]
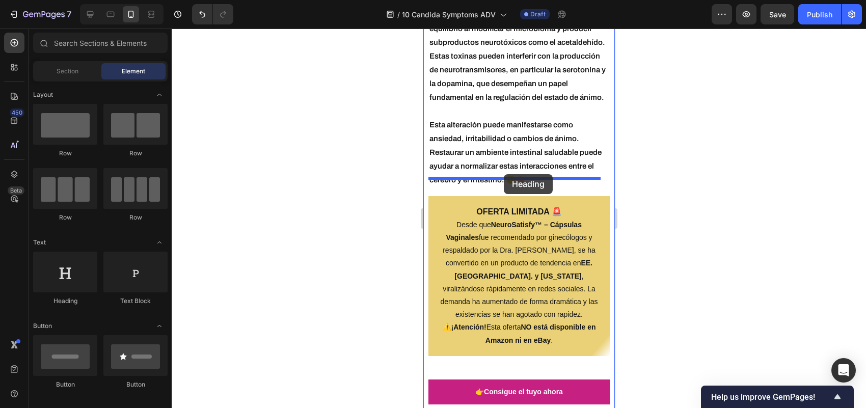
drag, startPoint x: 670, startPoint y: 271, endPoint x: 504, endPoint y: 174, distance: 192.2
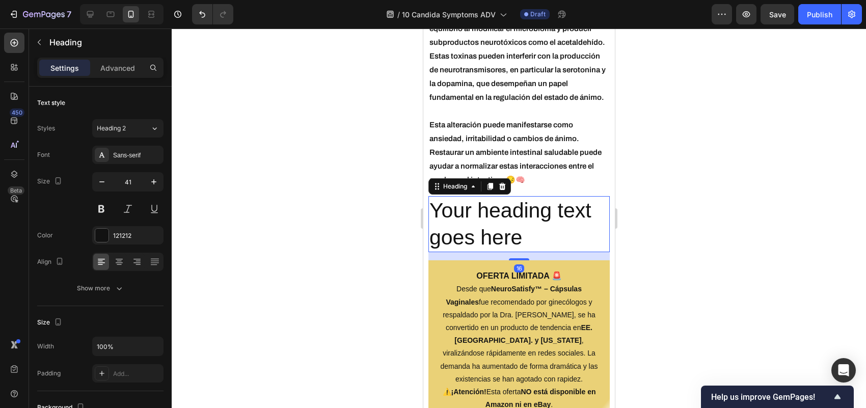
click at [503, 202] on h2 "Your heading text goes here" at bounding box center [518, 224] width 181 height 57
click at [503, 202] on p "Your heading text goes here" at bounding box center [518, 224] width 179 height 54
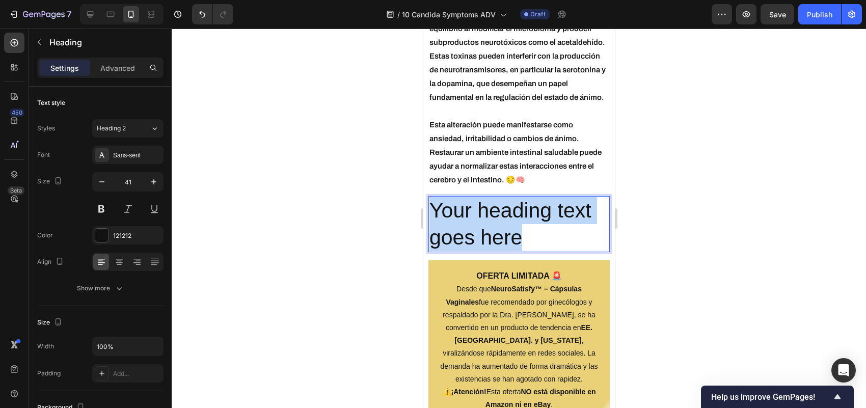
click at [503, 202] on p "Your heading text goes here" at bounding box center [518, 224] width 179 height 54
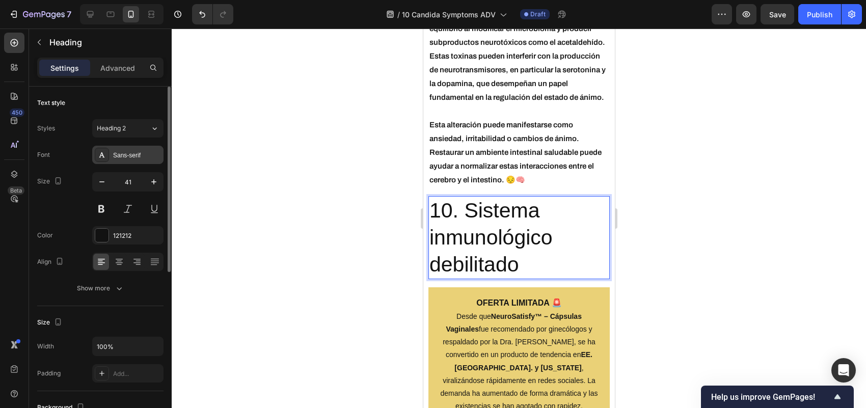
click at [128, 159] on div "Sans-serif" at bounding box center [127, 155] width 71 height 18
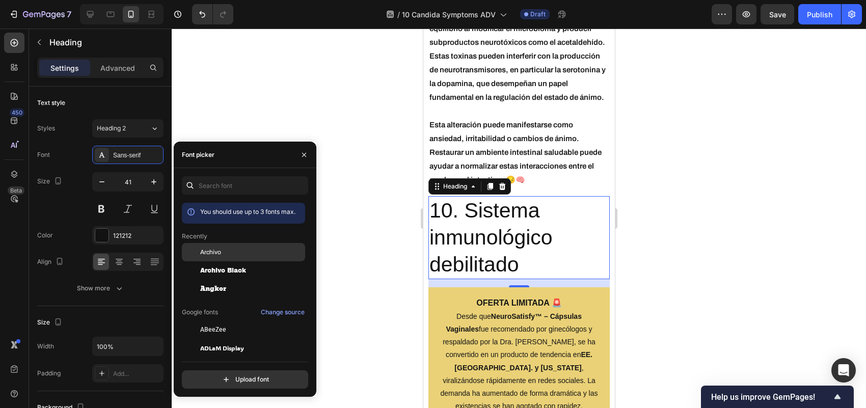
click at [209, 252] on span "Archivo" at bounding box center [210, 252] width 21 height 9
click at [97, 207] on button at bounding box center [101, 209] width 18 height 18
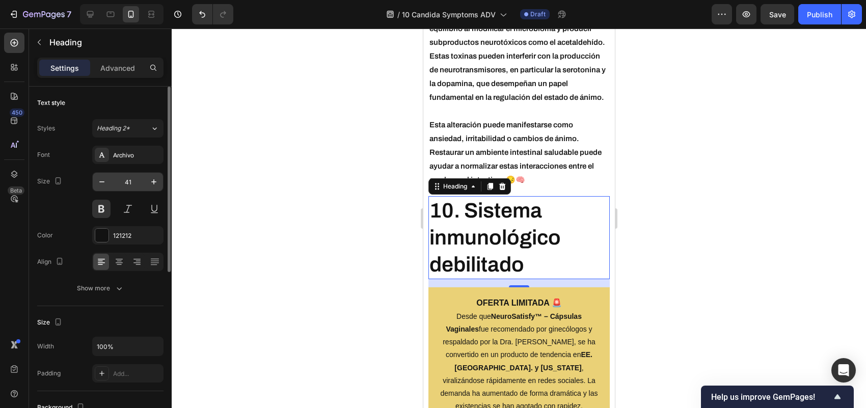
click at [133, 183] on input "41" at bounding box center [128, 182] width 34 height 18
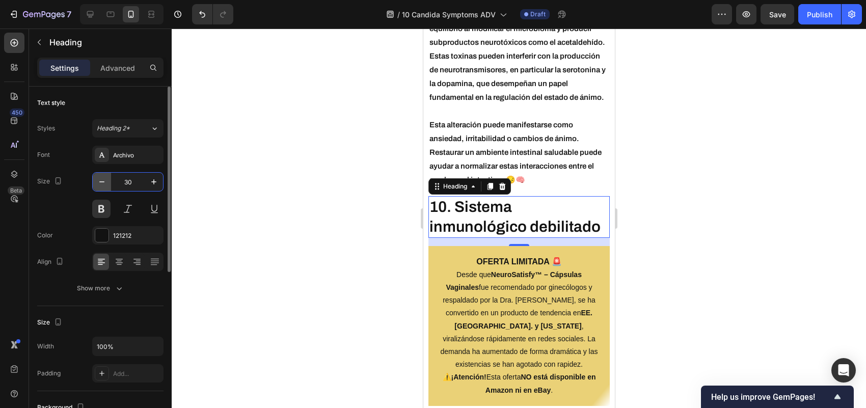
click at [102, 184] on icon "button" at bounding box center [102, 182] width 10 height 10
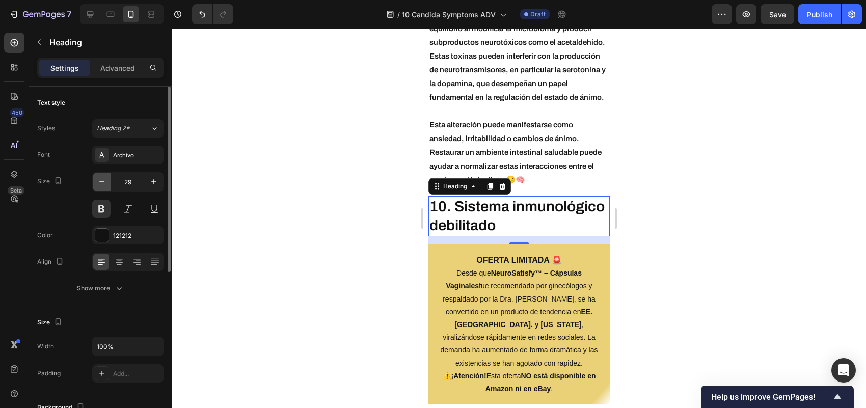
click at [102, 184] on icon "button" at bounding box center [102, 182] width 10 height 10
type input "28"
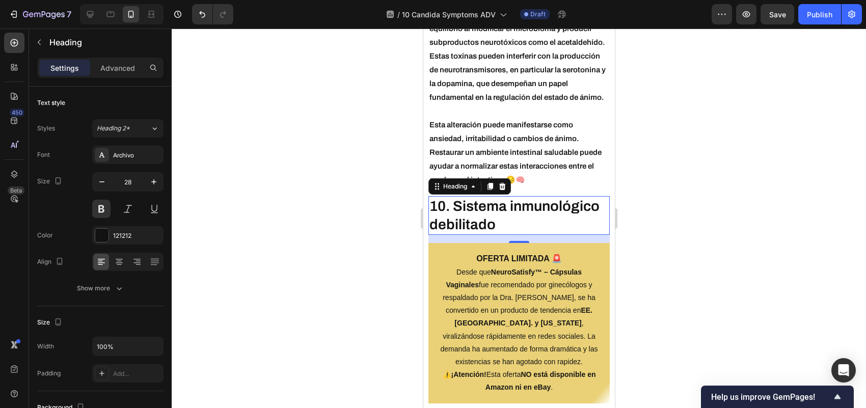
click at [213, 201] on div at bounding box center [519, 218] width 694 height 379
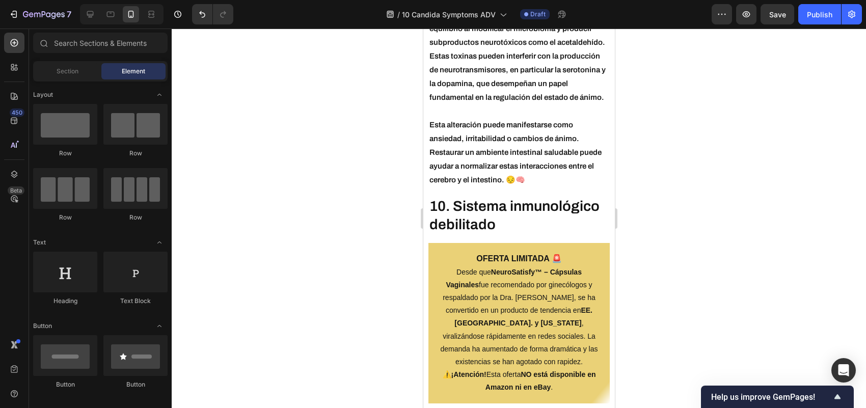
scroll to position [318, 0]
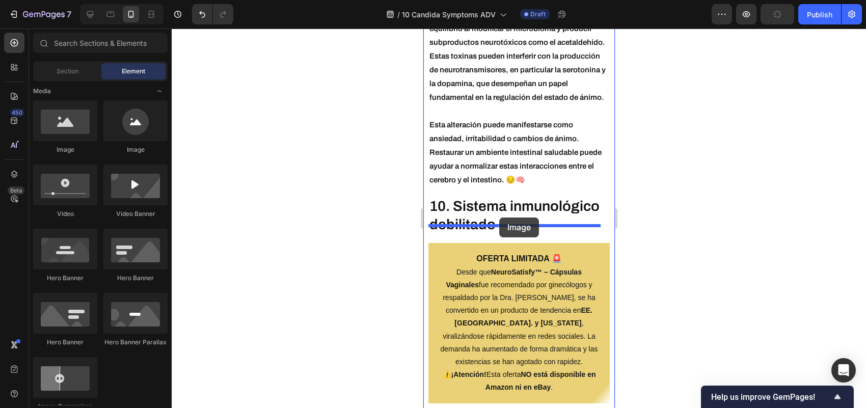
drag, startPoint x: 558, startPoint y: 169, endPoint x: 429, endPoint y: 233, distance: 143.7
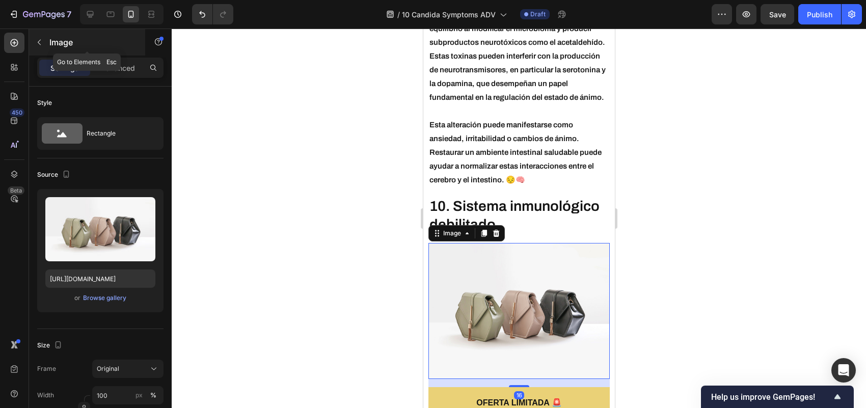
click at [41, 37] on button "button" at bounding box center [39, 42] width 16 height 16
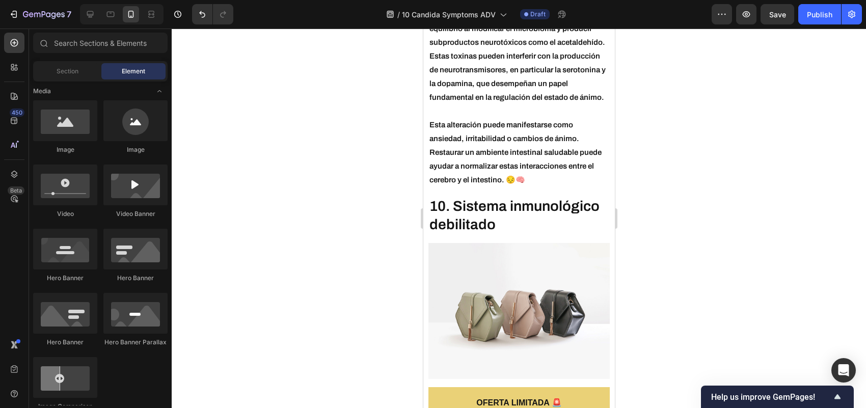
scroll to position [0, 0]
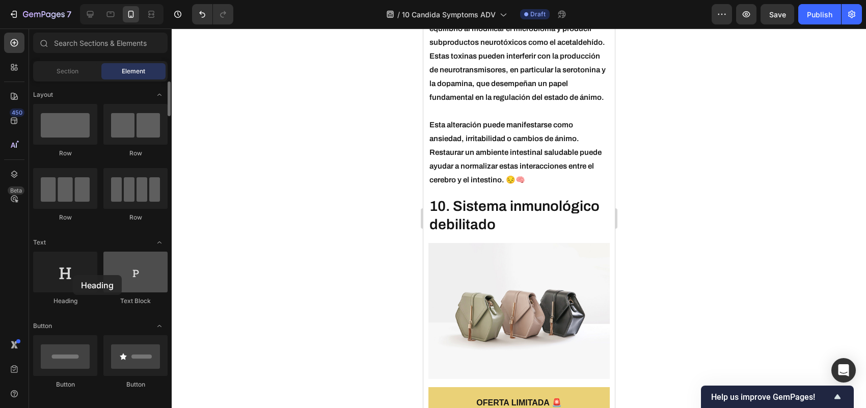
drag, startPoint x: 69, startPoint y: 288, endPoint x: 110, endPoint y: 272, distance: 44.0
click at [66, 272] on div at bounding box center [65, 272] width 64 height 41
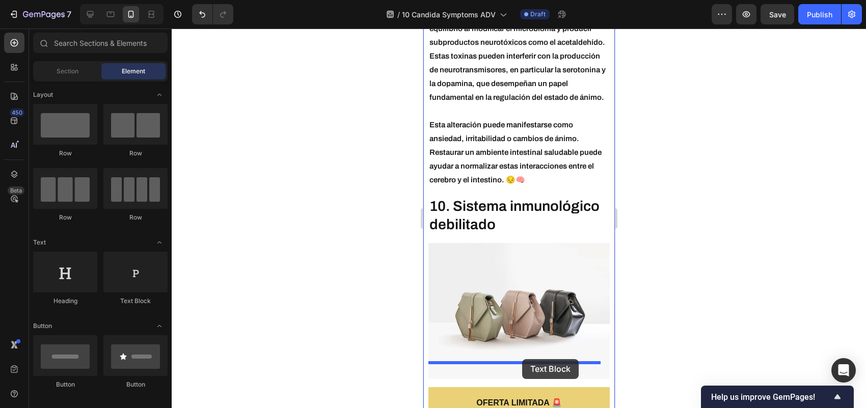
drag, startPoint x: 618, startPoint y: 325, endPoint x: 522, endPoint y: 359, distance: 101.6
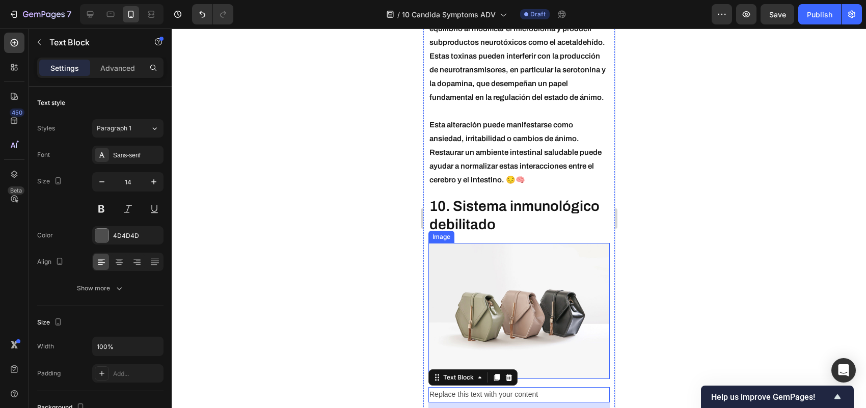
click at [554, 272] on img at bounding box center [518, 311] width 181 height 136
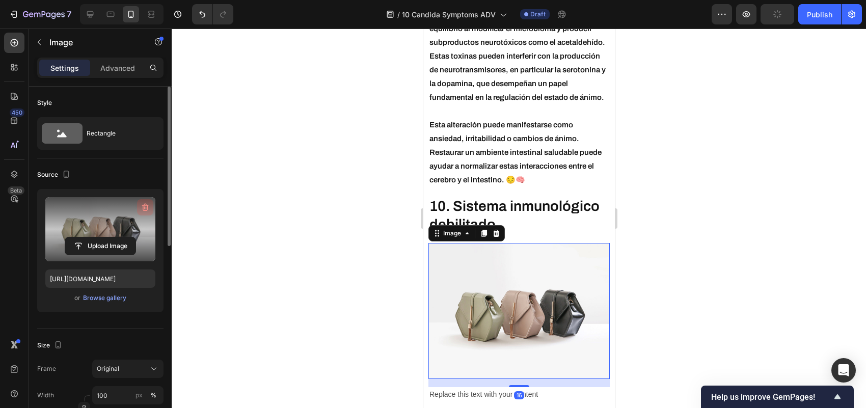
click at [149, 206] on icon "button" at bounding box center [145, 207] width 10 height 10
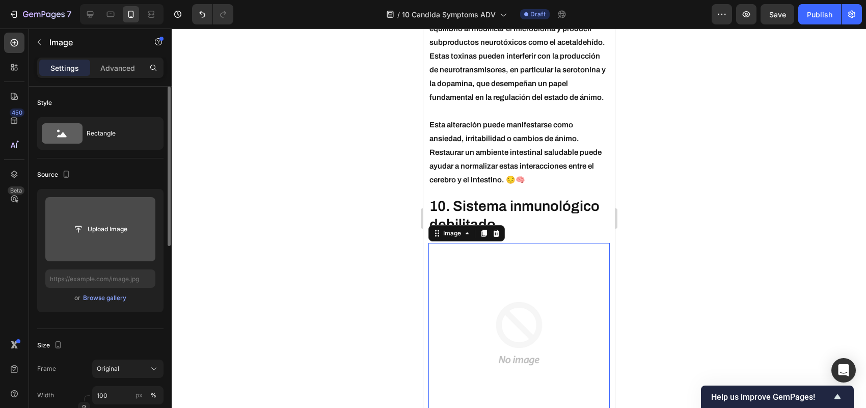
click at [116, 212] on input "file" at bounding box center [100, 229] width 110 height 64
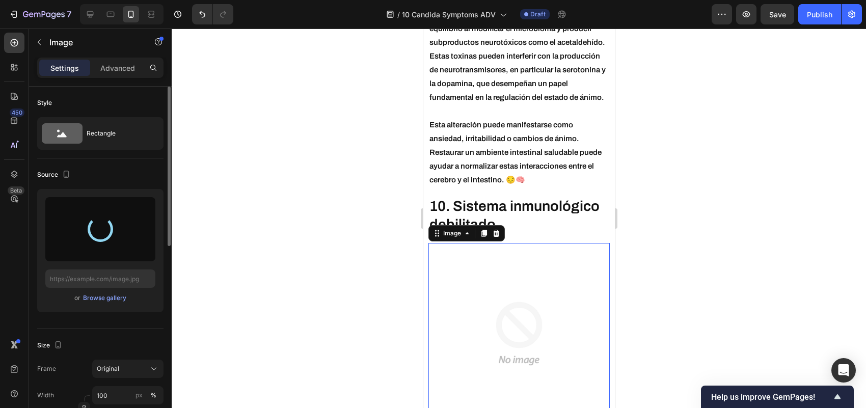
type input "https://cdn.shopify.com/s/files/1/0742/4619/3372/files/gempages_580949187575677…"
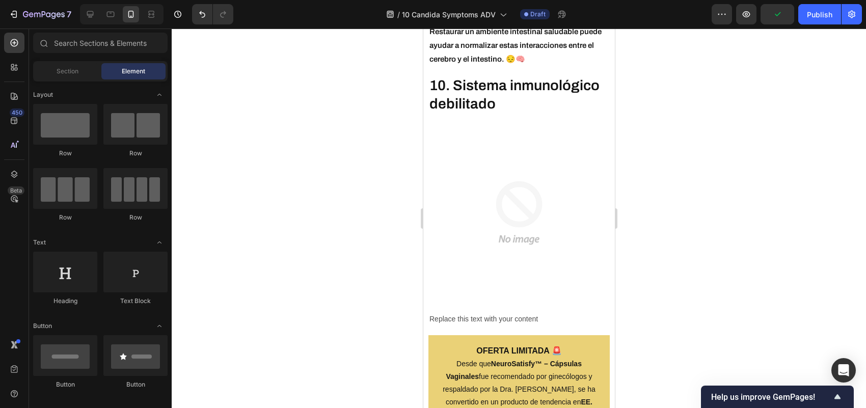
scroll to position [4503, 0]
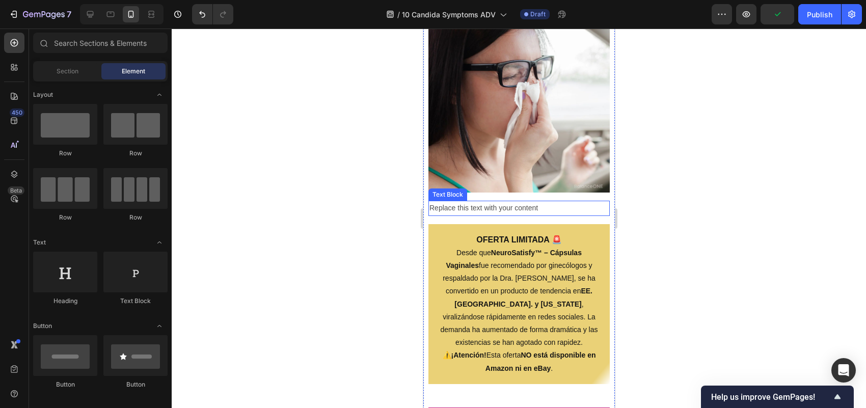
click at [501, 201] on div "Replace this text with your content" at bounding box center [518, 208] width 181 height 15
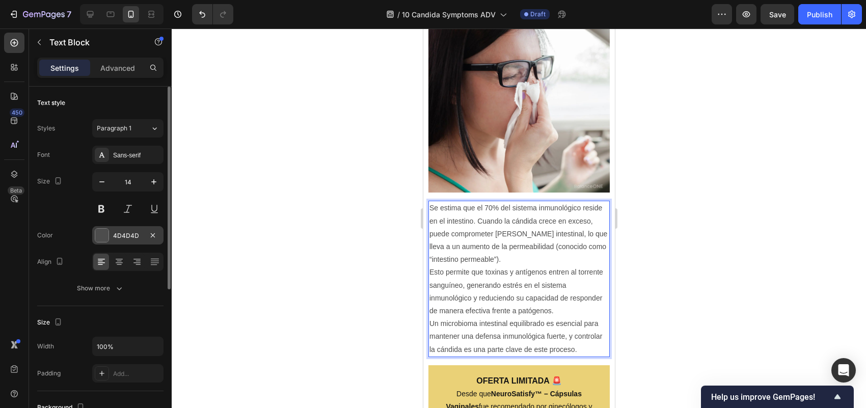
click at [104, 237] on div at bounding box center [101, 235] width 13 height 13
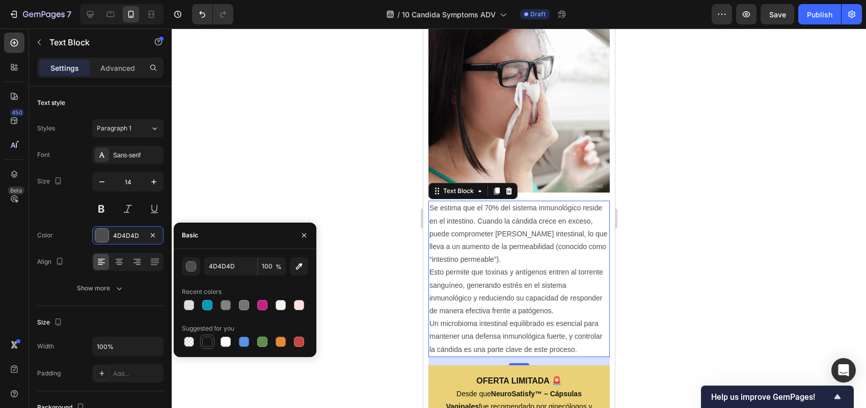
click at [203, 340] on div at bounding box center [207, 342] width 10 height 10
type input "151515"
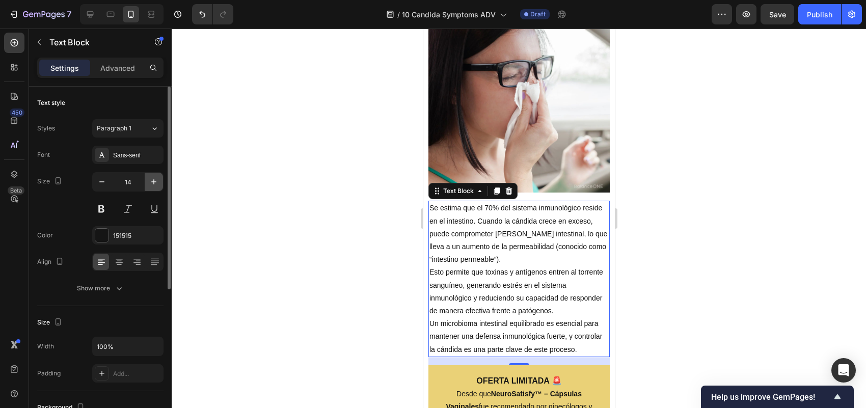
click at [156, 181] on icon "button" at bounding box center [154, 182] width 10 height 10
type input "15"
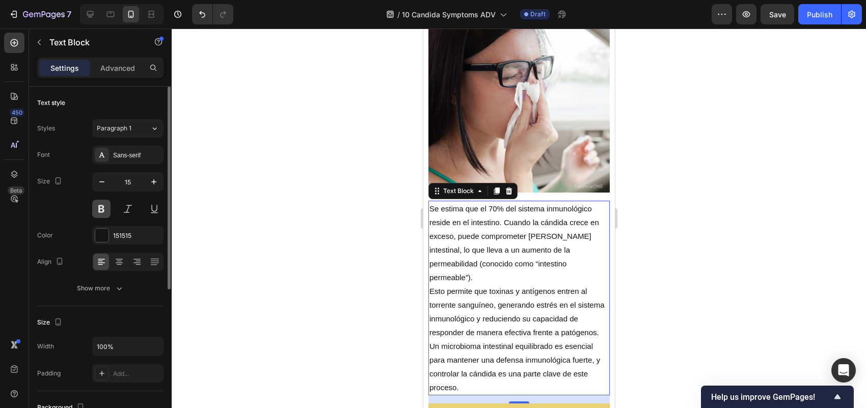
click at [94, 212] on button at bounding box center [101, 209] width 18 height 18
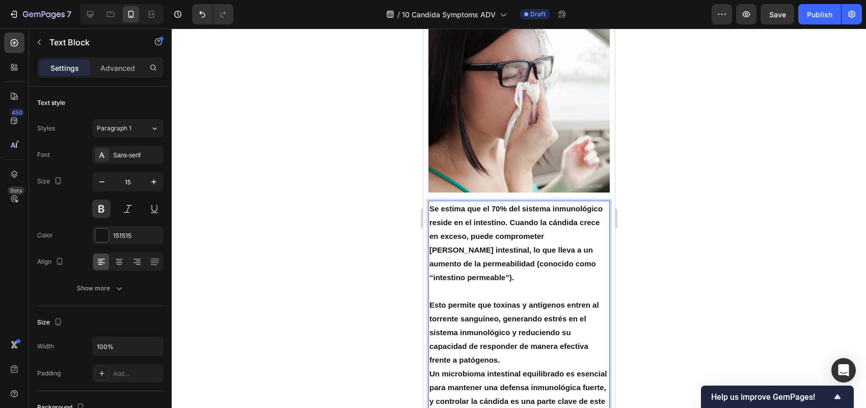
click at [514, 334] on p "Esto permite que toxinas y antígenos entren al torrente sanguíneo, generando es…" at bounding box center [518, 332] width 179 height 69
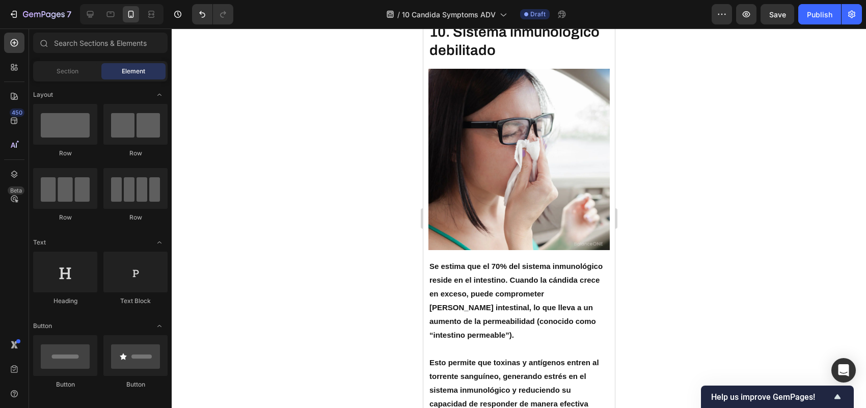
scroll to position [4537, 0]
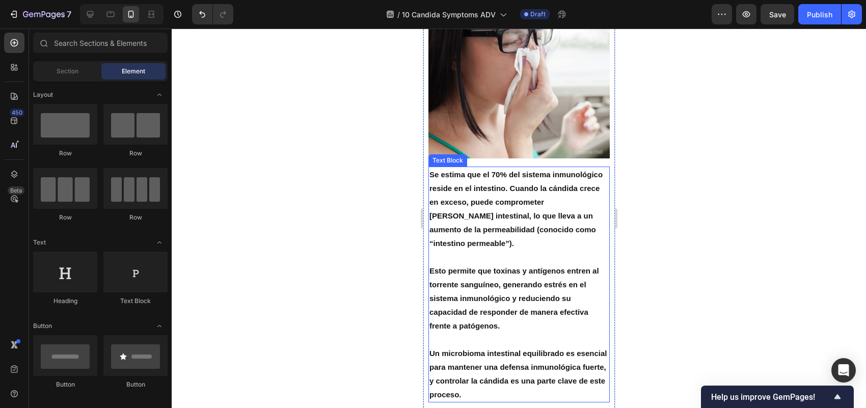
click at [534, 333] on p "Rich Text Editor. Editing area: main" at bounding box center [518, 340] width 179 height 14
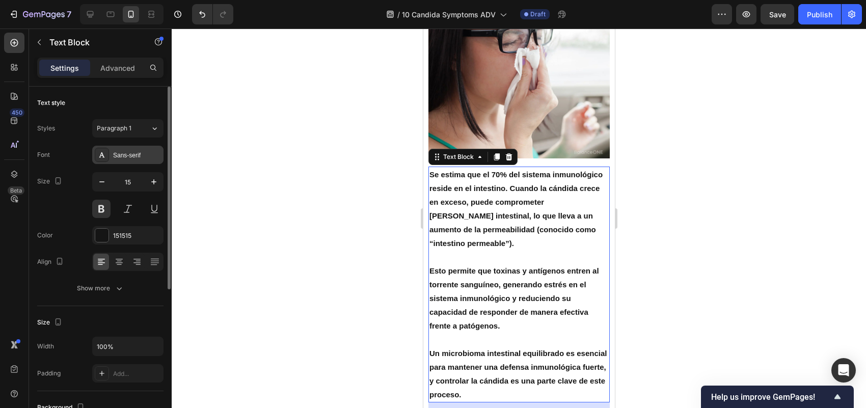
click at [146, 153] on div "Sans-serif" at bounding box center [137, 155] width 48 height 9
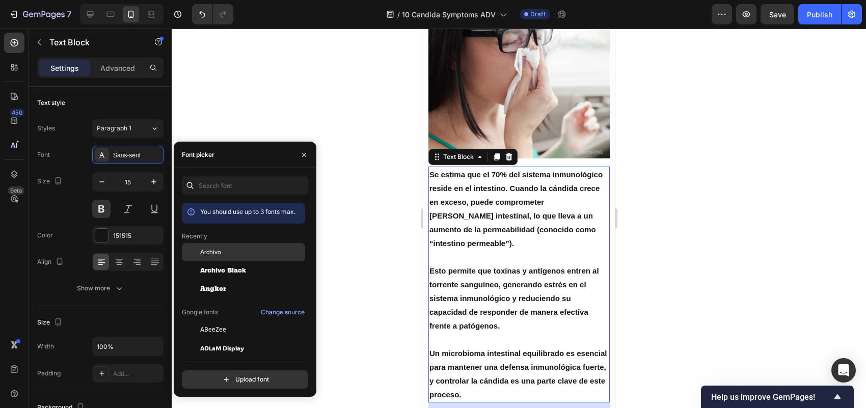
click at [227, 245] on div "Archivo" at bounding box center [243, 252] width 123 height 18
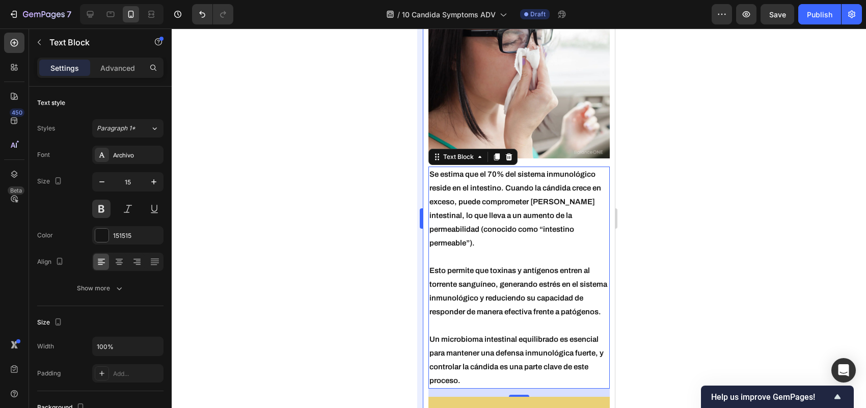
drag, startPoint x: 372, startPoint y: 144, endPoint x: 416, endPoint y: 164, distance: 48.3
click at [373, 144] on div at bounding box center [519, 218] width 694 height 379
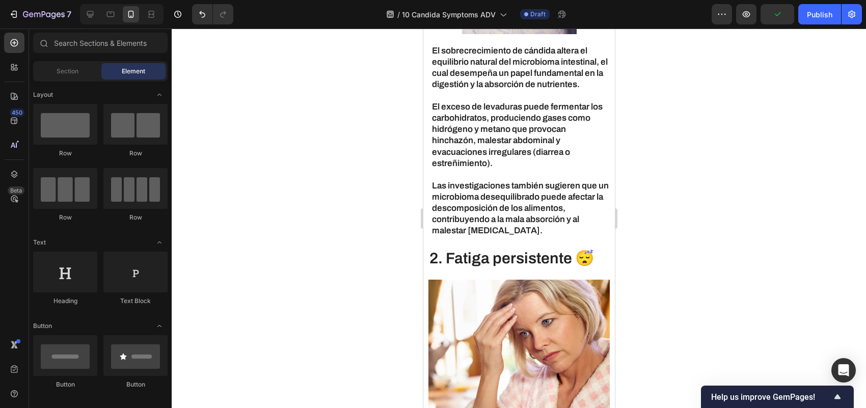
scroll to position [0, 0]
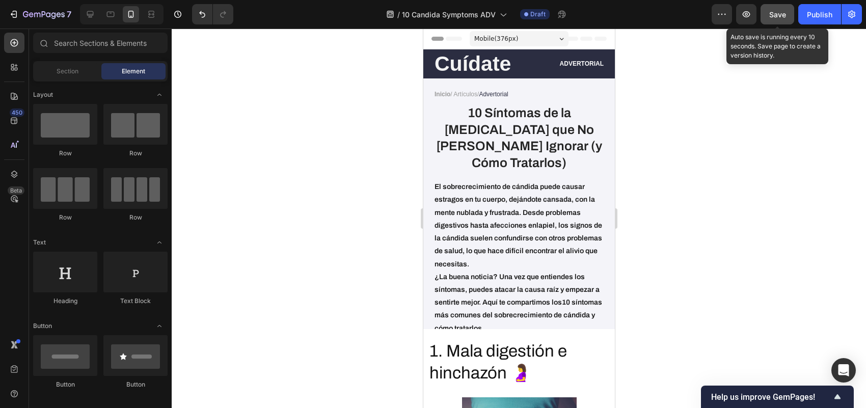
click at [782, 10] on span "Save" at bounding box center [777, 14] width 17 height 9
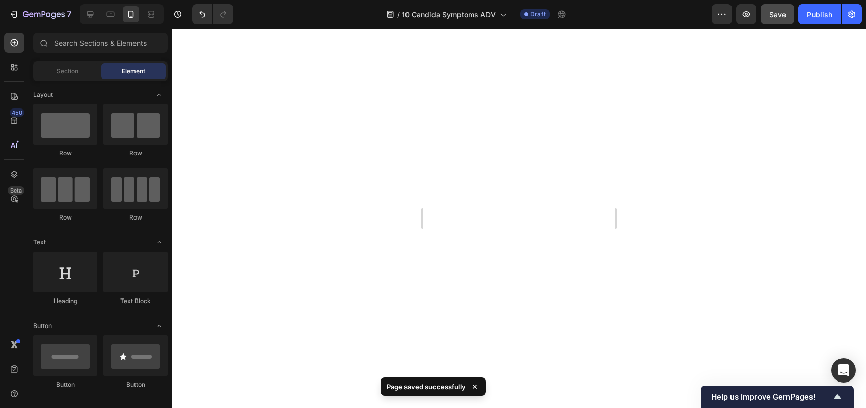
scroll to position [5408, 0]
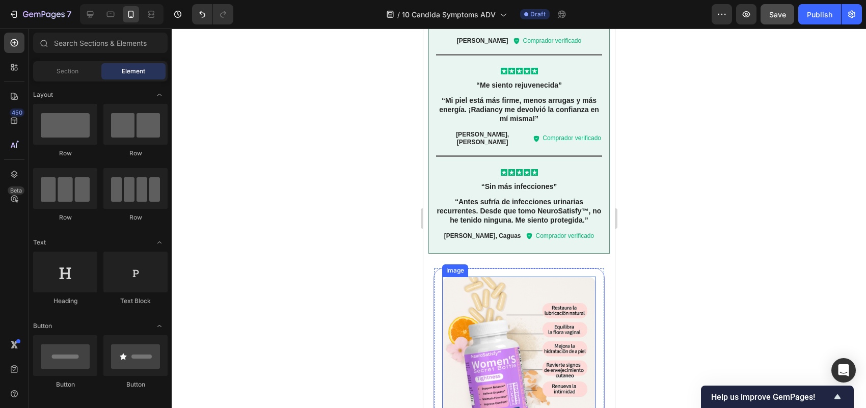
click at [537, 292] on img at bounding box center [519, 354] width 154 height 154
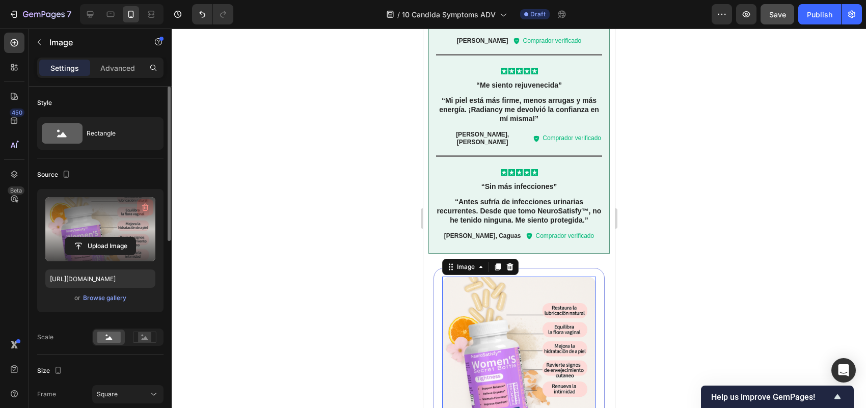
click at [144, 211] on icon "button" at bounding box center [145, 207] width 10 height 10
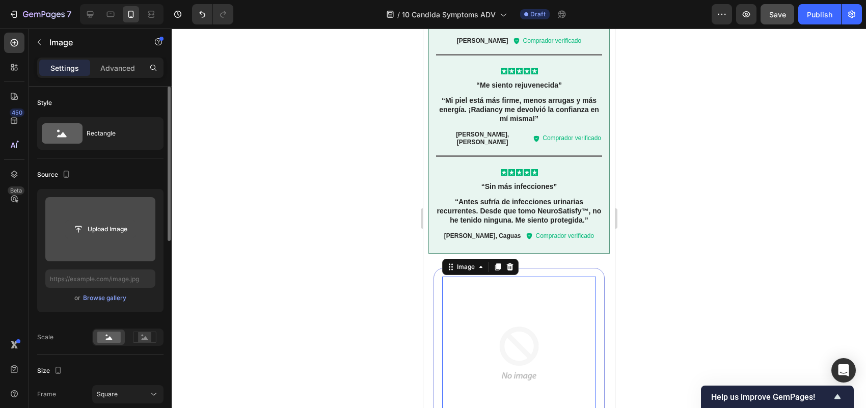
click at [97, 226] on input "file" at bounding box center [100, 229] width 70 height 17
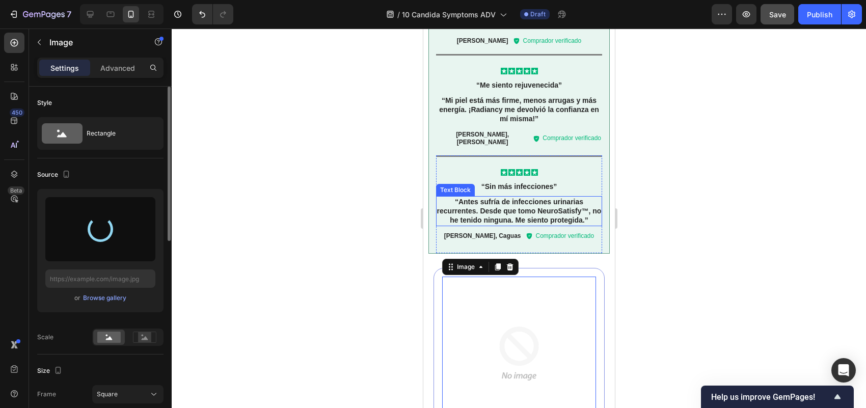
type input "https://cdn.shopify.com/s/files/1/0742/4619/3372/files/gempages_580949187575677…"
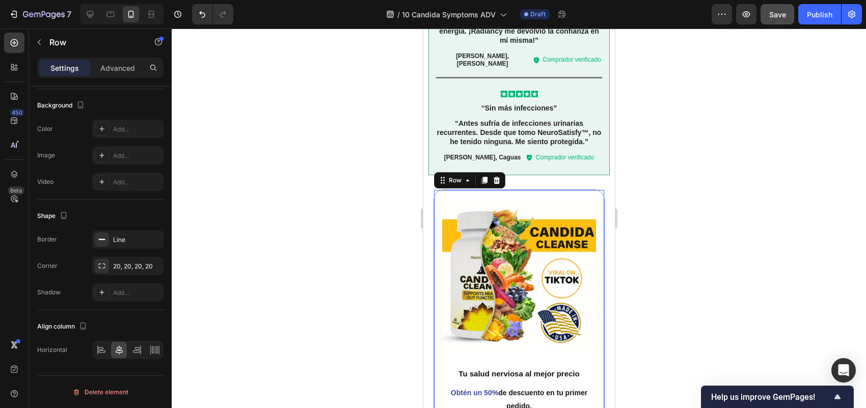
scroll to position [0, 0]
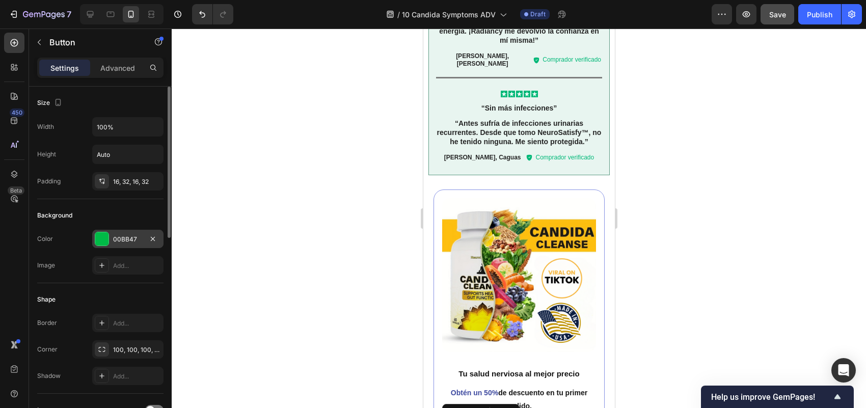
scroll to position [461, 0]
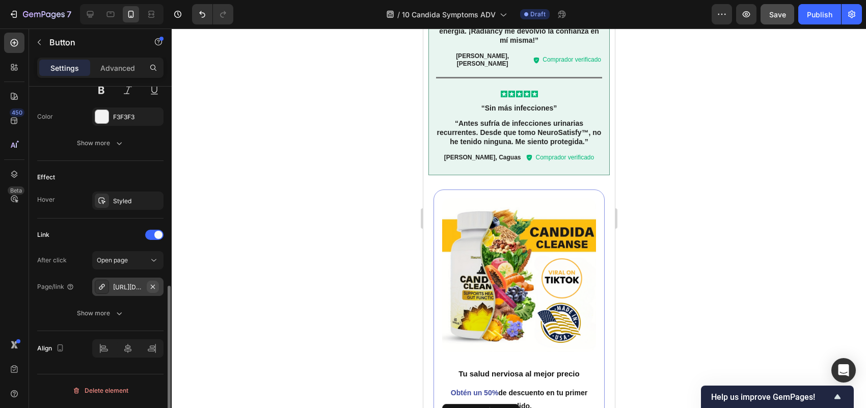
click at [154, 289] on icon "button" at bounding box center [153, 287] width 8 height 8
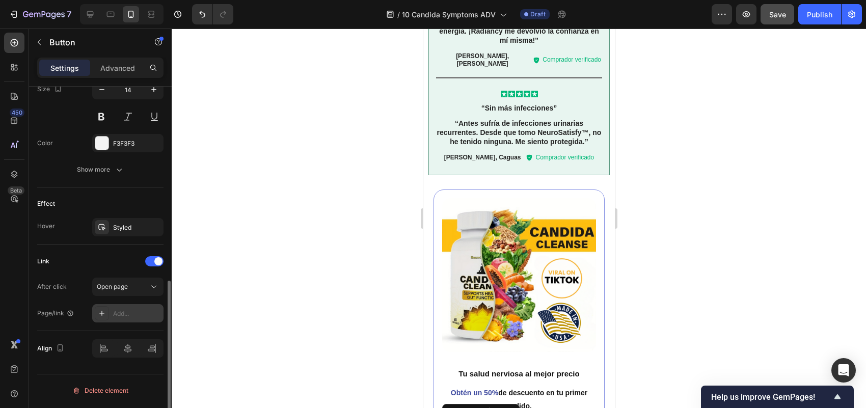
click at [121, 312] on div "Add..." at bounding box center [137, 313] width 48 height 9
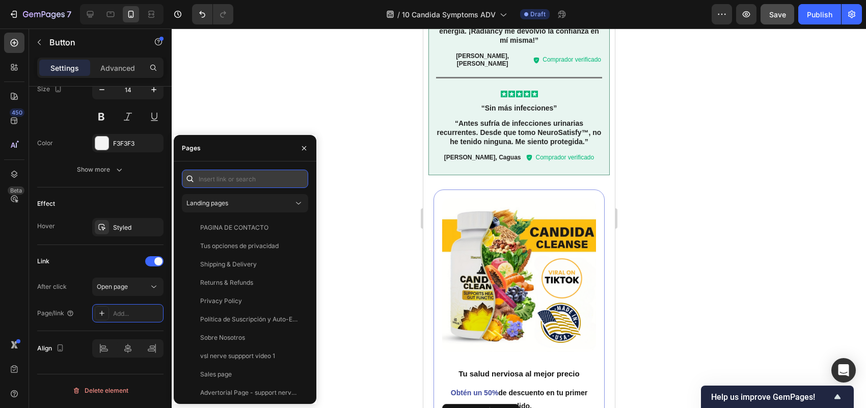
click at [248, 179] on input "text" at bounding box center [245, 179] width 126 height 18
paste input "https://neurosatisfy.com/products/candidacleanse"
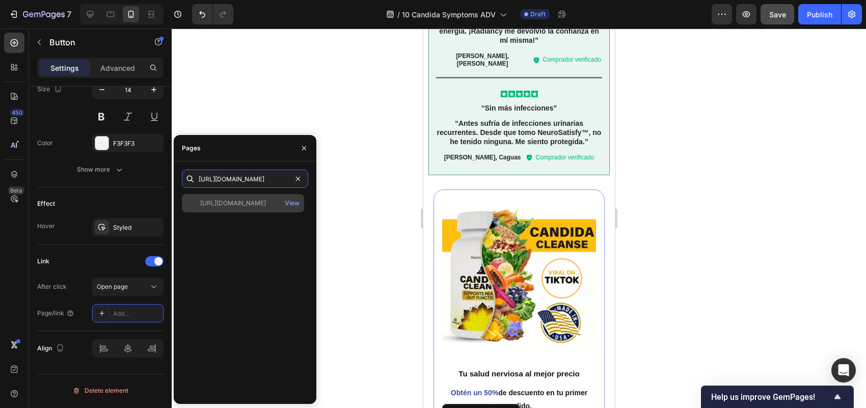
type input "https://neurosatisfy.com/products/candidacleanse"
click at [230, 202] on div "https://neurosatisfy.com/products/candidacleanse" at bounding box center [233, 203] width 66 height 9
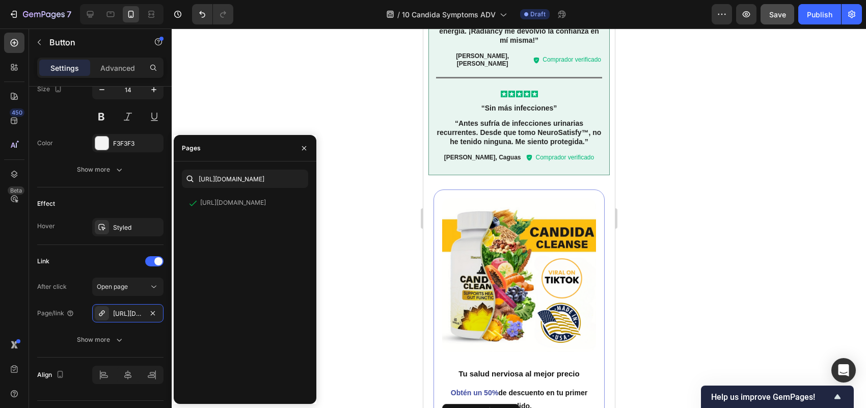
click at [351, 107] on div at bounding box center [519, 218] width 694 height 379
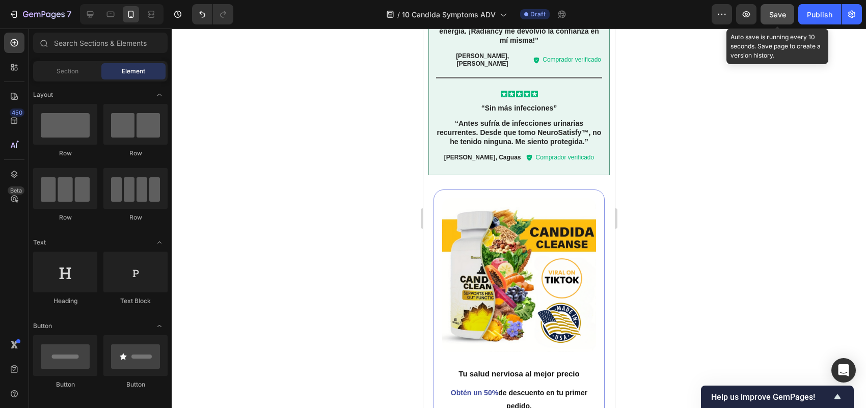
click at [783, 14] on span "Save" at bounding box center [777, 14] width 17 height 9
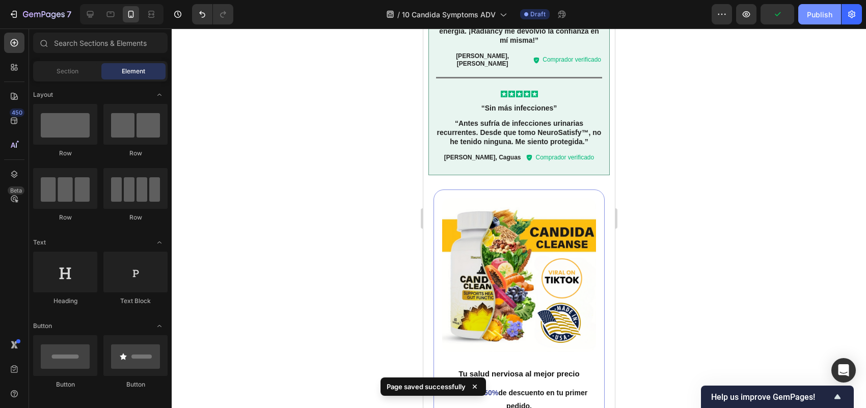
click at [808, 13] on div "Publish" at bounding box center [819, 14] width 25 height 11
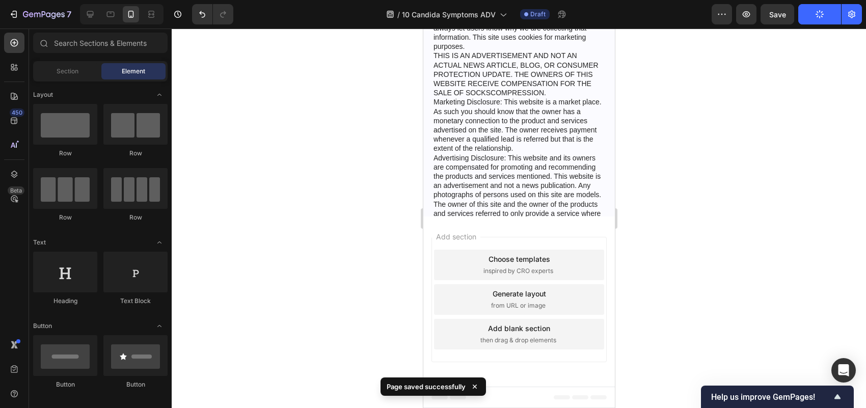
scroll to position [5657, 0]
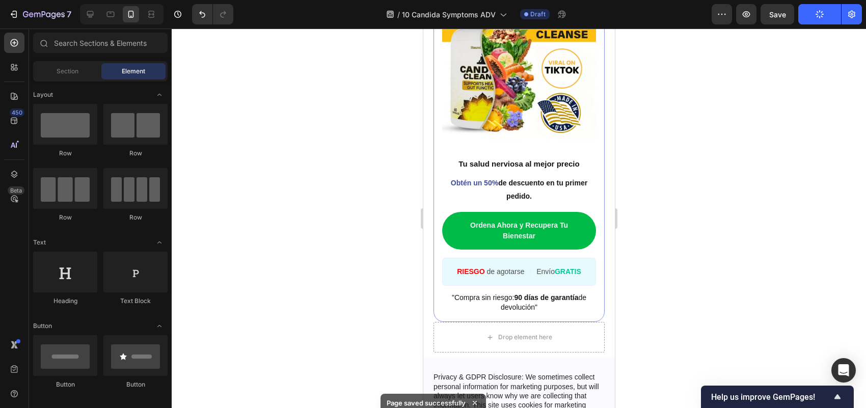
drag, startPoint x: 609, startPoint y: 354, endPoint x: 1055, endPoint y: 77, distance: 525.6
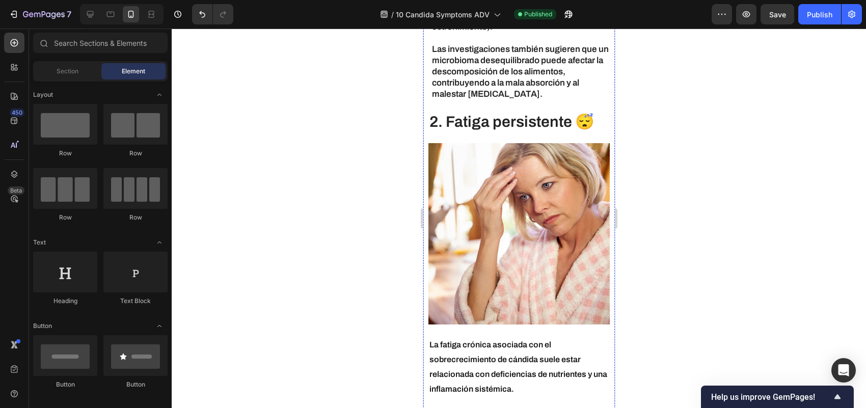
scroll to position [0, 0]
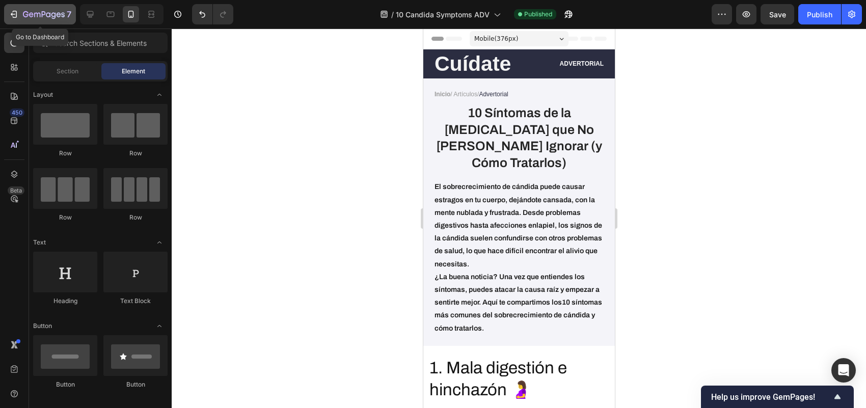
click at [14, 15] on icon "button" at bounding box center [14, 14] width 10 height 10
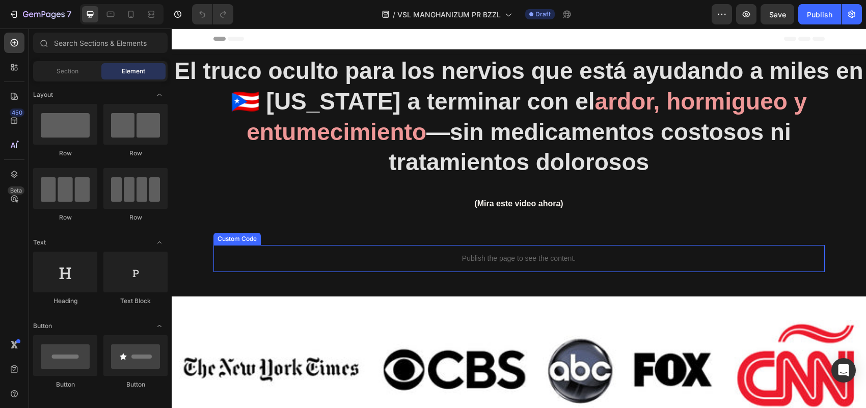
click at [566, 259] on p "Publish the page to see the content." at bounding box center [518, 258] width 611 height 11
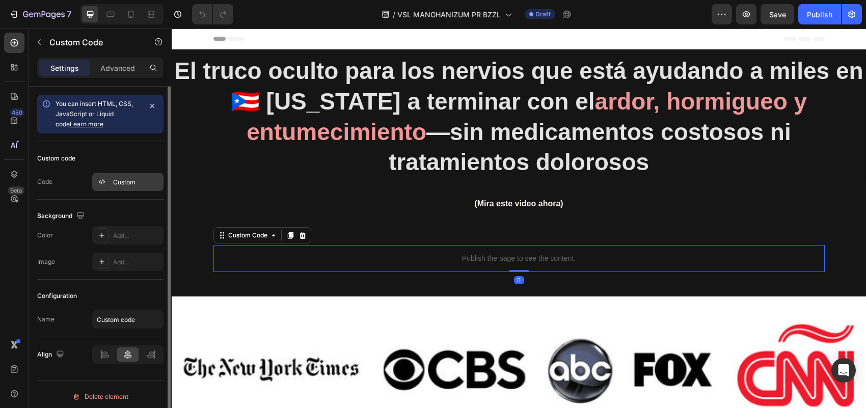
click at [135, 186] on div "Custom" at bounding box center [137, 182] width 48 height 9
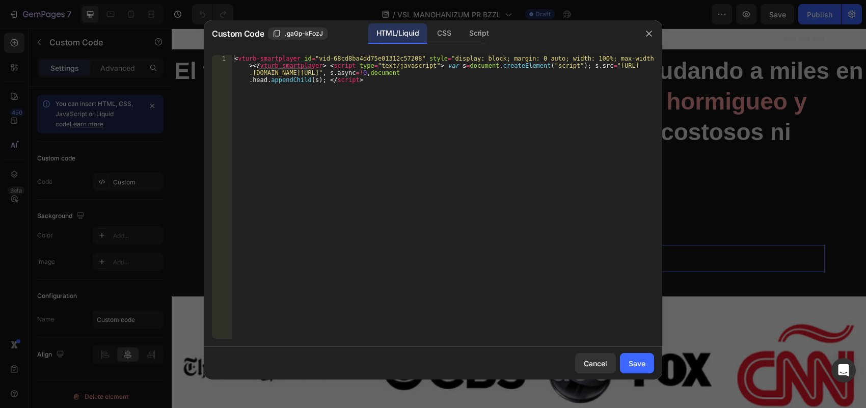
type textarea "<vturb-smartplayer id="vid-68cd8ba4dd75e01312c57208" style="display: block; mar…"
click at [410, 97] on div "< vturb-smartplayer id = "vid-68cd8ba4dd75e01312c57208" style = "display: block…" at bounding box center [443, 225] width 422 height 341
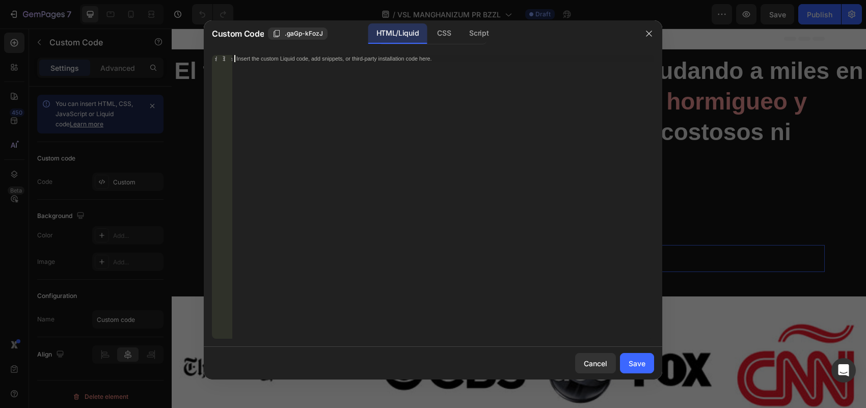
paste textarea "<vturb-smartplayer id="vid-68d69d953f4c3c40d35f1796" style="display: block; mar…"
type textarea "<vturb-smartplayer id="vid-68d69d953f4c3c40d35f1796" style="display: block; mar…"
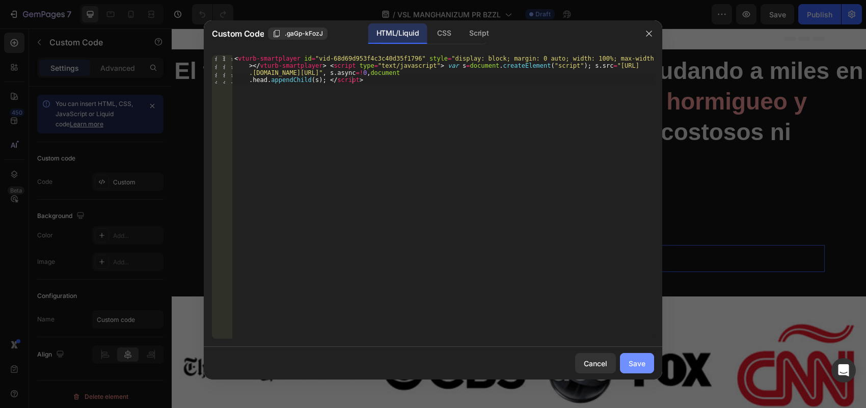
click at [642, 362] on div "Save" at bounding box center [636, 363] width 17 height 11
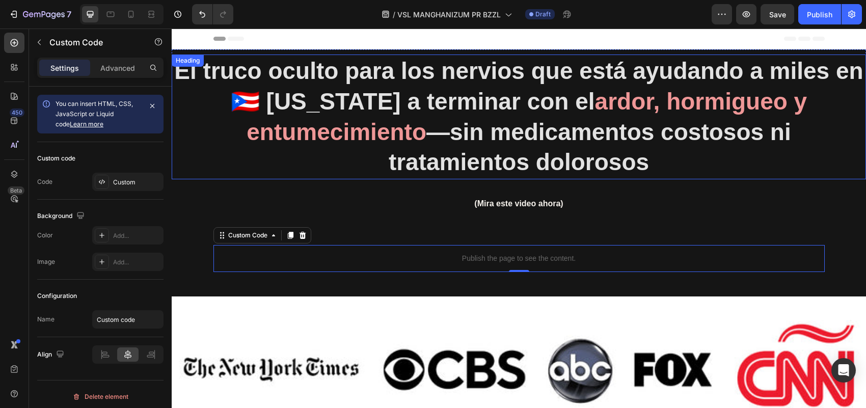
click at [471, 131] on span "—sin medicamentos costosos ni tratamientos dolorosos" at bounding box center [590, 147] width 402 height 57
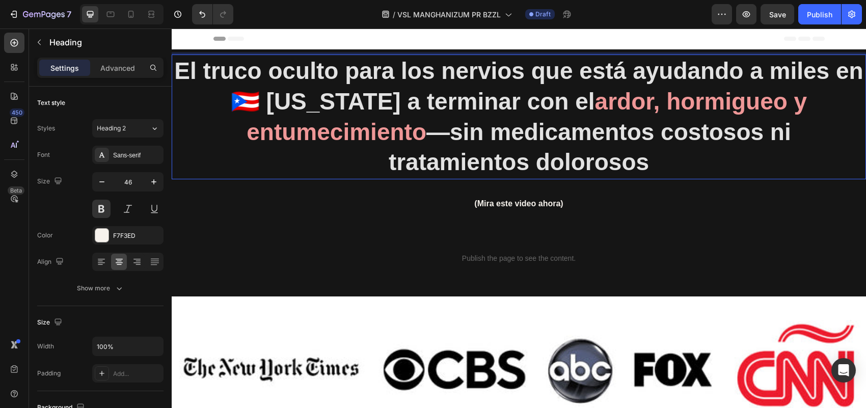
click at [473, 124] on span "—sin medicamentos costosos ni tratamientos dolorosos" at bounding box center [590, 147] width 402 height 57
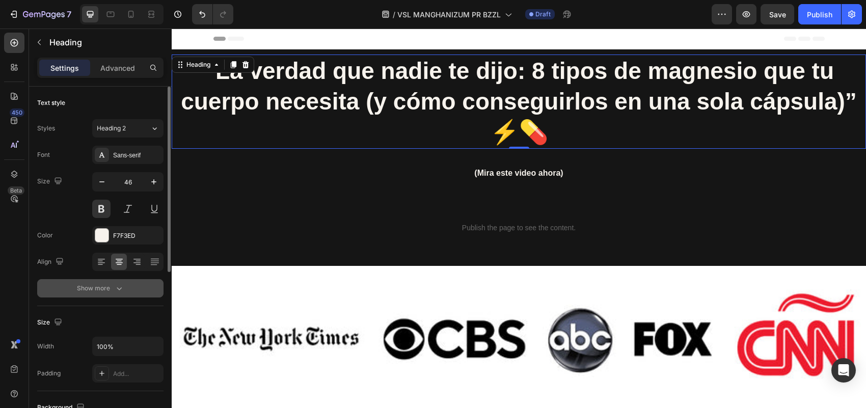
click at [120, 289] on icon "button" at bounding box center [119, 288] width 5 height 3
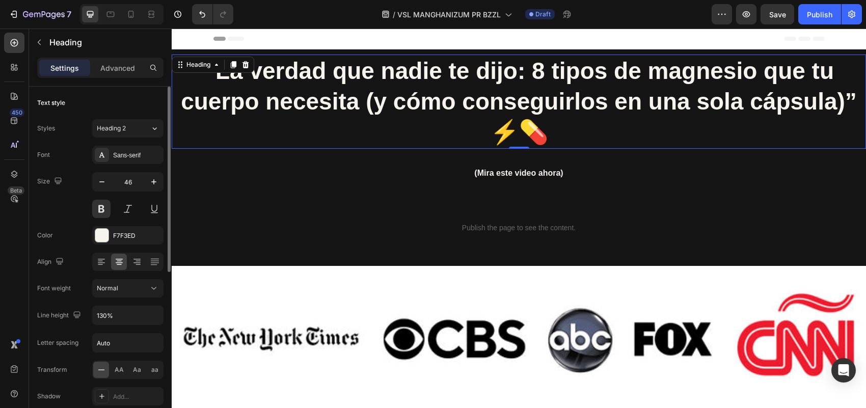
click at [108, 377] on div at bounding box center [101, 370] width 16 height 16
click at [118, 373] on span "AA" at bounding box center [119, 369] width 9 height 9
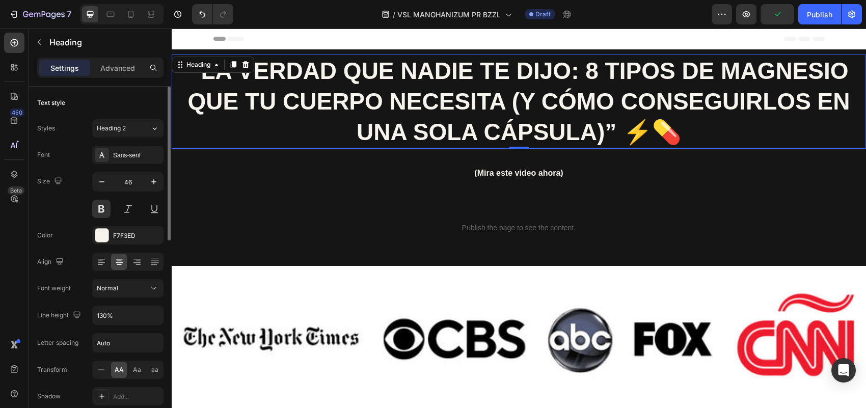
click at [67, 204] on div "Size 46" at bounding box center [100, 195] width 126 height 46
click at [128, 8] on div at bounding box center [131, 14] width 16 height 16
type input "22"
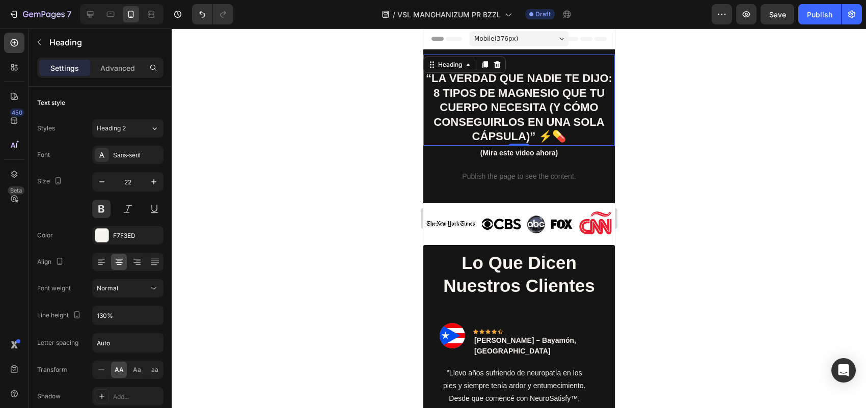
click at [704, 179] on div at bounding box center [519, 218] width 694 height 379
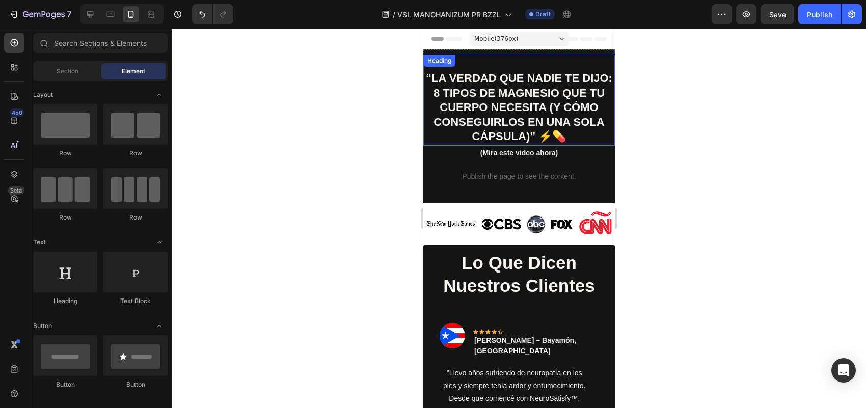
click at [582, 116] on p "“La verdad que nadie te dijo: 8 tipos de magnesio que tu cuerpo necesita (y cóm…" at bounding box center [518, 107] width 188 height 73
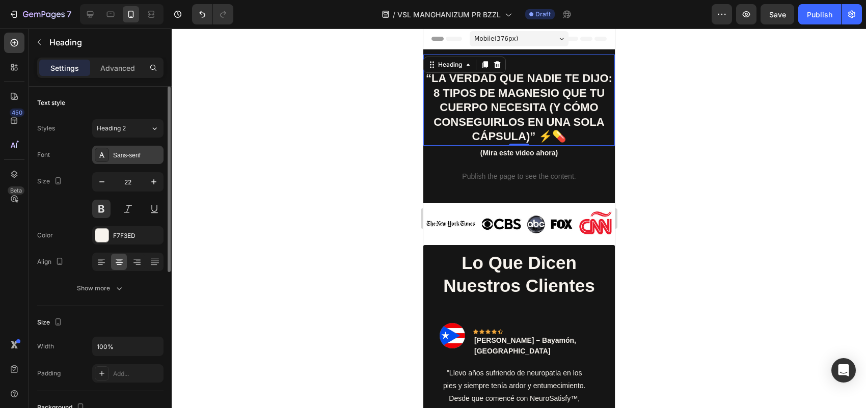
click at [149, 154] on div "Sans-serif" at bounding box center [137, 155] width 48 height 9
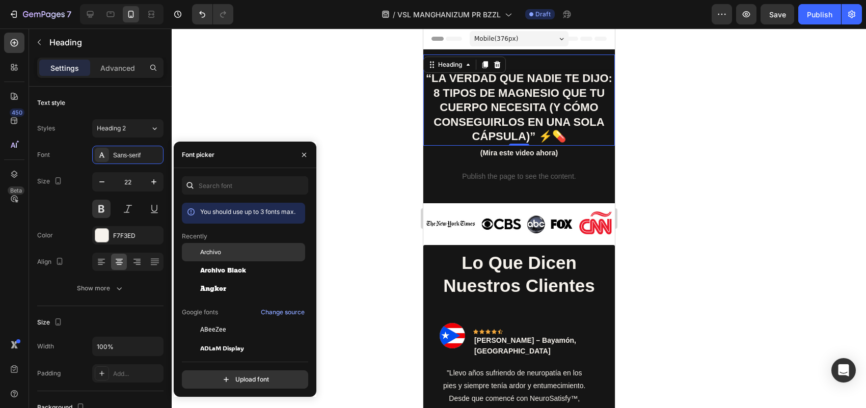
click at [231, 250] on div "Archivo" at bounding box center [251, 252] width 103 height 9
click at [198, 106] on div at bounding box center [519, 218] width 694 height 379
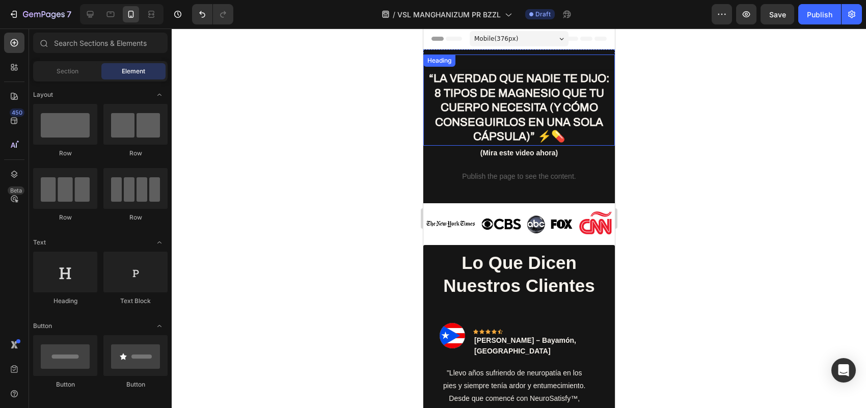
click at [470, 102] on p "“La verdad que nadie te dijo: 8 tipos de magnesio que tu cuerpo necesita (y cóm…" at bounding box center [518, 107] width 188 height 73
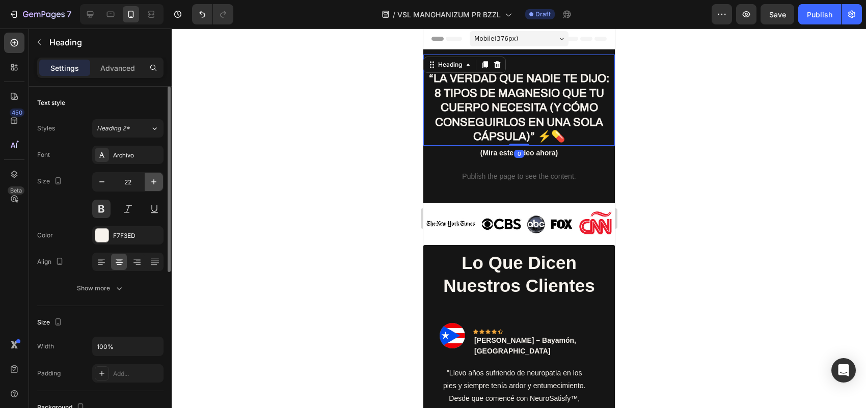
click at [152, 176] on button "button" at bounding box center [154, 182] width 18 height 18
type input "23"
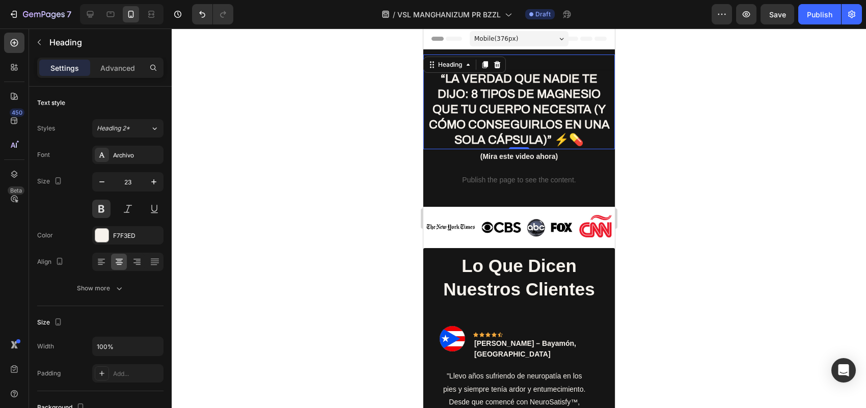
click at [271, 174] on div at bounding box center [519, 218] width 694 height 379
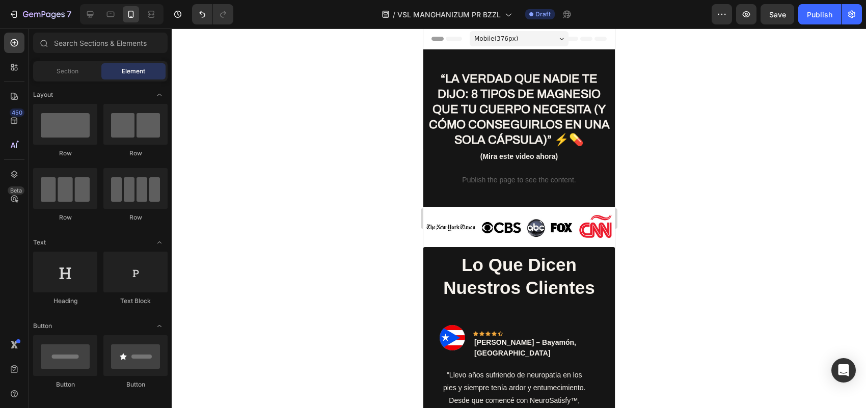
drag, startPoint x: 609, startPoint y: 197, endPoint x: 1088, endPoint y: 173, distance: 479.9
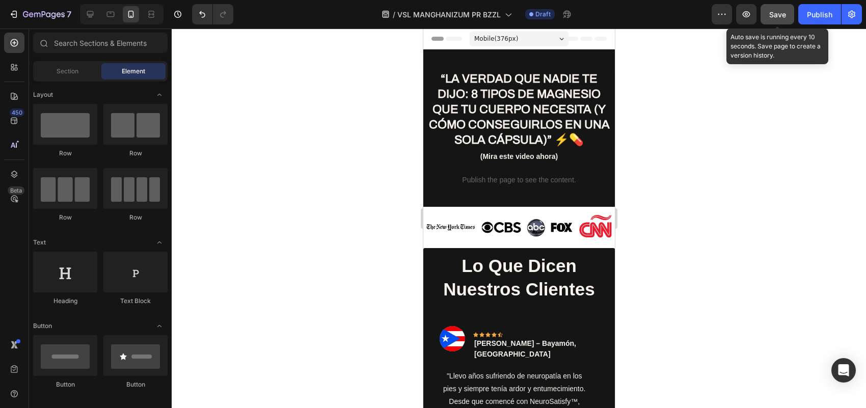
click at [782, 13] on span "Save" at bounding box center [777, 14] width 17 height 9
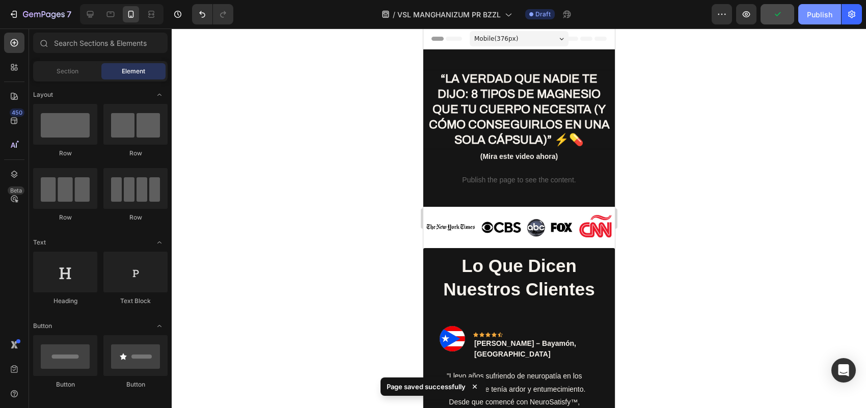
click at [808, 13] on div "Publish" at bounding box center [819, 14] width 25 height 11
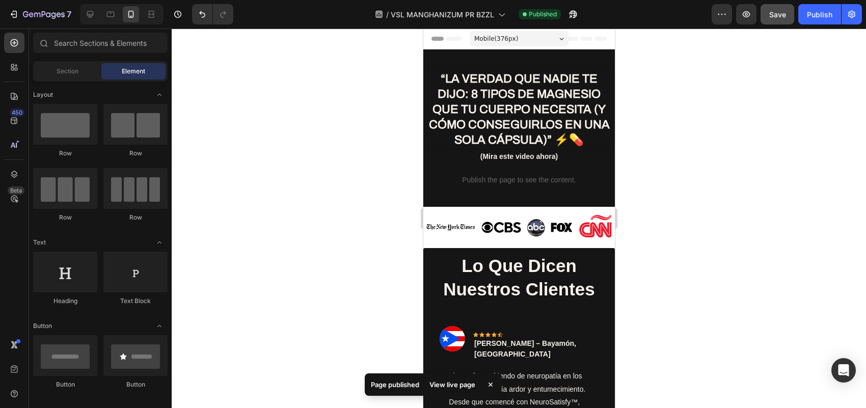
click at [465, 377] on div "View live page" at bounding box center [452, 384] width 58 height 14
